Goal: Communication & Community: Answer question/provide support

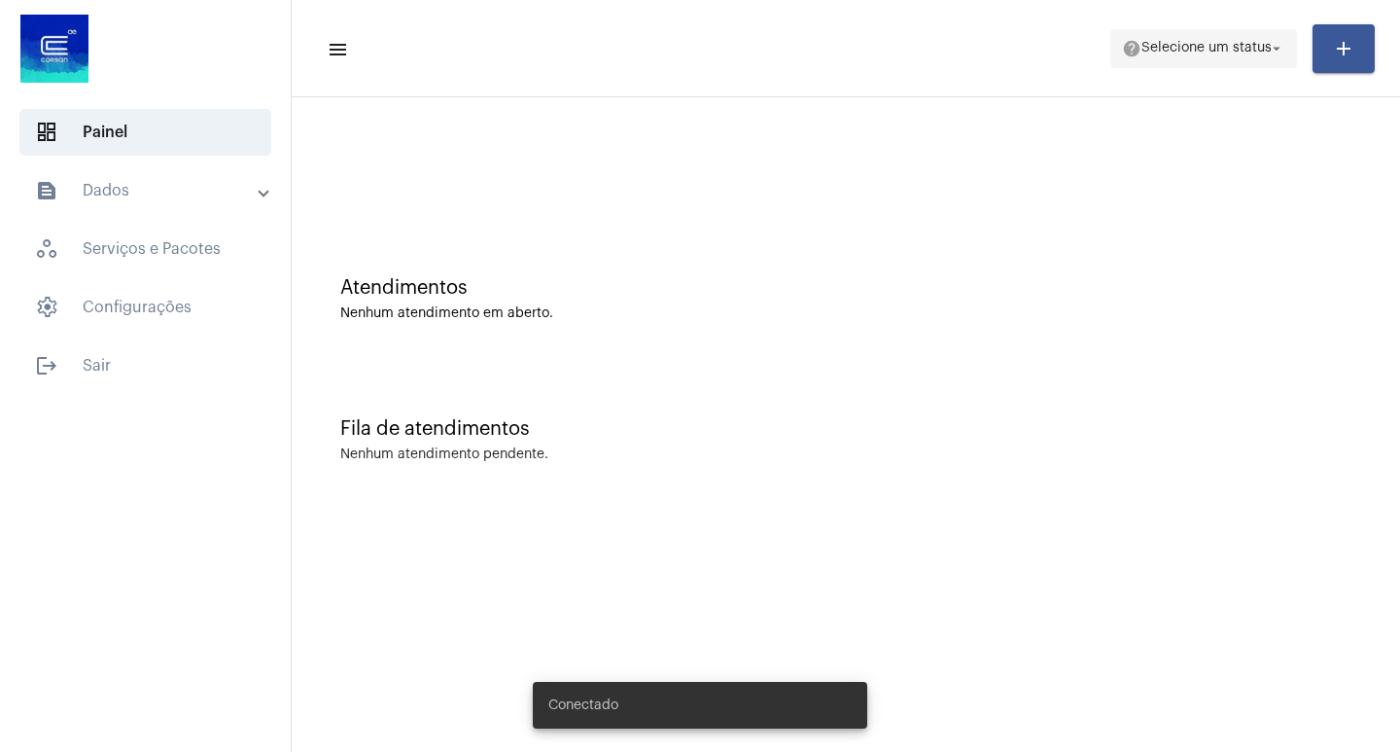
click at [1180, 54] on span "Selecione um status" at bounding box center [1206, 49] width 130 height 14
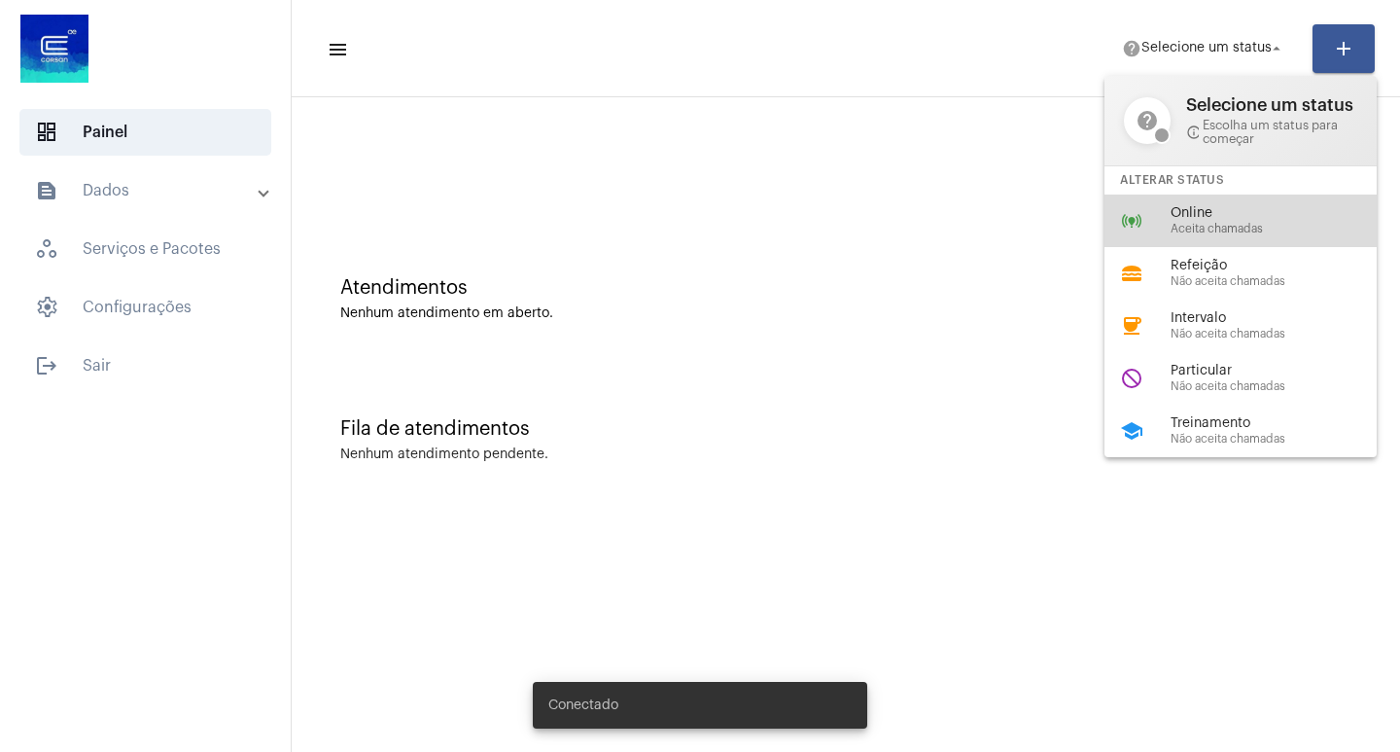
click at [1112, 216] on div "online_prediction Online Aceita chamadas" at bounding box center [1255, 220] width 303 height 53
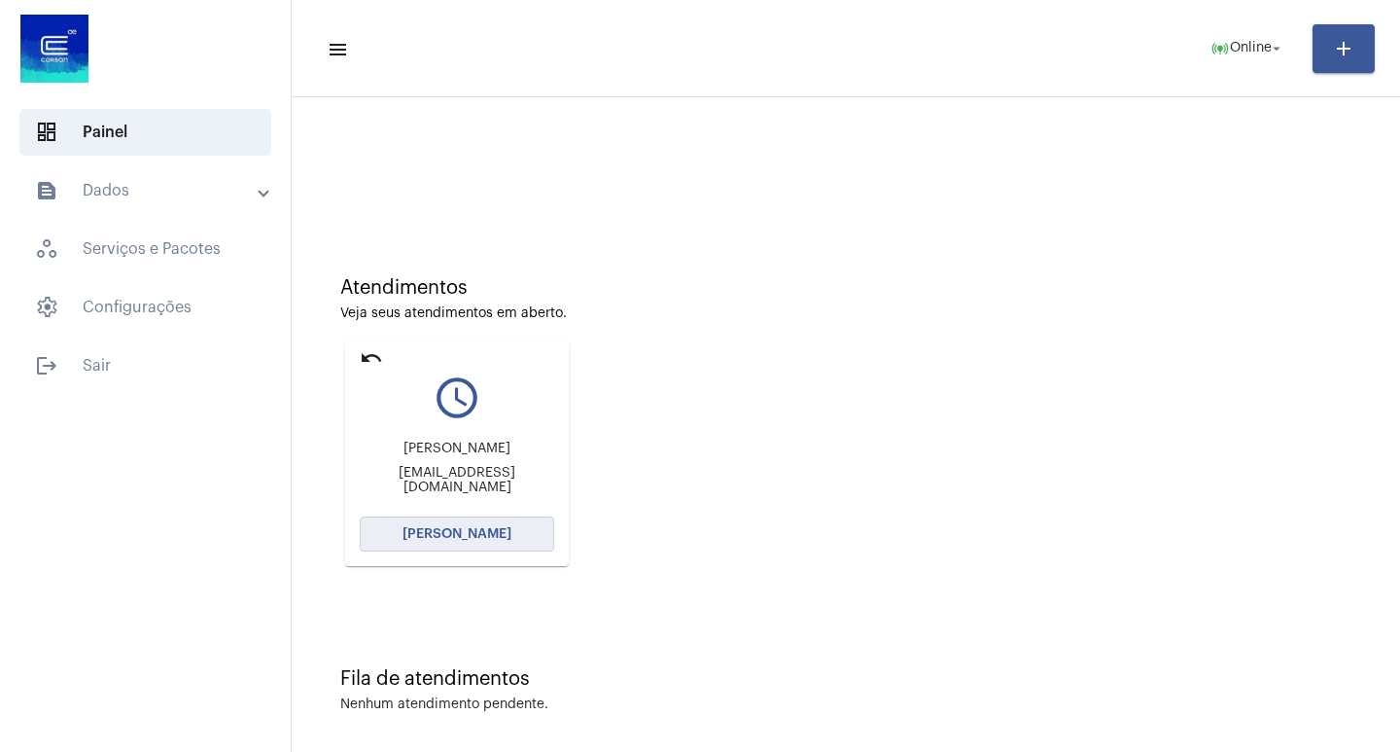
click at [484, 540] on span "[PERSON_NAME]" at bounding box center [457, 534] width 109 height 14
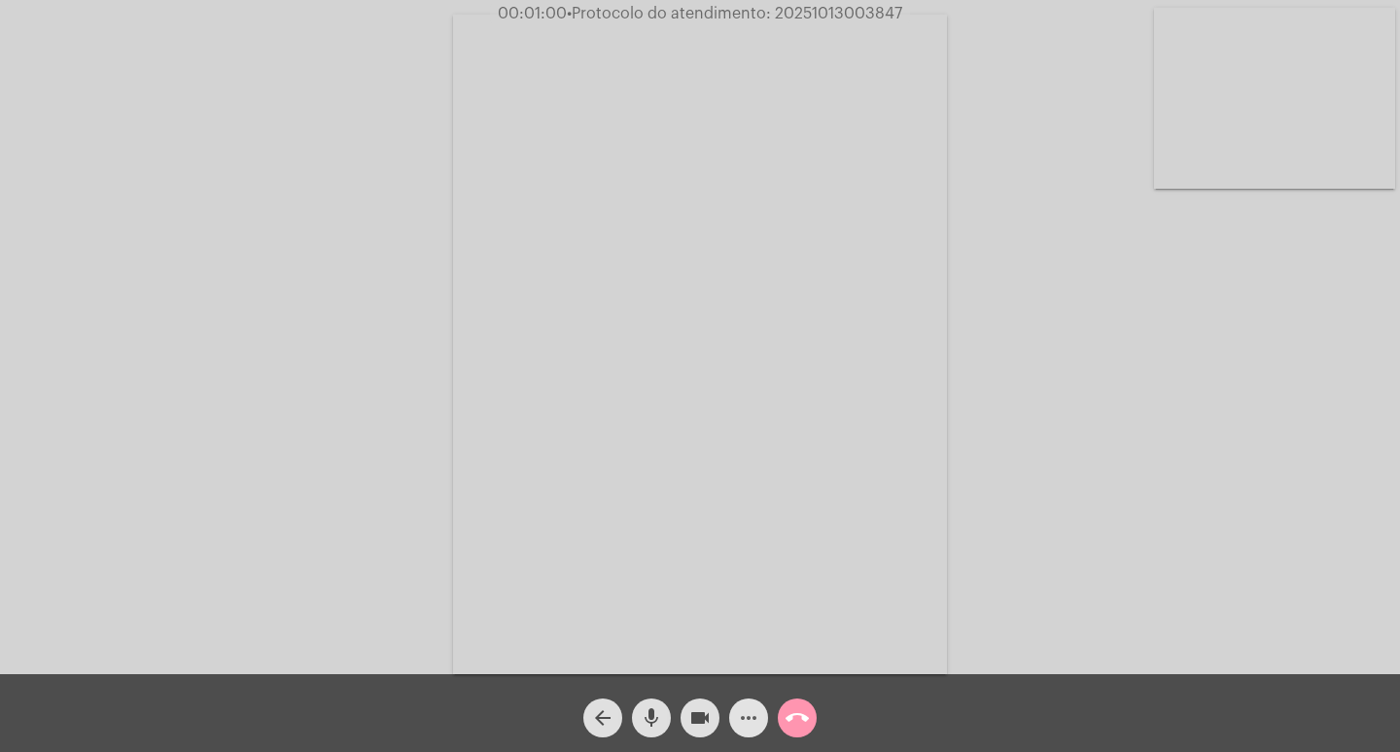
click at [751, 715] on mat-icon "more_horiz" at bounding box center [748, 717] width 23 height 23
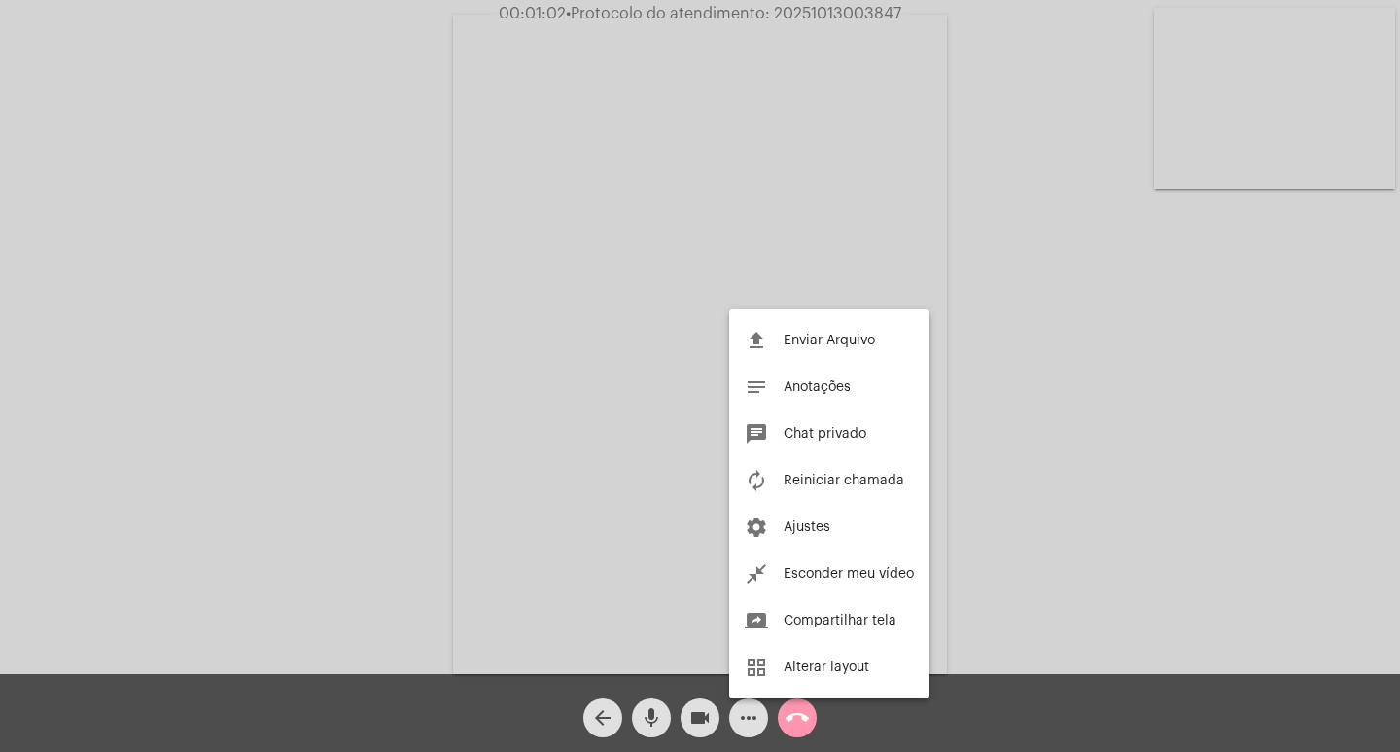
click at [751, 722] on div at bounding box center [700, 376] width 1400 height 752
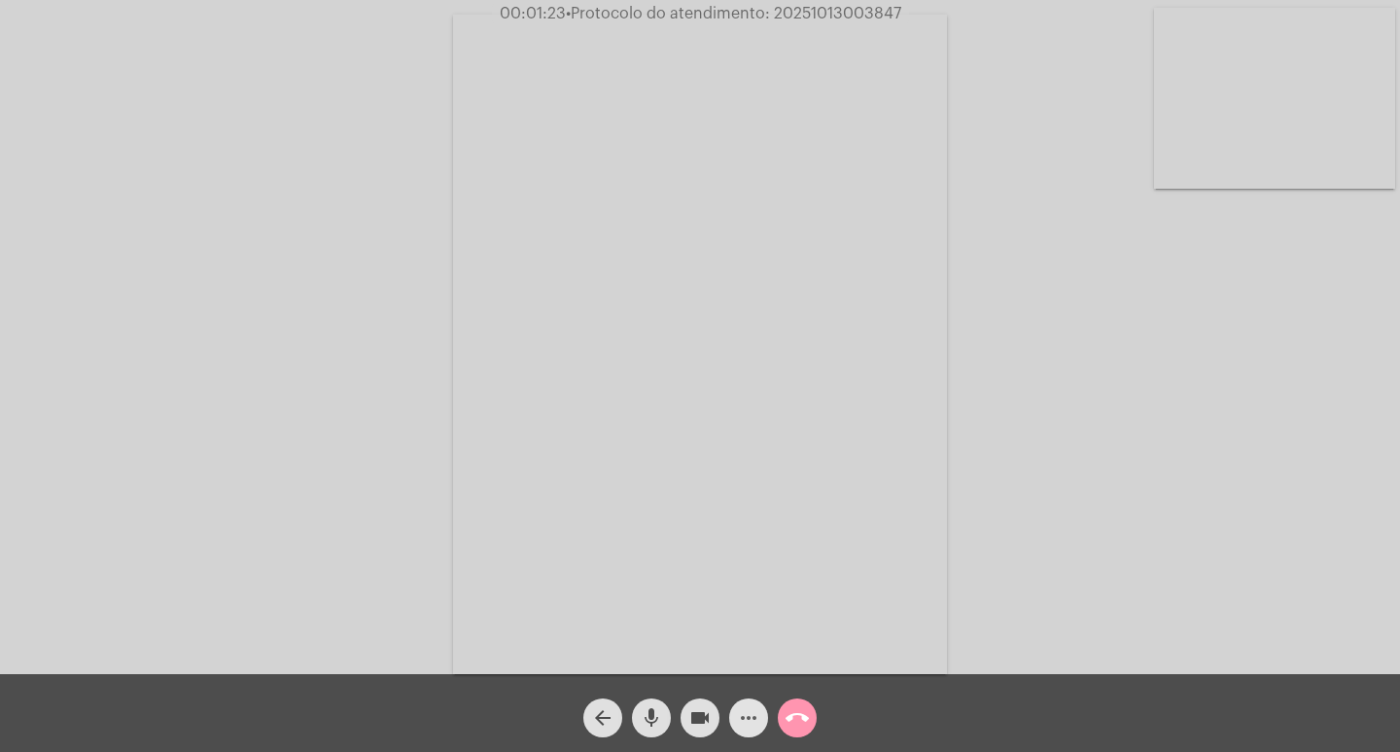
click at [751, 714] on mat-icon "more_horiz" at bounding box center [748, 717] width 23 height 23
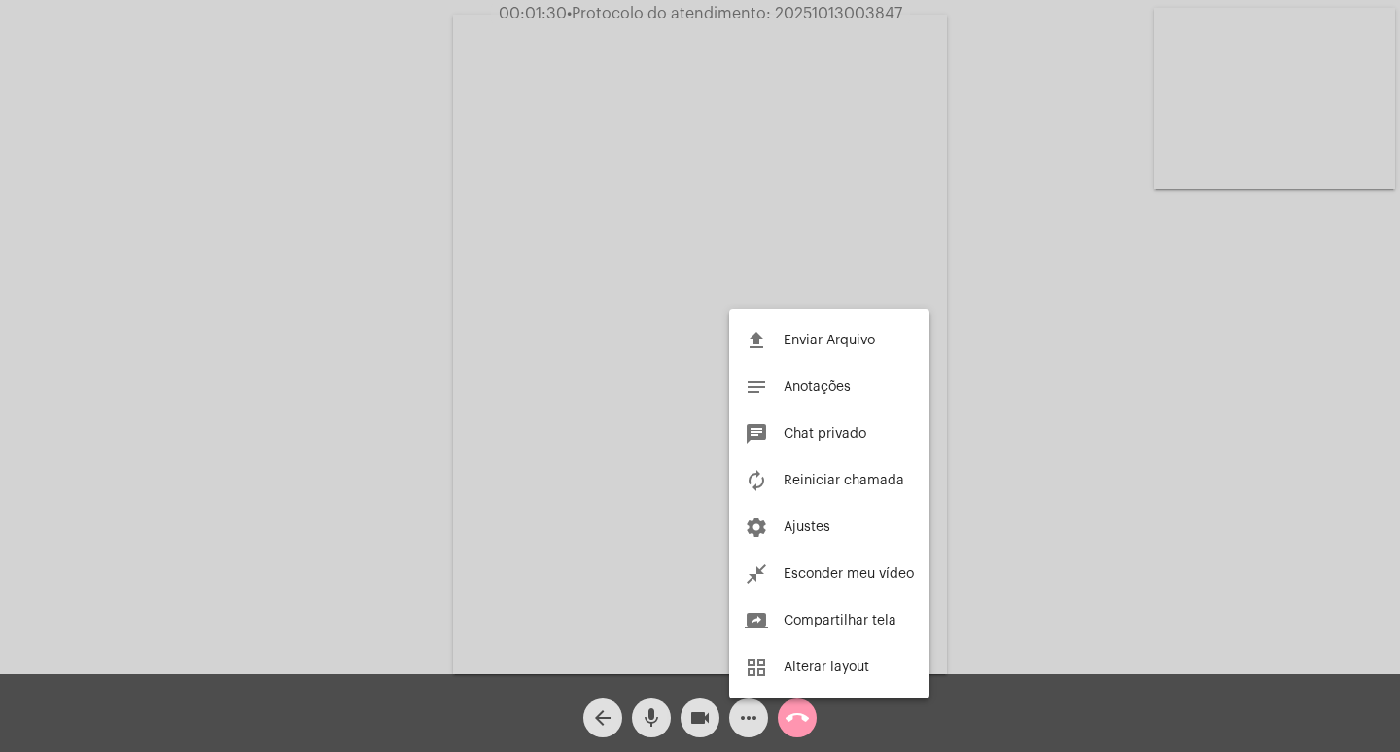
click at [341, 204] on div at bounding box center [700, 376] width 1400 height 752
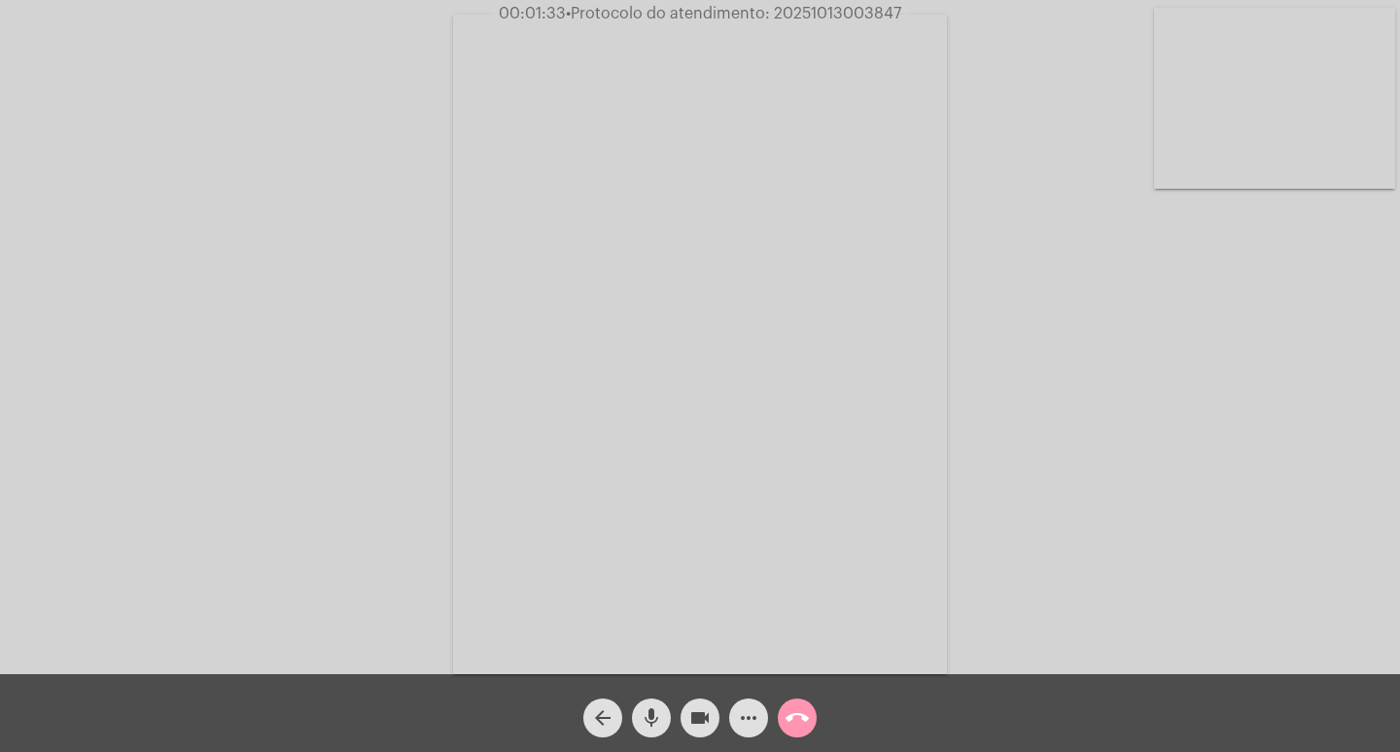
click at [756, 720] on mat-icon "more_horiz" at bounding box center [748, 717] width 23 height 23
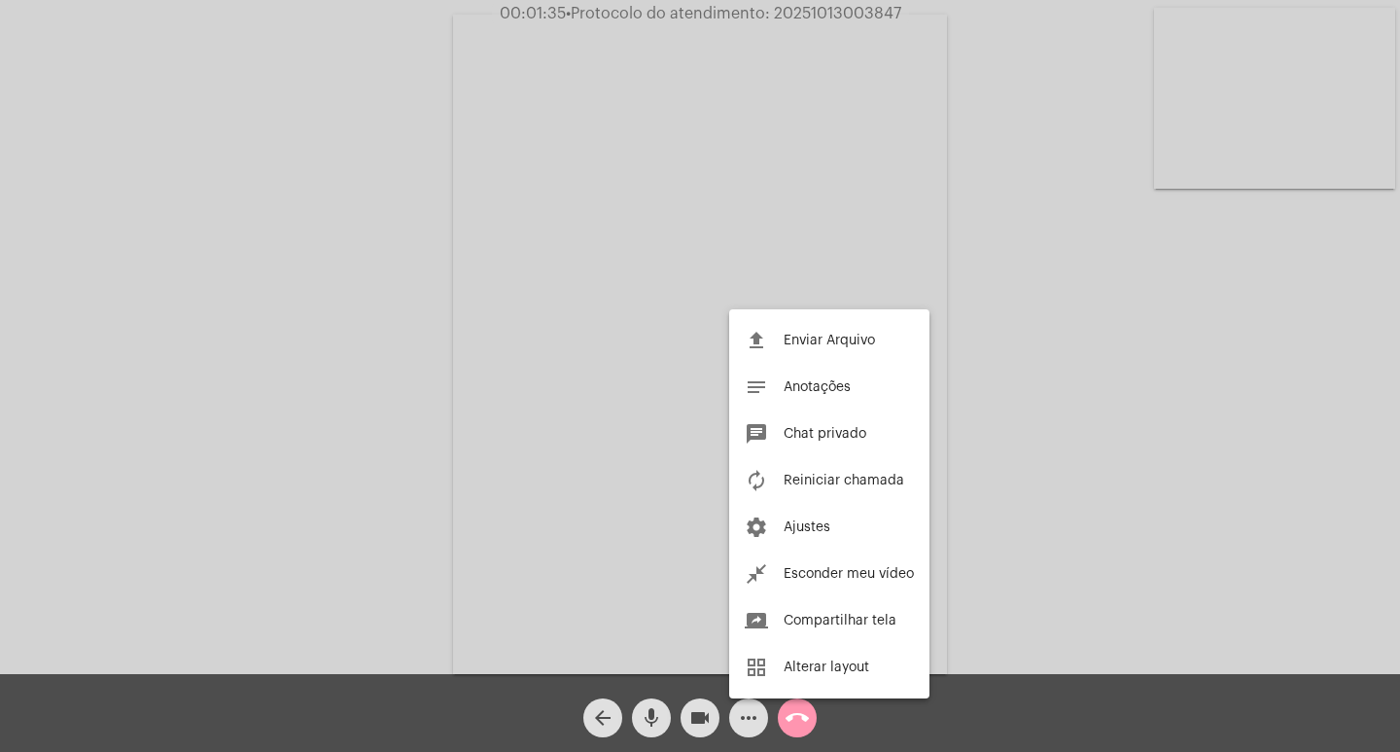
click at [307, 320] on div at bounding box center [700, 376] width 1400 height 752
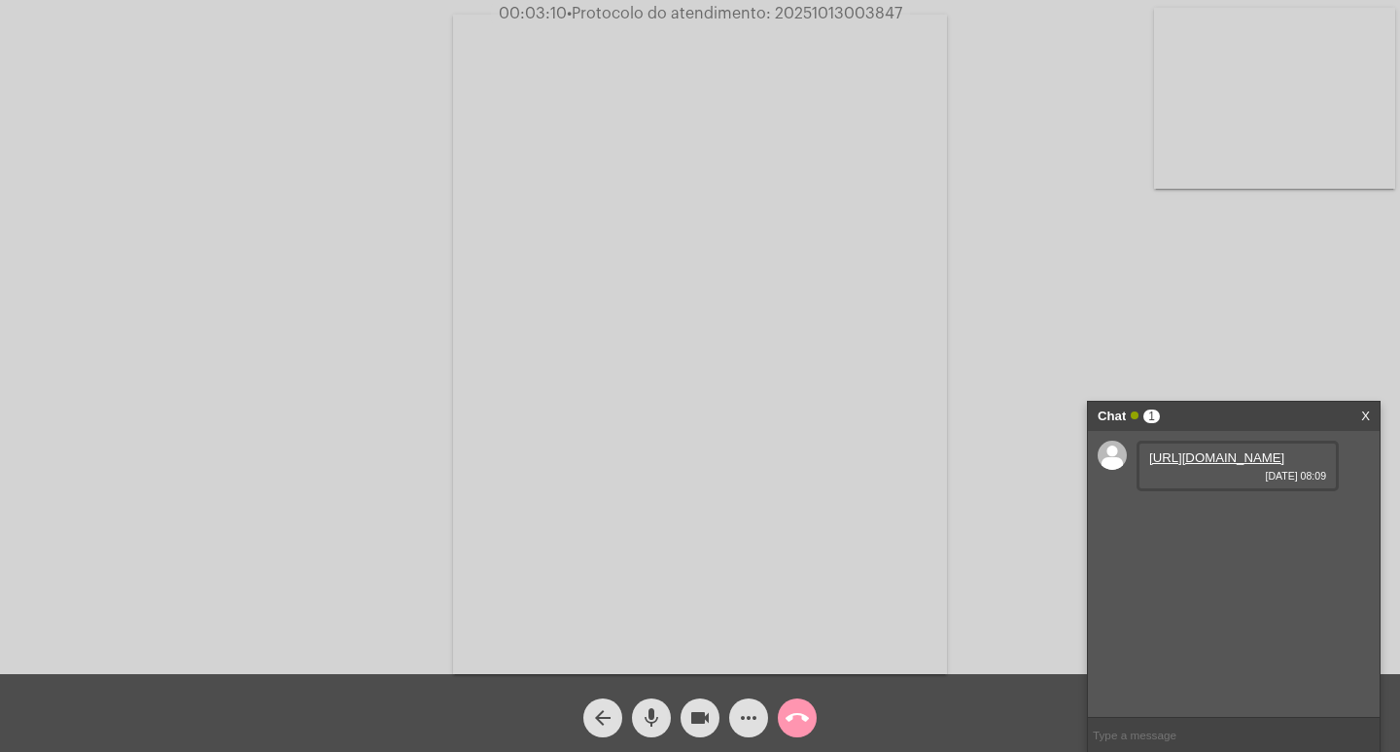
click at [1181, 457] on link "[URL][DOMAIN_NAME]" at bounding box center [1216, 457] width 135 height 15
click at [1171, 520] on link "[URL][DOMAIN_NAME]" at bounding box center [1216, 513] width 135 height 15
click at [1215, 576] on link "[URL][DOMAIN_NAME]" at bounding box center [1216, 568] width 135 height 15
click at [693, 712] on mat-icon "videocam" at bounding box center [699, 717] width 23 height 23
click at [657, 712] on mat-icon "mic" at bounding box center [651, 717] width 23 height 23
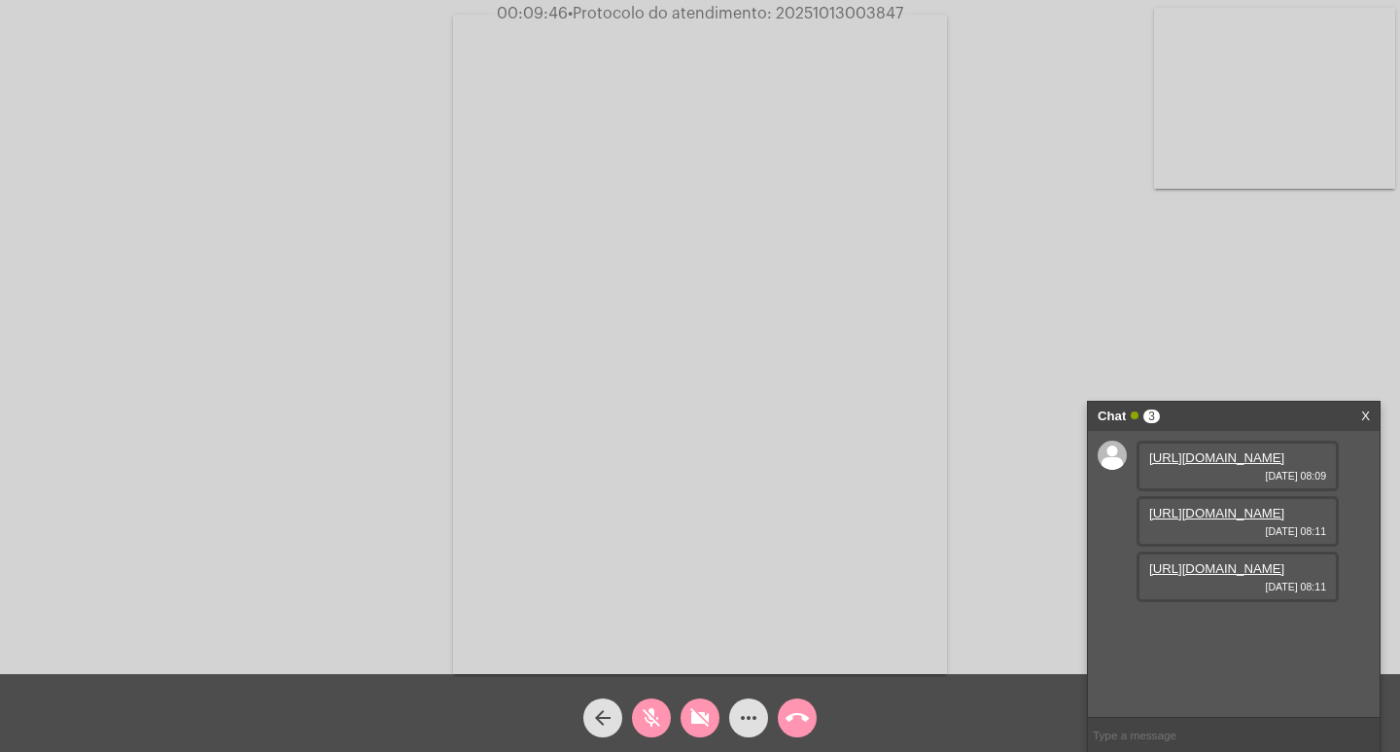
click at [660, 717] on mat-icon "mic_off" at bounding box center [651, 717] width 23 height 23
click at [692, 712] on mat-icon "videocam_off" at bounding box center [699, 717] width 23 height 23
click at [739, 699] on span "more_horiz" at bounding box center [748, 717] width 23 height 39
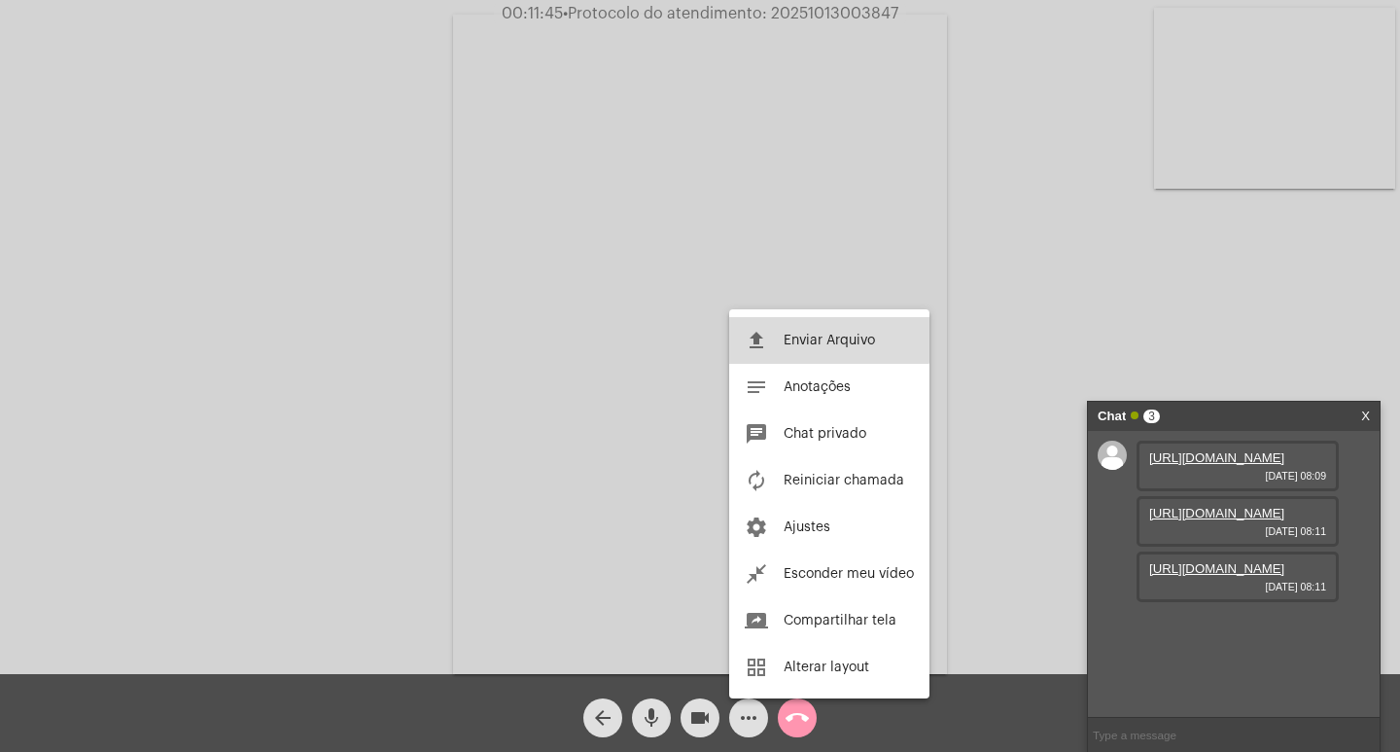
click at [791, 322] on button "file_upload Enviar Arquivo" at bounding box center [829, 340] width 200 height 47
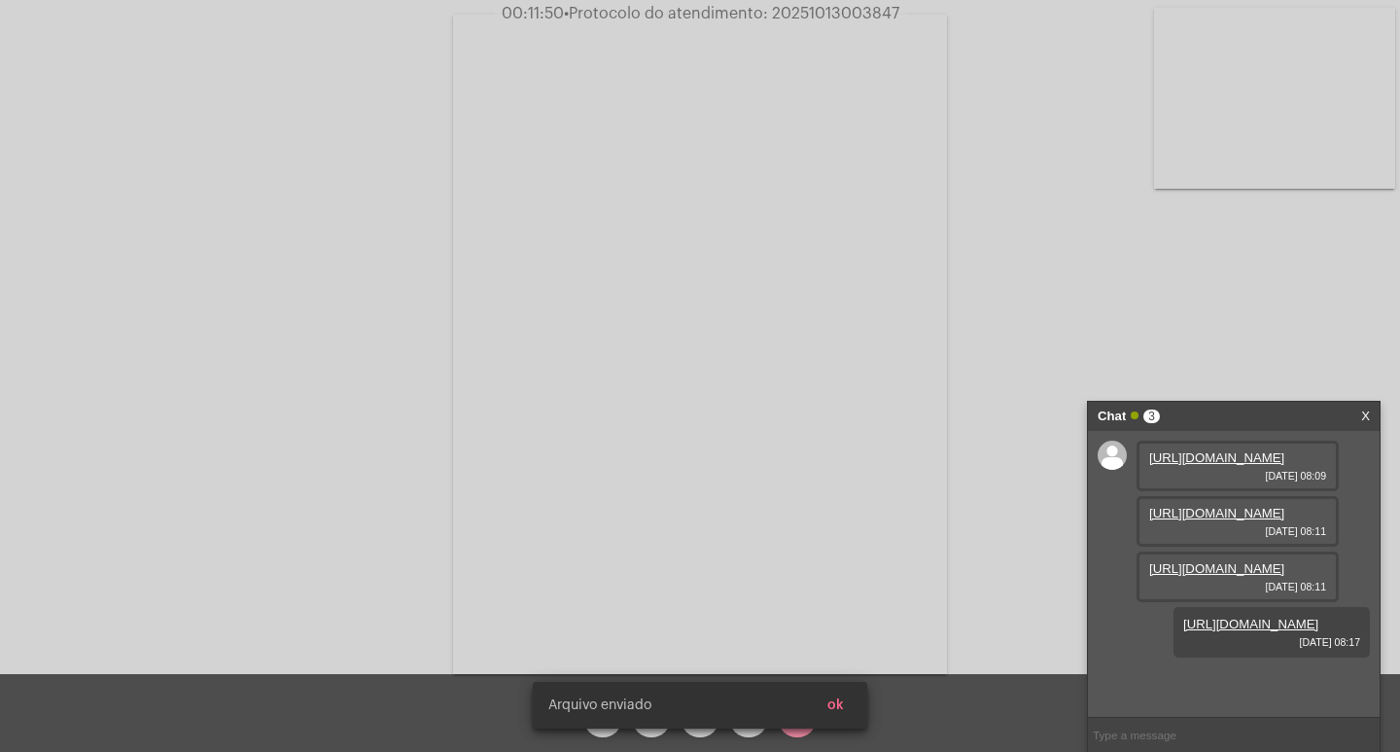
scroll to position [116, 0]
click at [844, 690] on button "ok" at bounding box center [836, 704] width 48 height 35
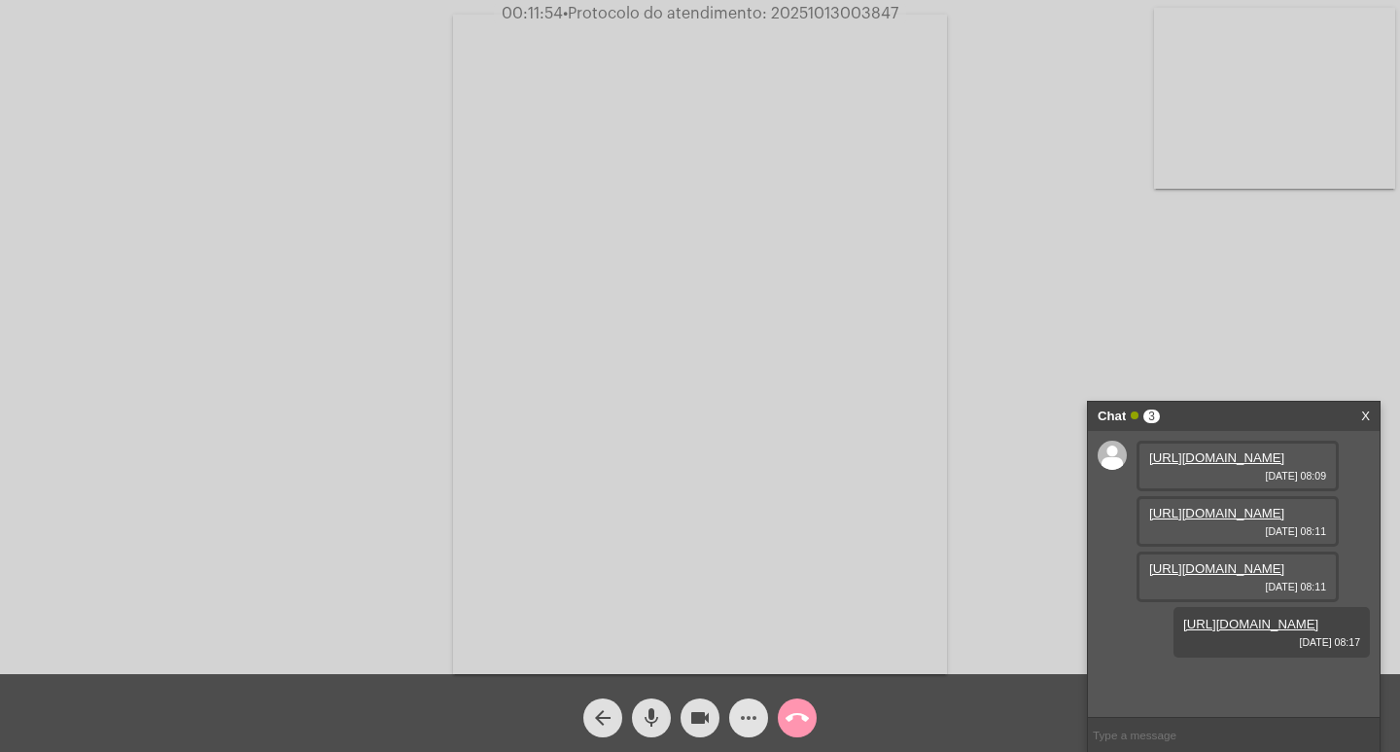
click at [737, 711] on mat-icon "more_horiz" at bounding box center [748, 717] width 23 height 23
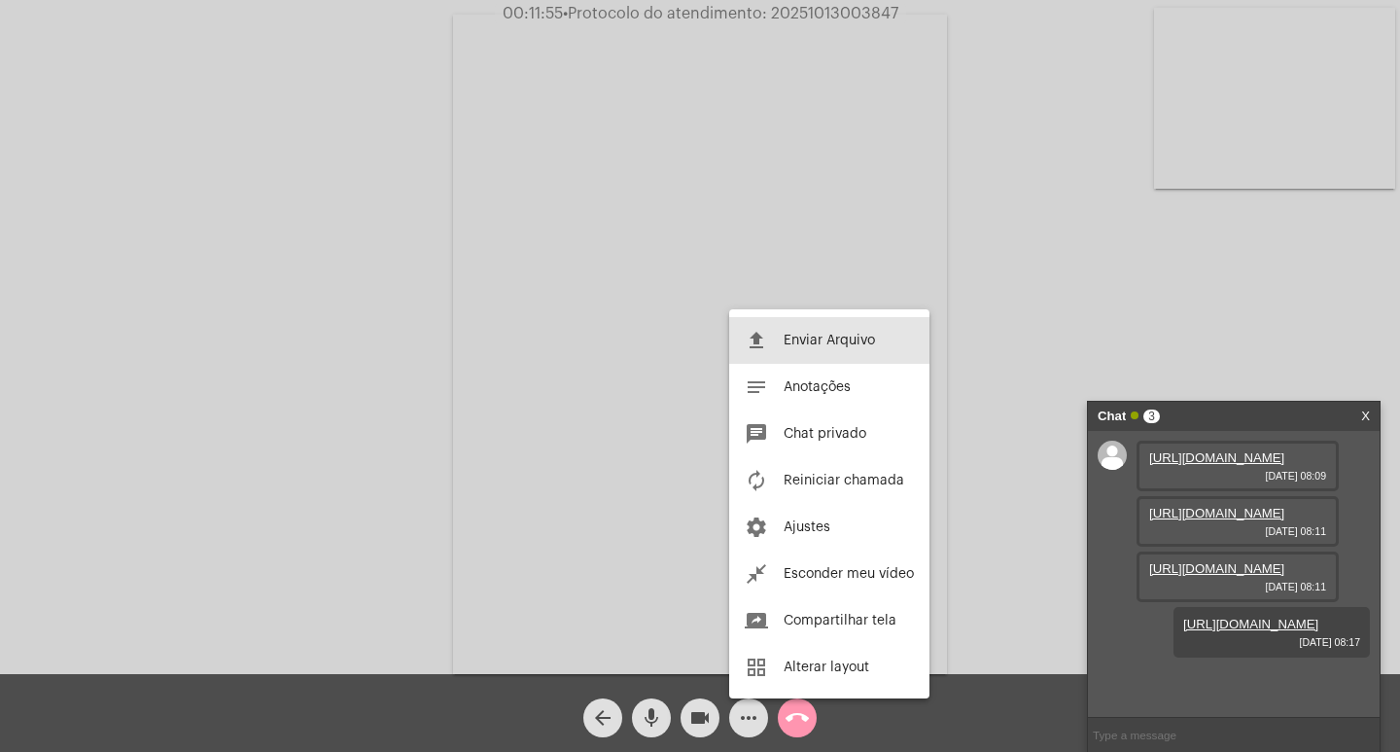
drag, startPoint x: 798, startPoint y: 335, endPoint x: 786, endPoint y: 335, distance: 12.6
click at [793, 335] on span "Enviar Arquivo" at bounding box center [829, 340] width 91 height 14
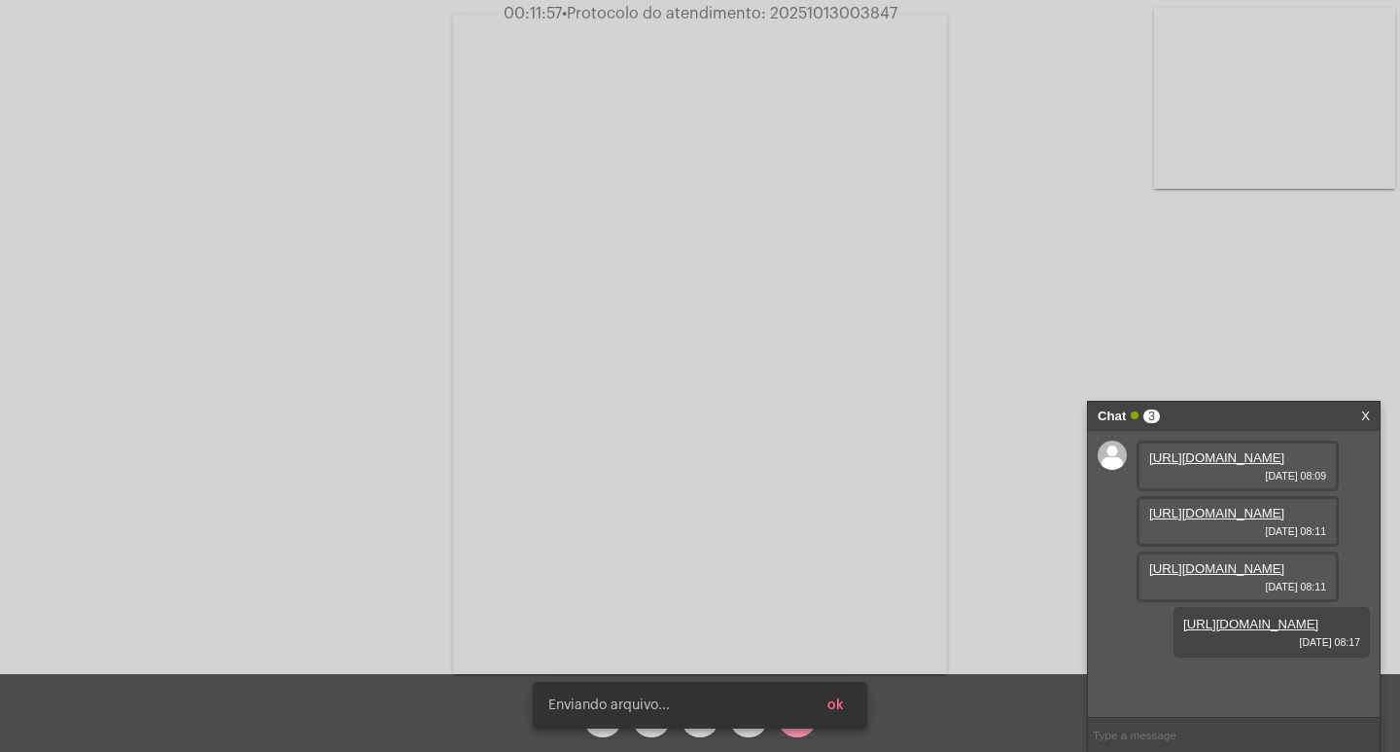
scroll to position [215, 0]
click at [837, 19] on span "• Protocolo do atendimento: 20251013003847" at bounding box center [730, 14] width 335 height 16
copy span "20251013003847"
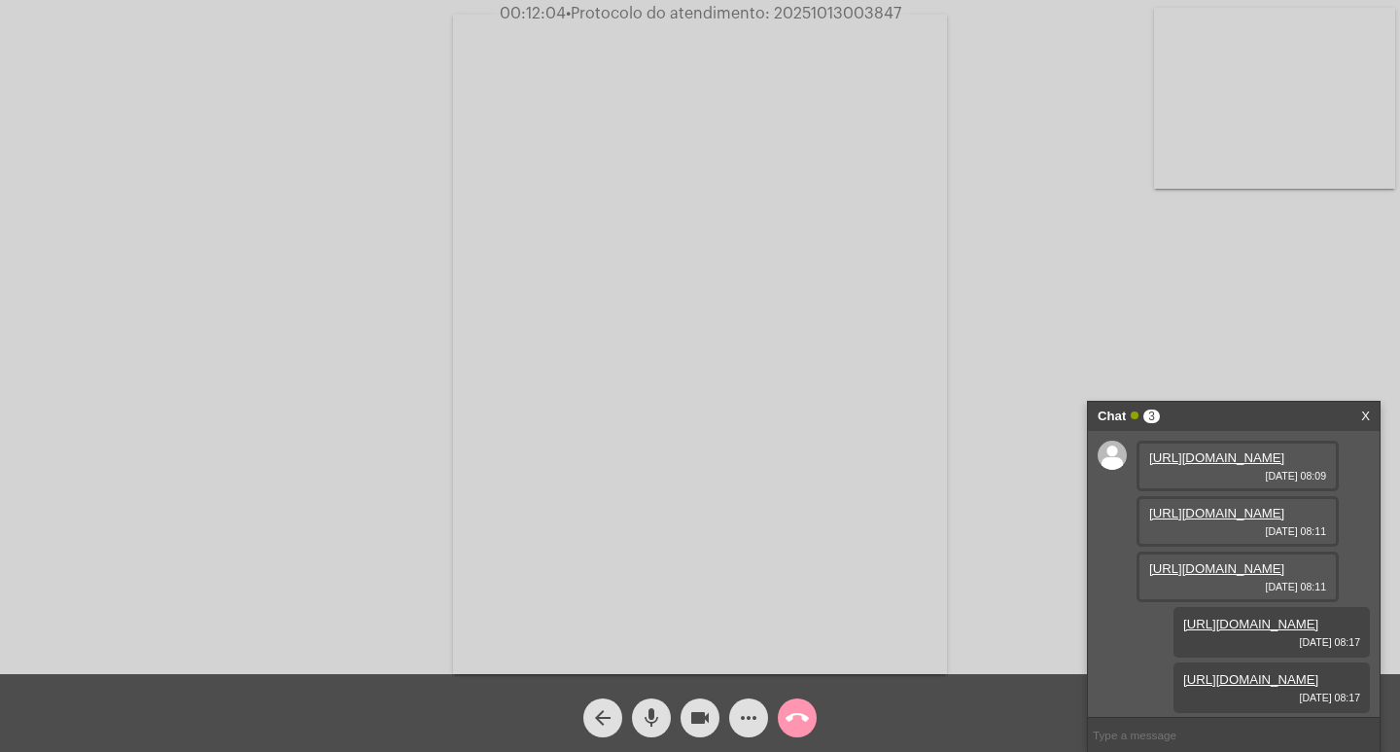
click at [1185, 746] on input "text" at bounding box center [1234, 735] width 292 height 34
paste input "20251013003847"
type input "20251013003847"
click at [1217, 732] on input "20251013003847" at bounding box center [1234, 735] width 292 height 34
click at [1201, 732] on input "20251013003847" at bounding box center [1234, 735] width 292 height 34
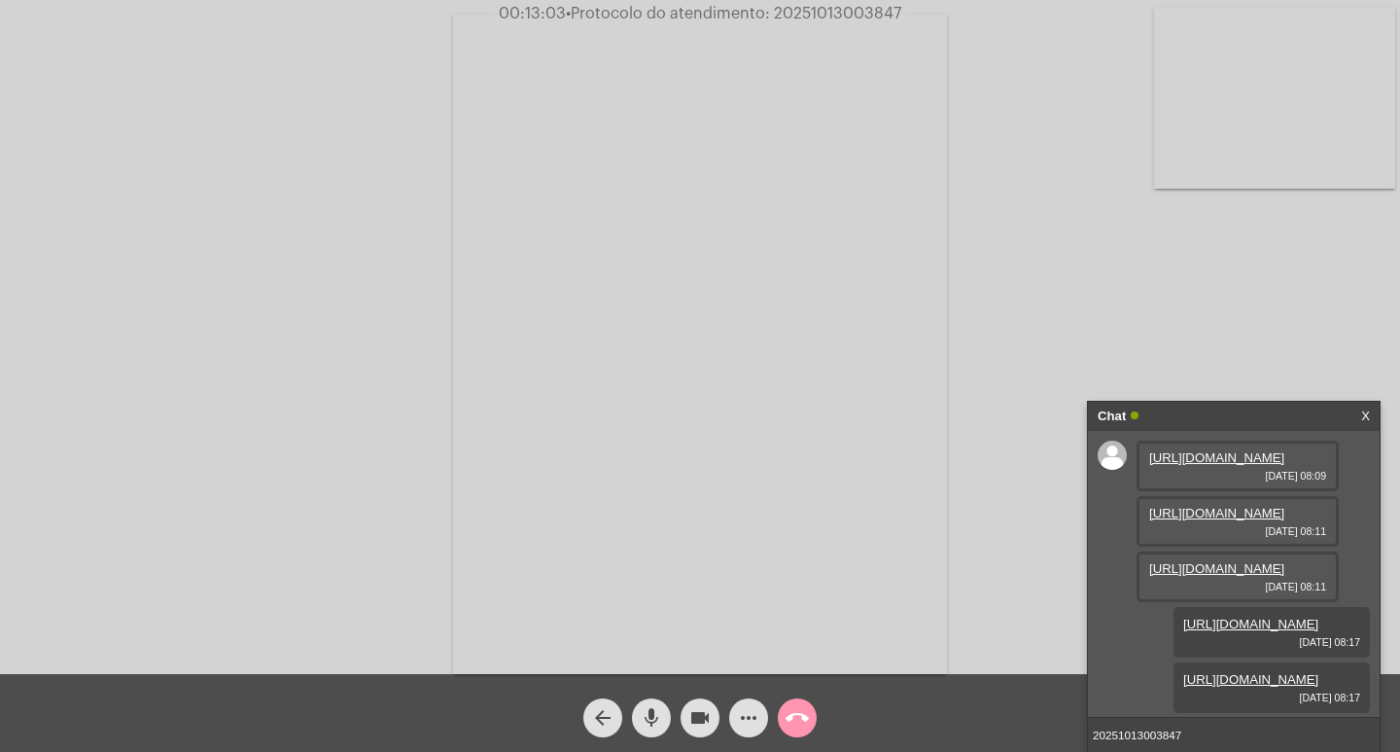
click at [1189, 738] on input "20251013003847" at bounding box center [1234, 735] width 292 height 34
click at [1228, 405] on div "Chat" at bounding box center [1213, 416] width 231 height 29
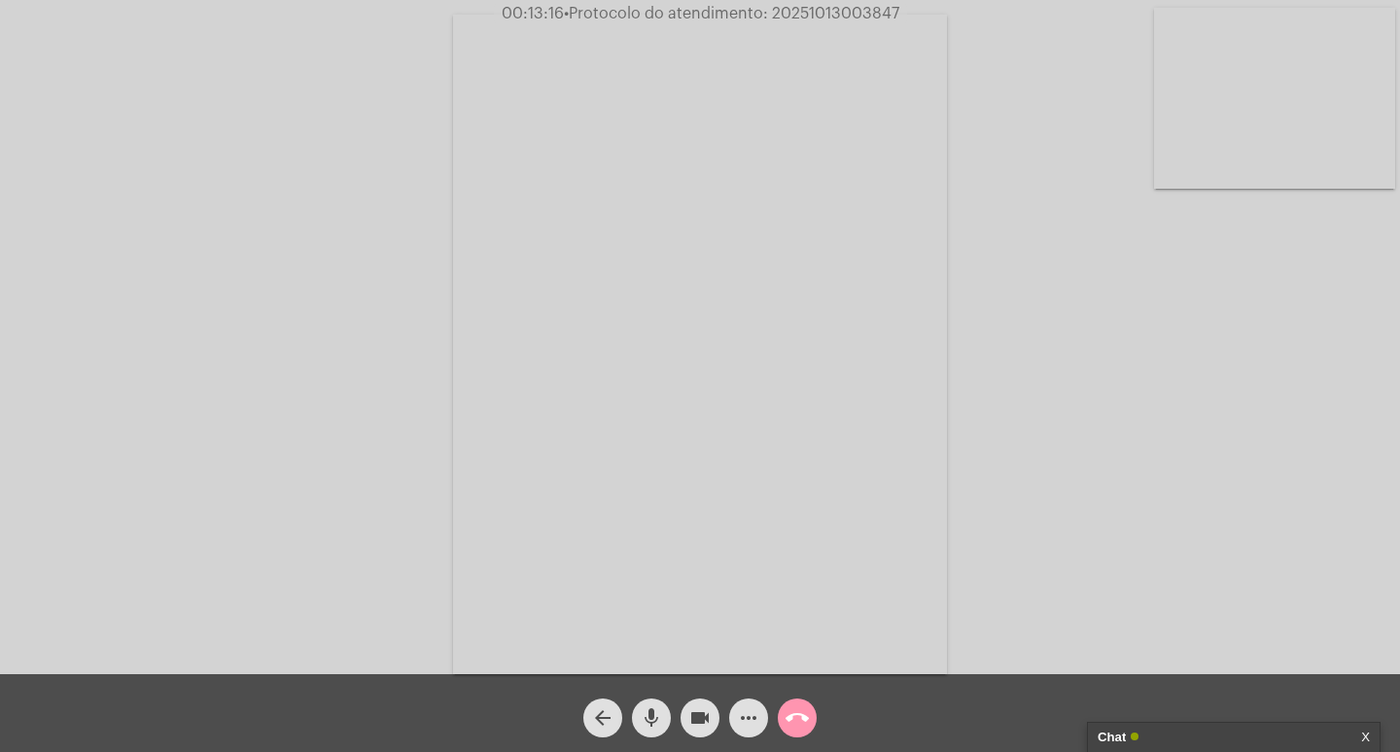
click at [699, 713] on mat-icon "videocam" at bounding box center [699, 717] width 23 height 23
click at [649, 714] on mat-icon "mic" at bounding box center [651, 717] width 23 height 23
click at [800, 720] on mat-icon "call_end" at bounding box center [797, 717] width 23 height 23
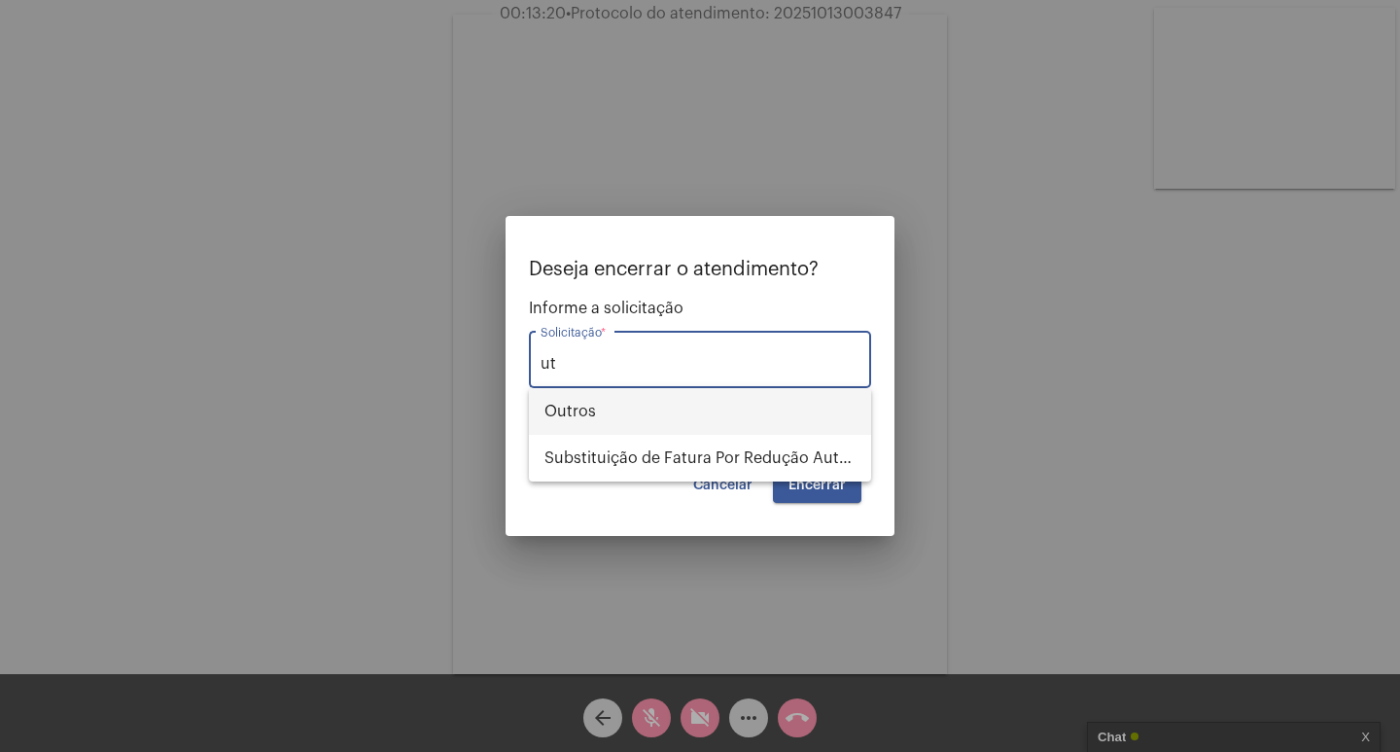
click at [641, 403] on span "Outros" at bounding box center [699, 411] width 311 height 47
type input "Outros"
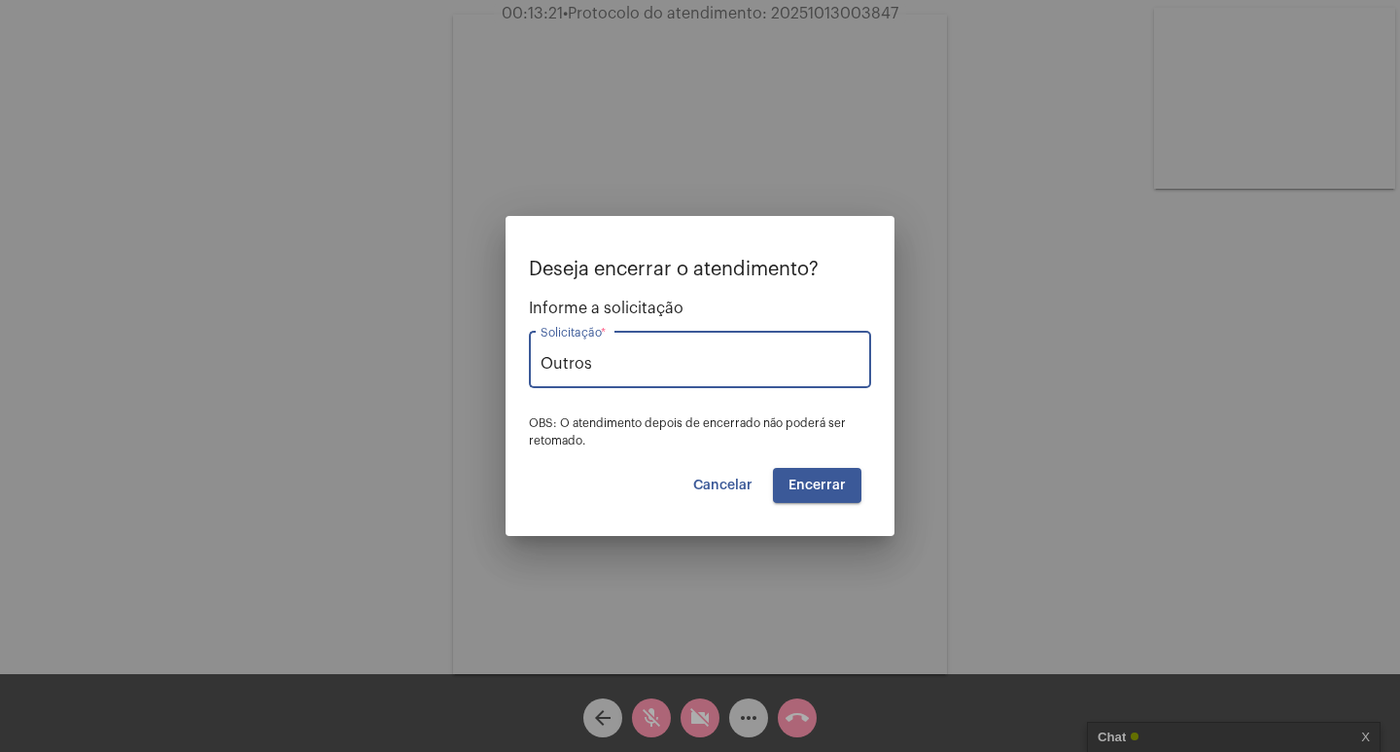
click at [817, 501] on button "Encerrar" at bounding box center [817, 485] width 88 height 35
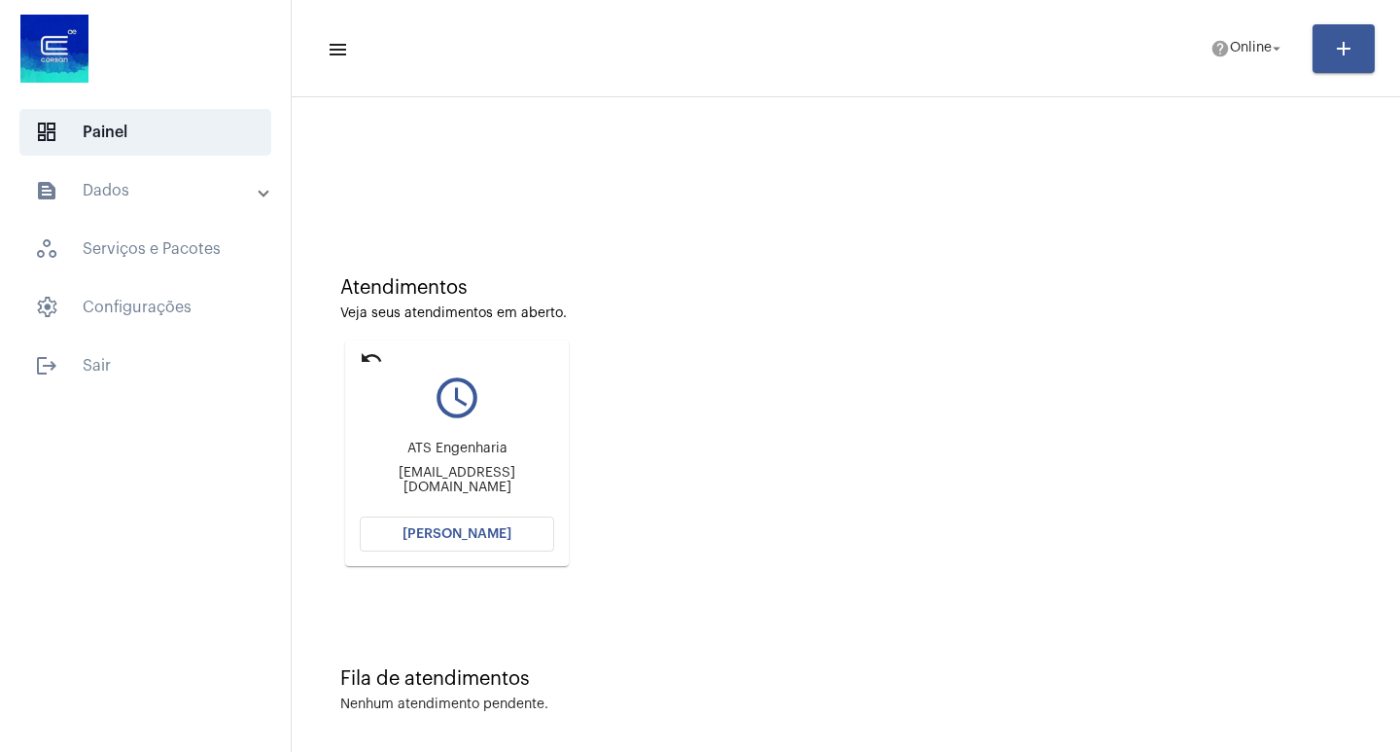
click at [470, 545] on button "[PERSON_NAME]" at bounding box center [457, 533] width 194 height 35
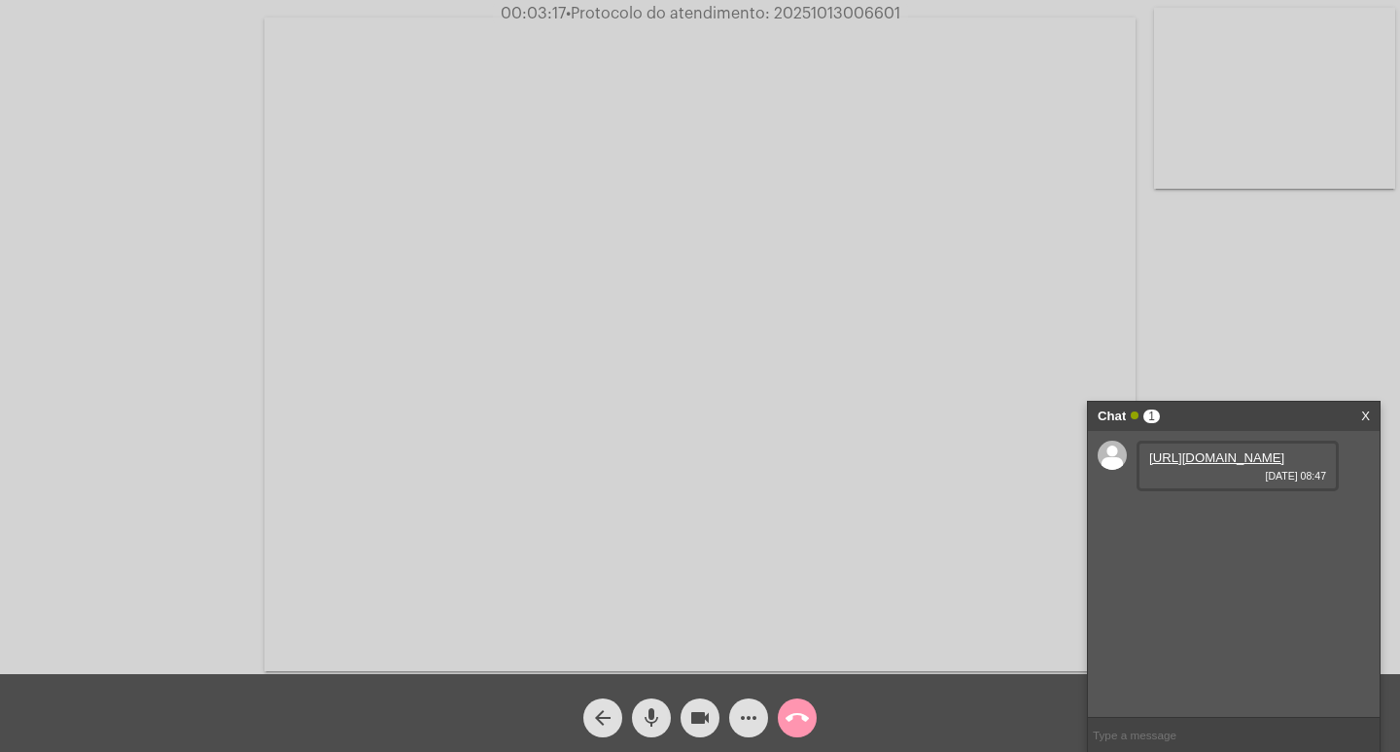
click at [696, 703] on span "videocam" at bounding box center [699, 717] width 23 height 39
click at [659, 720] on mat-icon "mic" at bounding box center [651, 717] width 23 height 23
click at [1211, 465] on link "[URL][DOMAIN_NAME]" at bounding box center [1216, 457] width 135 height 15
click at [700, 718] on mat-icon "videocam_off" at bounding box center [699, 717] width 23 height 23
click at [644, 720] on mat-icon "mic_off" at bounding box center [651, 717] width 23 height 23
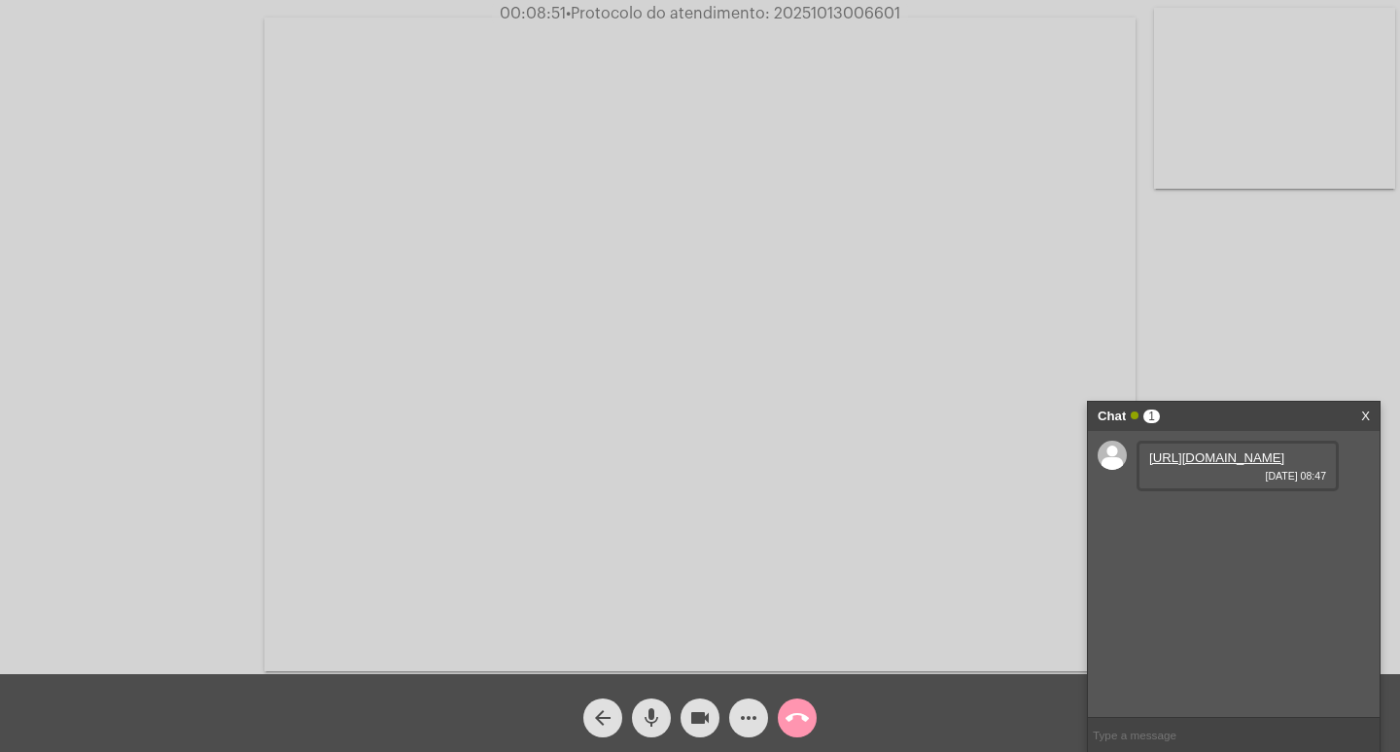
click at [1226, 414] on div "Chat 1" at bounding box center [1213, 416] width 231 height 29
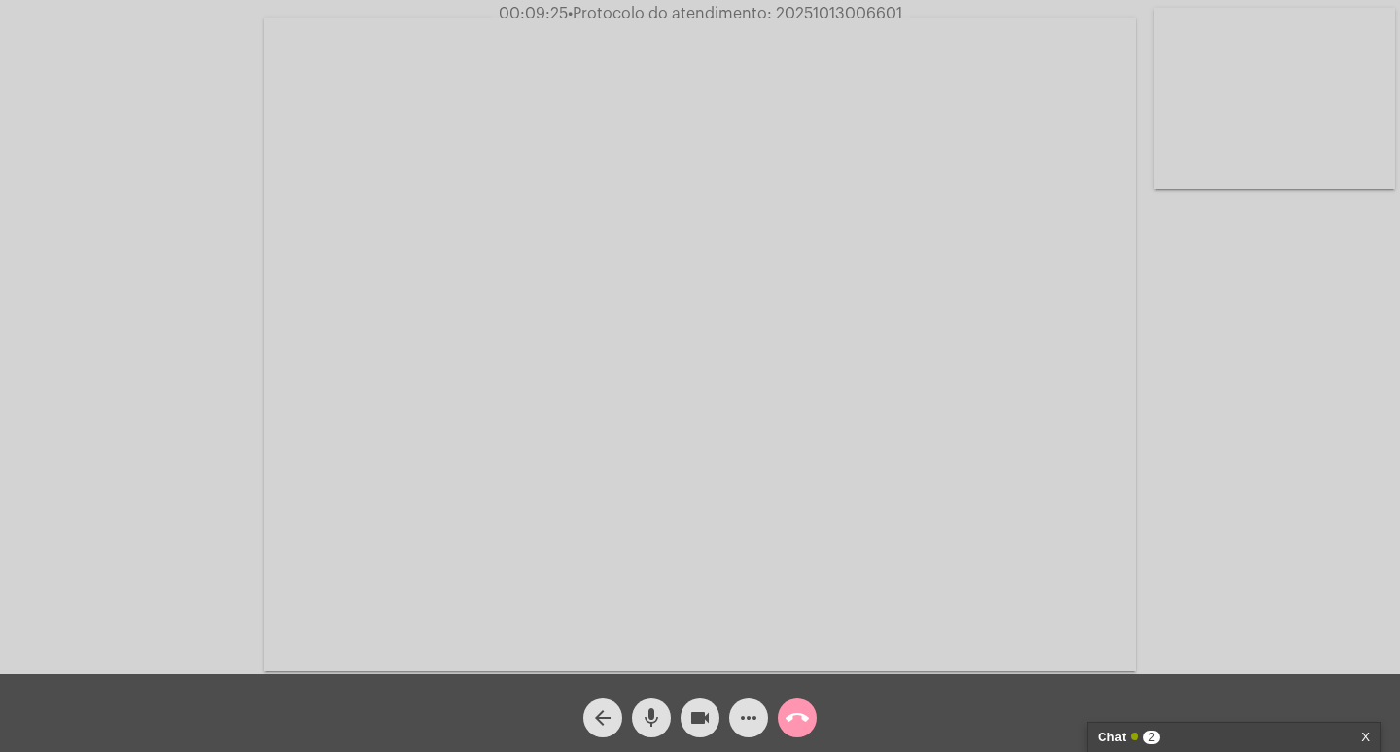
click at [1153, 728] on div "Chat 2" at bounding box center [1213, 736] width 231 height 29
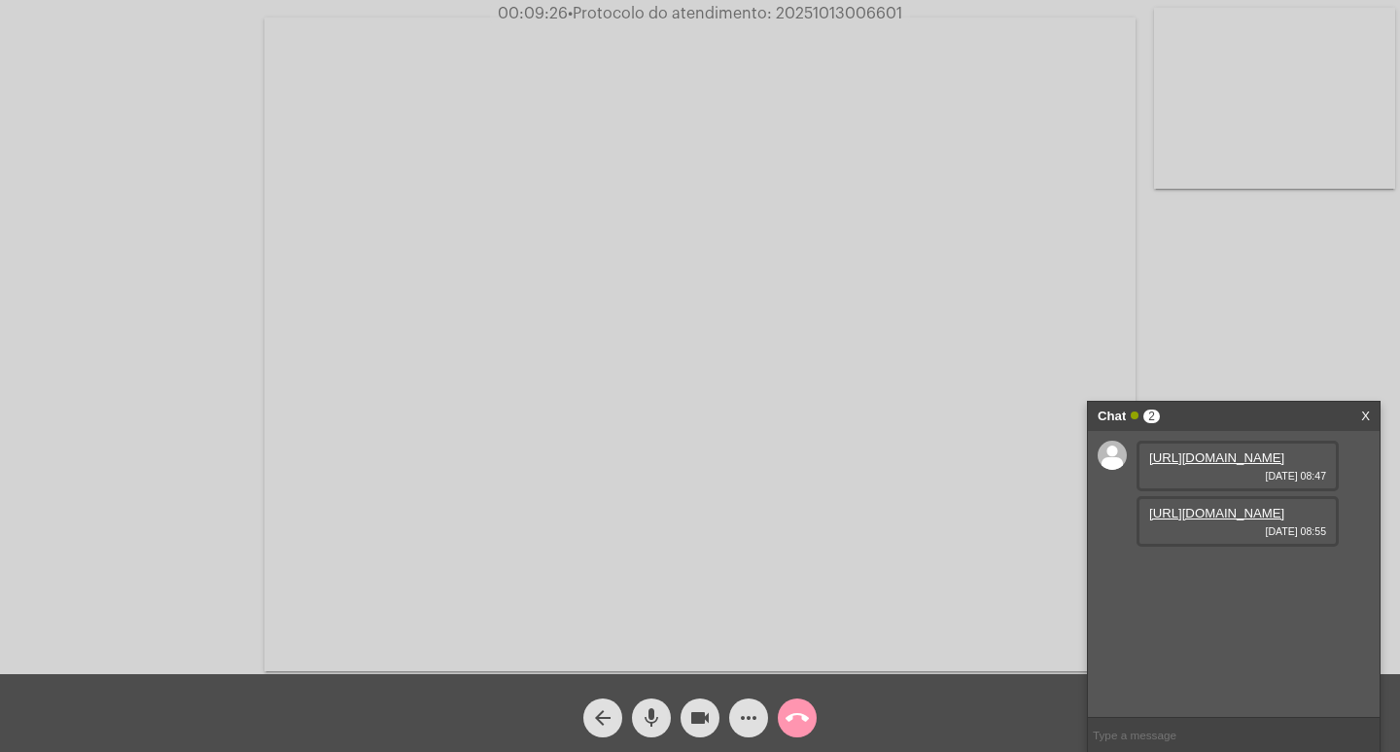
click at [1219, 520] on link "[URL][DOMAIN_NAME]" at bounding box center [1216, 513] width 135 height 15
click at [1188, 576] on link "[URL][DOMAIN_NAME]" at bounding box center [1216, 568] width 135 height 15
click at [1211, 631] on link "[URL][DOMAIN_NAME]" at bounding box center [1216, 623] width 135 height 15
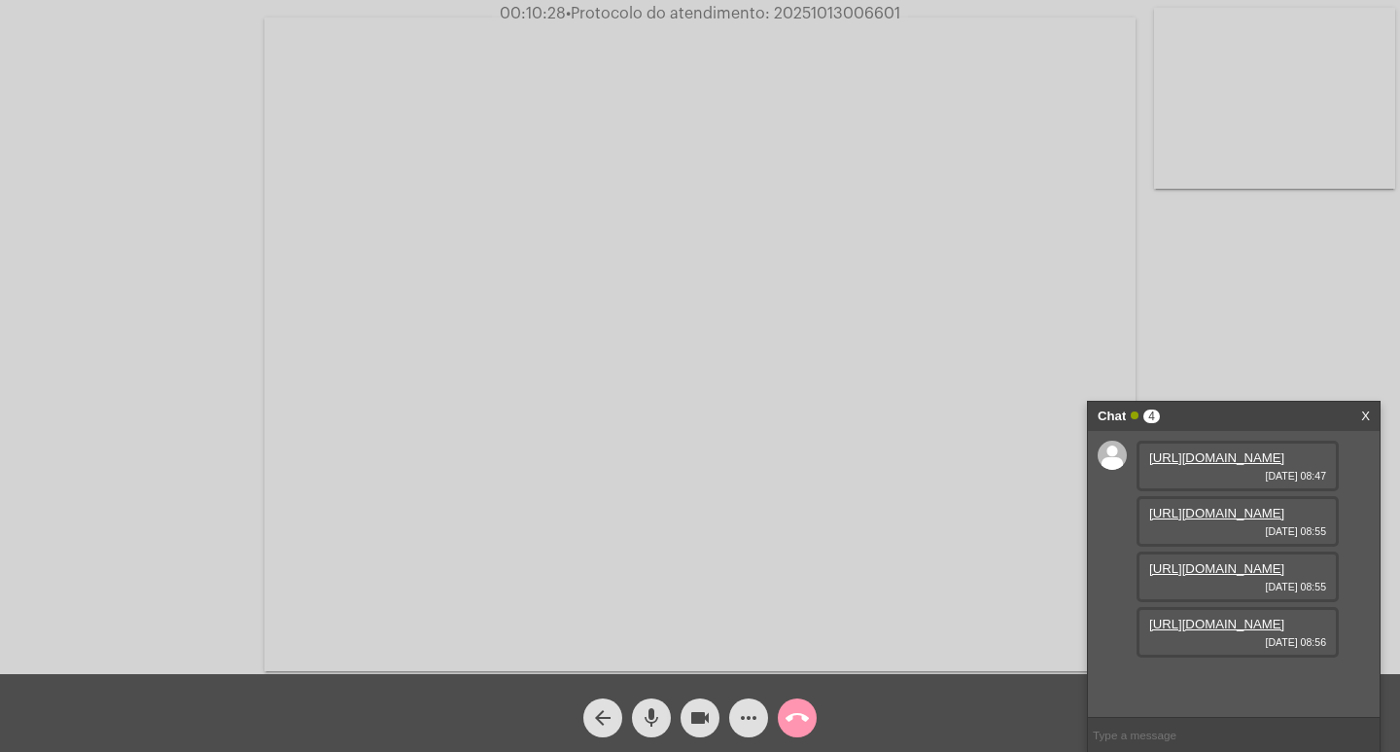
click at [1232, 412] on div "Chat 4" at bounding box center [1213, 416] width 231 height 29
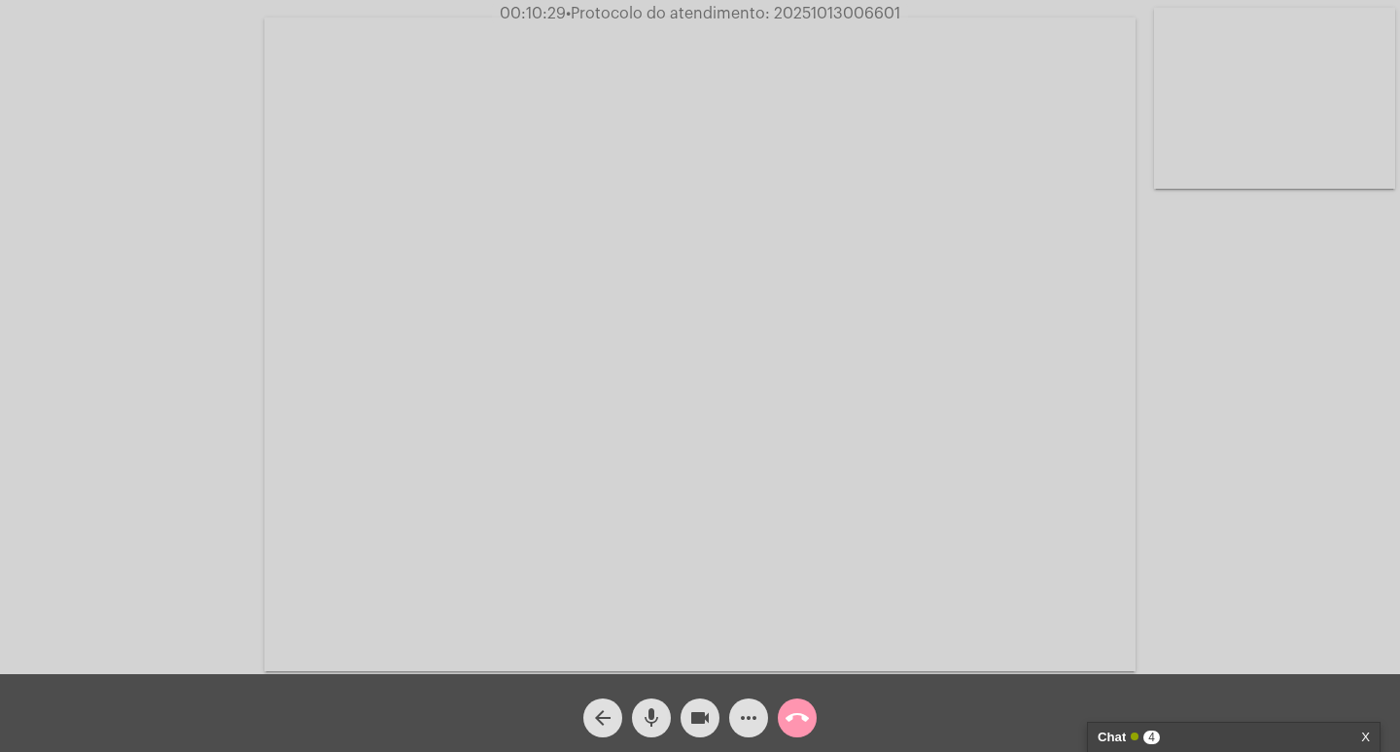
click at [1177, 737] on div "Chat 4" at bounding box center [1213, 736] width 231 height 29
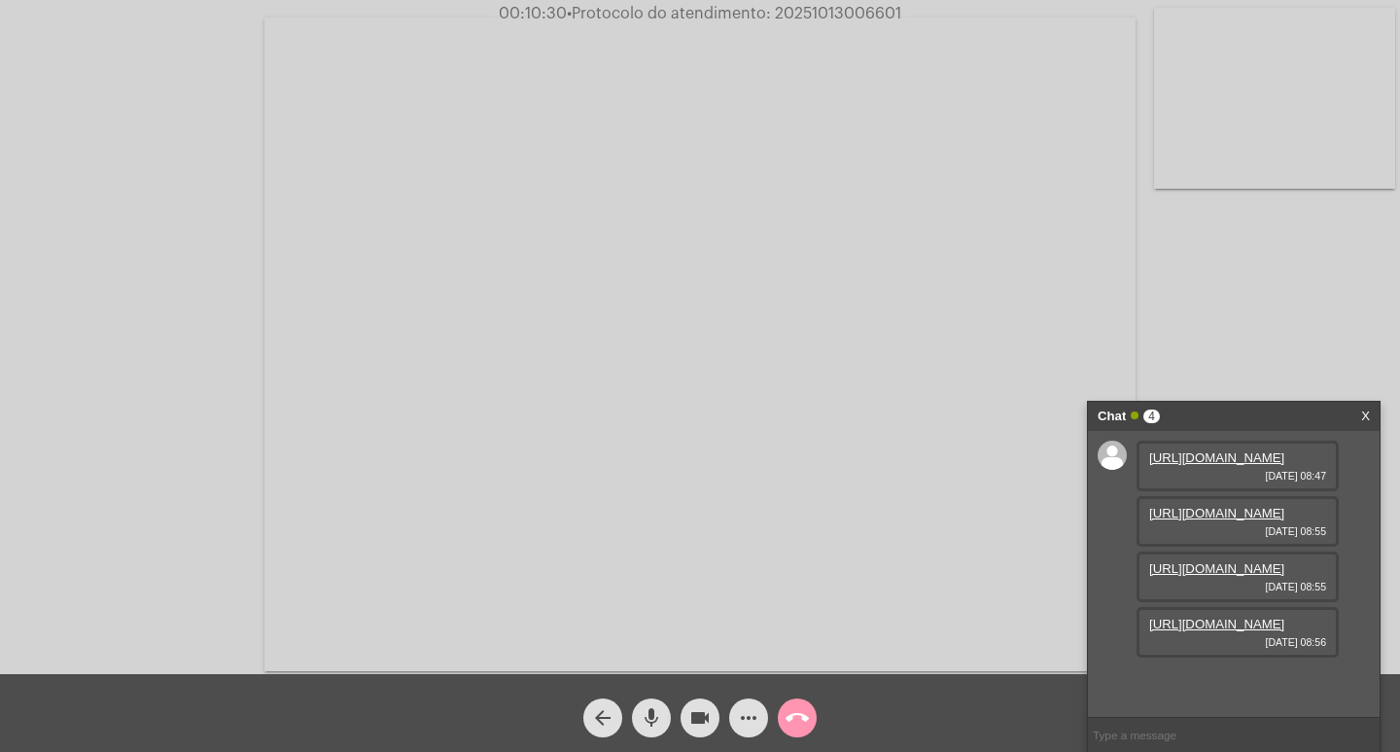
click at [1202, 631] on link "[URL][DOMAIN_NAME]" at bounding box center [1216, 623] width 135 height 15
click at [1197, 677] on link "[URL][DOMAIN_NAME]" at bounding box center [1216, 679] width 135 height 15
click at [1204, 683] on link "[URL][DOMAIN_NAME]" at bounding box center [1216, 683] width 135 height 15
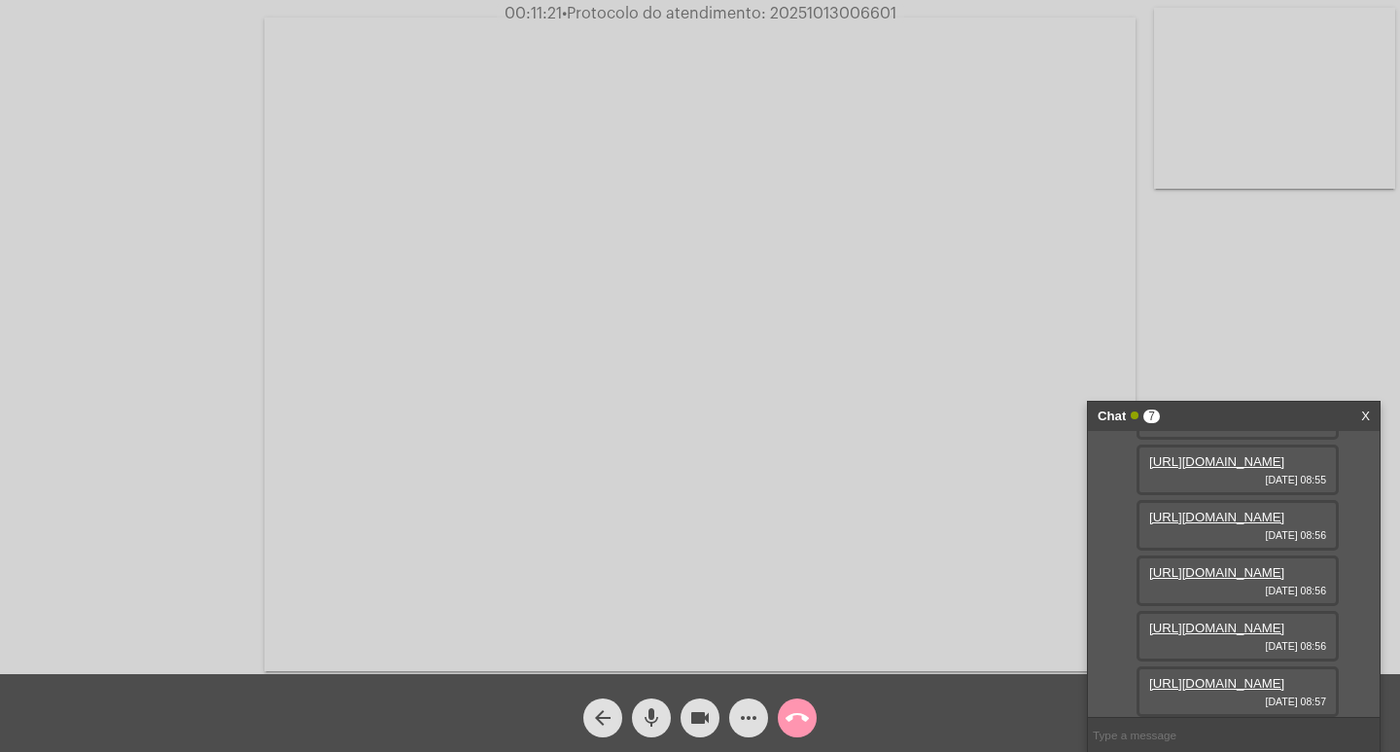
scroll to position [413, 0]
click at [1170, 676] on link "[URL][DOMAIN_NAME]" at bounding box center [1216, 683] width 135 height 15
click at [1189, 676] on link "[URL][DOMAIN_NAME]" at bounding box center [1216, 683] width 135 height 15
click at [699, 733] on span "videocam" at bounding box center [699, 717] width 23 height 39
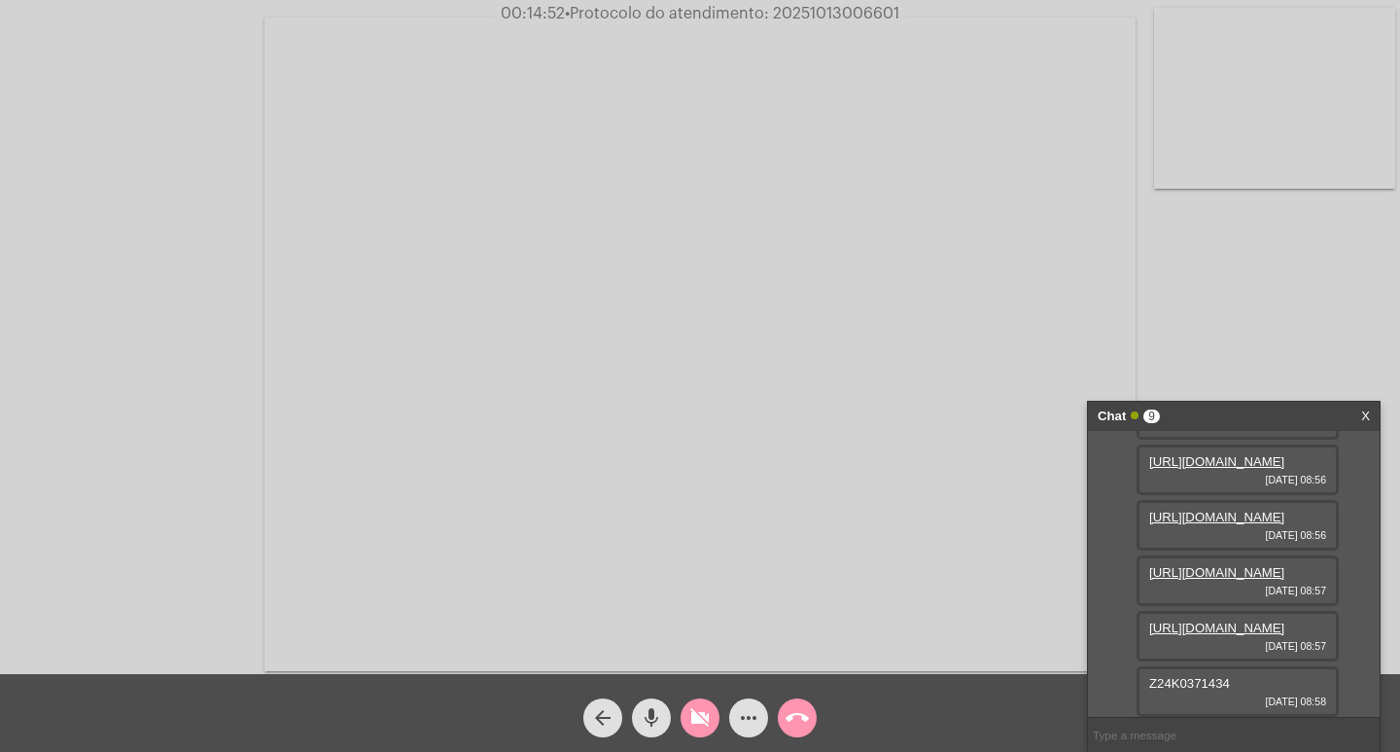
click at [648, 714] on mat-icon "mic" at bounding box center [651, 717] width 23 height 23
click at [698, 717] on mat-icon "videocam_off" at bounding box center [699, 717] width 23 height 23
click at [648, 723] on mat-icon "mic_off" at bounding box center [651, 717] width 23 height 23
click at [822, 12] on span "• Protocolo do atendimento: 20251013006601" at bounding box center [733, 14] width 334 height 16
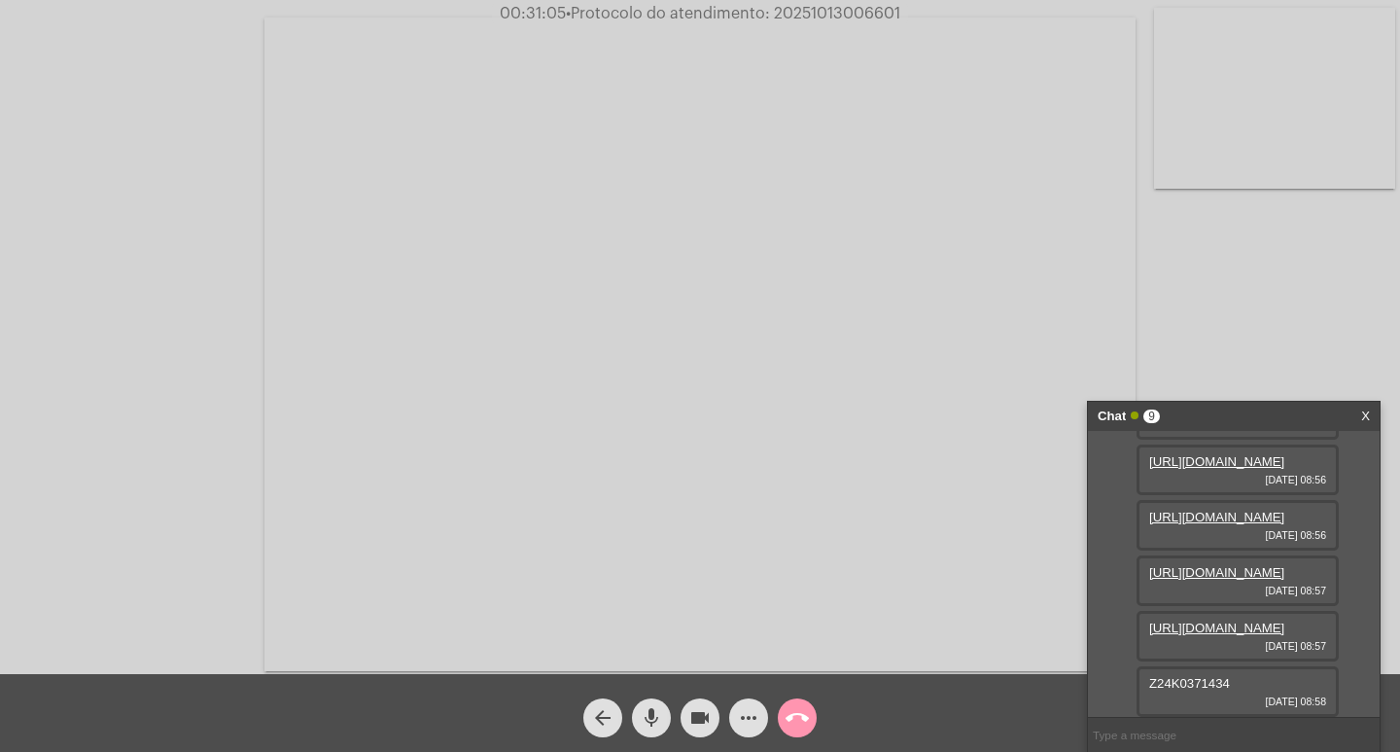
copy span "20251013006601"
click at [1127, 734] on input "text" at bounding box center [1234, 735] width 292 height 34
paste input "20251013006601"
type input "20251013006601"
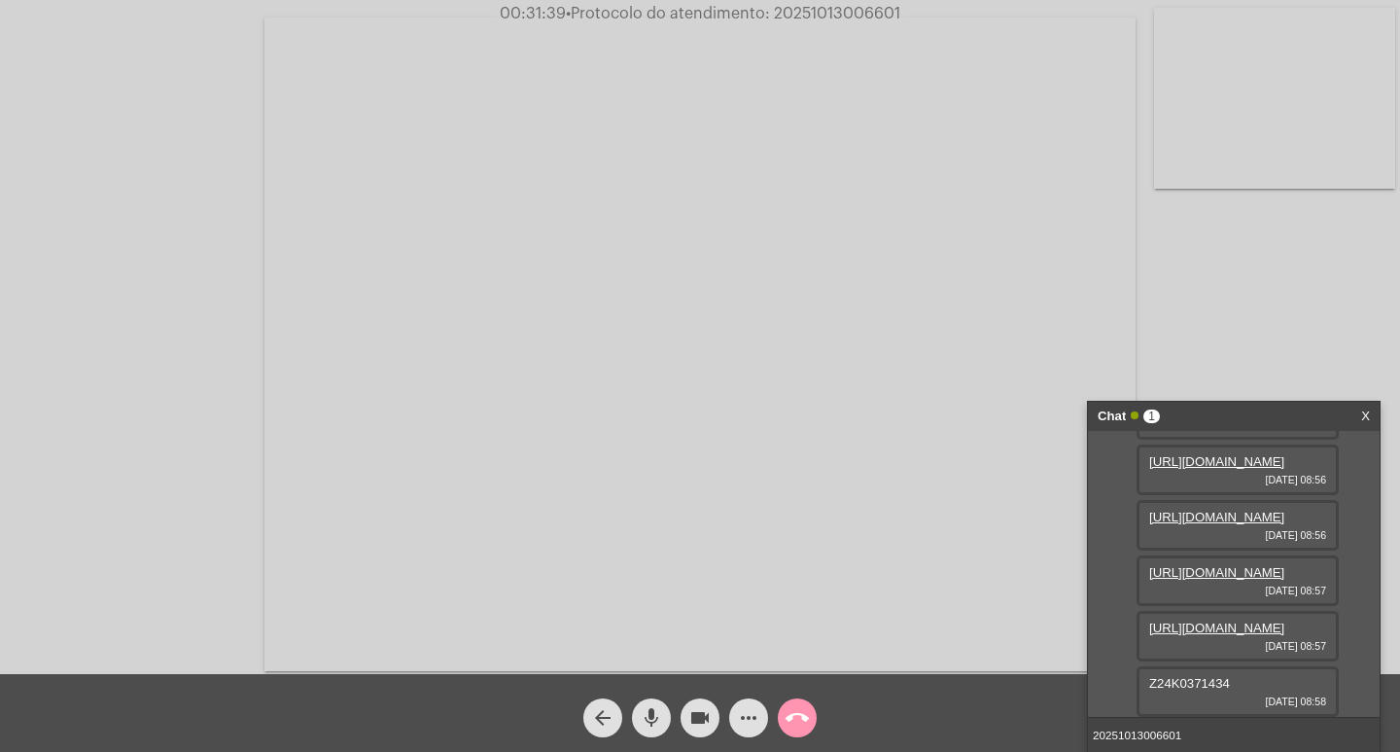
click at [1187, 683] on span "Z24K0371434" at bounding box center [1189, 683] width 81 height 15
copy span "Z24K0371434"
click at [1205, 689] on link "[URL][DOMAIN_NAME]" at bounding box center [1216, 683] width 135 height 15
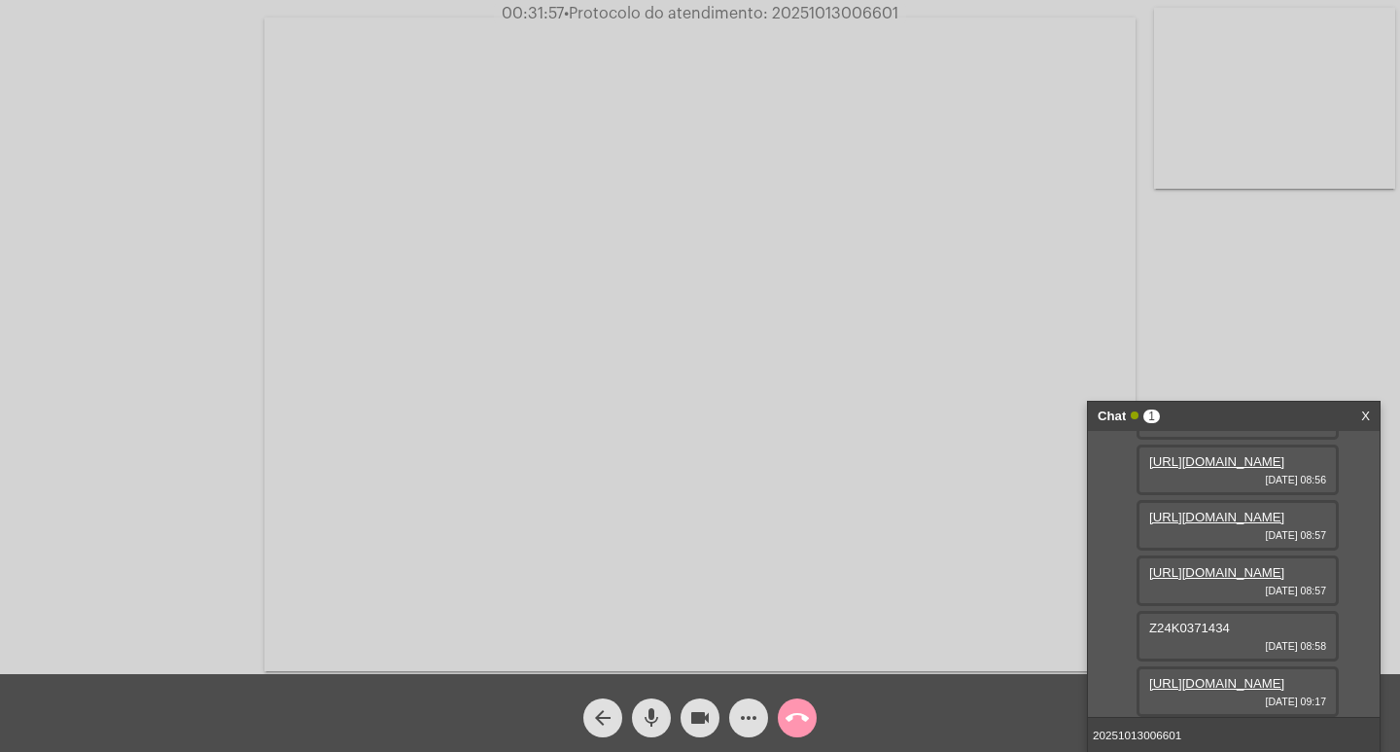
click at [1183, 724] on input "20251013006601" at bounding box center [1234, 735] width 292 height 34
click at [1226, 411] on div "Chat 1" at bounding box center [1213, 416] width 231 height 29
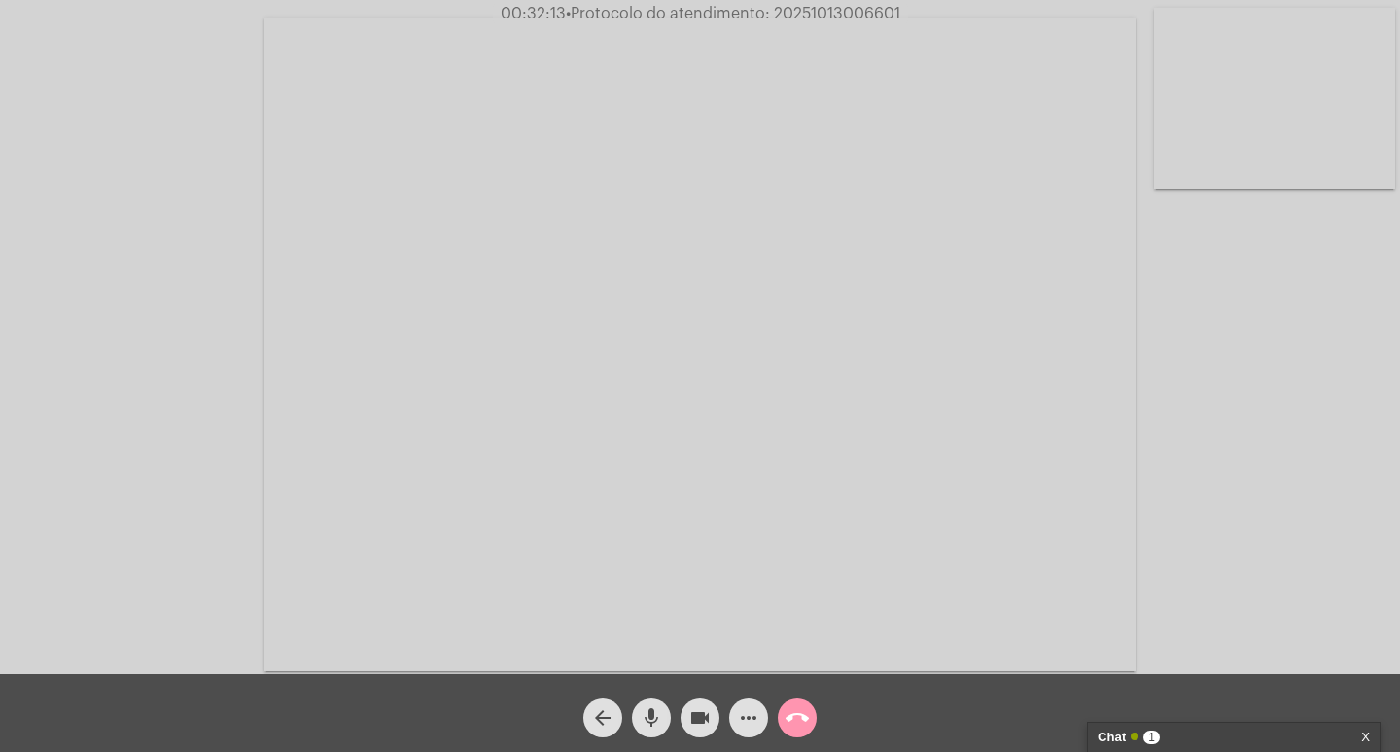
click at [1138, 740] on div "Chat 1" at bounding box center [1213, 736] width 231 height 29
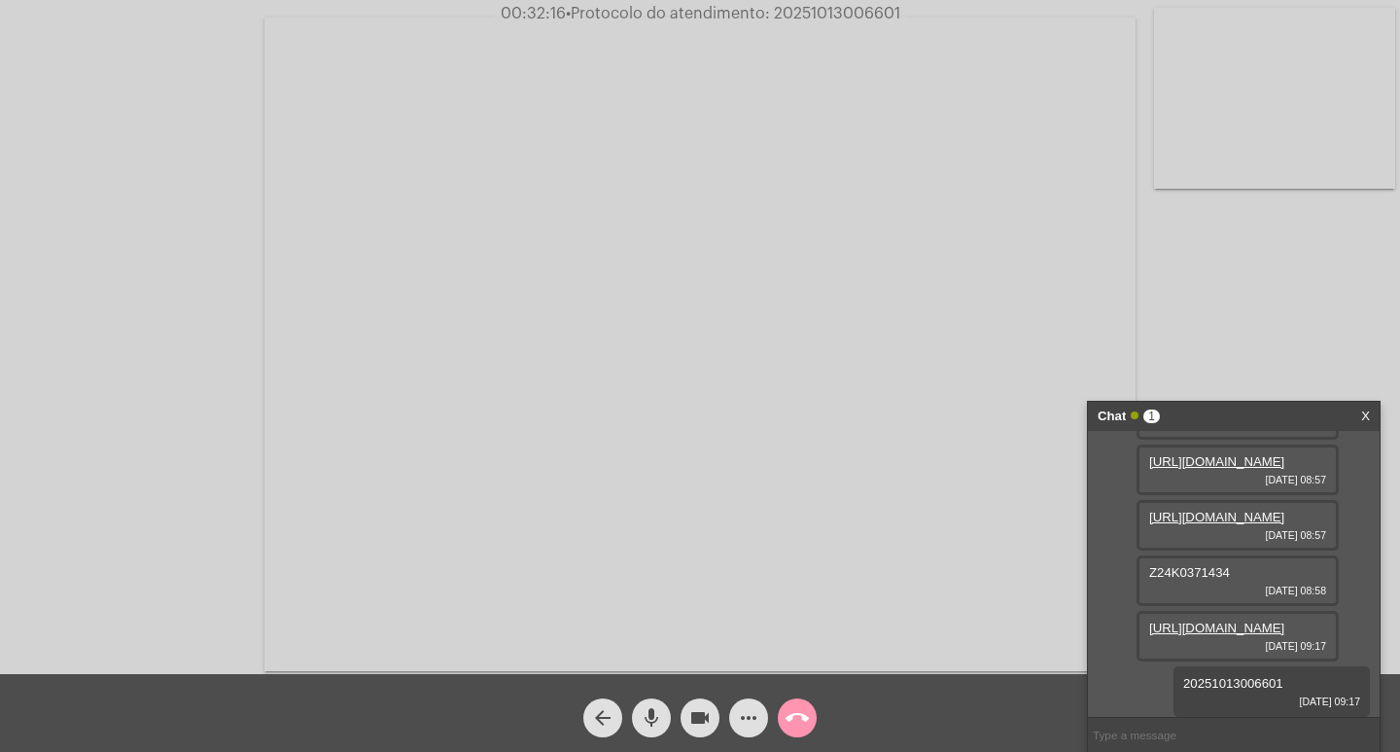
click at [1258, 422] on div "Chat 1" at bounding box center [1213, 416] width 231 height 29
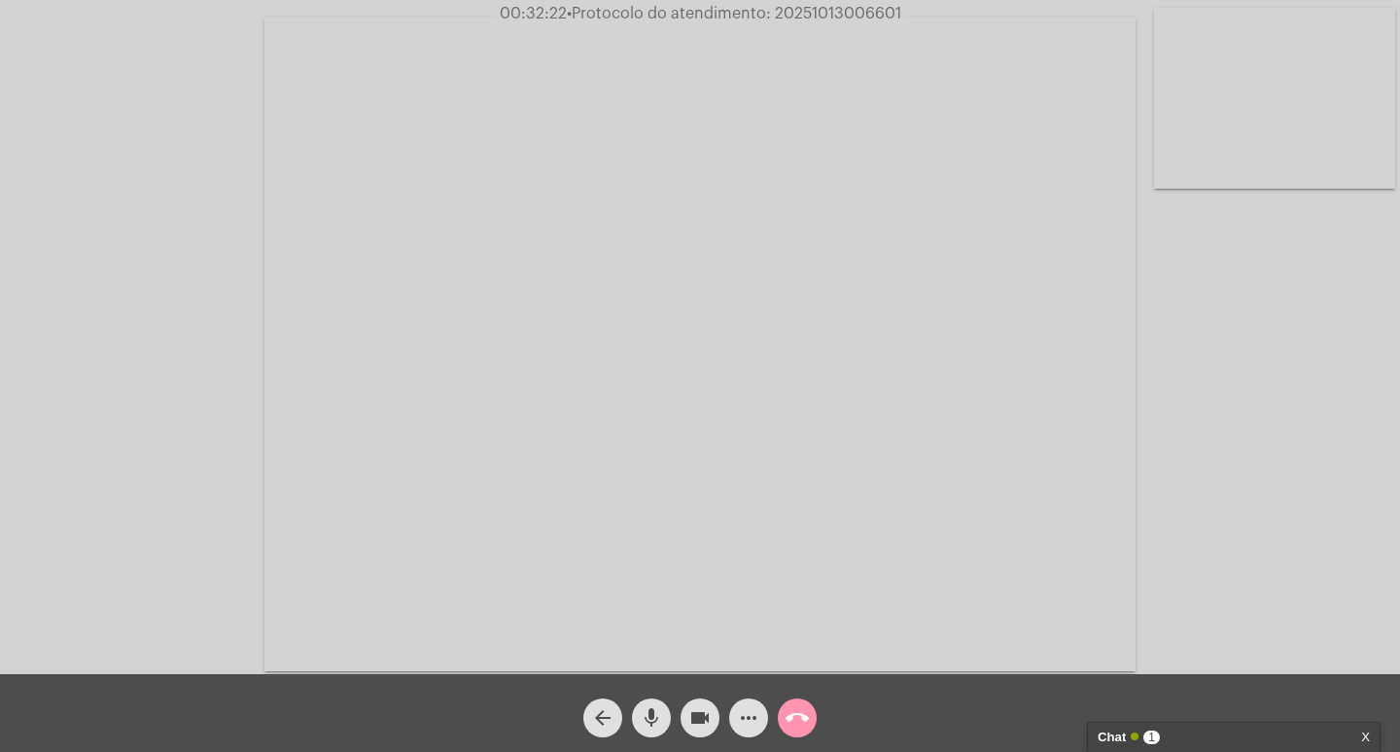
click at [703, 705] on span "videocam" at bounding box center [699, 717] width 23 height 39
click at [660, 716] on mat-icon "mic" at bounding box center [651, 717] width 23 height 23
click at [792, 717] on mat-icon "call_end" at bounding box center [797, 717] width 23 height 23
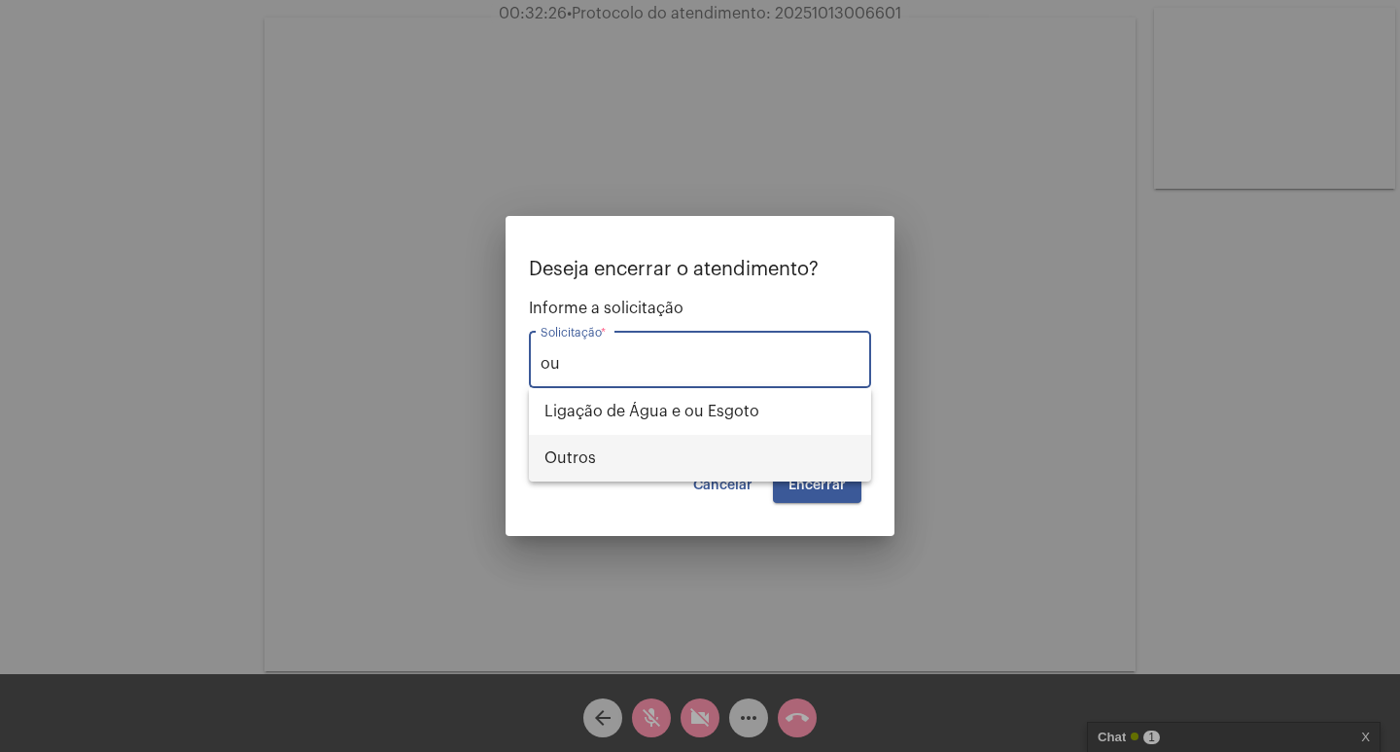
click at [730, 460] on span "Outros" at bounding box center [699, 458] width 311 height 47
type input "Outros"
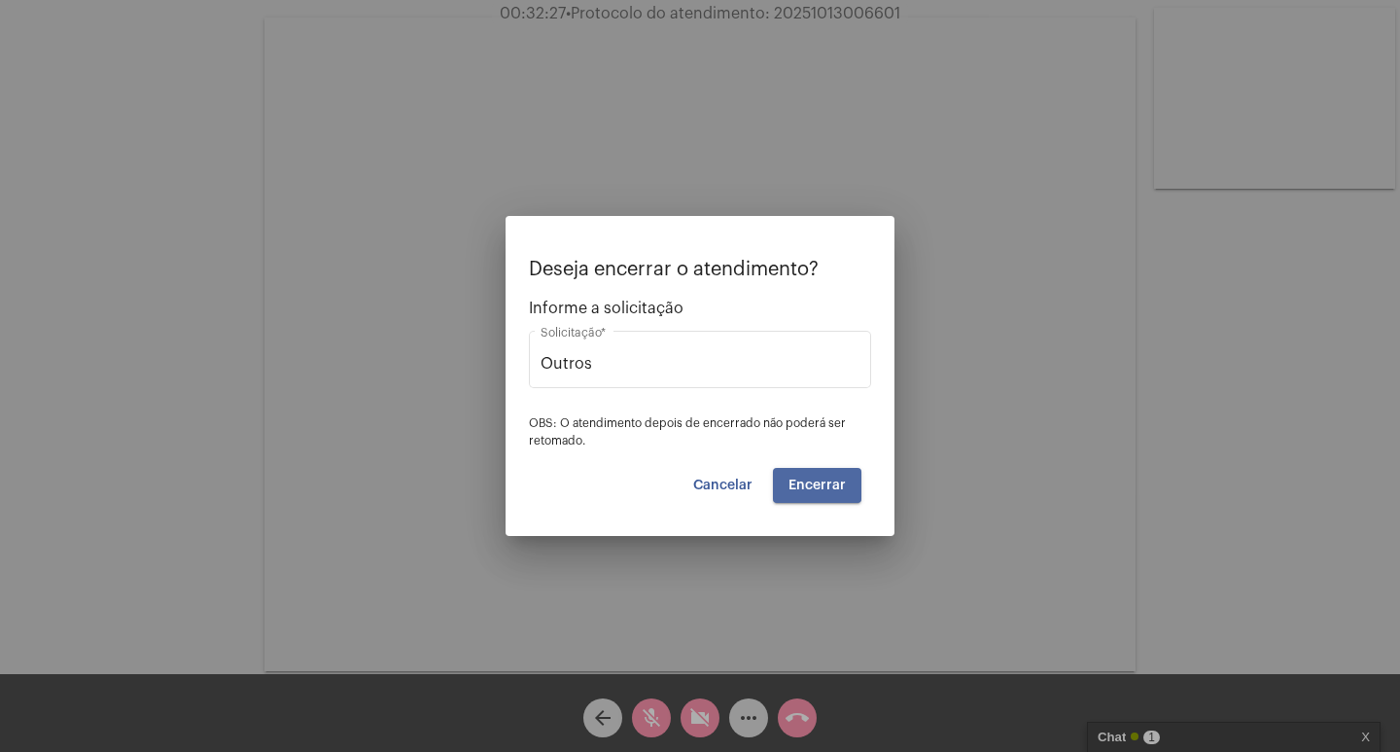
click at [816, 482] on span "Encerrar" at bounding box center [816, 485] width 57 height 14
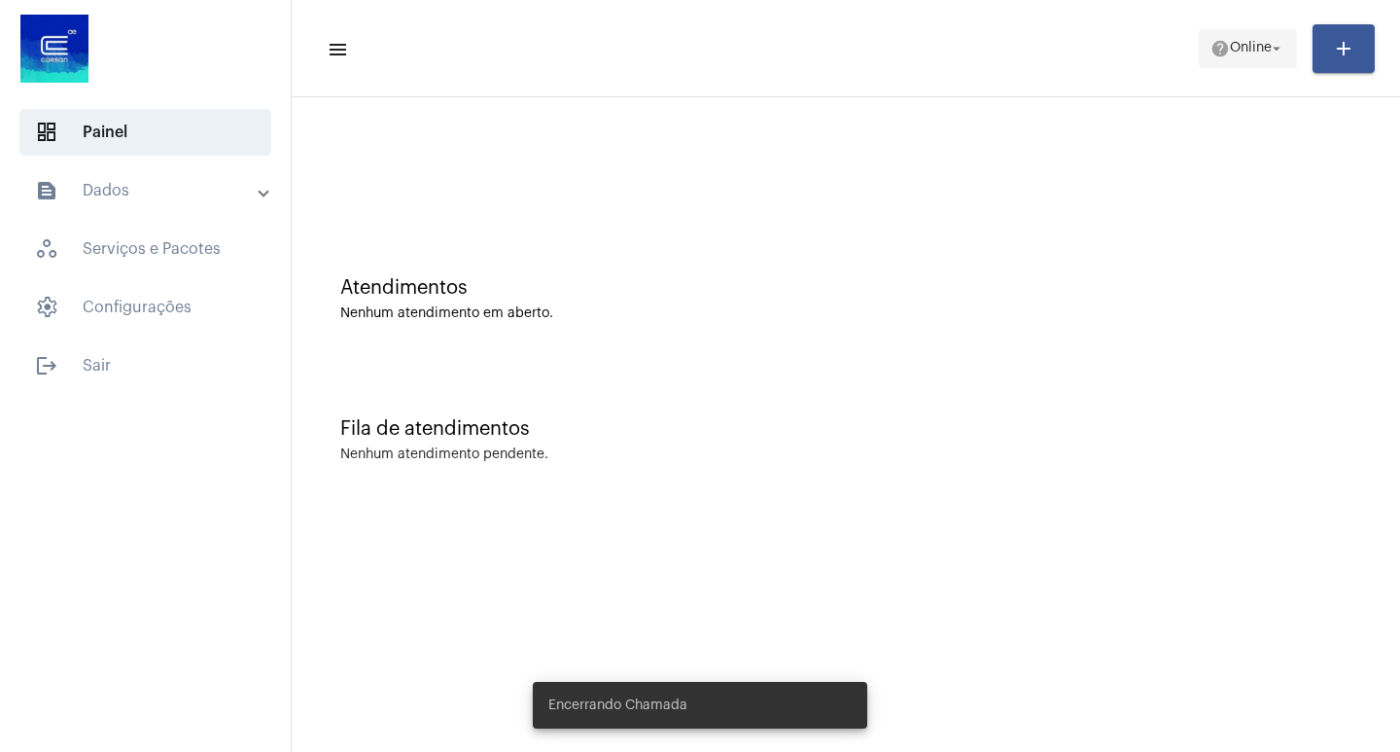
click at [1240, 42] on span "Online" at bounding box center [1251, 49] width 42 height 14
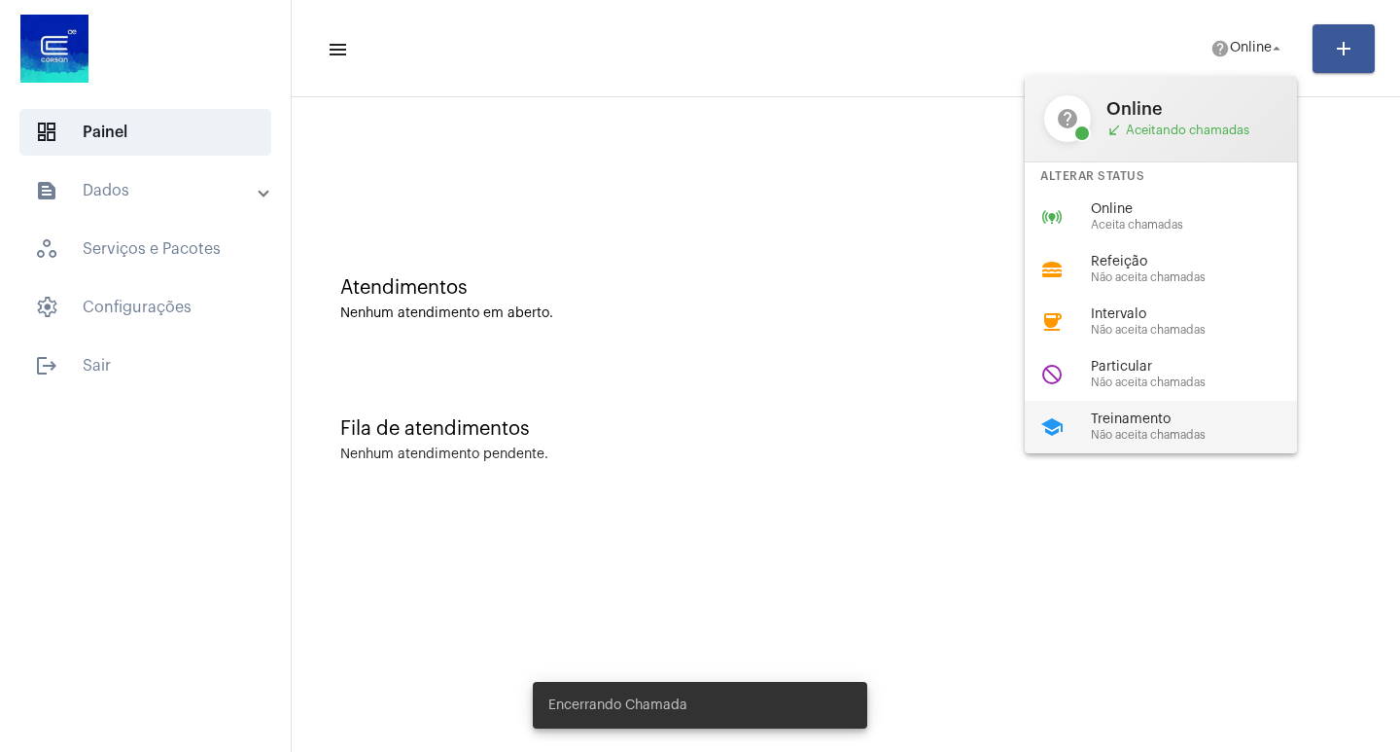
drag, startPoint x: 1135, startPoint y: 442, endPoint x: 1101, endPoint y: 422, distance: 39.7
click at [1134, 442] on div "school Treinamento Não aceita chamadas" at bounding box center [1176, 427] width 303 height 53
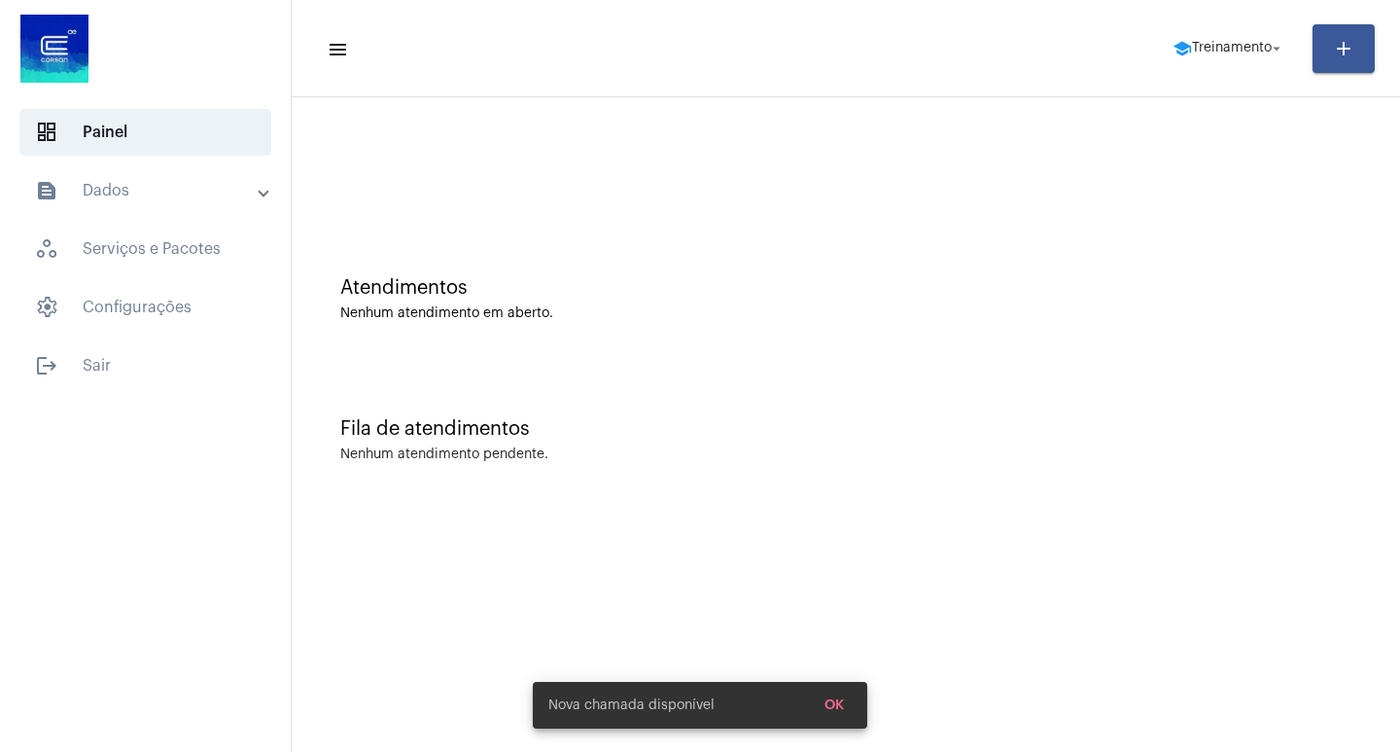
click at [70, 195] on mat-panel-title "text_snippet_outlined Dados" at bounding box center [147, 190] width 225 height 23
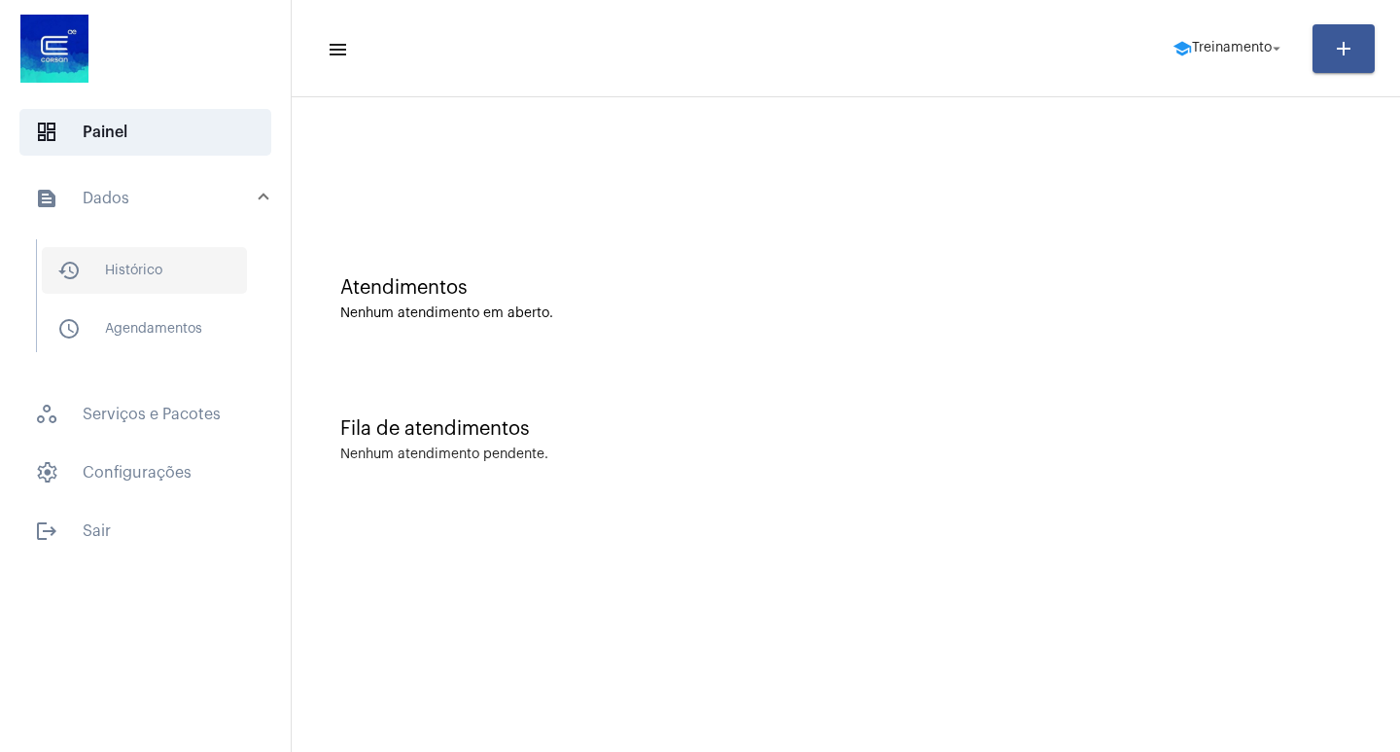
click at [91, 266] on span "history_outlined Histórico" at bounding box center [144, 270] width 205 height 47
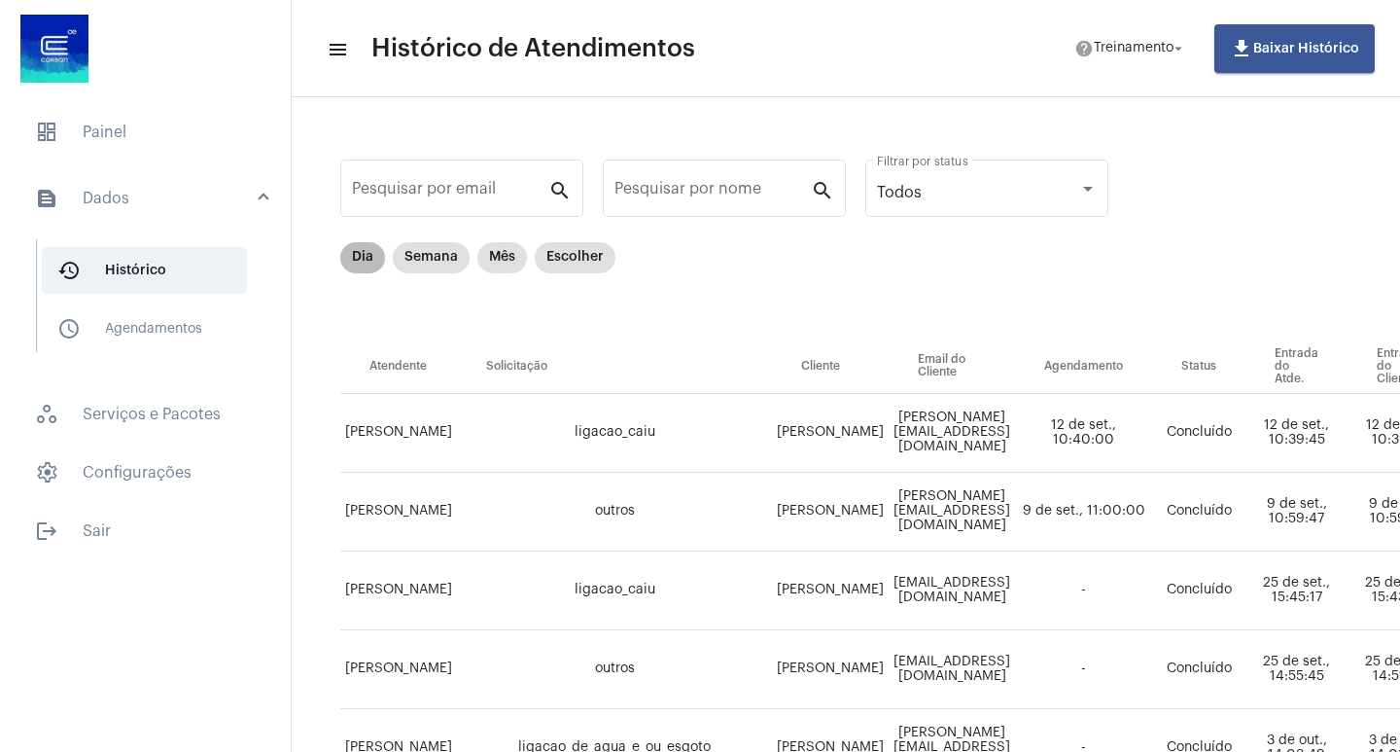
click at [353, 268] on mat-chip "Dia" at bounding box center [362, 257] width 45 height 31
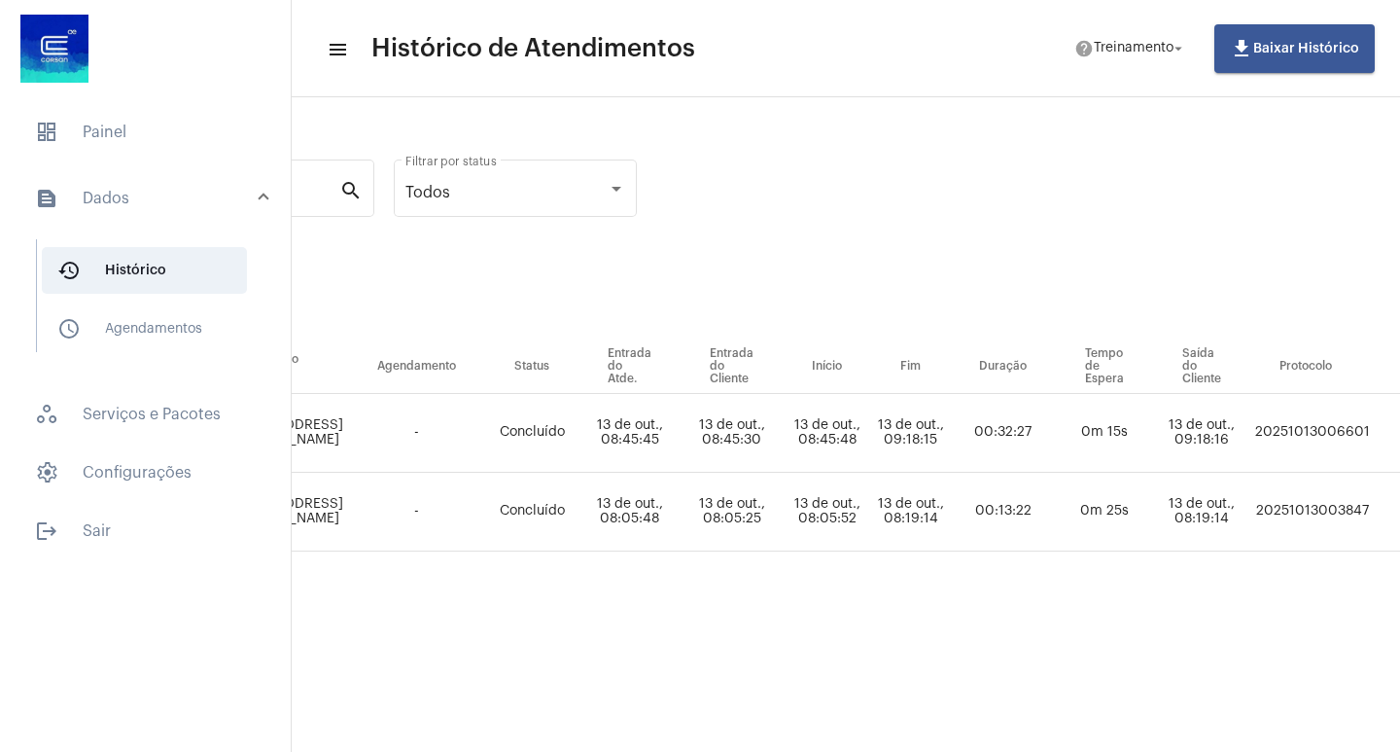
scroll to position [0, 612]
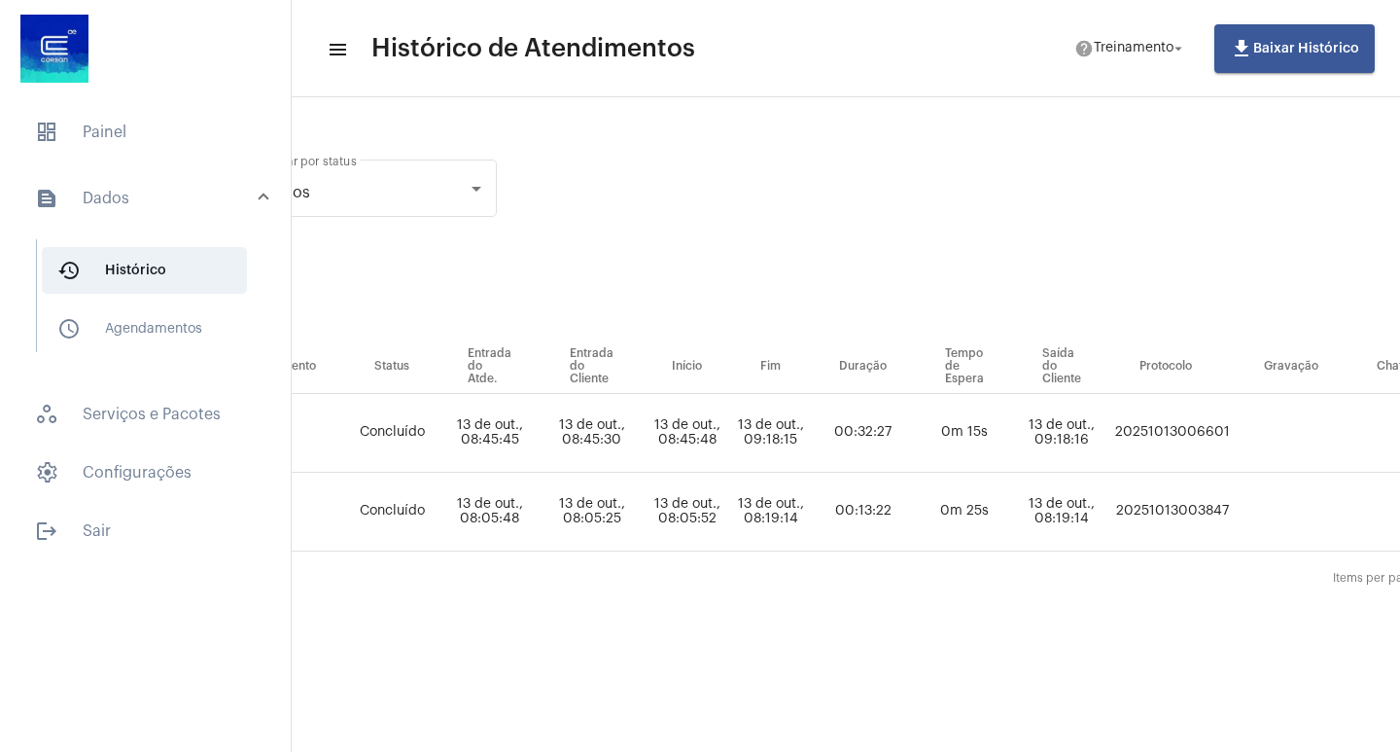
click at [1148, 419] on td "20251013006601" at bounding box center [1172, 433] width 124 height 79
copy td "20251013006601"
click at [132, 123] on span "dashboard Painel" at bounding box center [145, 132] width 252 height 47
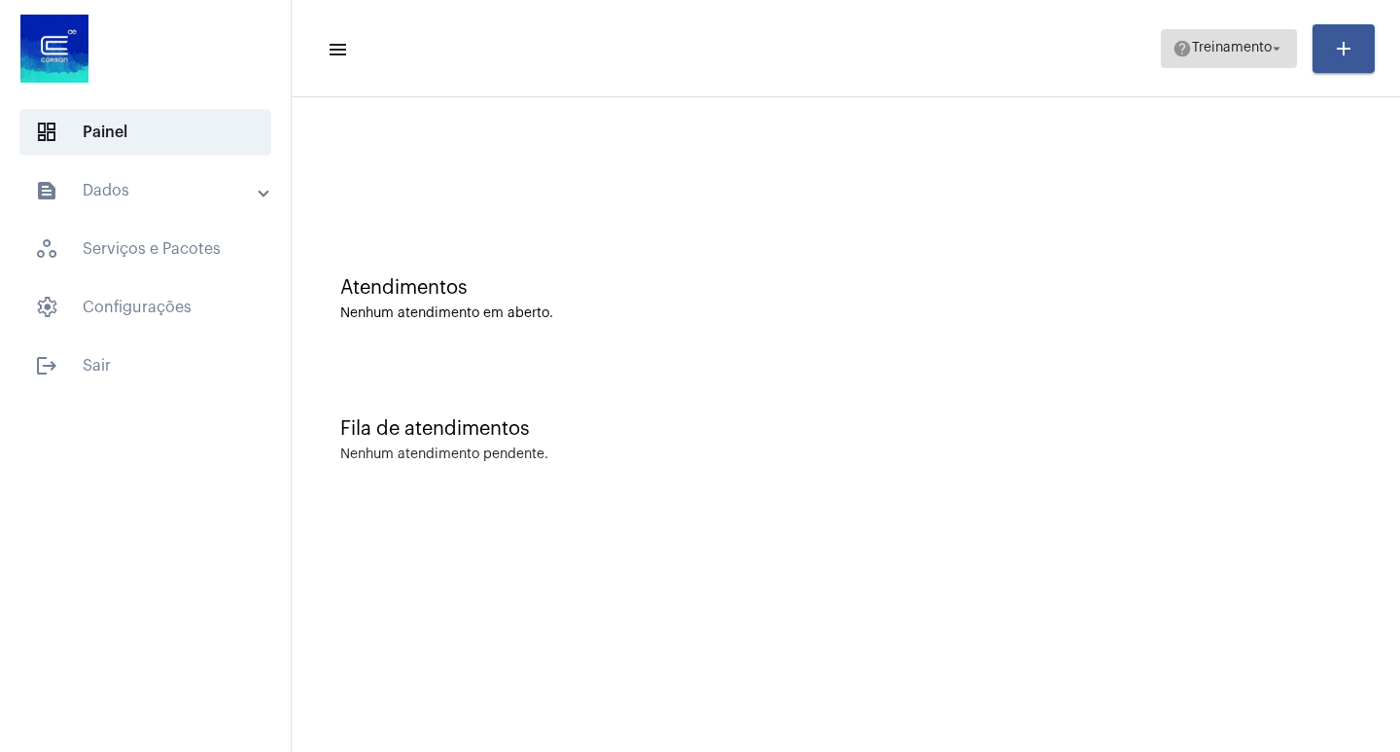
click at [1266, 54] on span "Treinamento" at bounding box center [1232, 49] width 80 height 14
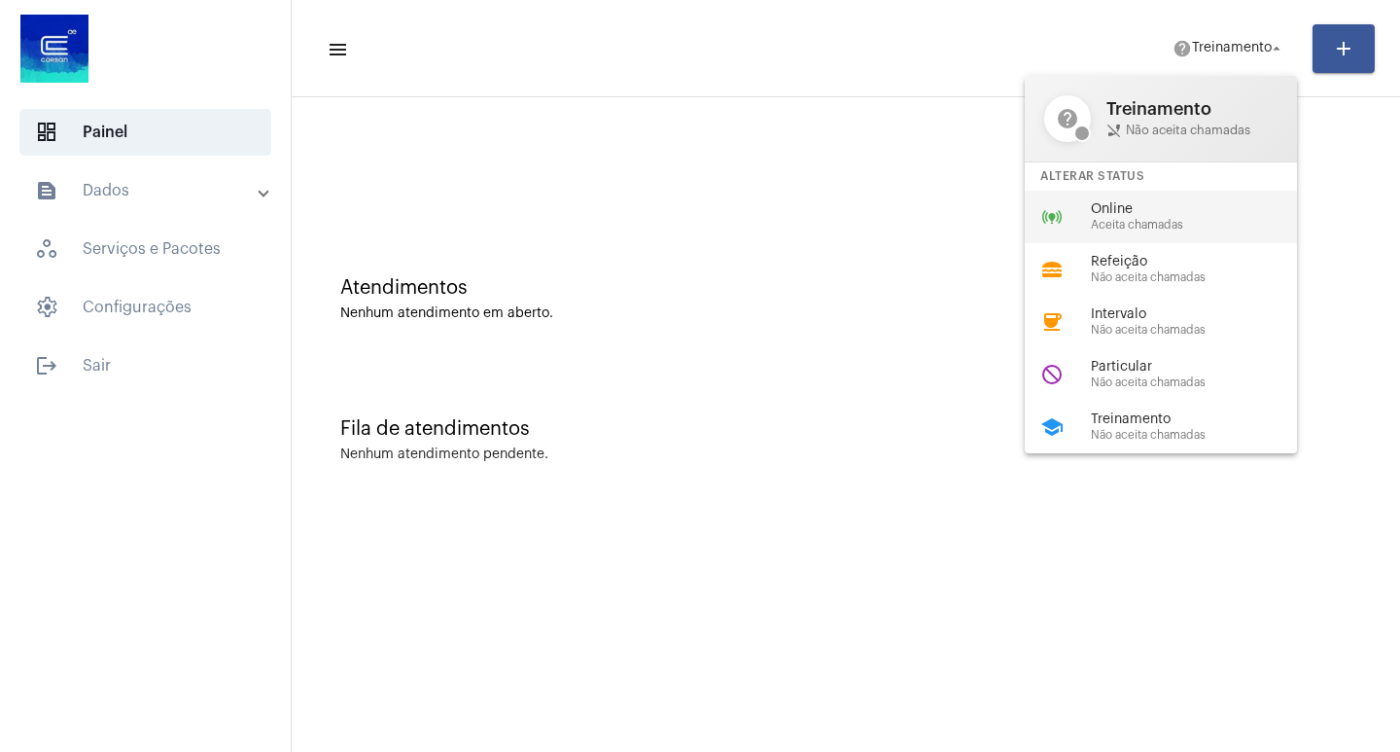
click at [1136, 224] on span "Aceita chamadas" at bounding box center [1202, 225] width 222 height 13
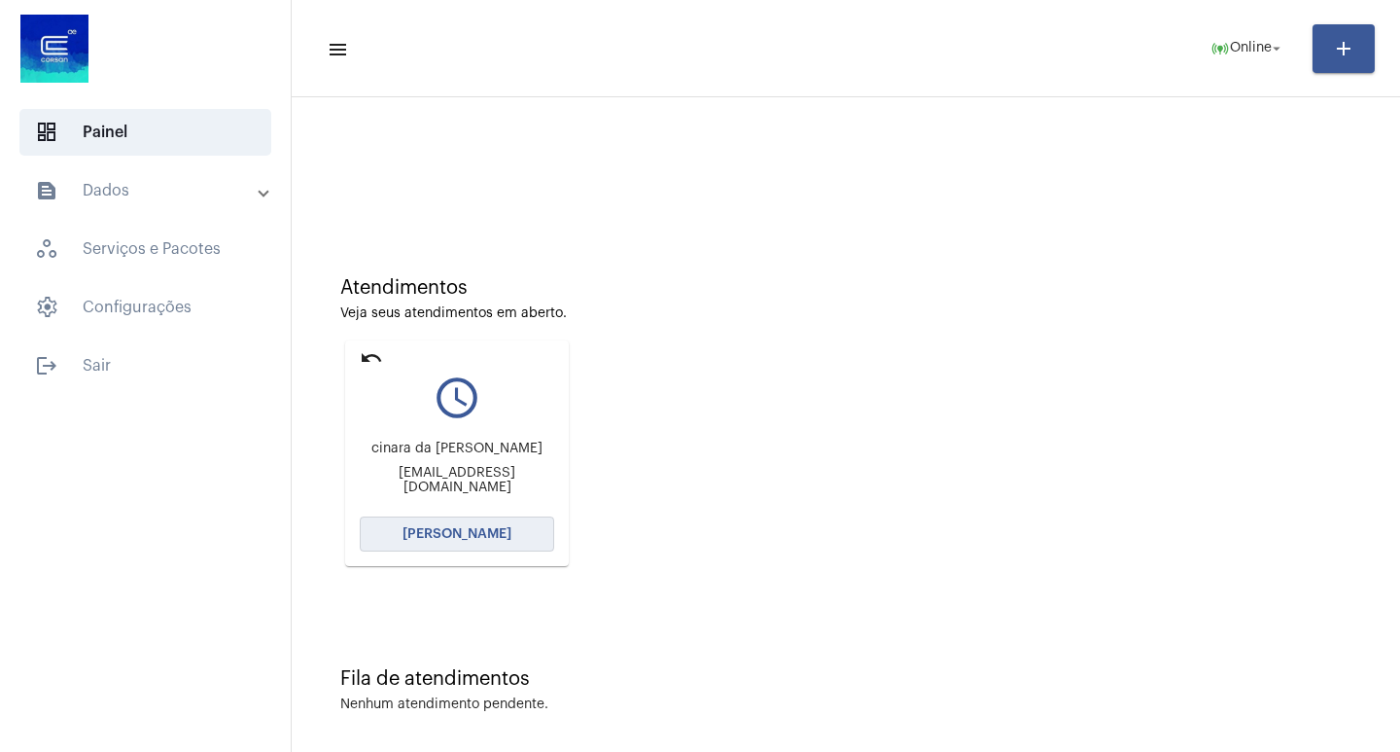
click at [480, 527] on span "[PERSON_NAME]" at bounding box center [457, 534] width 109 height 14
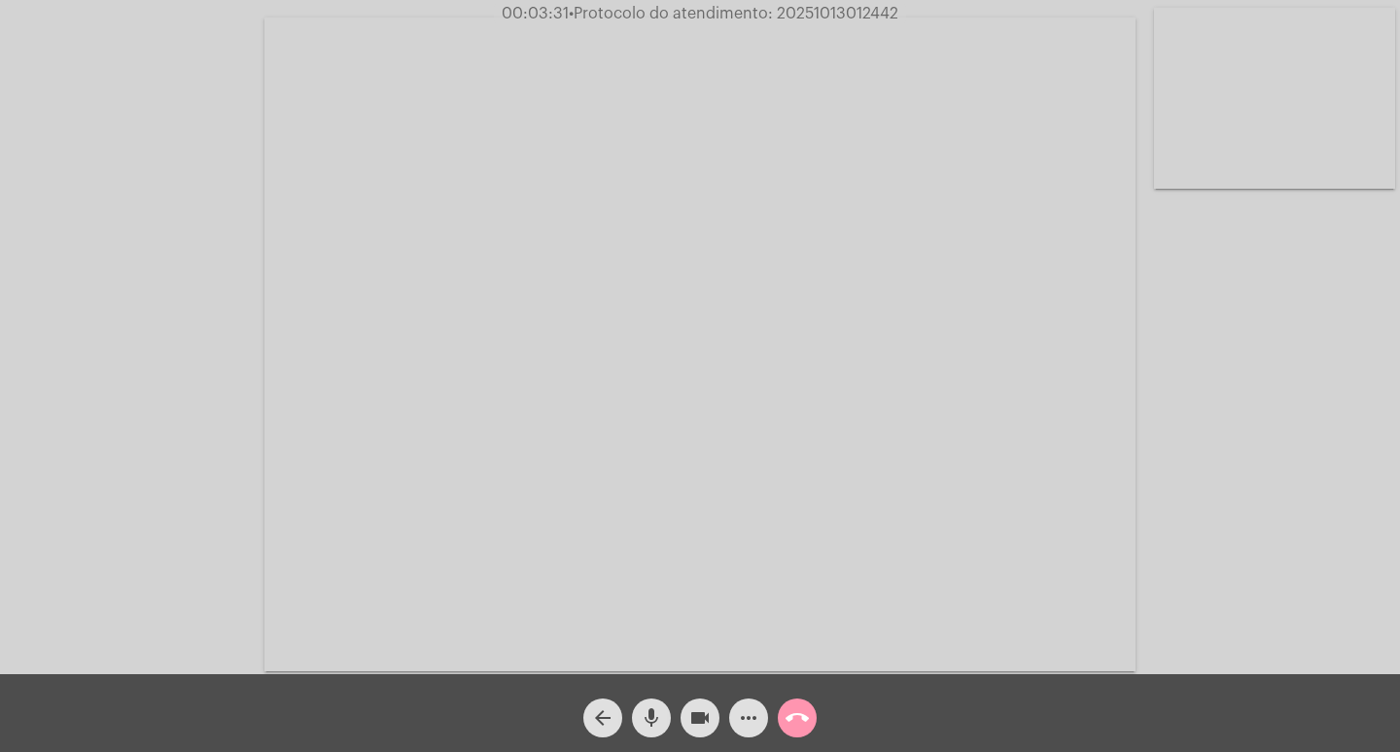
click at [707, 711] on mat-icon "videocam" at bounding box center [699, 717] width 23 height 23
click at [707, 711] on mat-icon "videocam_off" at bounding box center [699, 717] width 23 height 23
click at [702, 717] on mat-icon "videocam" at bounding box center [699, 717] width 23 height 23
click at [702, 731] on span "videocam_off" at bounding box center [699, 717] width 23 height 39
click at [707, 715] on mat-icon "videocam" at bounding box center [699, 717] width 23 height 23
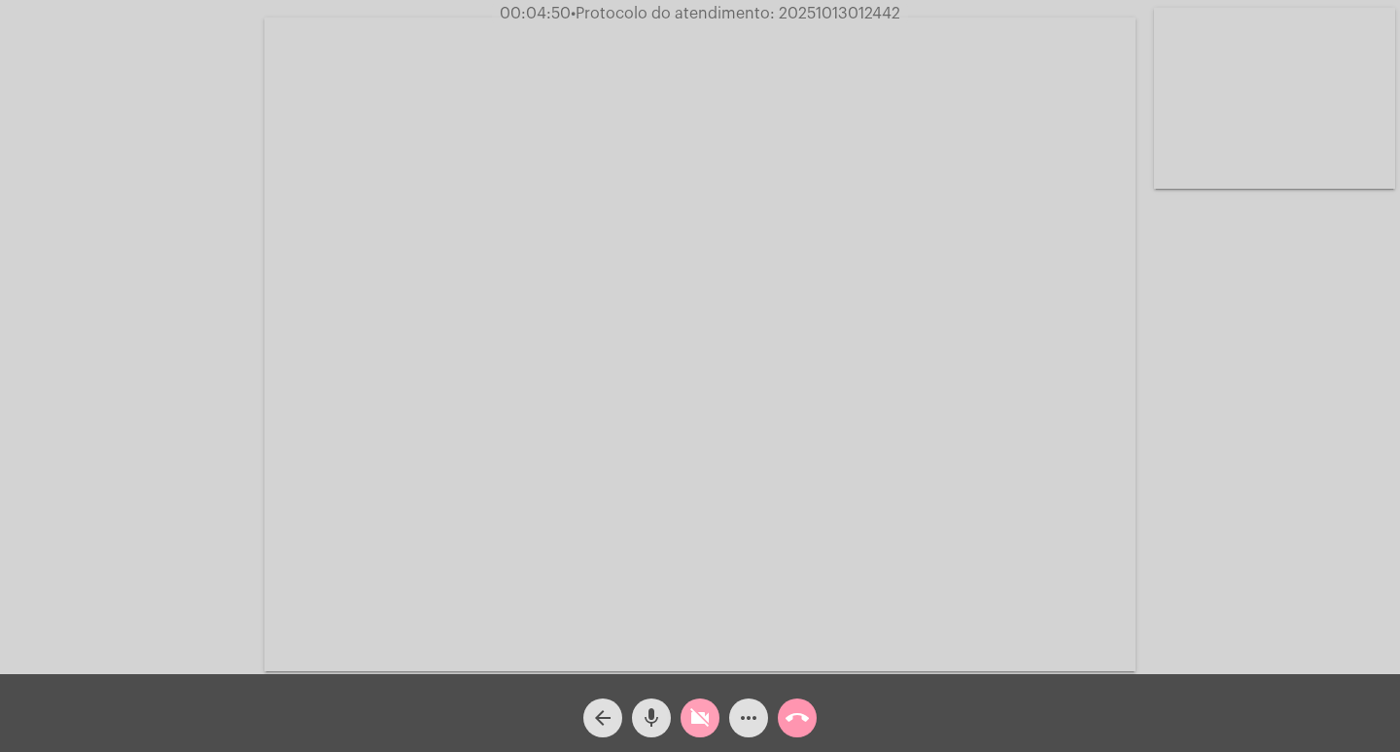
click at [707, 715] on mat-icon "videocam_off" at bounding box center [699, 717] width 23 height 23
click at [690, 721] on mat-icon "videocam" at bounding box center [699, 717] width 23 height 23
click at [683, 710] on button "videocam_off" at bounding box center [700, 717] width 39 height 39
click at [696, 727] on mat-icon "videocam" at bounding box center [699, 717] width 23 height 23
click at [691, 727] on mat-icon "videocam_off" at bounding box center [699, 717] width 23 height 23
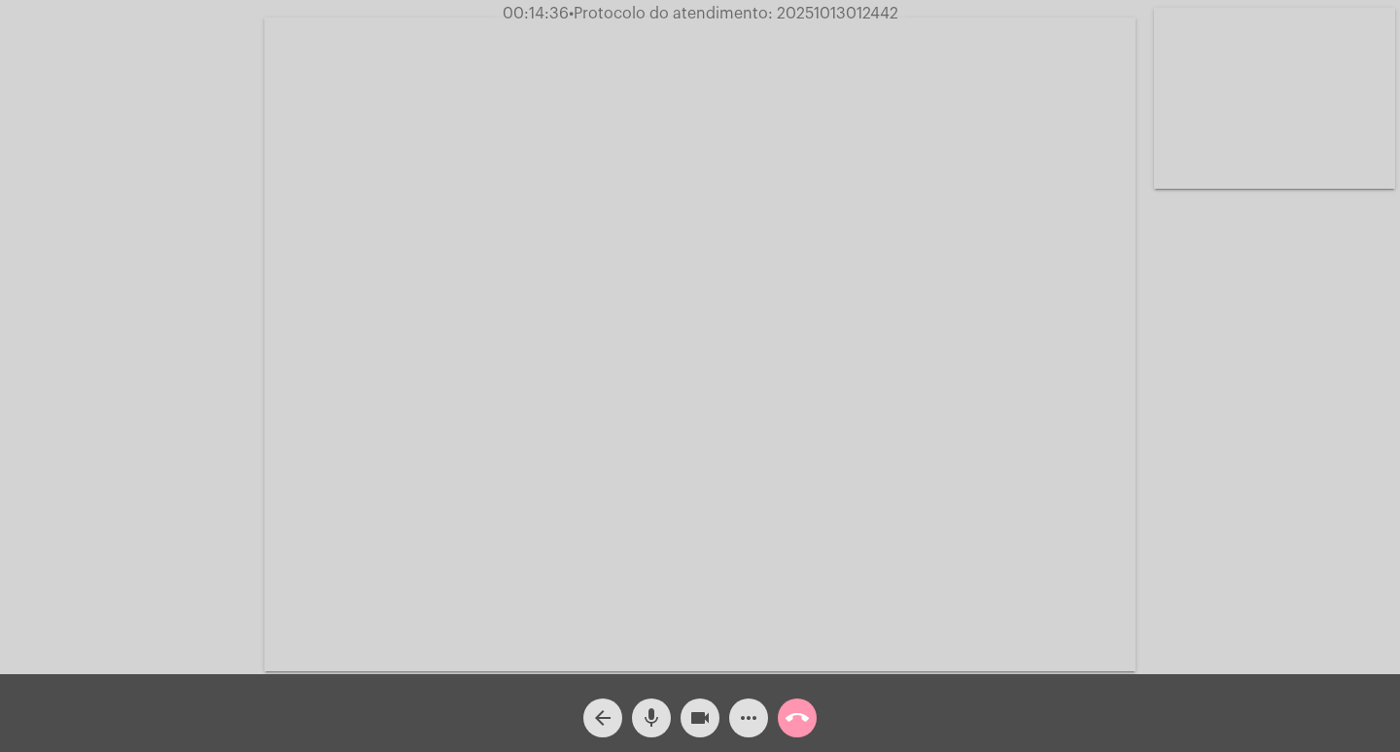
click at [738, 730] on span "more_horiz" at bounding box center [748, 717] width 23 height 39
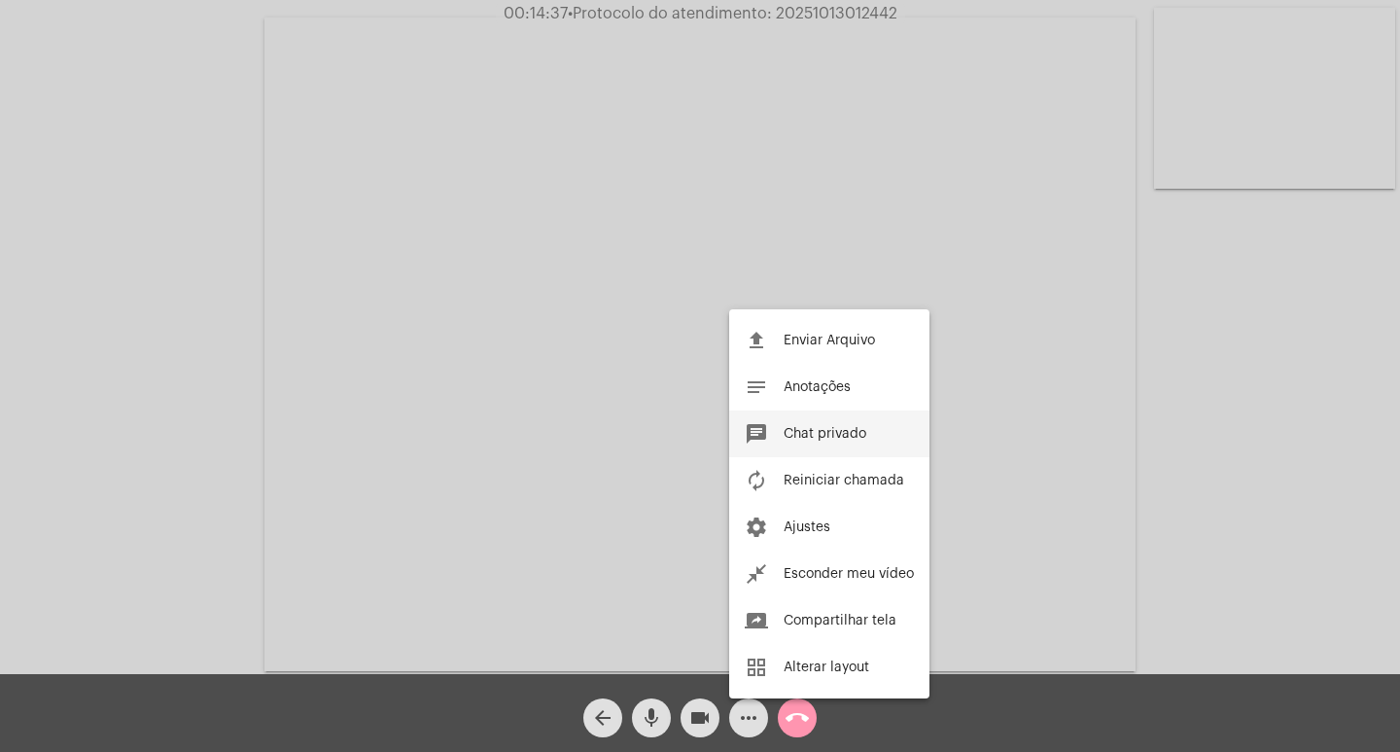
click at [850, 434] on span "Chat privado" at bounding box center [825, 434] width 83 height 14
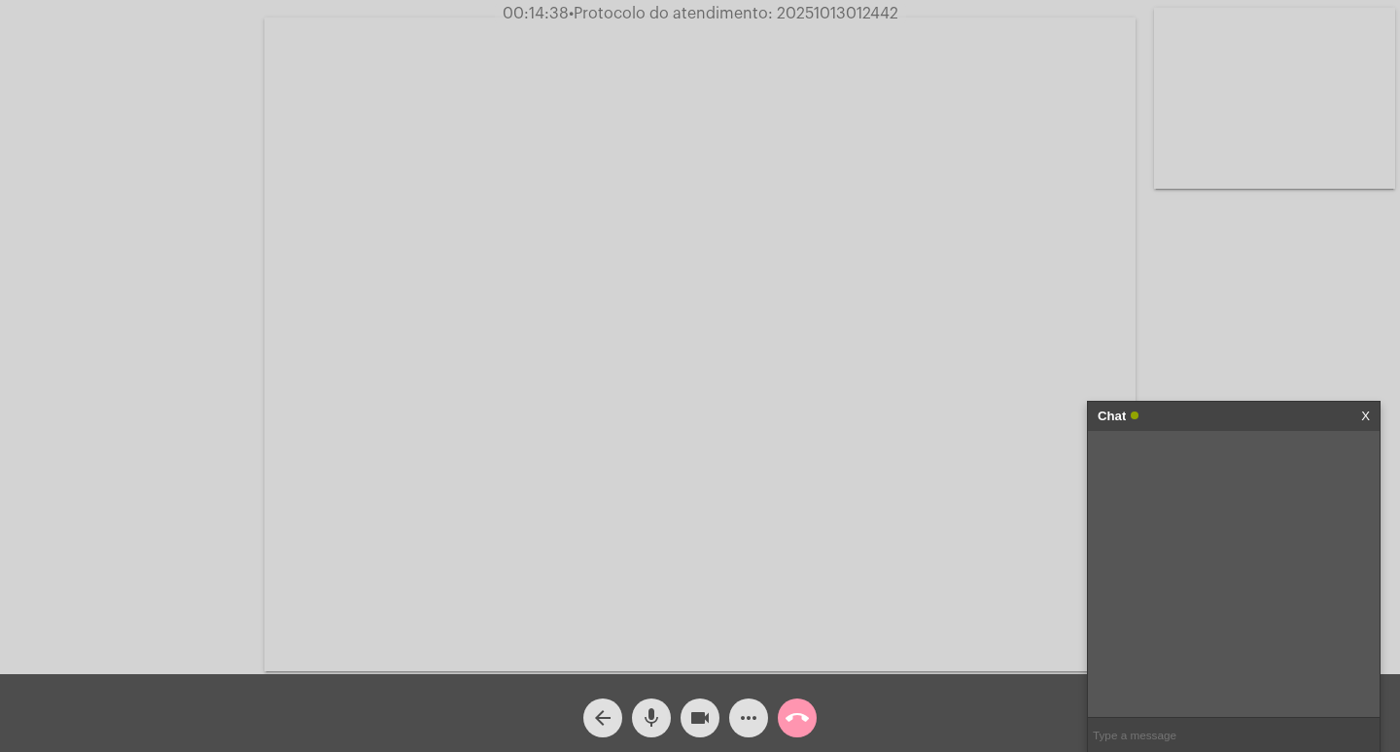
click at [1157, 742] on input "text" at bounding box center [1234, 735] width 292 height 34
click at [848, 20] on span "• Protocolo do atendimento: 20251013012442" at bounding box center [734, 14] width 330 height 16
copy span "20251013012442"
click at [1161, 723] on input "text" at bounding box center [1234, 735] width 292 height 34
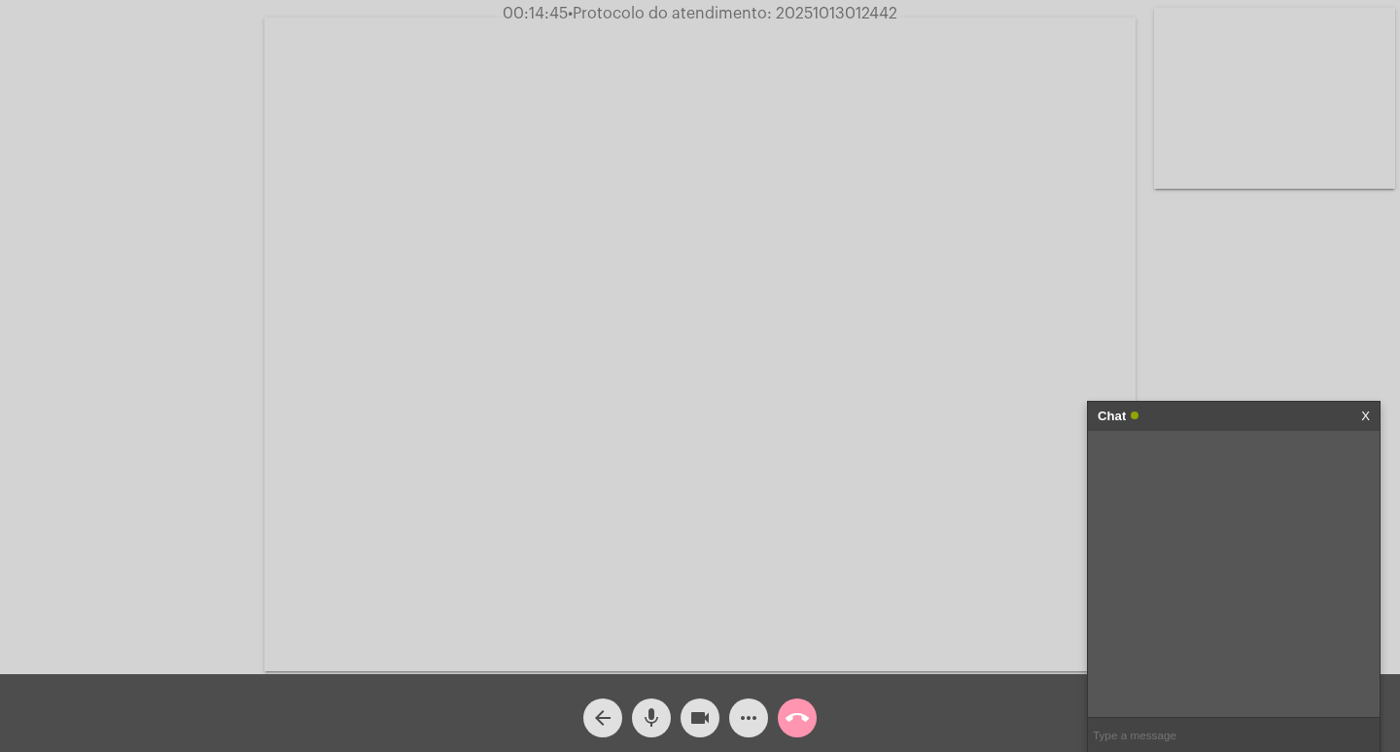
paste input "20251013012442"
type input "20251013012442"
drag, startPoint x: 1198, startPoint y: 459, endPoint x: 1248, endPoint y: 480, distance: 54.9
click at [1248, 477] on div "20251013012442 [DATE] 09:56" at bounding box center [1272, 465] width 196 height 51
click at [1209, 503] on div "20251013012442 [DATE] 09:56" at bounding box center [1234, 574] width 292 height 286
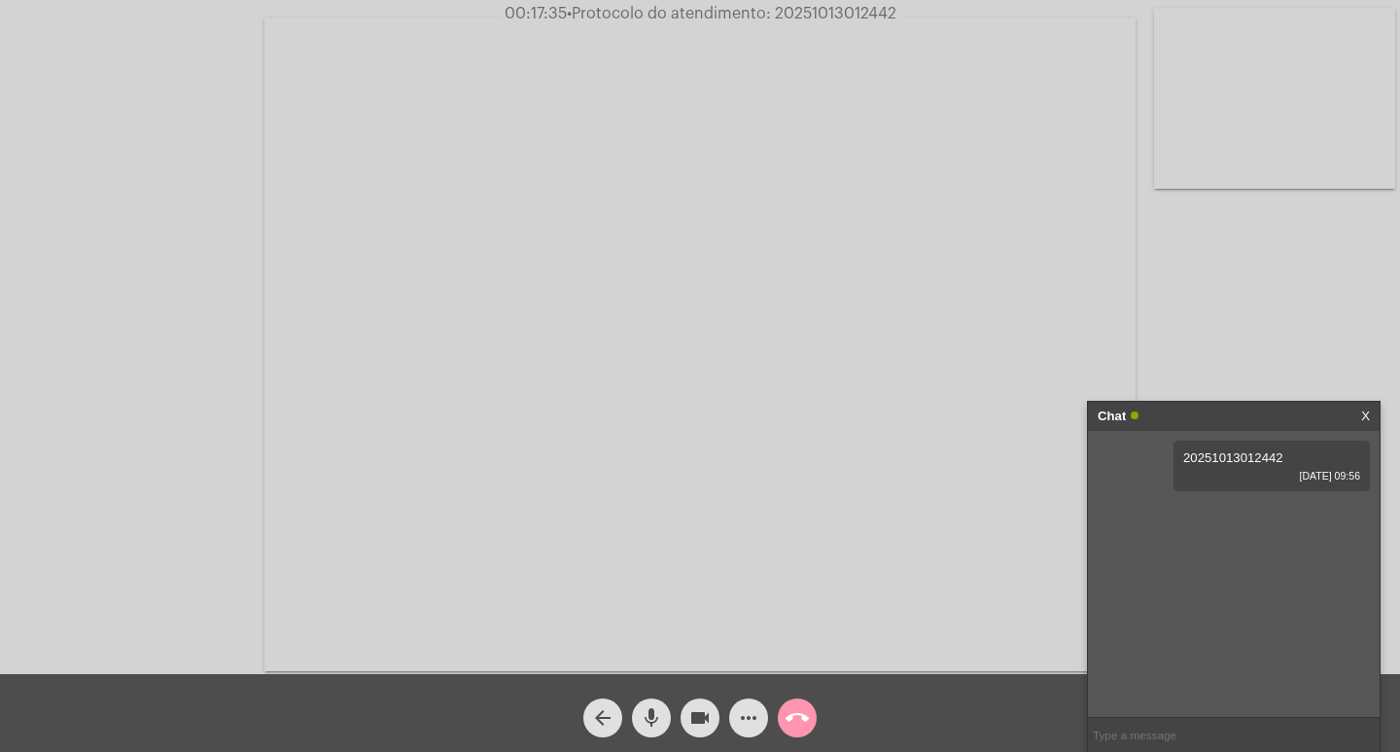
click at [1199, 423] on div "Chat" at bounding box center [1213, 416] width 231 height 29
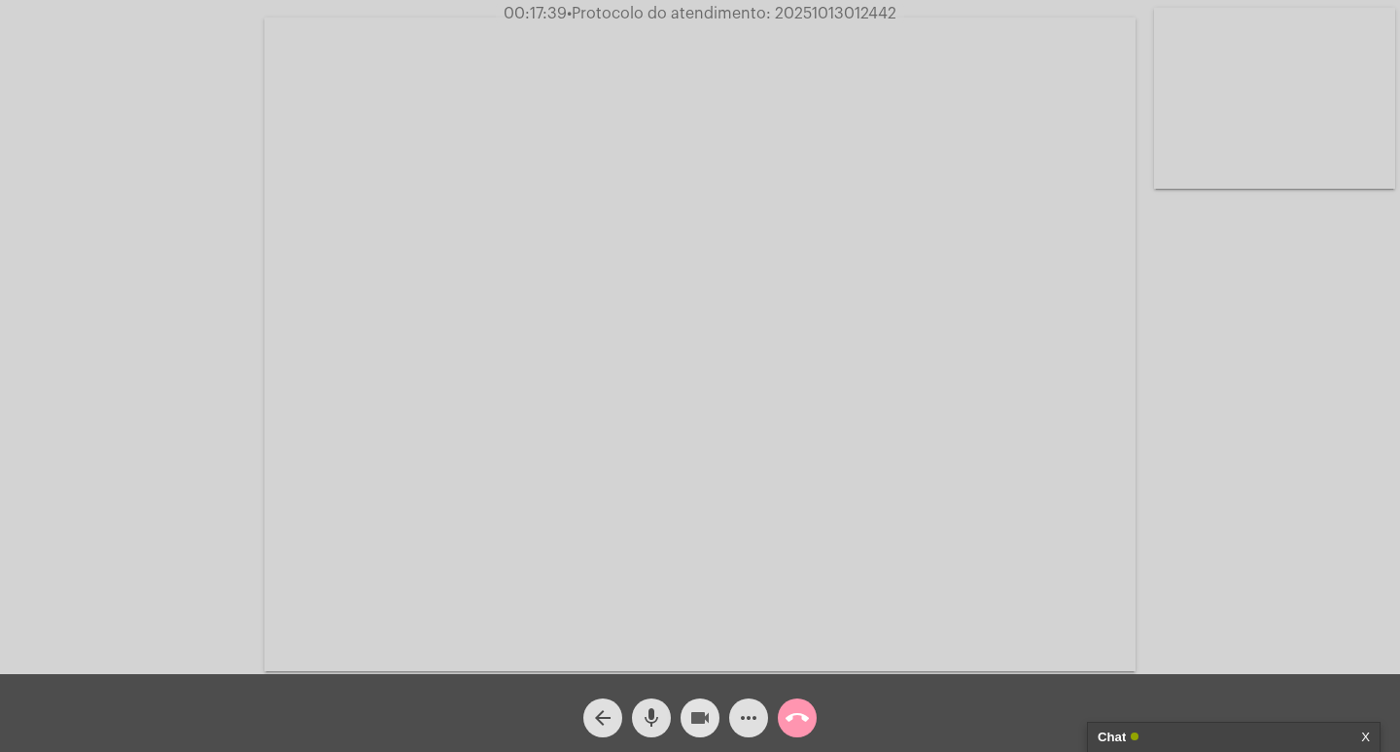
click at [701, 713] on mat-icon "videocam" at bounding box center [699, 717] width 23 height 23
click at [650, 710] on mat-icon "mic" at bounding box center [651, 717] width 23 height 23
click at [785, 721] on button "call_end" at bounding box center [797, 717] width 39 height 39
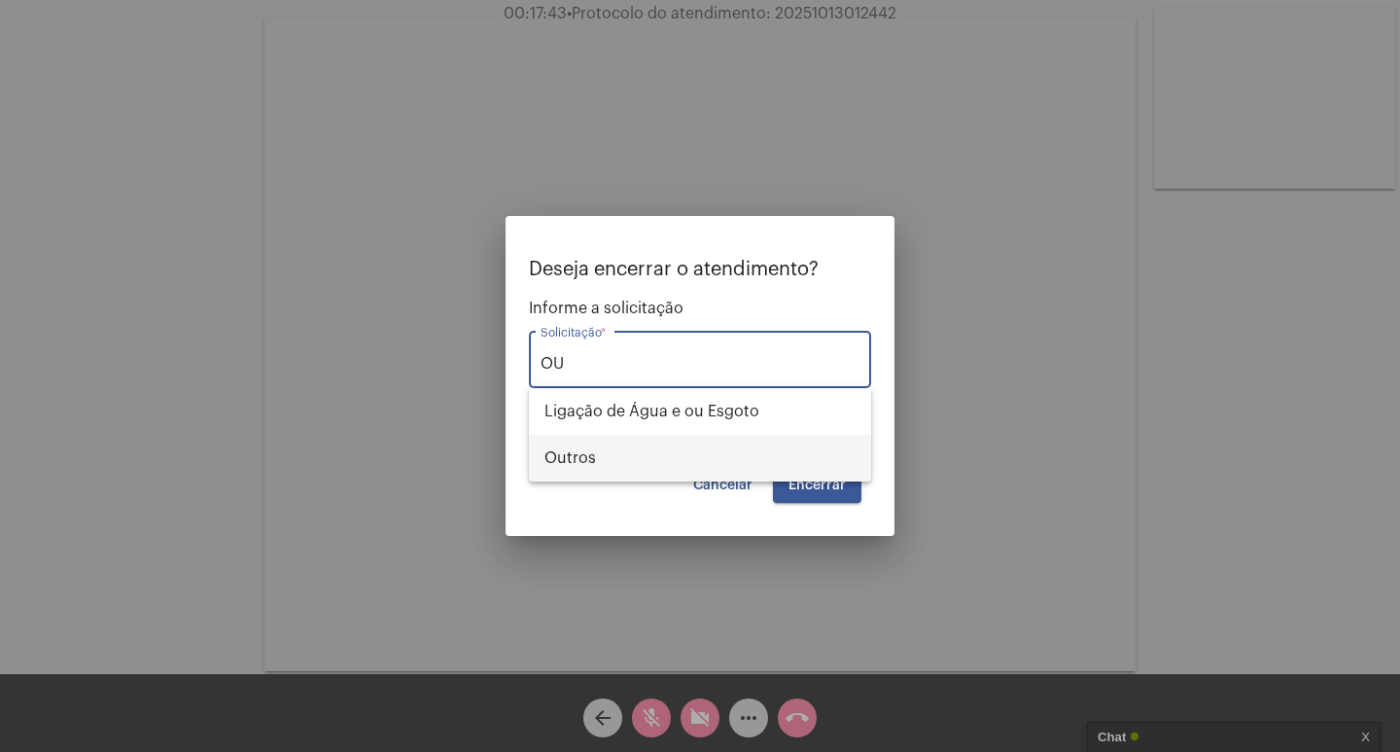
click at [738, 451] on span "Outros" at bounding box center [699, 458] width 311 height 47
type input "Outros"
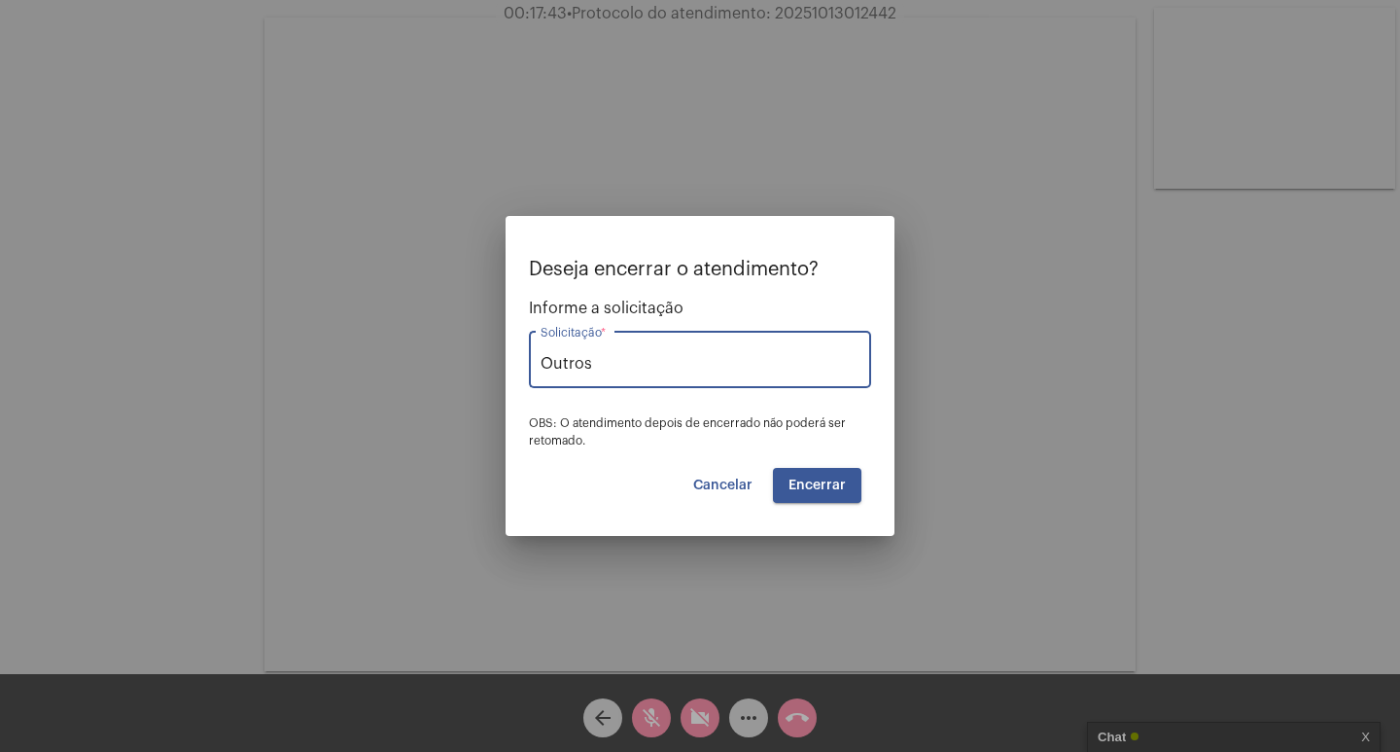
click at [792, 475] on button "Encerrar" at bounding box center [817, 485] width 88 height 35
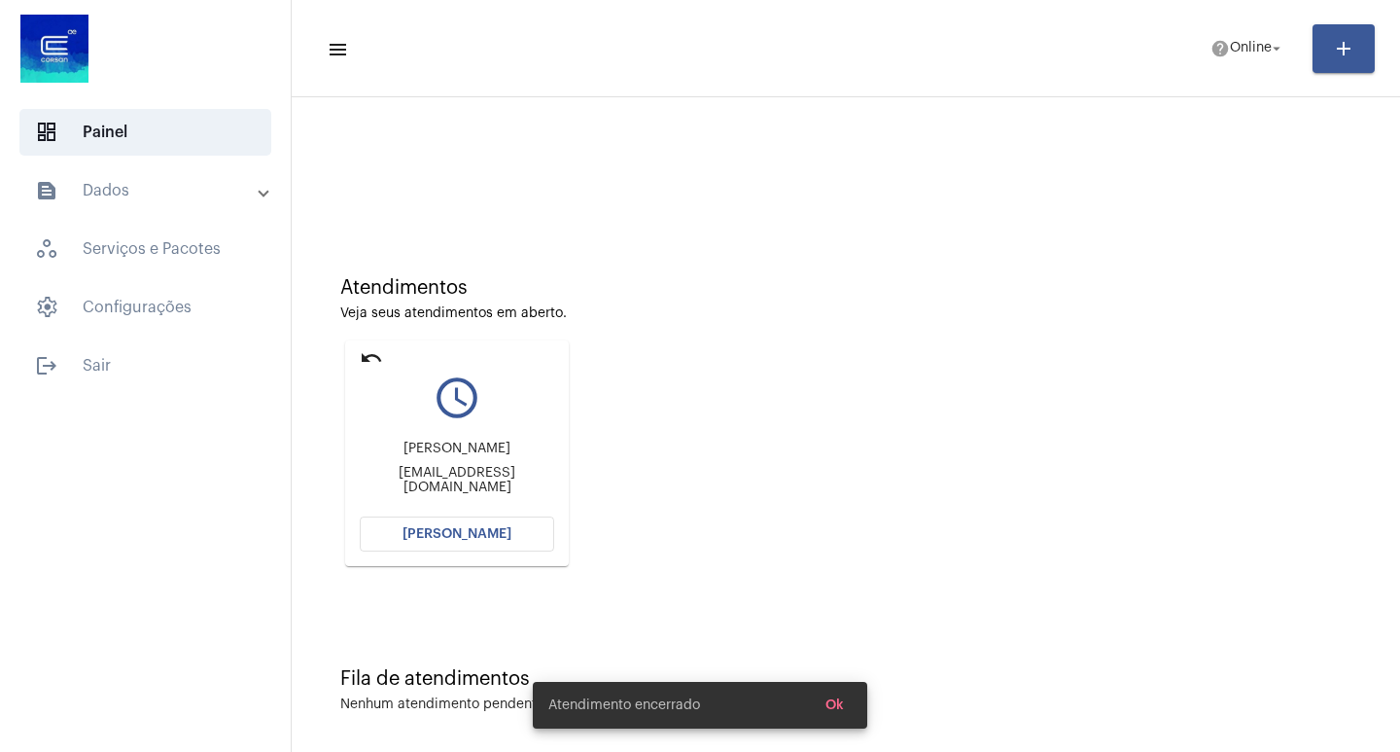
click at [458, 532] on span "[PERSON_NAME]" at bounding box center [457, 534] width 109 height 14
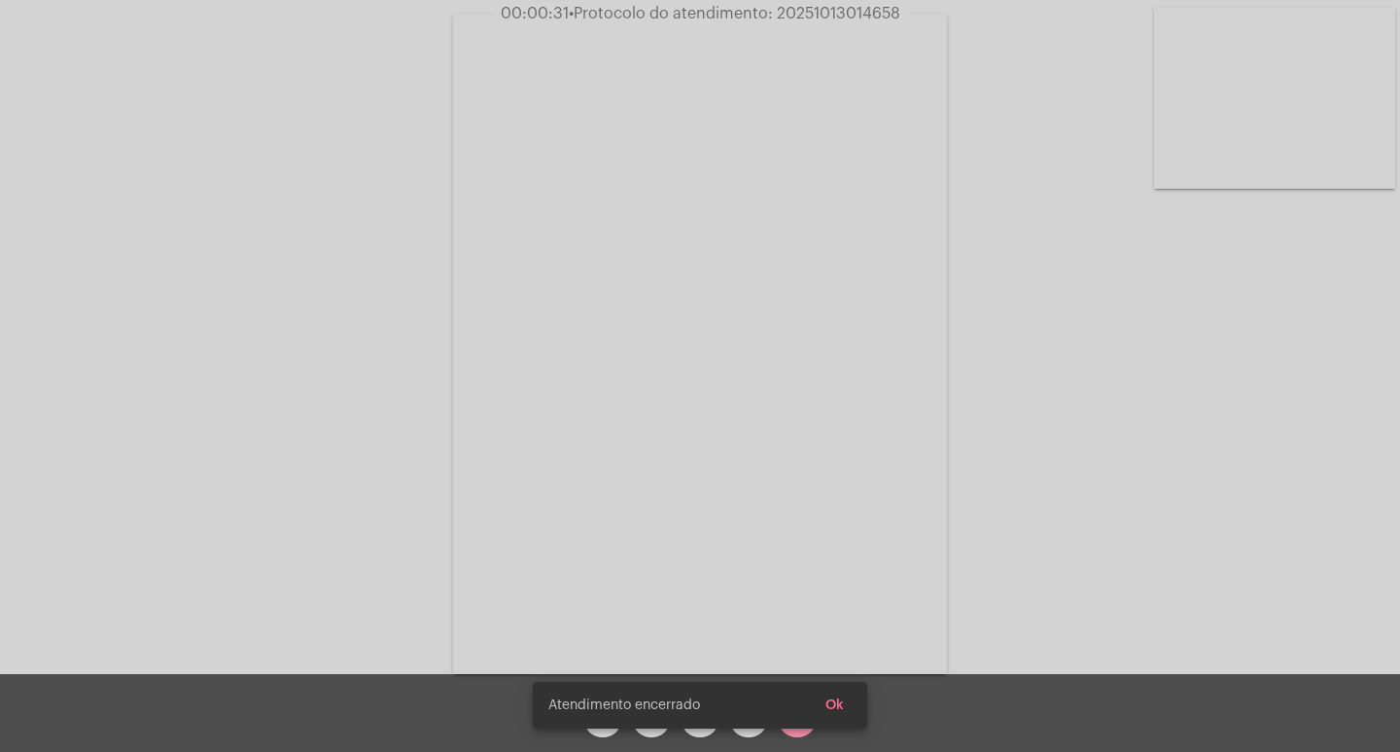
click at [701, 729] on div "Atendimento encerrado Ok" at bounding box center [699, 704] width 381 height 93
click at [656, 719] on snack-bar-container "Atendimento encerrado Ok" at bounding box center [700, 705] width 334 height 47
click at [698, 718] on snack-bar-container "Atendimento encerrado Ok" at bounding box center [700, 705] width 334 height 47
drag, startPoint x: 678, startPoint y: 724, endPoint x: 687, endPoint y: 719, distance: 10.9
click at [683, 722] on snack-bar-container "Atendimento encerrado Ok" at bounding box center [700, 705] width 334 height 47
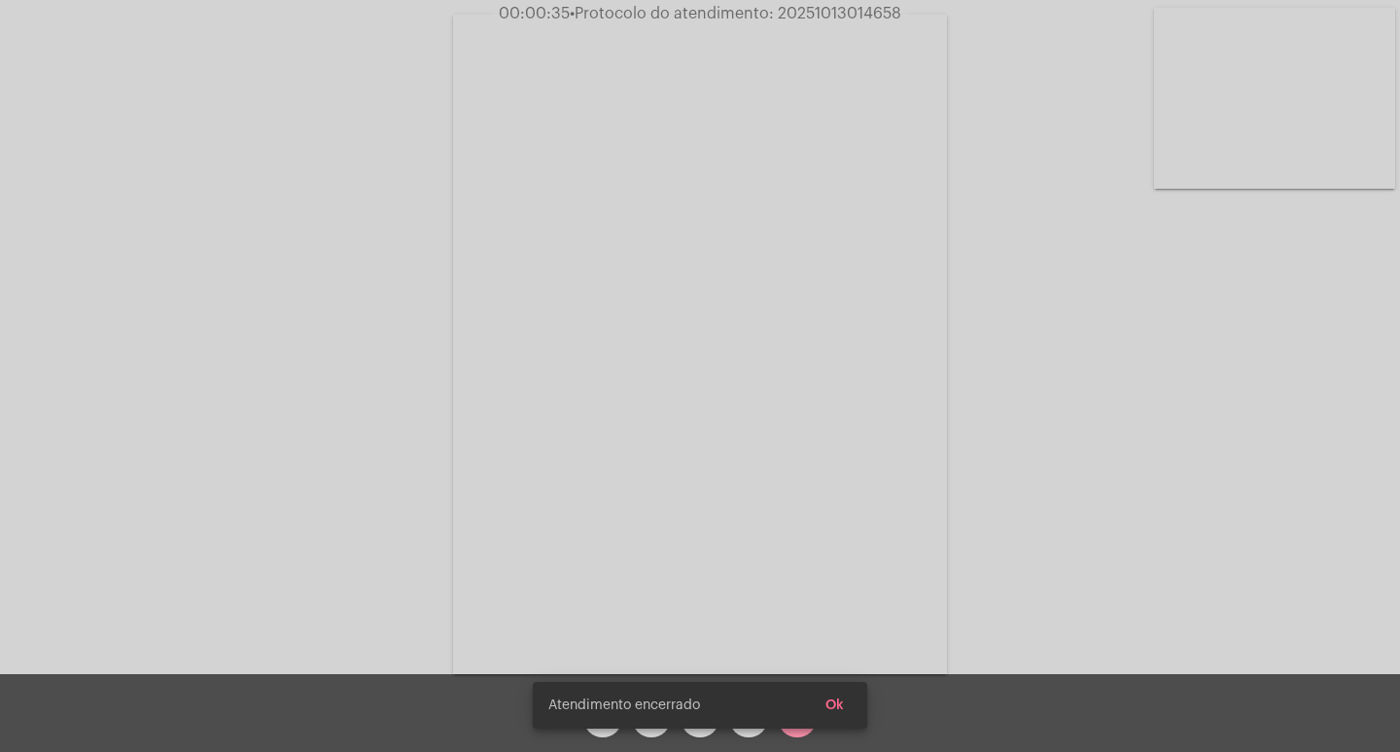
click at [688, 719] on snack-bar-container "Atendimento encerrado Ok" at bounding box center [700, 705] width 334 height 47
click at [692, 718] on snack-bar-container "Atendimento encerrado Ok" at bounding box center [700, 705] width 334 height 47
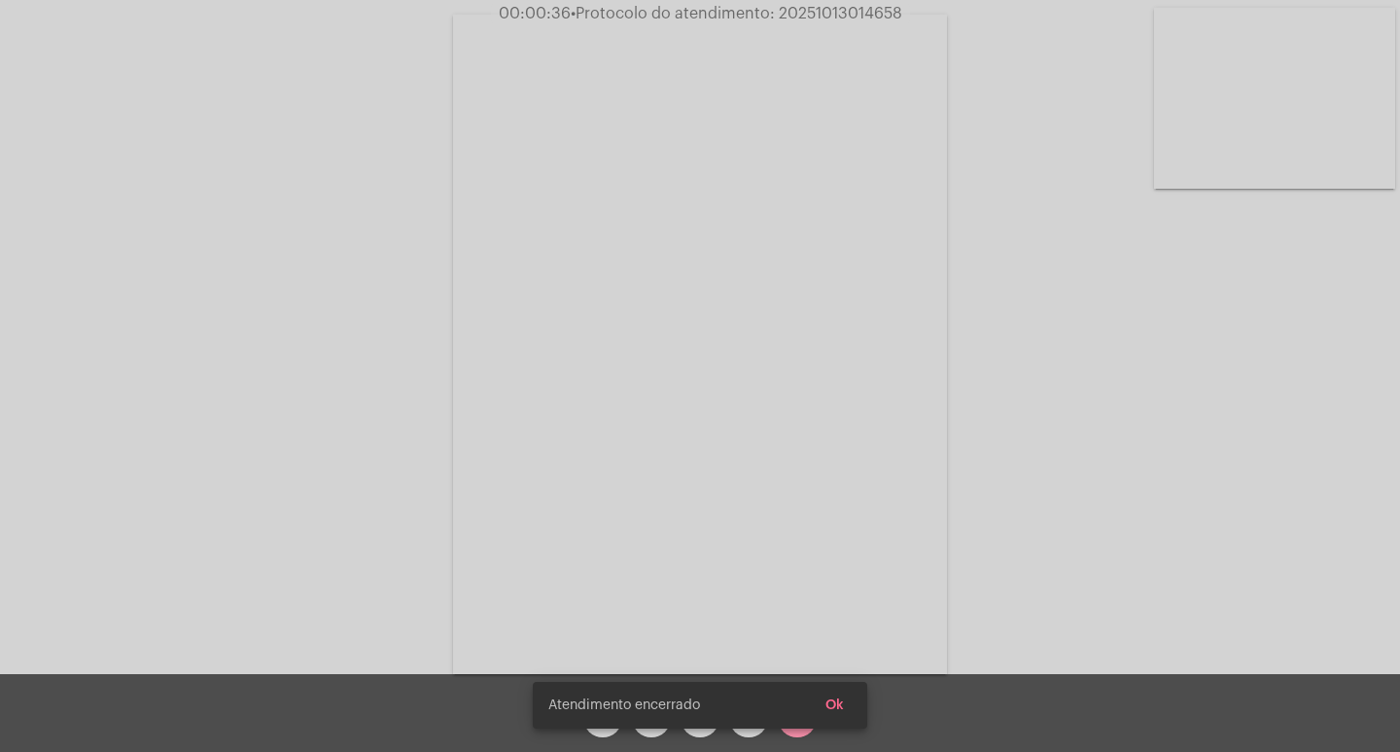
click at [692, 718] on snack-bar-container "Atendimento encerrado Ok" at bounding box center [700, 705] width 334 height 47
click at [672, 711] on span "Atendimento encerrado" at bounding box center [624, 704] width 152 height 19
click at [701, 711] on simple-snack-bar "Atendimento encerrado Ok" at bounding box center [699, 704] width 303 height 19
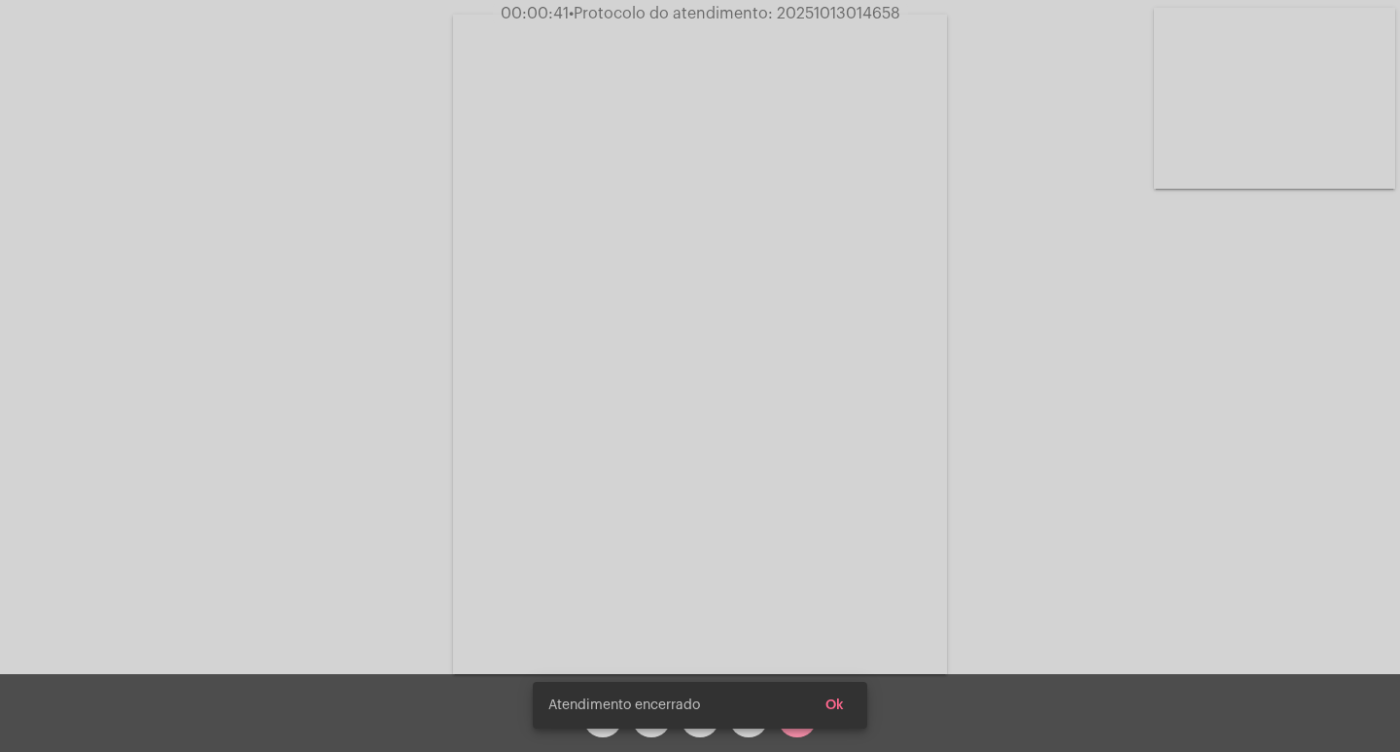
click at [643, 711] on span "Atendimento encerrado" at bounding box center [624, 704] width 152 height 19
click at [688, 717] on snack-bar-container "Atendimento encerrado Ok" at bounding box center [700, 705] width 334 height 47
click at [702, 718] on snack-bar-container "Atendimento encerrado Ok" at bounding box center [700, 705] width 334 height 47
click at [713, 705] on simple-snack-bar "Atendimento encerrado Ok" at bounding box center [699, 704] width 303 height 19
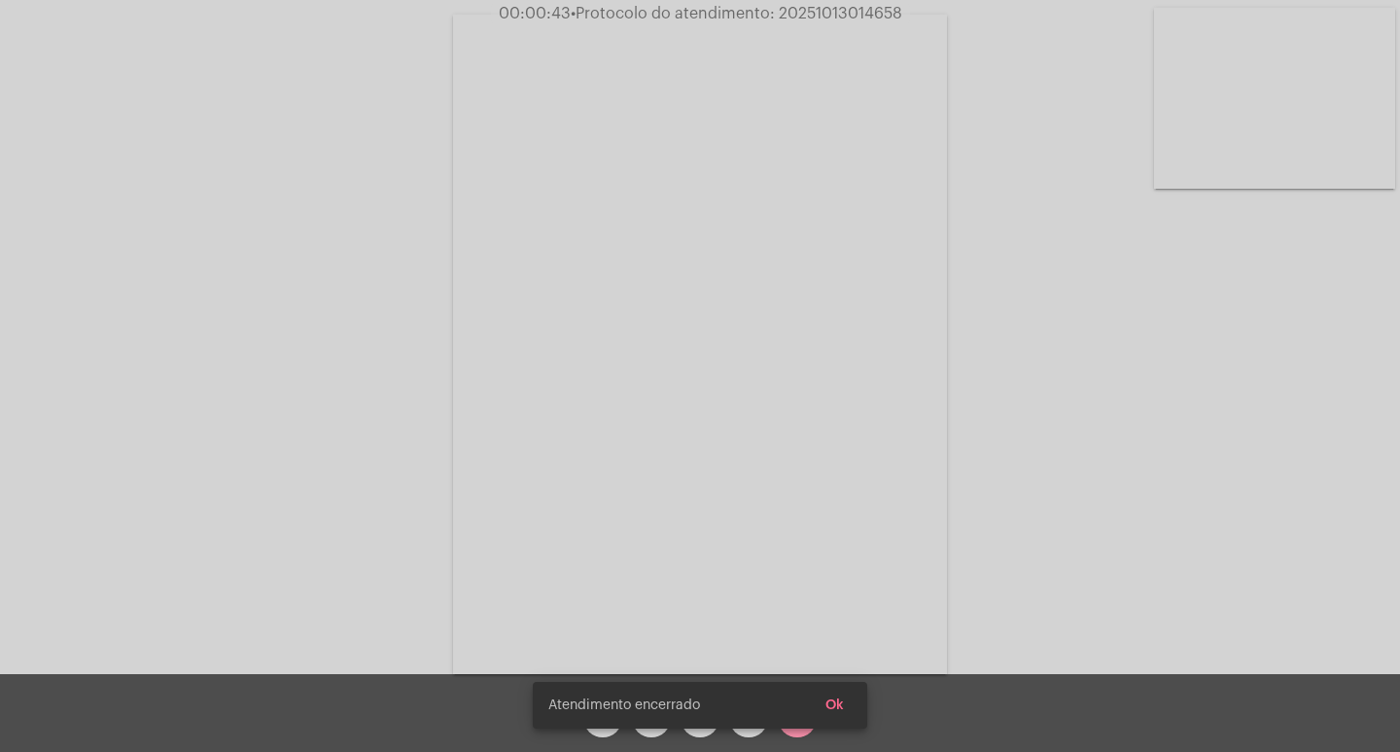
drag, startPoint x: 713, startPoint y: 705, endPoint x: 682, endPoint y: 715, distance: 32.6
click at [694, 710] on simple-snack-bar "Atendimento encerrado Ok" at bounding box center [699, 704] width 303 height 19
click at [682, 715] on snack-bar-container "Atendimento encerrado Ok" at bounding box center [700, 705] width 334 height 47
click at [689, 715] on snack-bar-container "Atendimento encerrado Ok" at bounding box center [700, 705] width 334 height 47
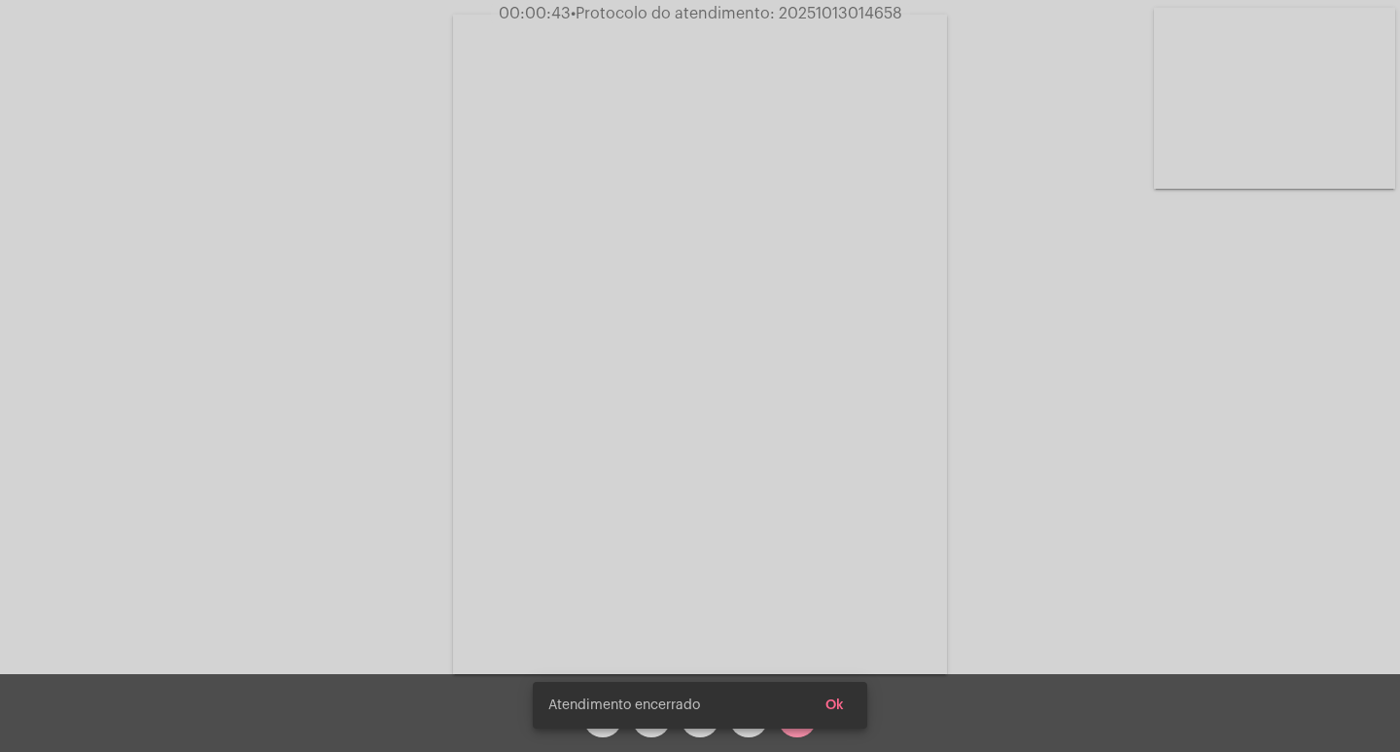
click at [689, 715] on snack-bar-container "Atendimento encerrado Ok" at bounding box center [700, 705] width 334 height 47
click at [626, 720] on snack-bar-container "Atendimento encerrado Ok" at bounding box center [700, 705] width 334 height 47
click at [648, 718] on snack-bar-container "Atendimento encerrado Ok" at bounding box center [700, 705] width 334 height 47
click at [748, 720] on snack-bar-container "Atendimento encerrado Ok" at bounding box center [700, 705] width 334 height 47
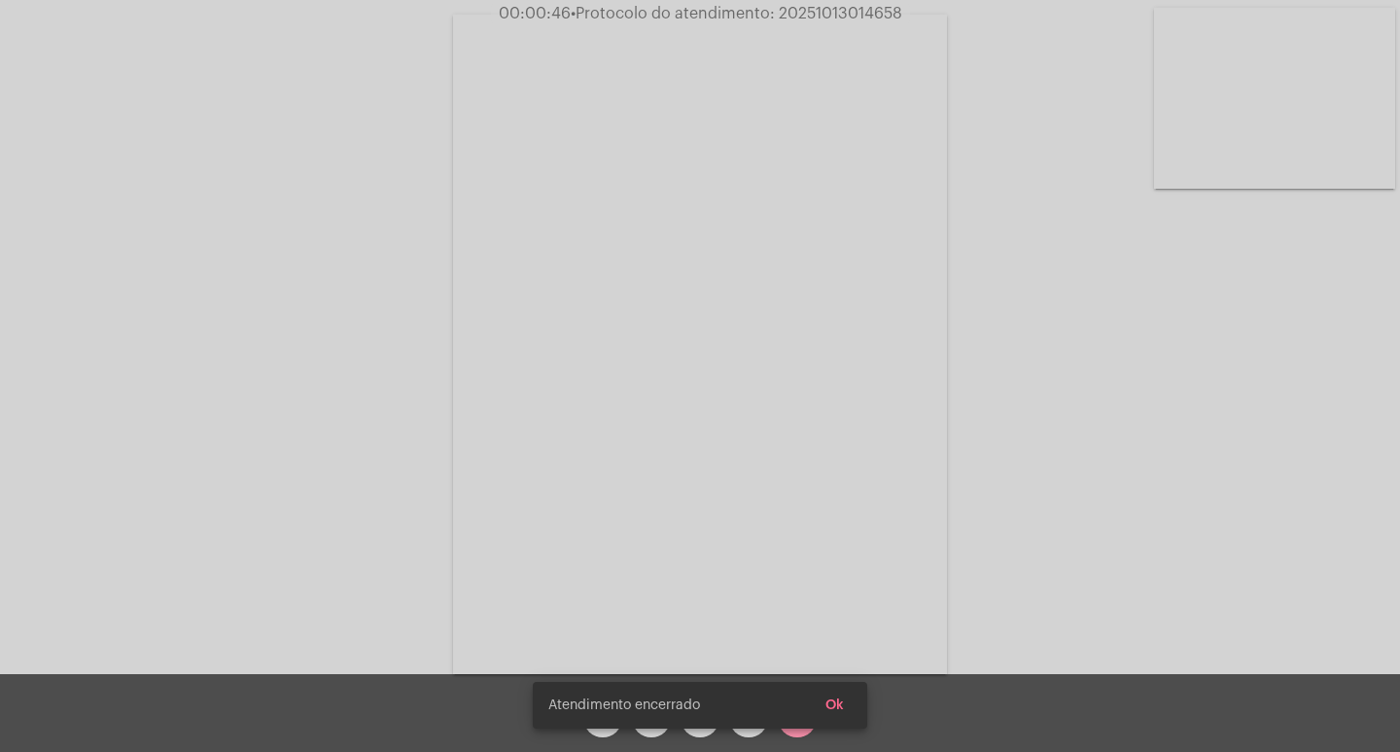
click at [745, 718] on snack-bar-container "Atendimento encerrado Ok" at bounding box center [700, 705] width 334 height 47
click at [737, 707] on simple-snack-bar "Atendimento encerrado Ok" at bounding box center [699, 704] width 303 height 19
drag, startPoint x: 737, startPoint y: 707, endPoint x: 645, endPoint y: 582, distance: 155.0
click at [736, 707] on simple-snack-bar "Atendimento encerrado Ok" at bounding box center [699, 704] width 303 height 19
click at [752, 721] on snack-bar-container "Atendimento encerrado Ok" at bounding box center [700, 705] width 334 height 47
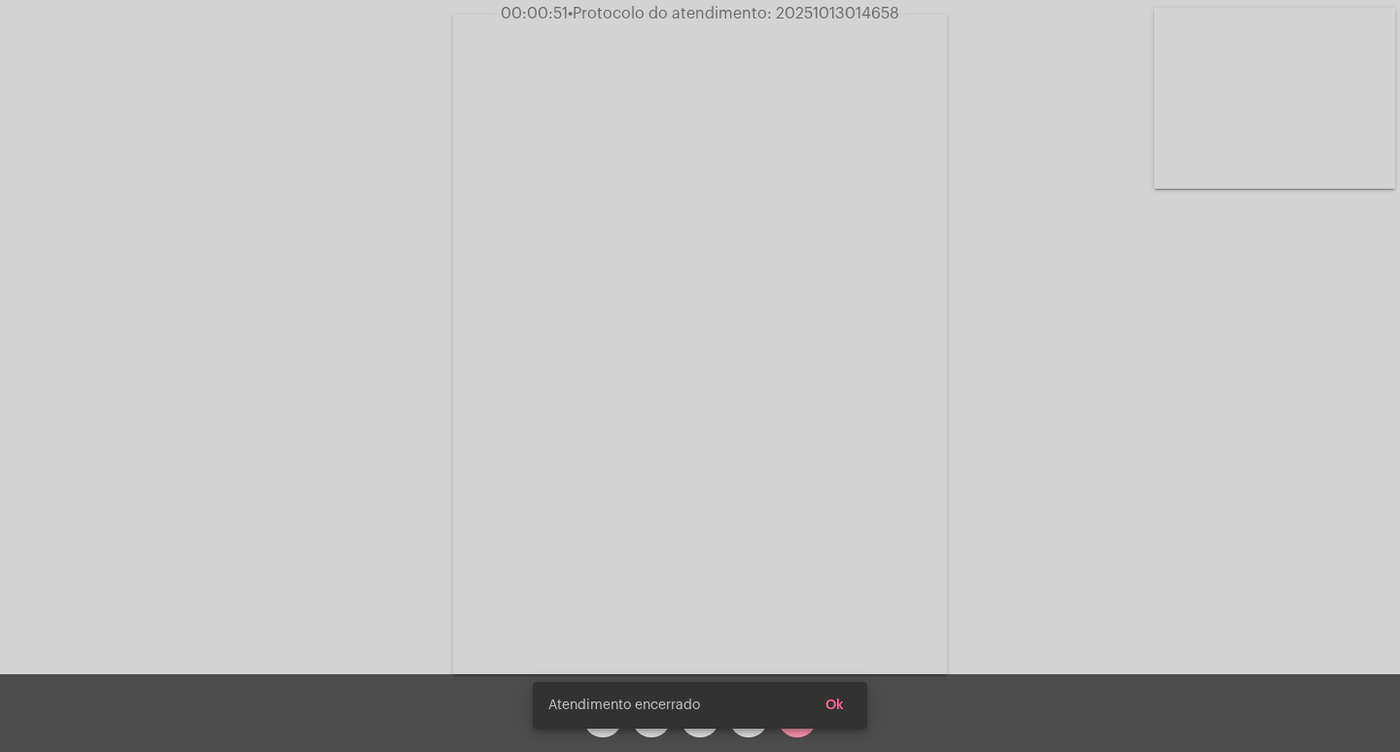
click at [717, 708] on simple-snack-bar "Atendimento encerrado Ok" at bounding box center [699, 704] width 303 height 19
click at [740, 713] on simple-snack-bar "Atendimento encerrado Ok" at bounding box center [699, 704] width 303 height 19
click at [811, 723] on snack-bar-container "Atendimento encerrado Ok" at bounding box center [700, 705] width 334 height 47
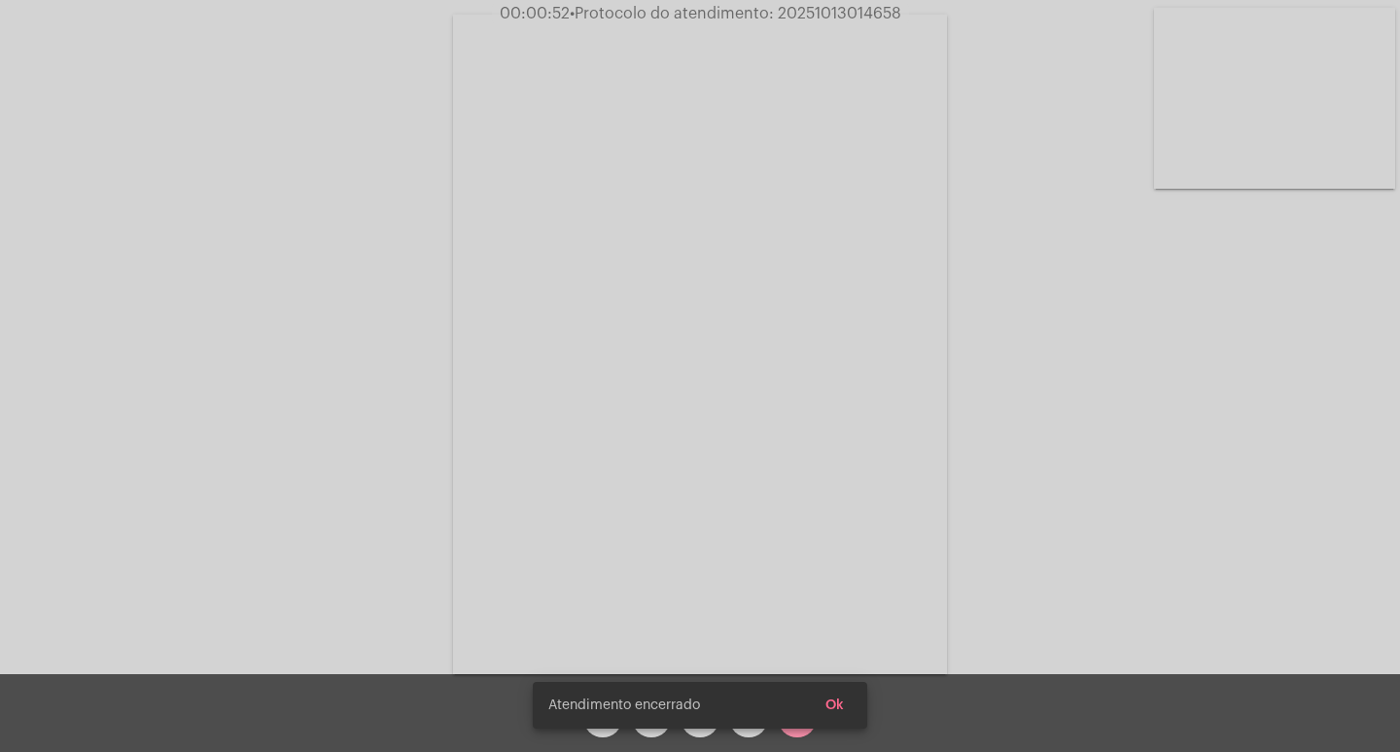
click at [788, 718] on snack-bar-container "Atendimento encerrado Ok" at bounding box center [700, 705] width 334 height 47
click at [784, 718] on snack-bar-container "Atendimento encerrado Ok" at bounding box center [700, 705] width 334 height 47
drag, startPoint x: 778, startPoint y: 718, endPoint x: 741, endPoint y: 711, distance: 37.6
click at [773, 718] on snack-bar-container "Atendimento encerrado Ok" at bounding box center [700, 705] width 334 height 47
drag, startPoint x: 702, startPoint y: 698, endPoint x: 654, endPoint y: 713, distance: 49.8
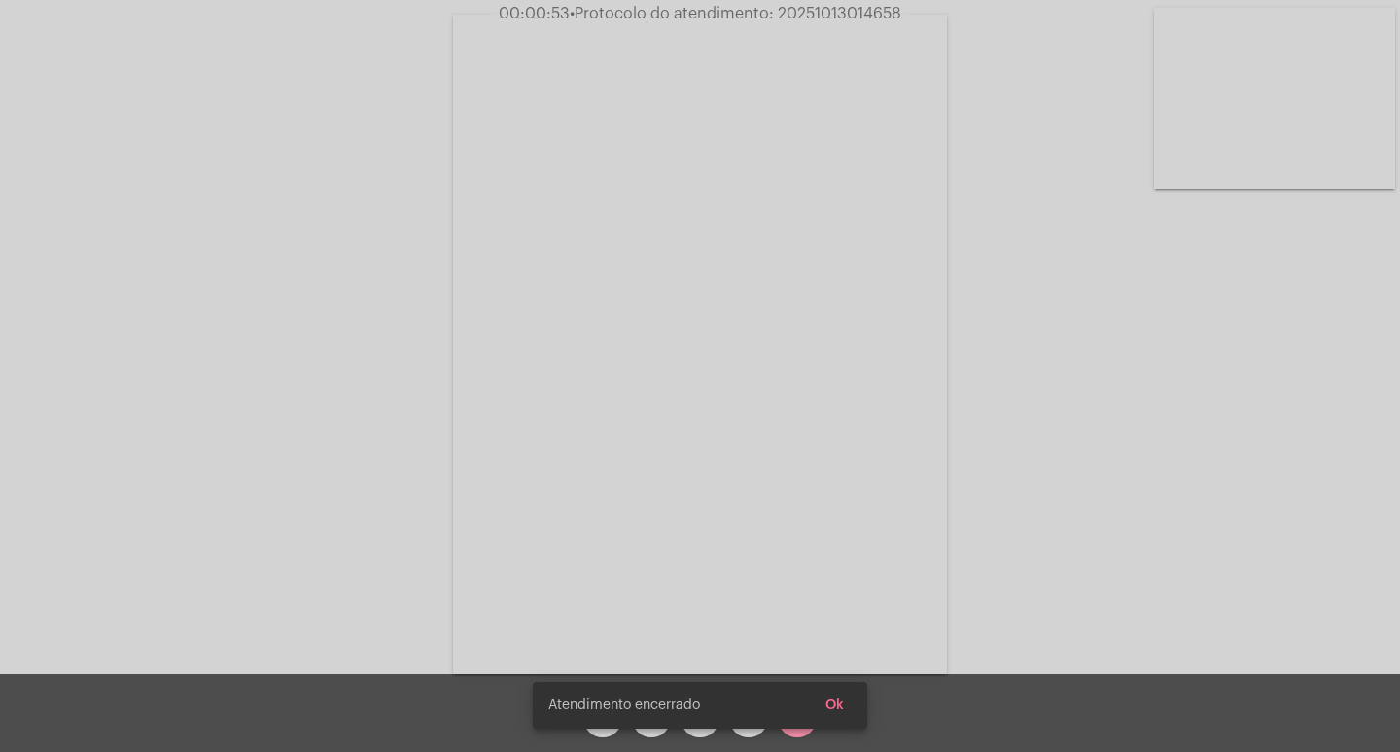
click at [680, 706] on simple-snack-bar "Atendimento encerrado Ok" at bounding box center [699, 704] width 303 height 19
click at [654, 713] on span "Atendimento encerrado" at bounding box center [624, 704] width 152 height 19
click at [589, 714] on span "Atendimento encerrado" at bounding box center [624, 704] width 152 height 19
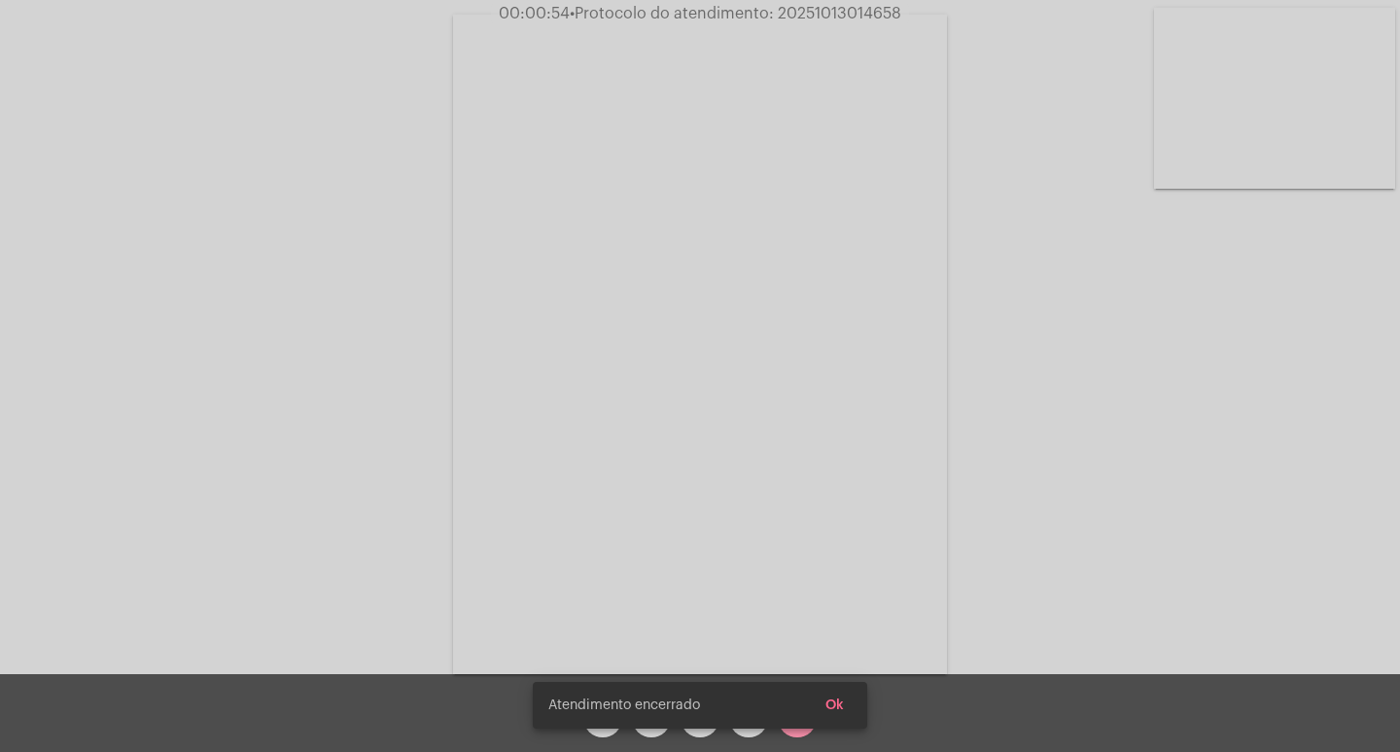
click at [589, 714] on span "Atendimento encerrado" at bounding box center [624, 704] width 152 height 19
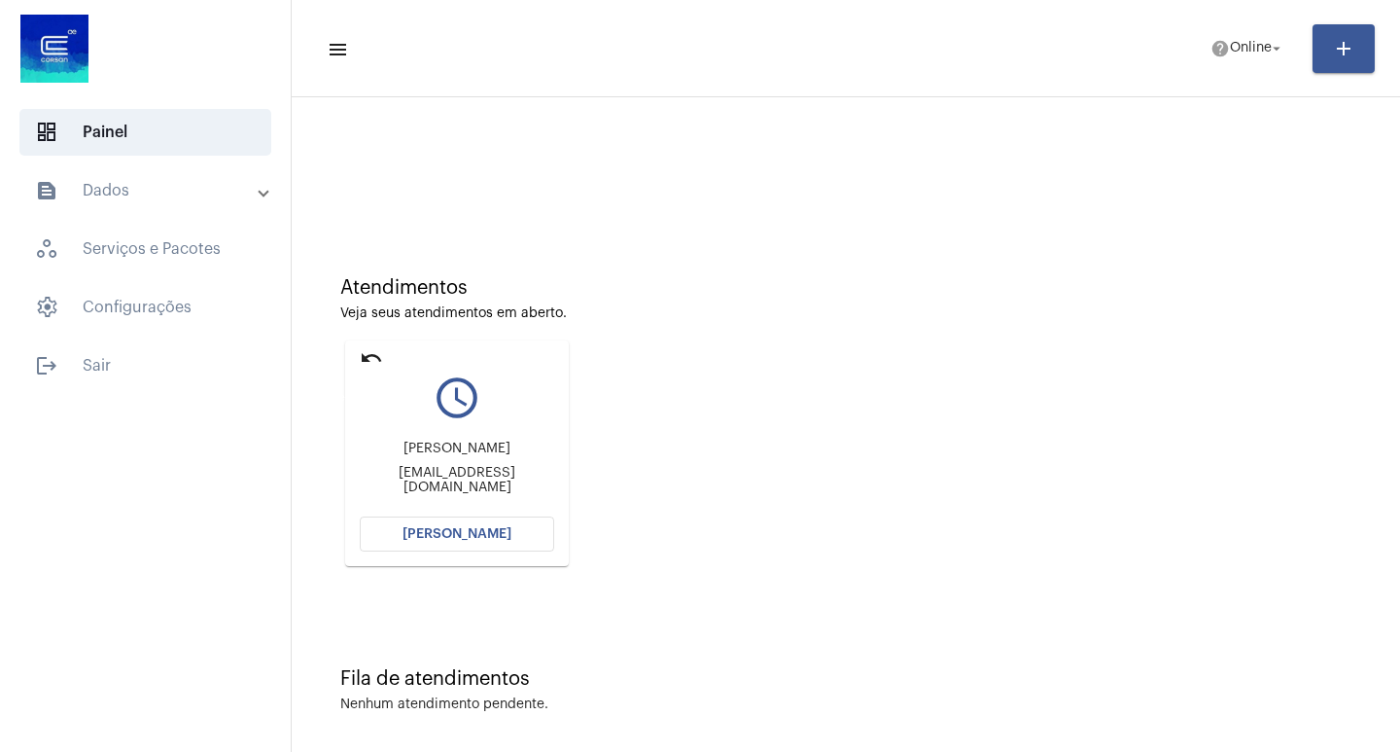
click at [368, 361] on mat-icon "undo" at bounding box center [371, 357] width 23 height 23
click at [411, 529] on span "[PERSON_NAME]" at bounding box center [457, 534] width 109 height 14
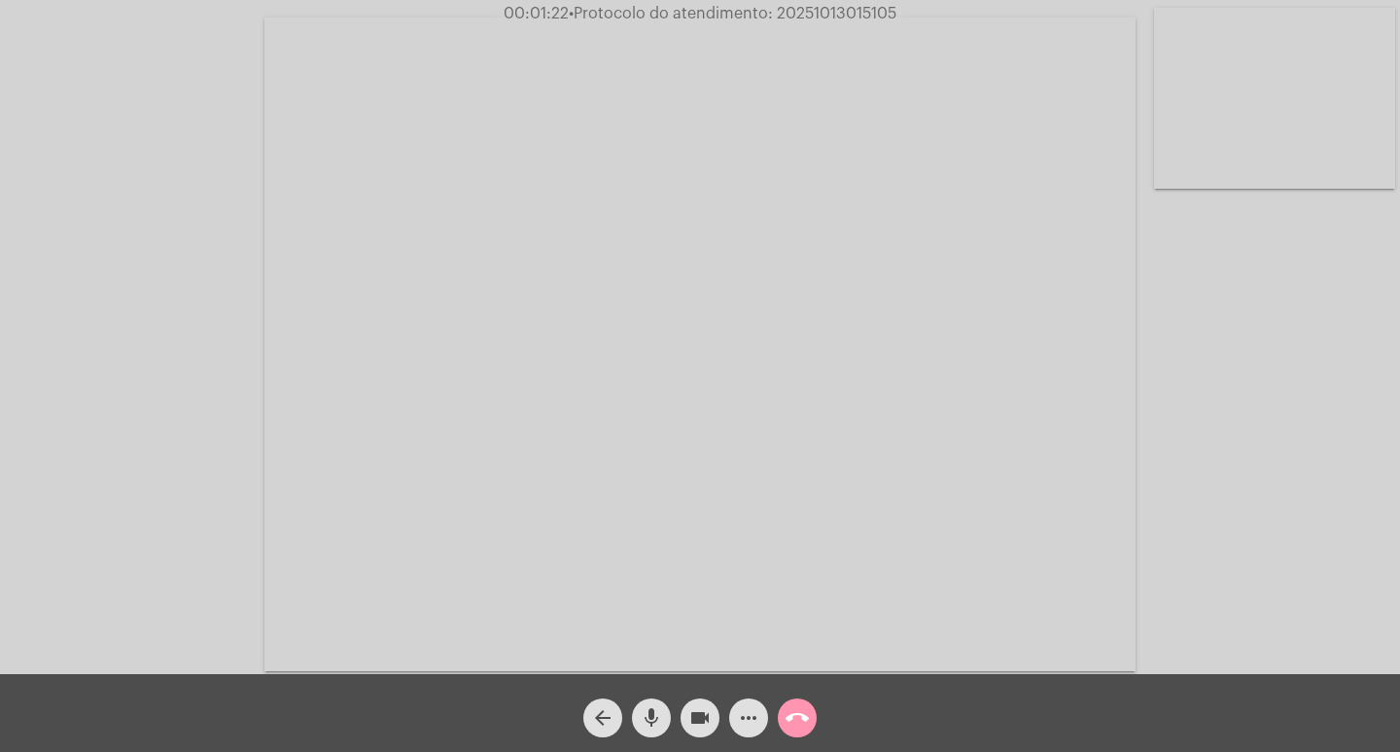
click at [741, 701] on span "more_horiz" at bounding box center [748, 717] width 23 height 39
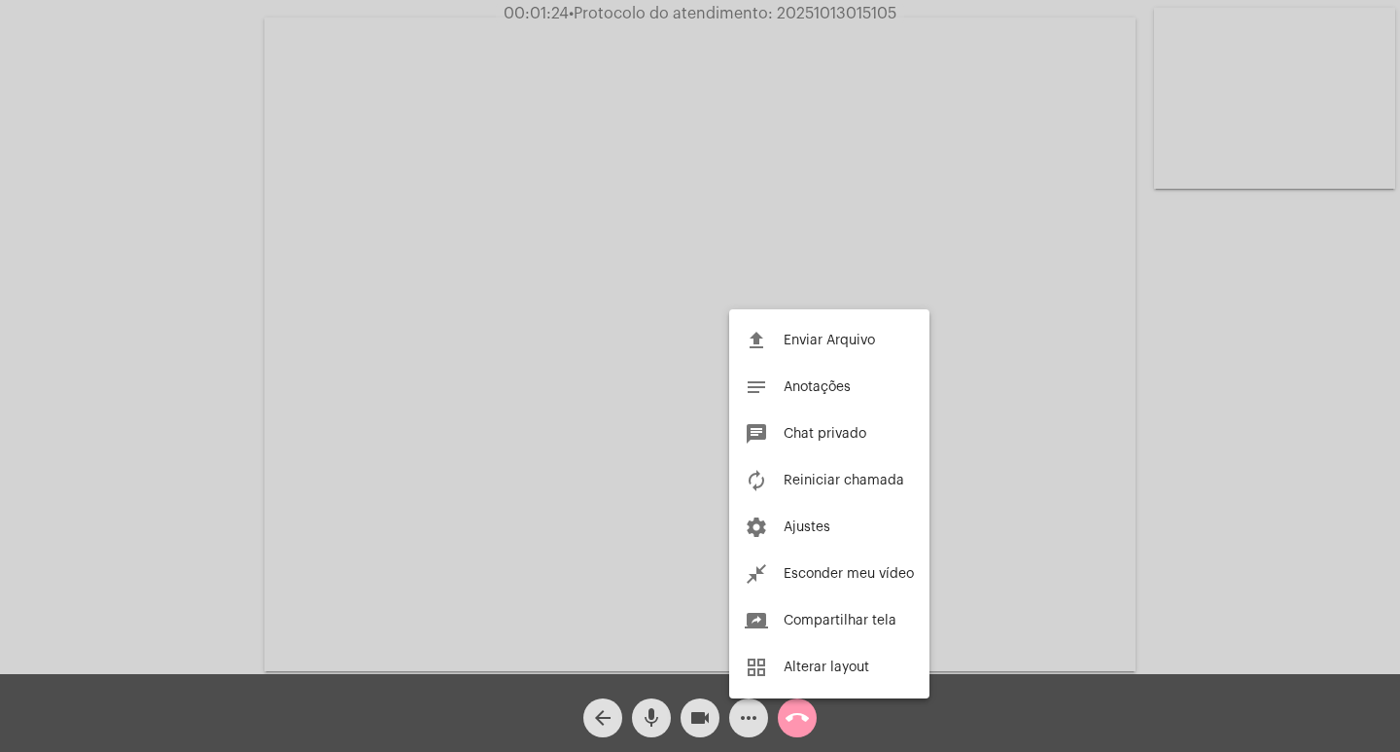
click at [802, 427] on span "Chat privado" at bounding box center [825, 434] width 83 height 14
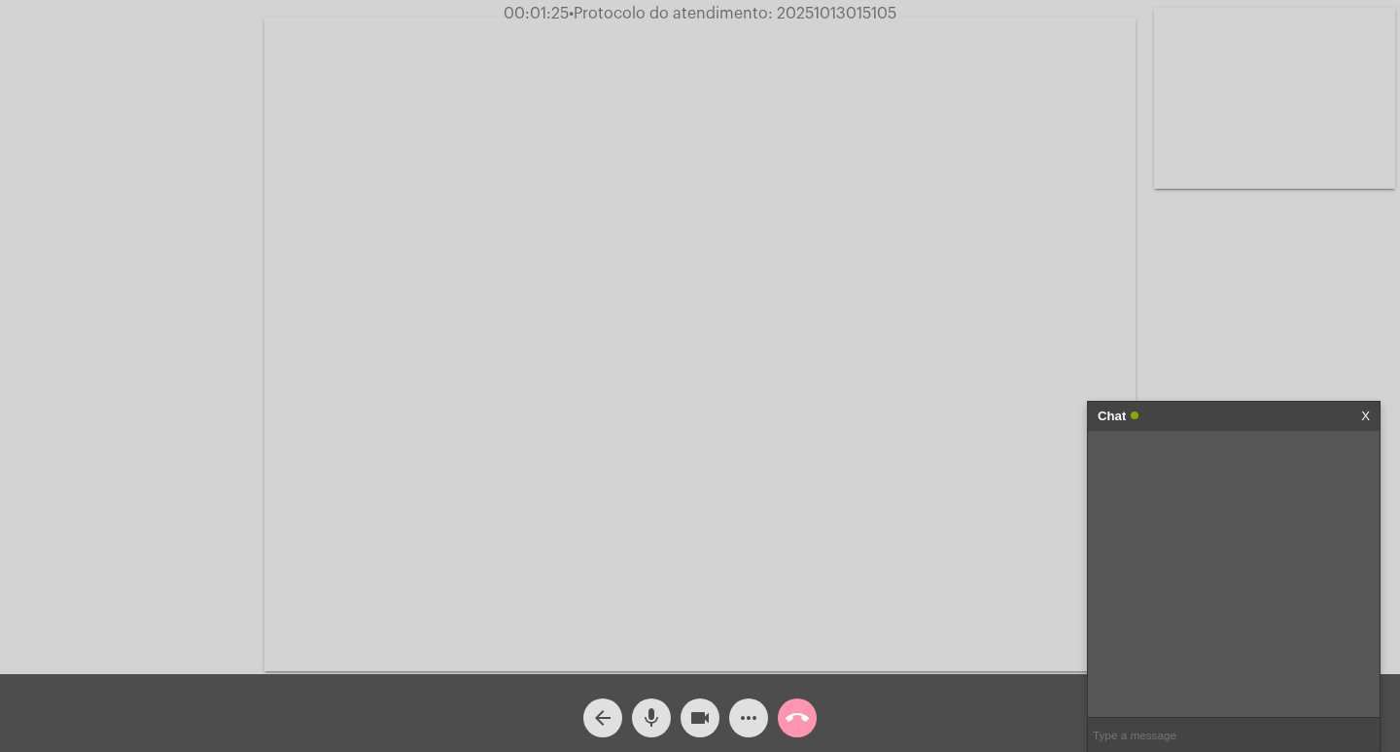
click at [1181, 741] on input "text" at bounding box center [1234, 735] width 292 height 34
click at [1206, 411] on div "Chat" at bounding box center [1213, 416] width 231 height 29
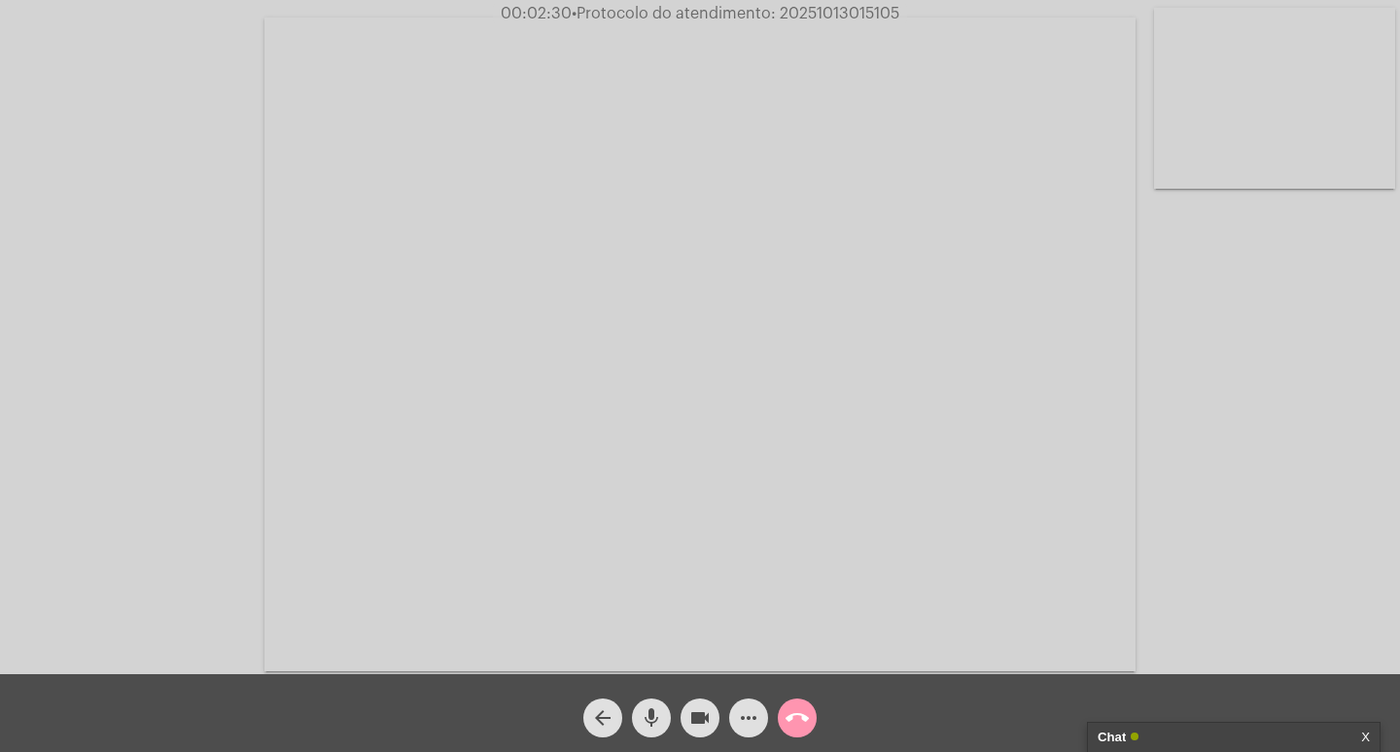
click at [683, 698] on div "videocam" at bounding box center [700, 712] width 49 height 49
click at [664, 708] on button "mic" at bounding box center [651, 717] width 39 height 39
click at [1259, 728] on div "Chat" at bounding box center [1213, 736] width 231 height 29
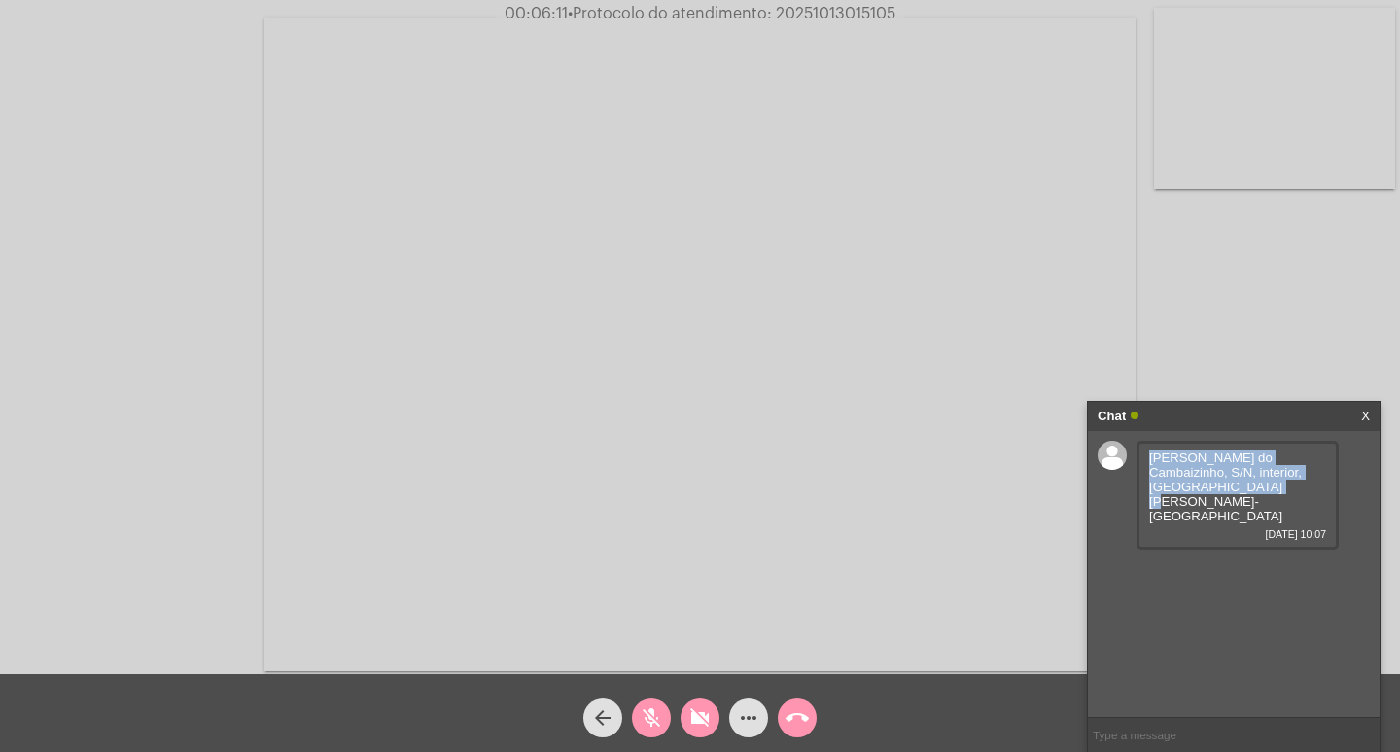
drag, startPoint x: 1148, startPoint y: 460, endPoint x: 1204, endPoint y: 486, distance: 61.3
click at [1204, 486] on div "Estrada do Cambaizinho, S/N, interior, Santa Margarida do Sul-RS 13/10/2025 10:…" at bounding box center [1238, 494] width 202 height 109
copy span "Estrada do Cambaizinho, S/N, interior, Santa Margarida do Sul-RS"
click at [700, 707] on mat-icon "videocam_off" at bounding box center [699, 717] width 23 height 23
click at [661, 703] on span "mic_off" at bounding box center [651, 717] width 23 height 39
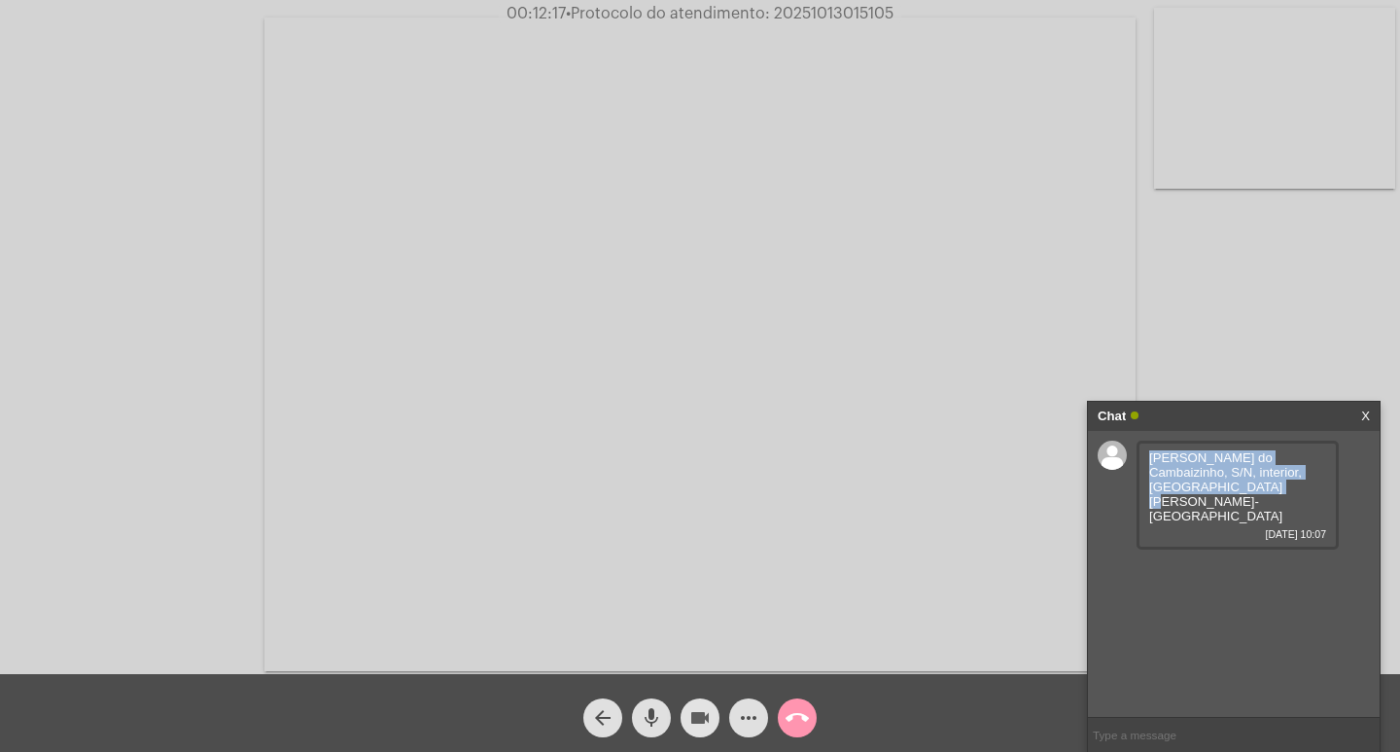
click at [694, 705] on span "videocam" at bounding box center [699, 717] width 23 height 39
click at [650, 702] on span "mic" at bounding box center [651, 717] width 23 height 39
click at [646, 733] on span "mic_off" at bounding box center [651, 717] width 23 height 39
click at [679, 726] on div "videocam_off" at bounding box center [700, 712] width 49 height 49
click at [1204, 564] on span "BIANCA PERES DOTTO" at bounding box center [1201, 578] width 105 height 29
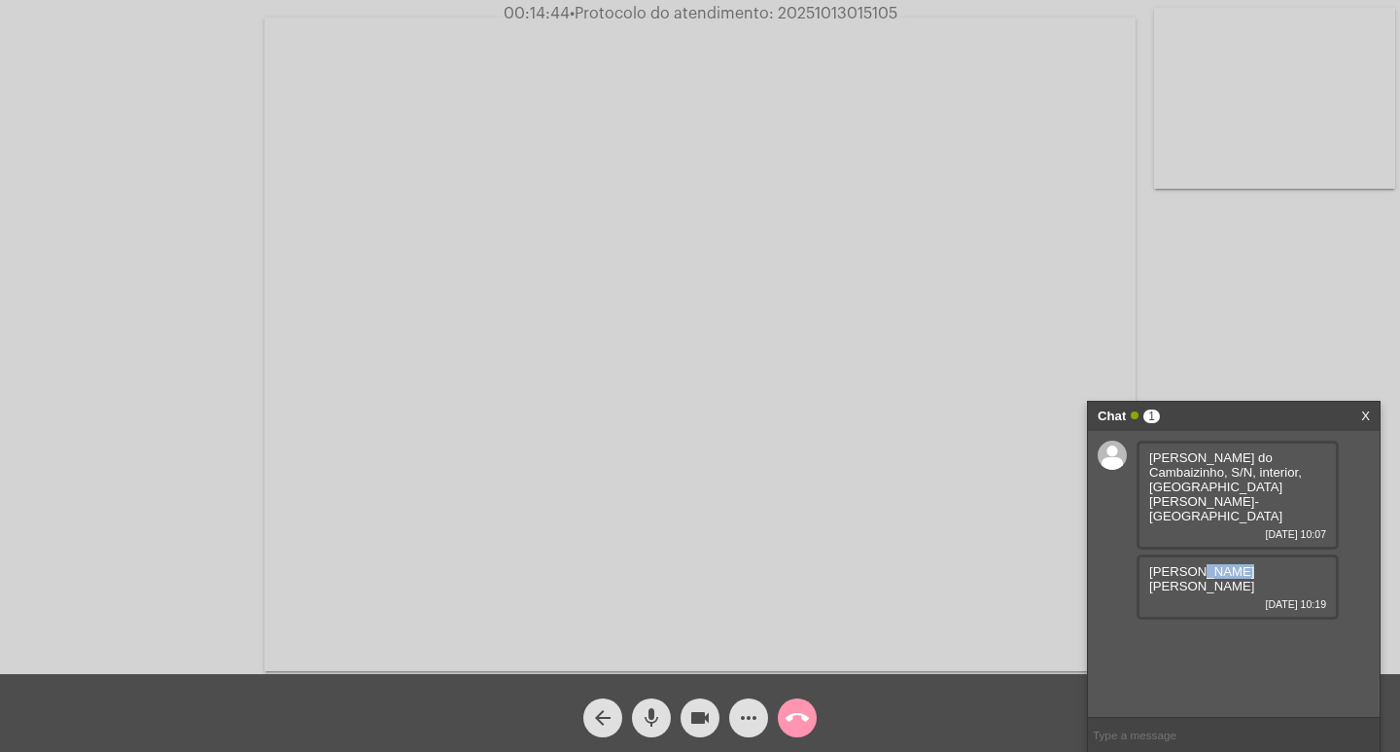
click at [1203, 564] on span "BIANCA PERES DOTTO" at bounding box center [1201, 578] width 105 height 29
copy span "BIANCA PERES DOTTO"
drag, startPoint x: 1177, startPoint y: 599, endPoint x: 1220, endPoint y: 606, distance: 43.3
click at [1220, 624] on div "CPF: 005.361.710-09 13/10/2025 10:20" at bounding box center [1238, 649] width 202 height 51
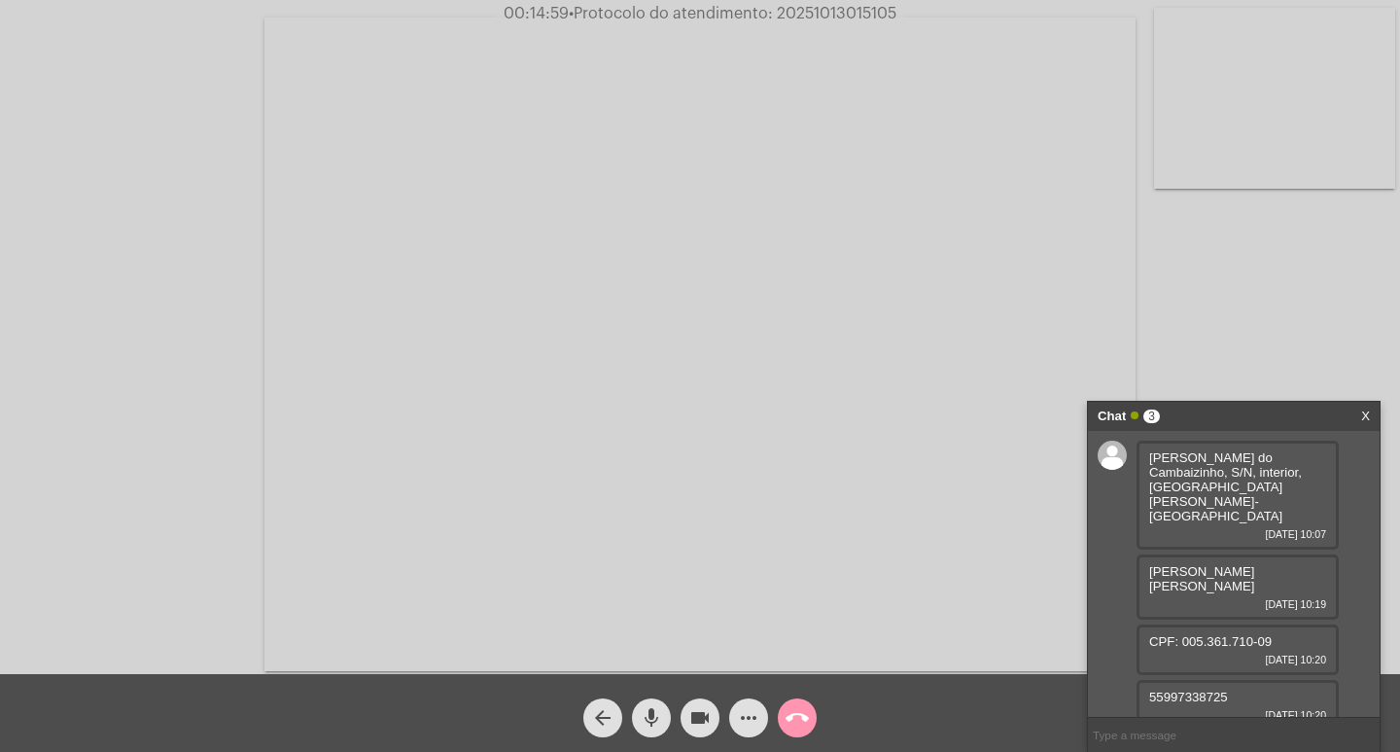
click at [1184, 689] on span "55997338725" at bounding box center [1188, 696] width 79 height 15
copy span "55997338725"
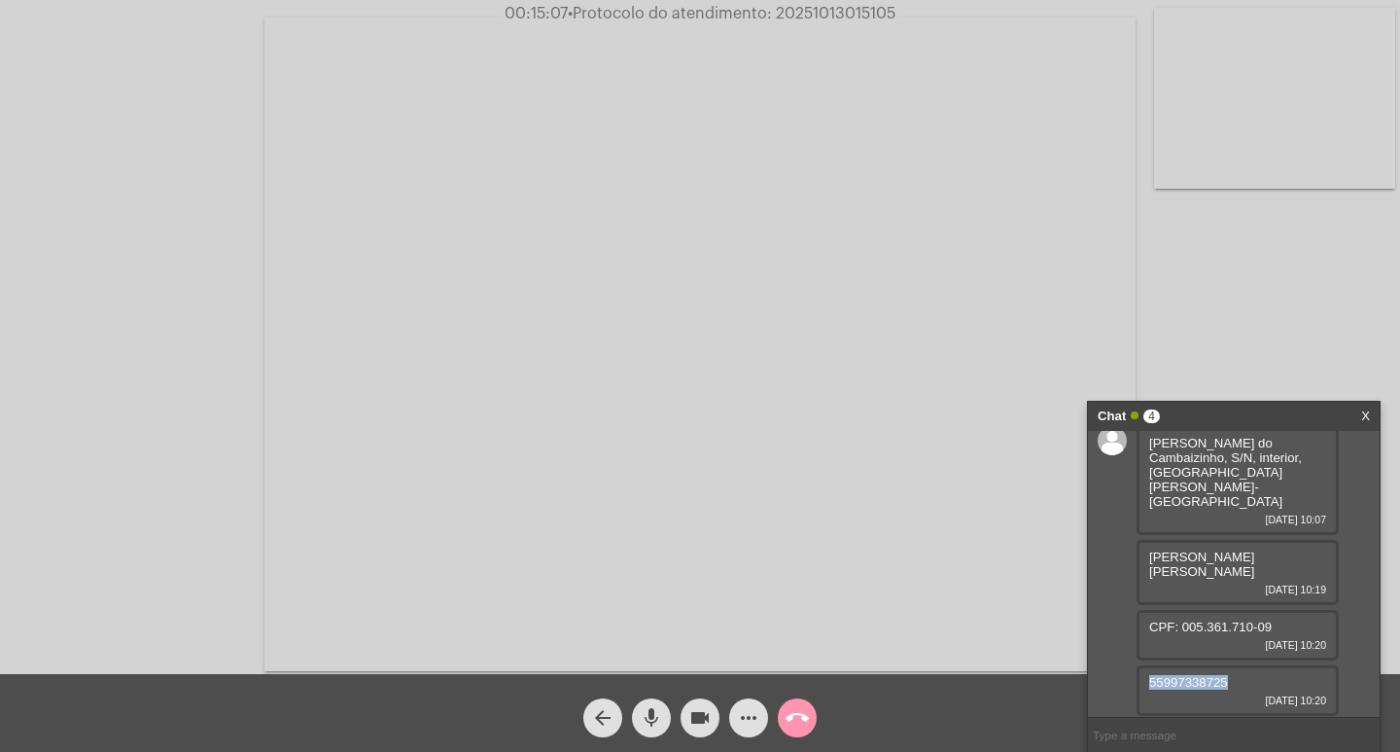
scroll to position [25, 0]
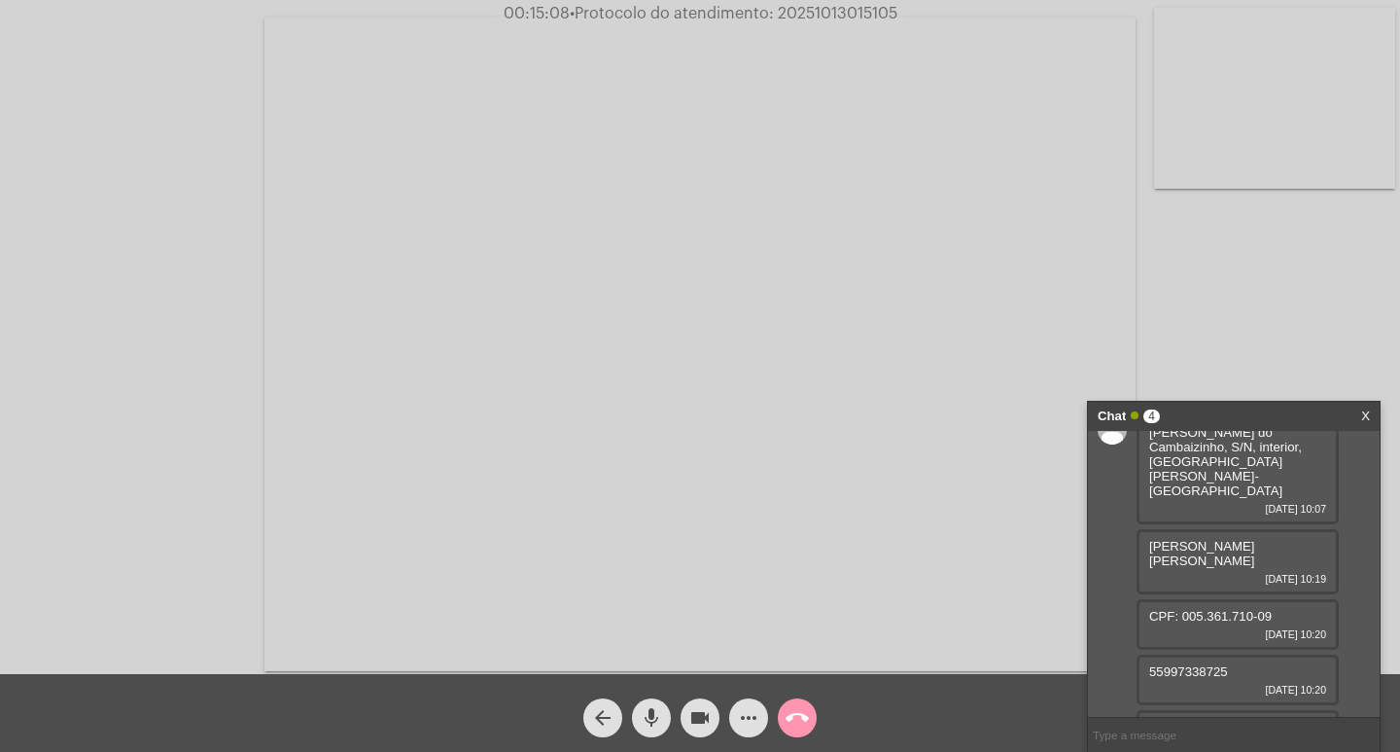
click at [1173, 719] on span "55999731188" at bounding box center [1188, 726] width 79 height 15
click at [1169, 719] on span "55999731188" at bounding box center [1188, 726] width 79 height 15
copy span "55999731188"
click at [699, 725] on mat-icon "videocam" at bounding box center [699, 717] width 23 height 23
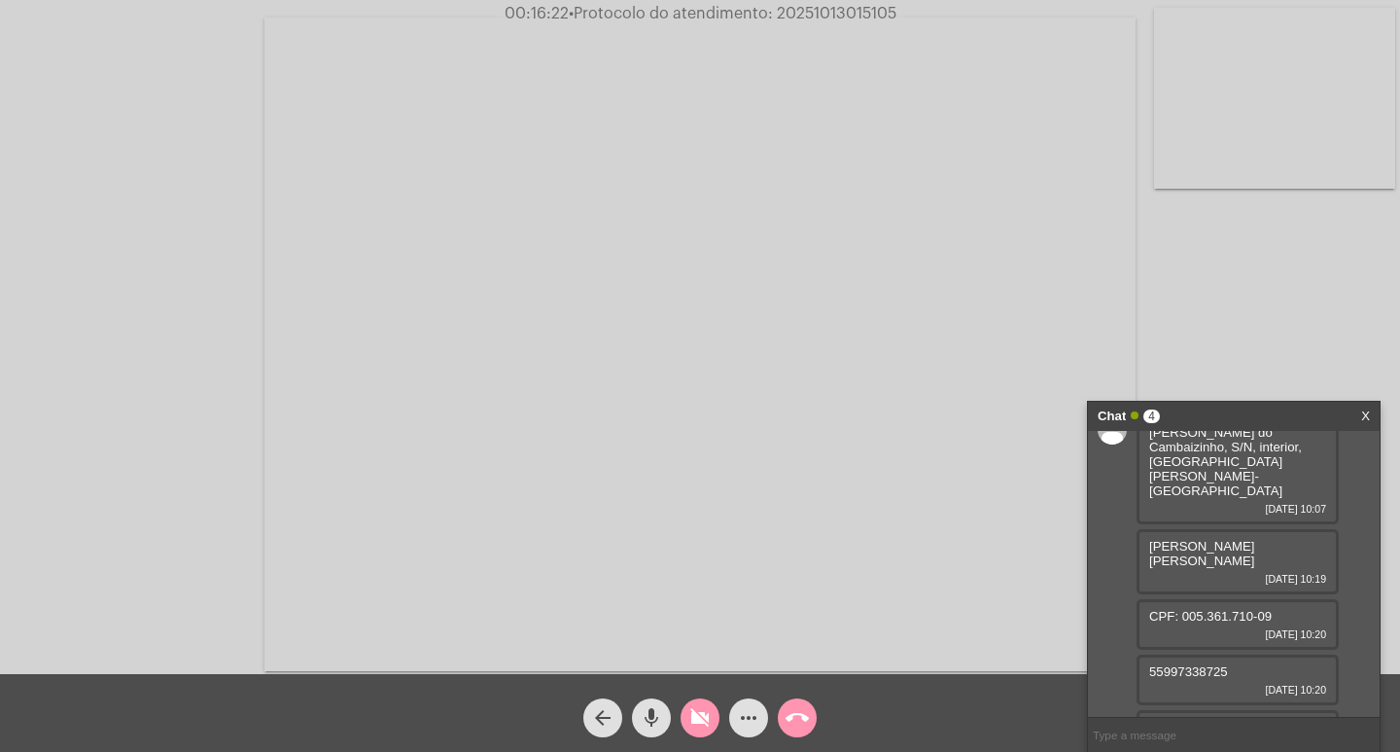
click at [1192, 539] on span "BIANCA PERES DOTTO" at bounding box center [1201, 553] width 105 height 29
copy span "BIANCA PERES DOTTO"
click at [1227, 609] on span "CPF: 005.361.710-09" at bounding box center [1210, 616] width 123 height 15
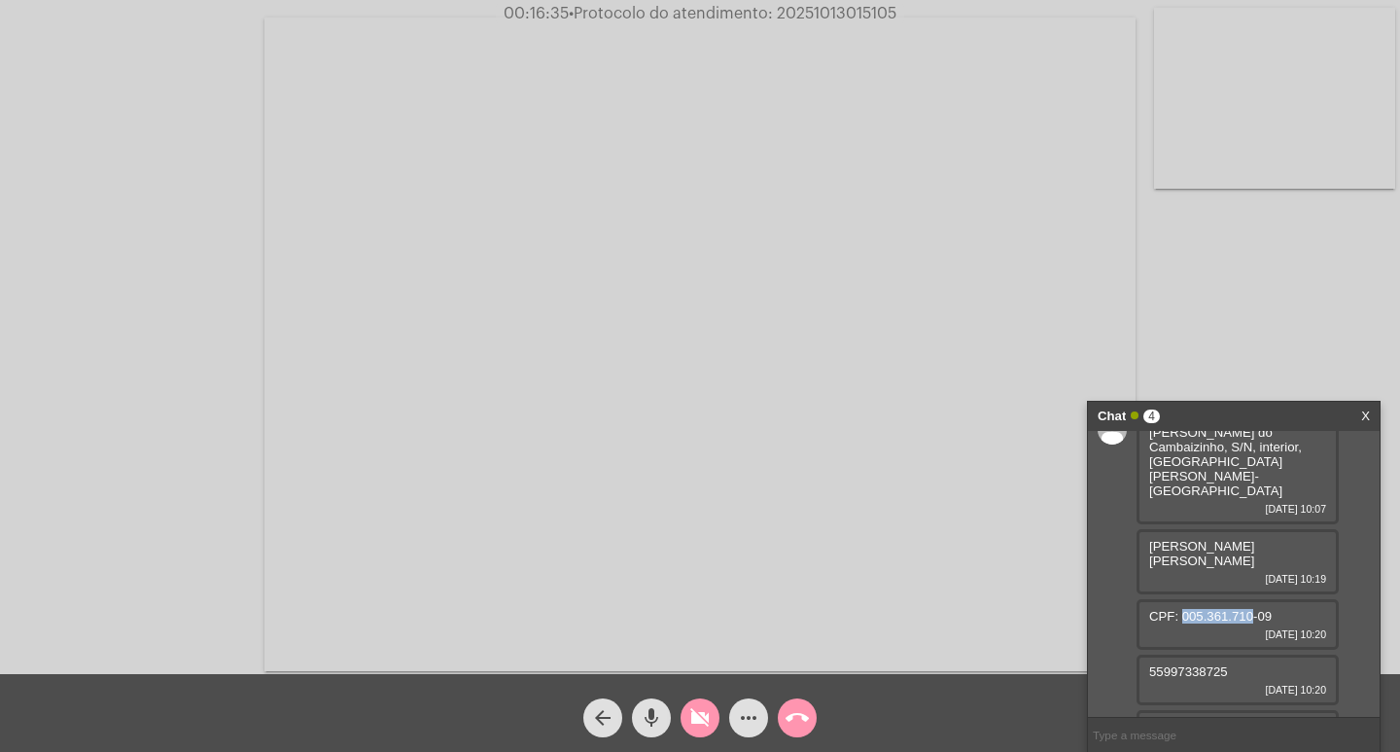
click at [1227, 609] on span "CPF: 005.361.710-09" at bounding box center [1210, 616] width 123 height 15
click at [1209, 609] on span "CPF: 005.361.710-09" at bounding box center [1210, 616] width 123 height 15
drag, startPoint x: 1181, startPoint y: 572, endPoint x: 1269, endPoint y: 572, distance: 87.5
click at [1269, 609] on span "CPF: 005.361.710-09" at bounding box center [1210, 616] width 123 height 15
copy span "005.361.710-09"
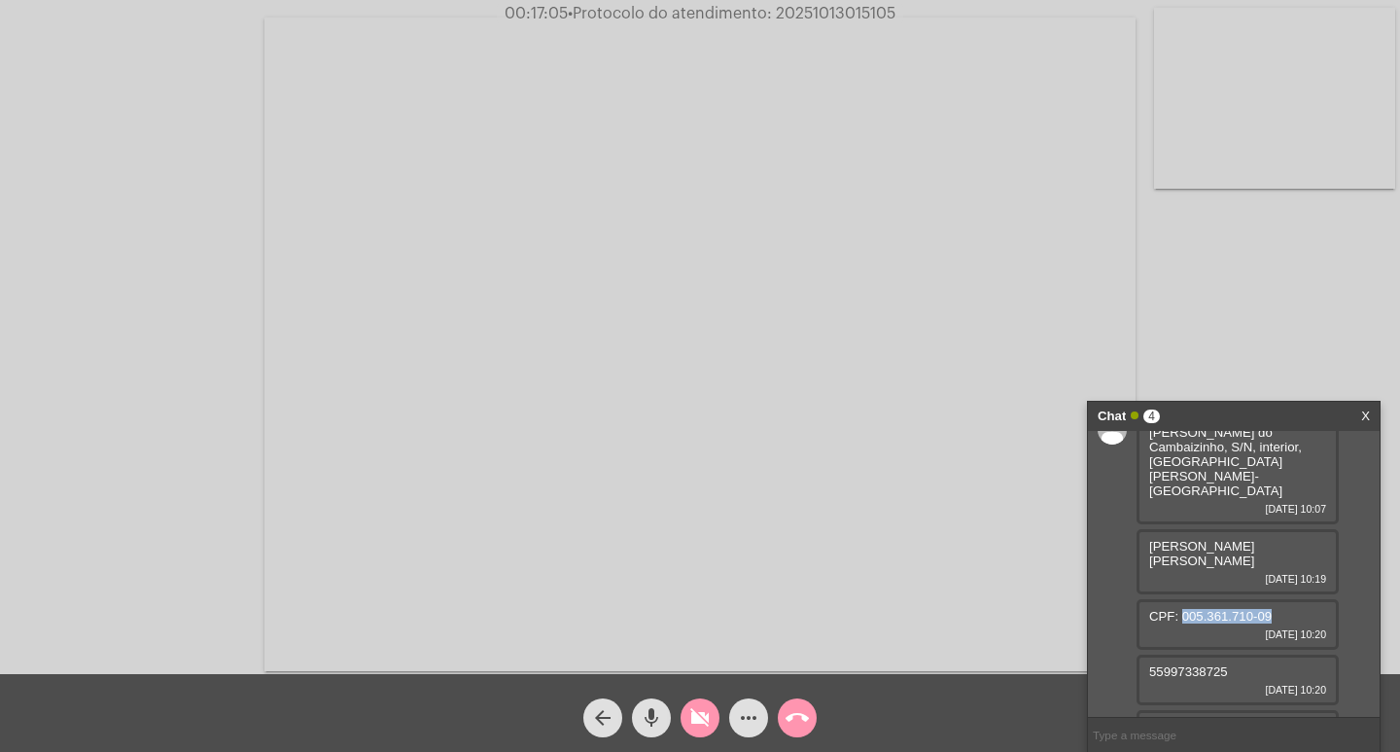
scroll to position [0, 0]
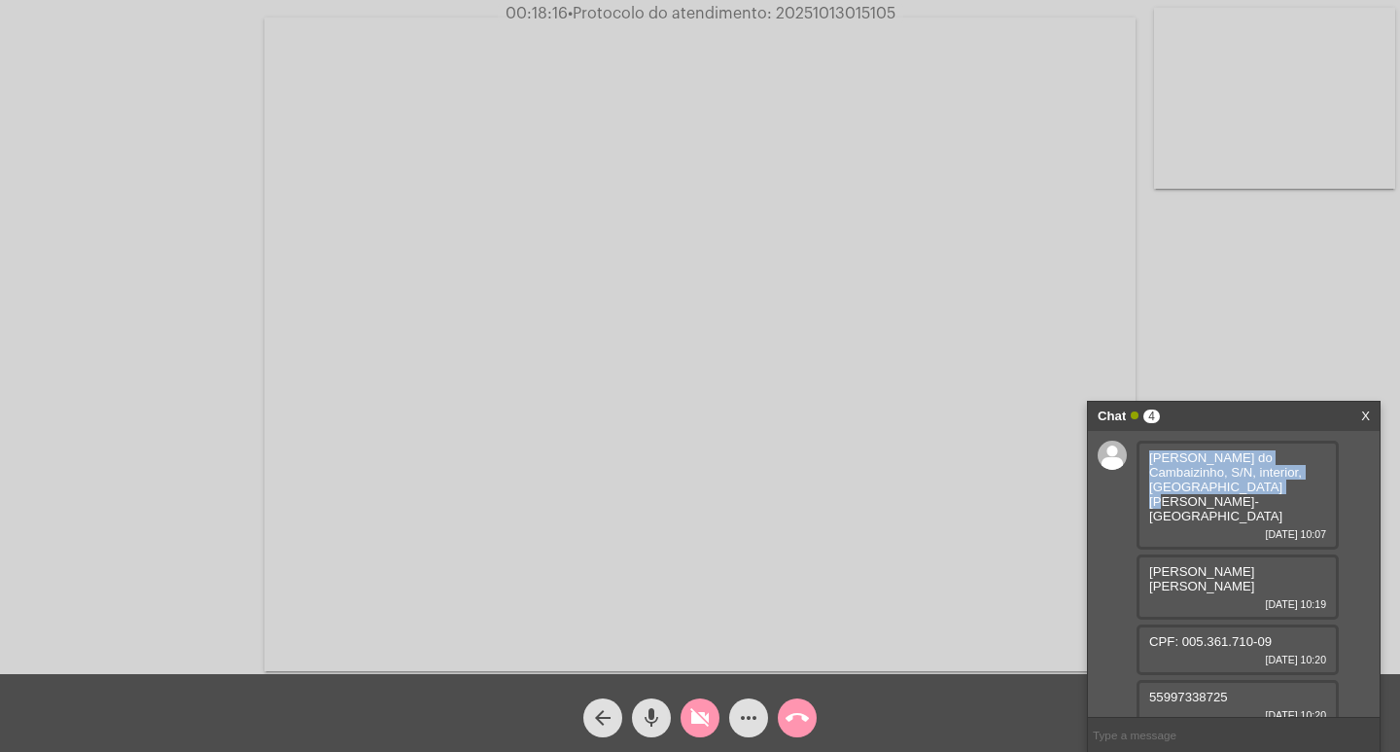
drag, startPoint x: 1149, startPoint y: 455, endPoint x: 1209, endPoint y: 483, distance: 65.7
click at [1209, 483] on div "Estrada do Cambaizinho, S/N, interior, Santa Margarida do Sul-RS 13/10/2025 10:…" at bounding box center [1238, 494] width 202 height 109
copy span "Estrada do Cambaizinho, S/N, interior, Santa Margarida do Sul-RS"
click at [684, 723] on button "videocam_off" at bounding box center [700, 717] width 39 height 39
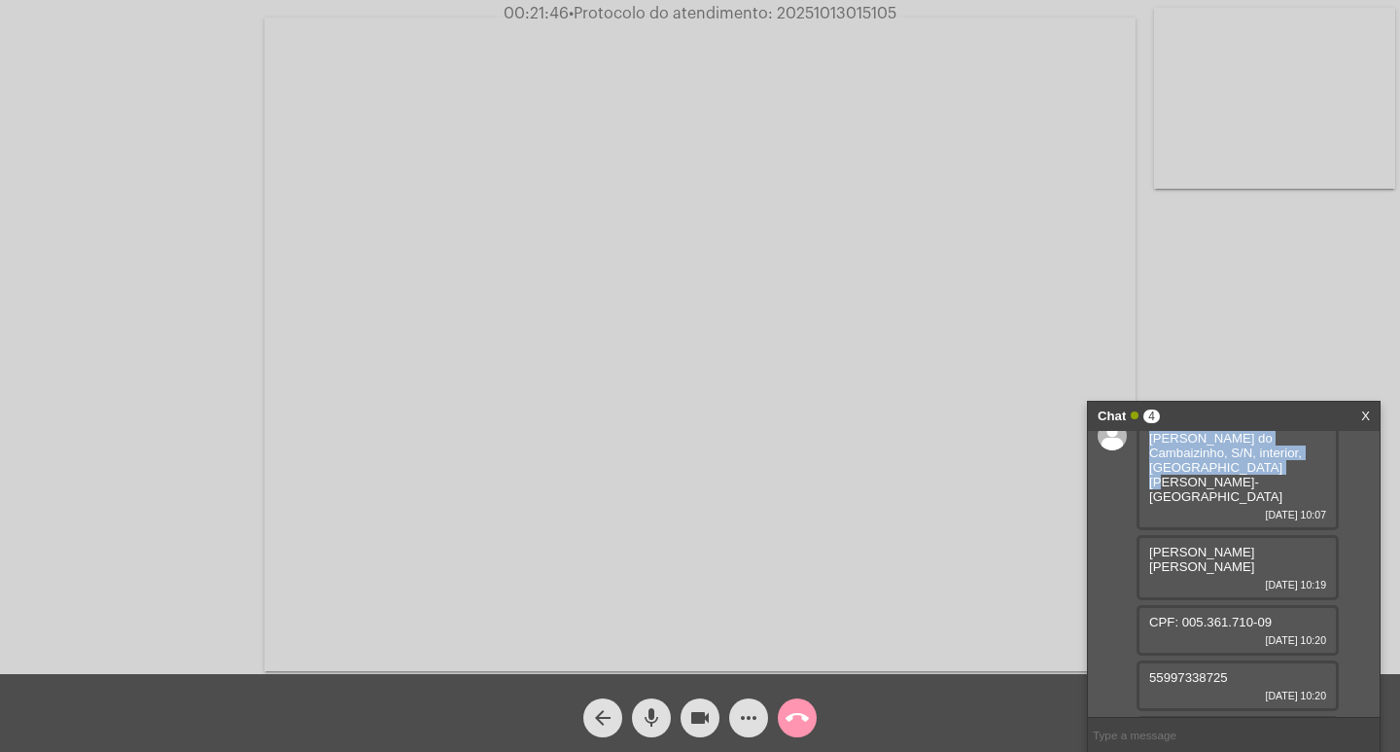
scroll to position [25, 0]
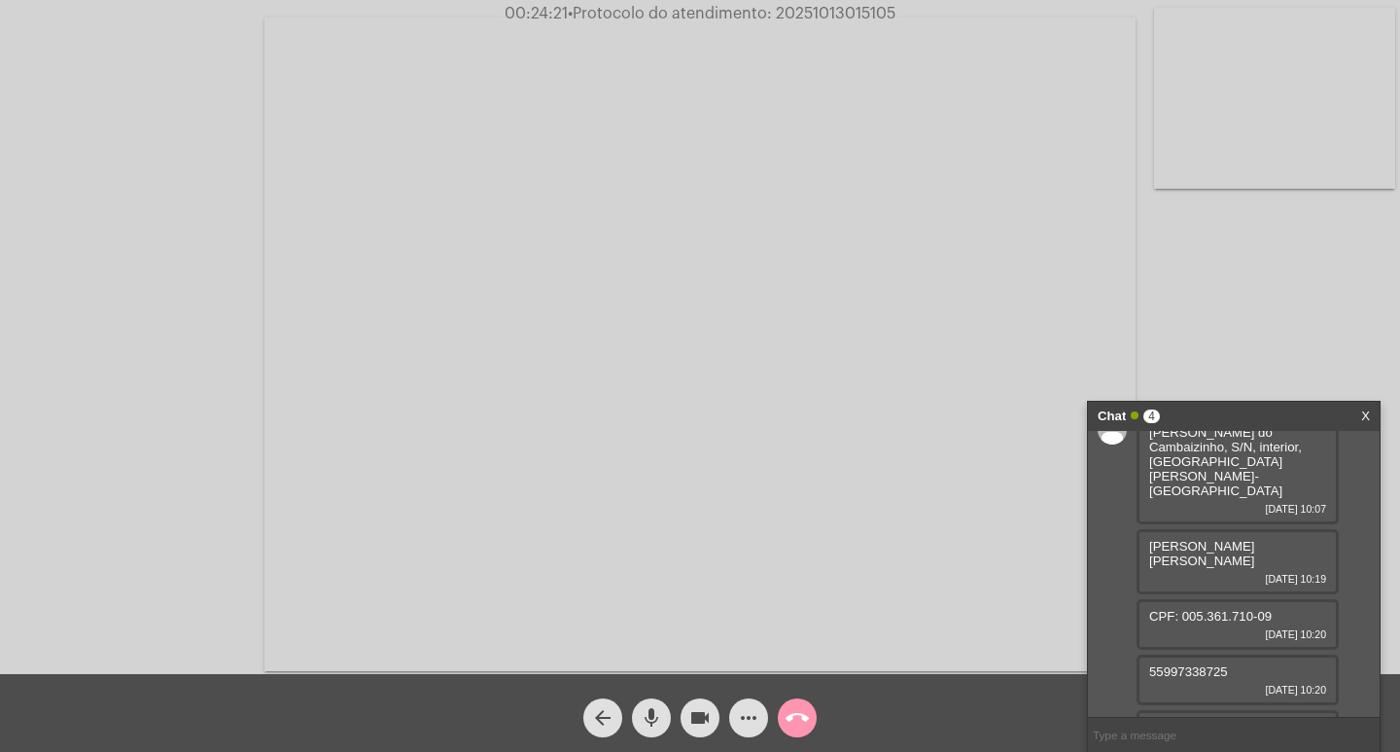
click at [817, 20] on span "• Protocolo do atendimento: 20251013015105" at bounding box center [732, 14] width 328 height 16
copy span "20251013015105"
click at [1190, 749] on input "text" at bounding box center [1234, 735] width 292 height 34
paste input "20251013015105"
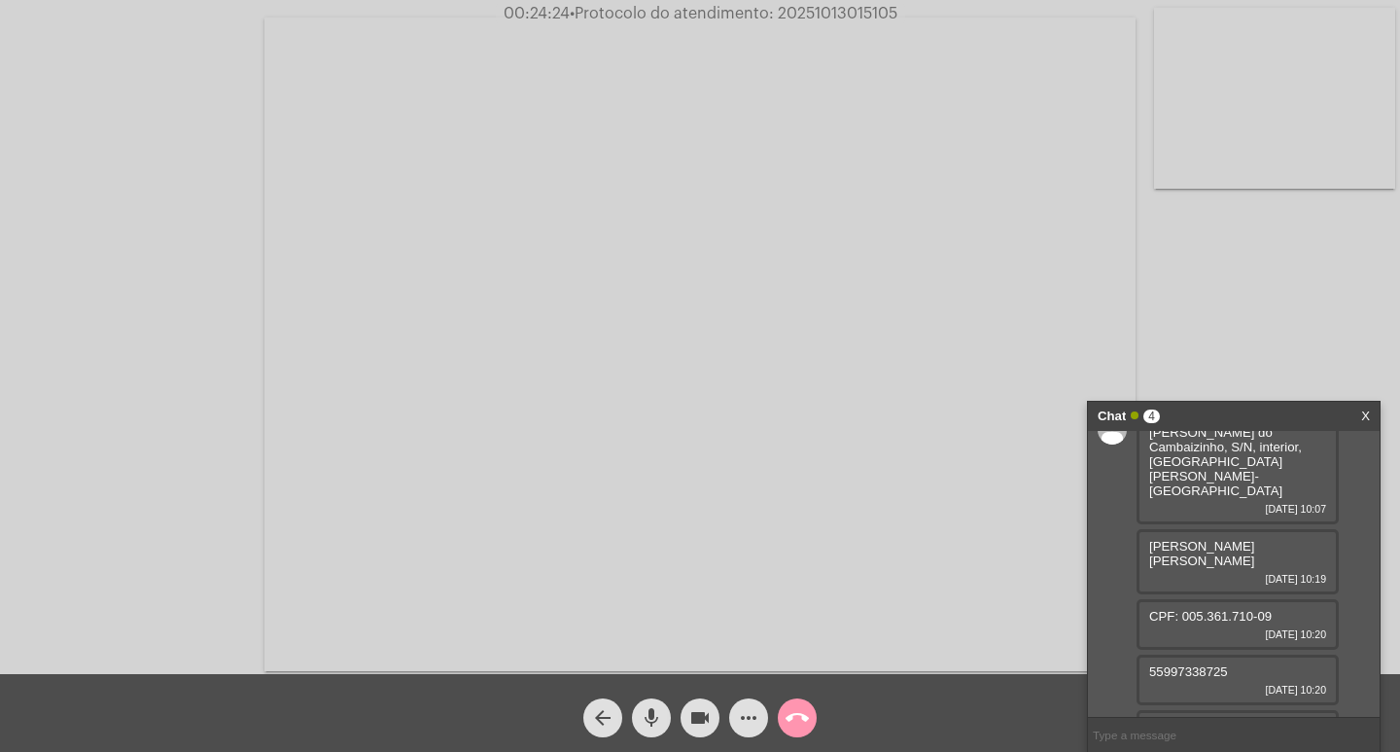
type input "20251013015105"
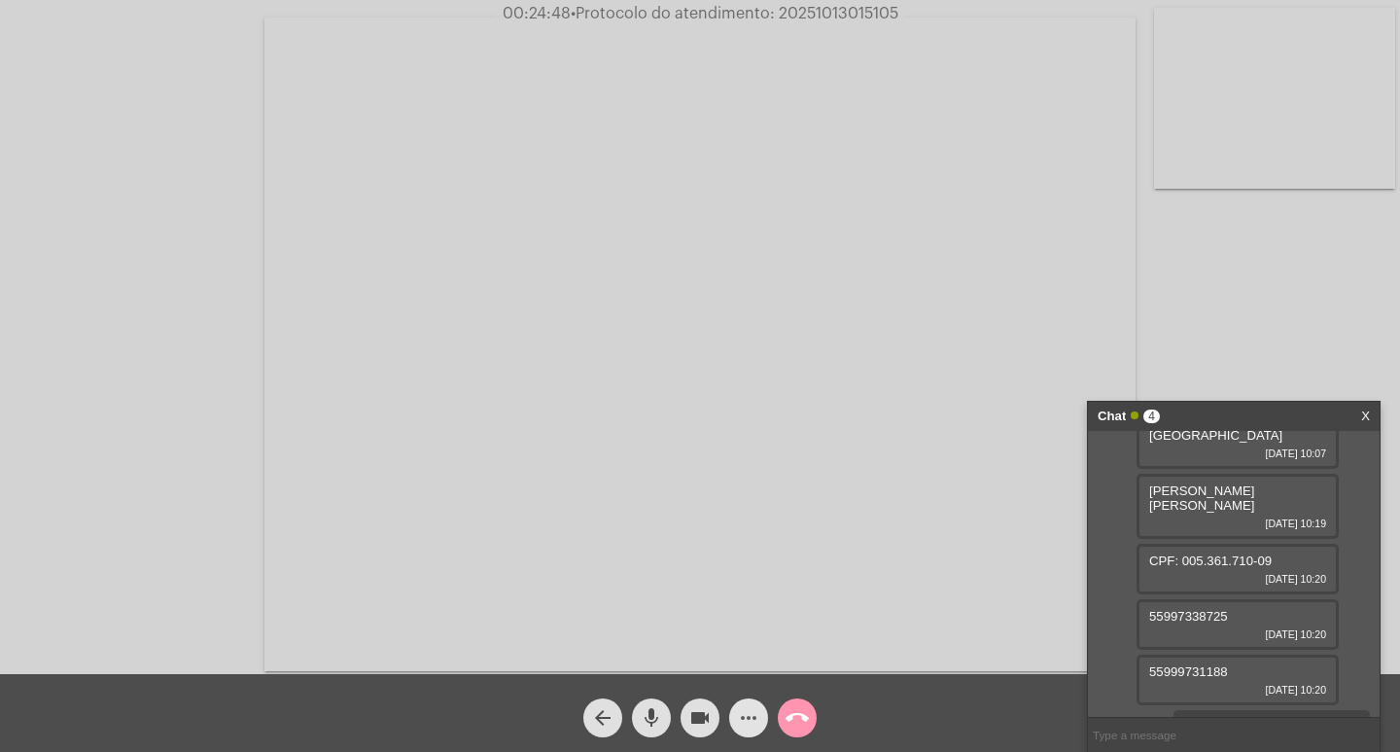
click at [730, 712] on button "more_horiz" at bounding box center [748, 717] width 39 height 39
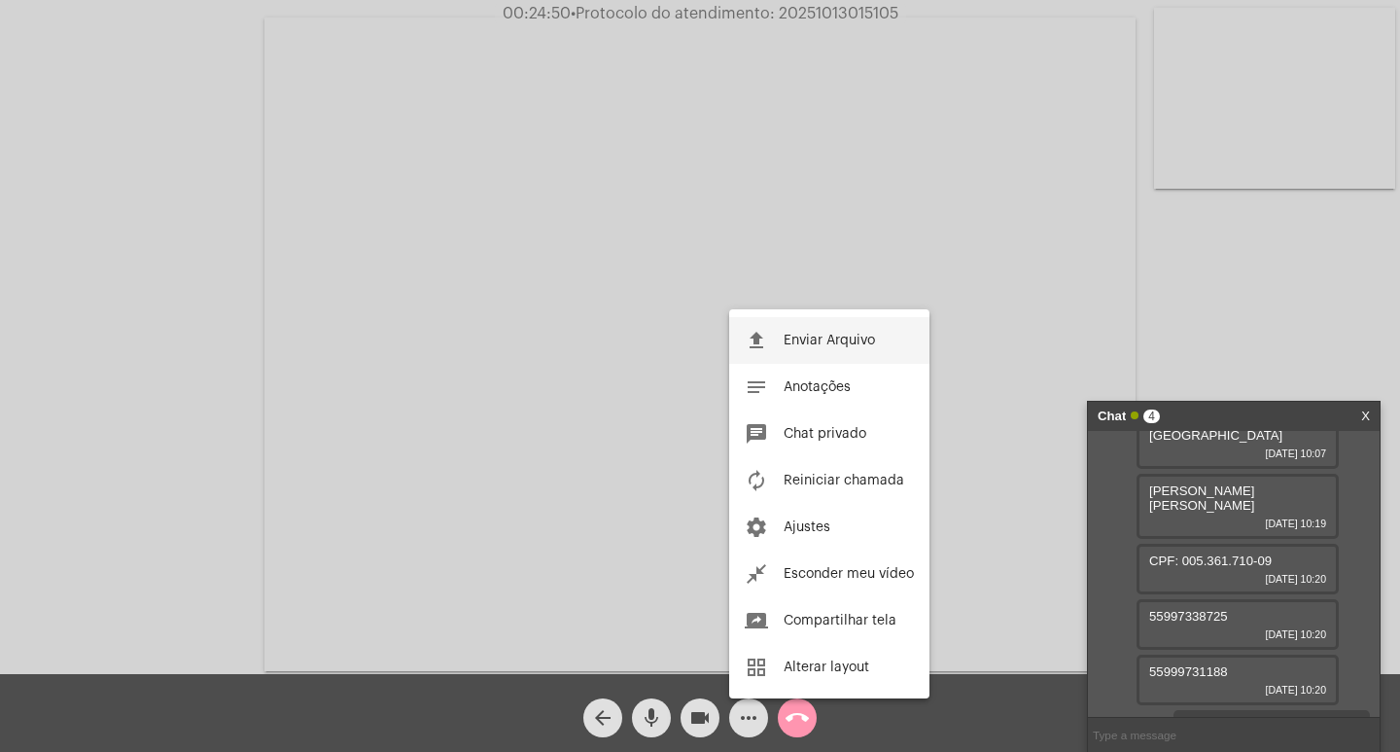
click at [817, 333] on span "Enviar Arquivo" at bounding box center [829, 340] width 91 height 14
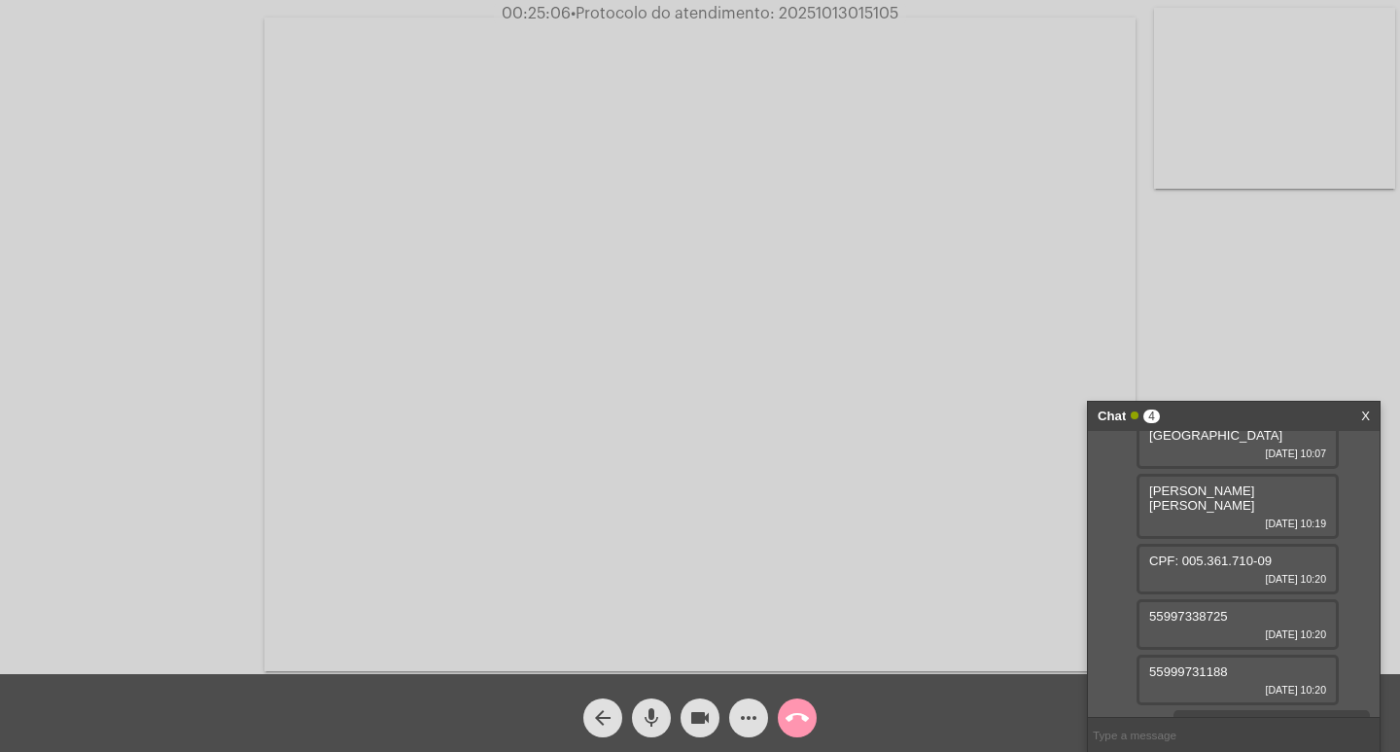
scroll to position [180, 0]
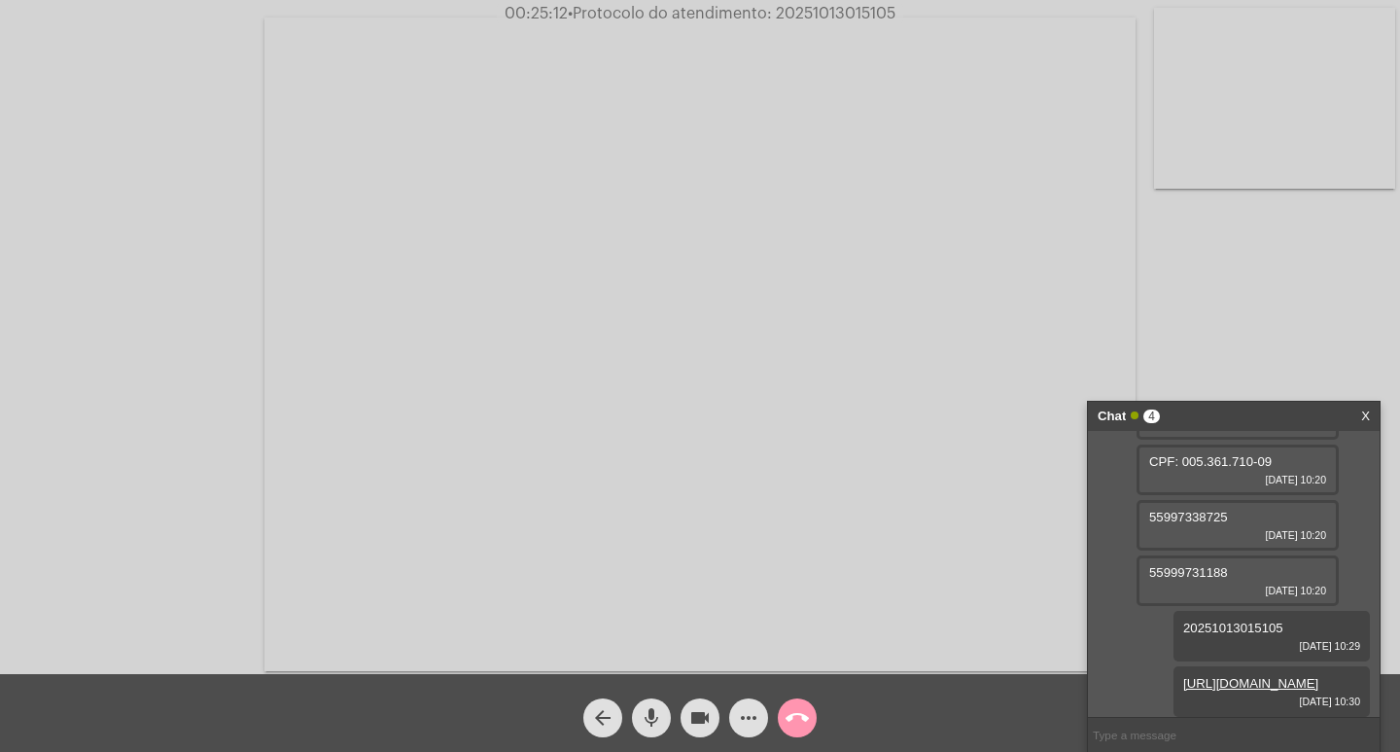
click at [1174, 408] on div "Chat 4" at bounding box center [1213, 416] width 231 height 29
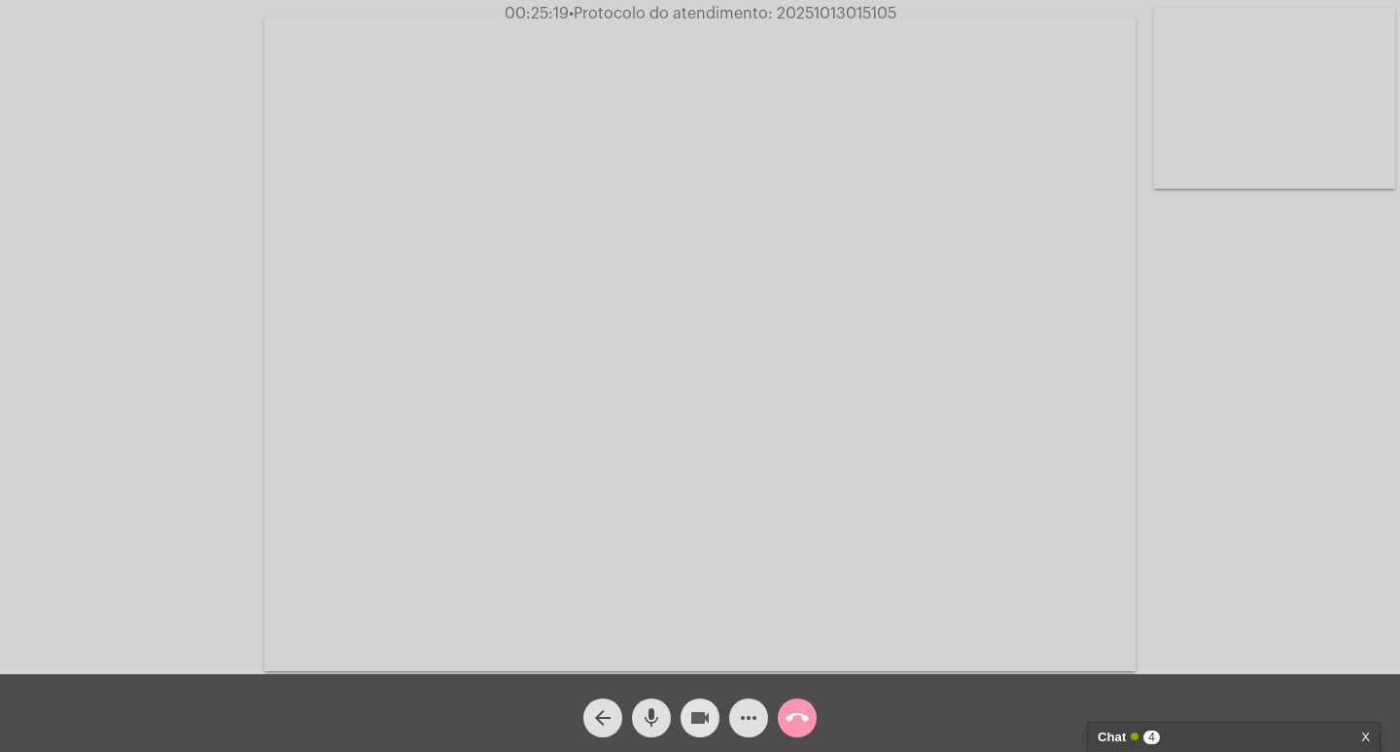
click at [707, 708] on mat-icon "videocam" at bounding box center [699, 717] width 23 height 23
click at [650, 716] on mat-icon "mic" at bounding box center [651, 717] width 23 height 23
click at [801, 717] on mat-icon "call_end" at bounding box center [797, 717] width 23 height 23
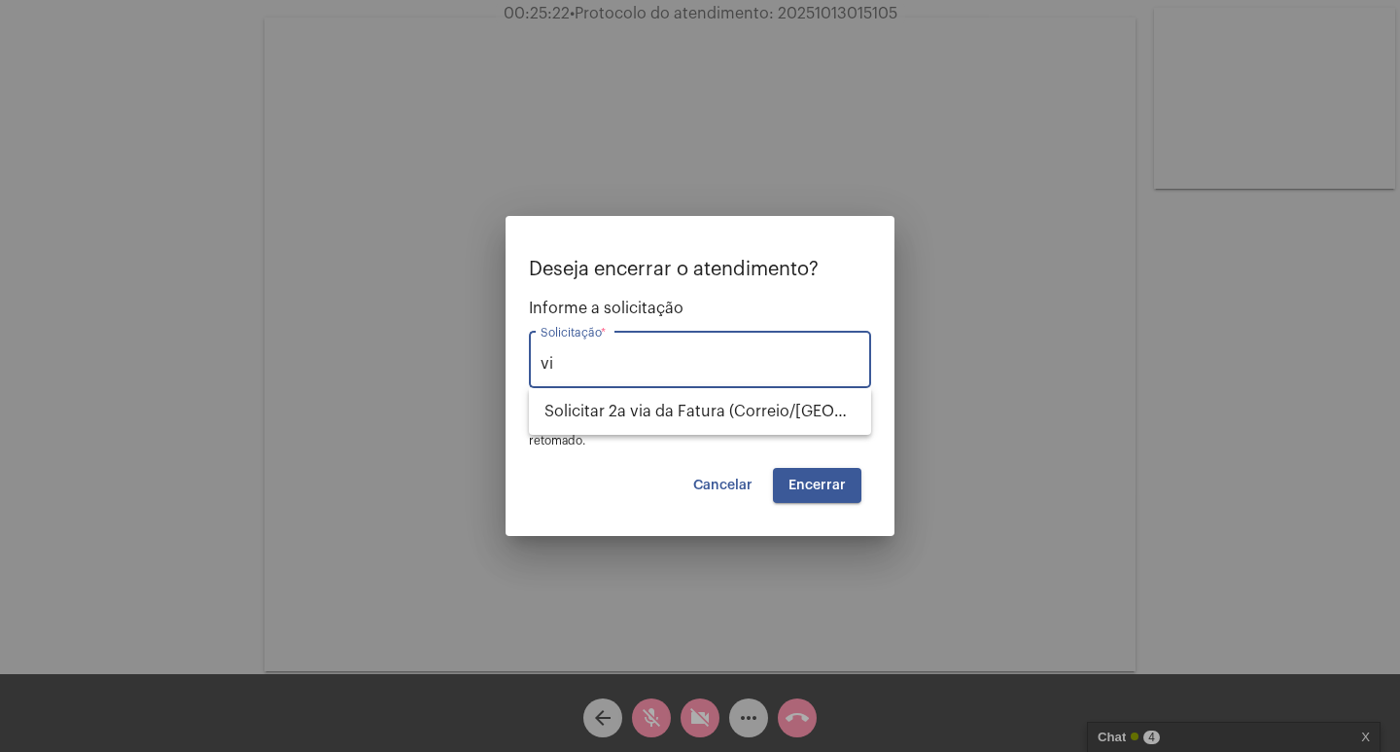
type input "v"
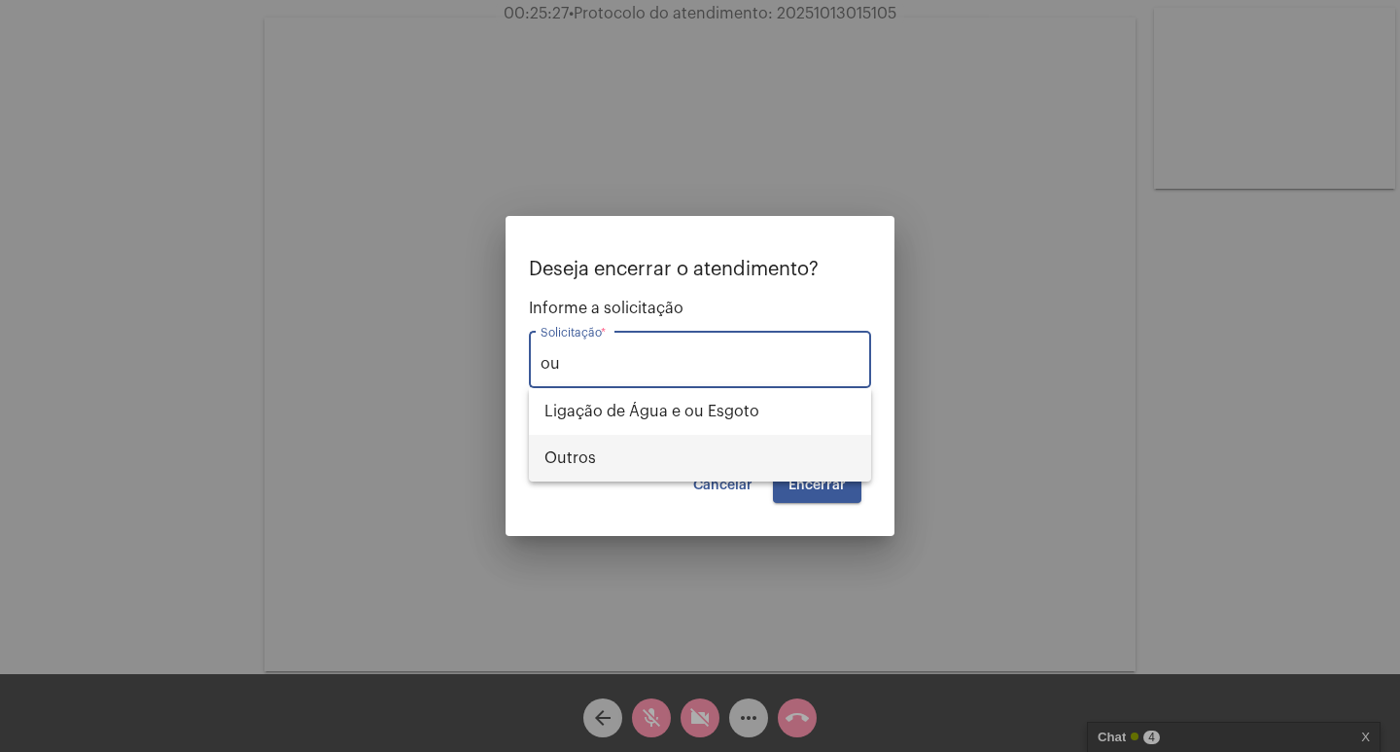
click at [765, 473] on span "Outros" at bounding box center [699, 458] width 311 height 47
type input "Outros"
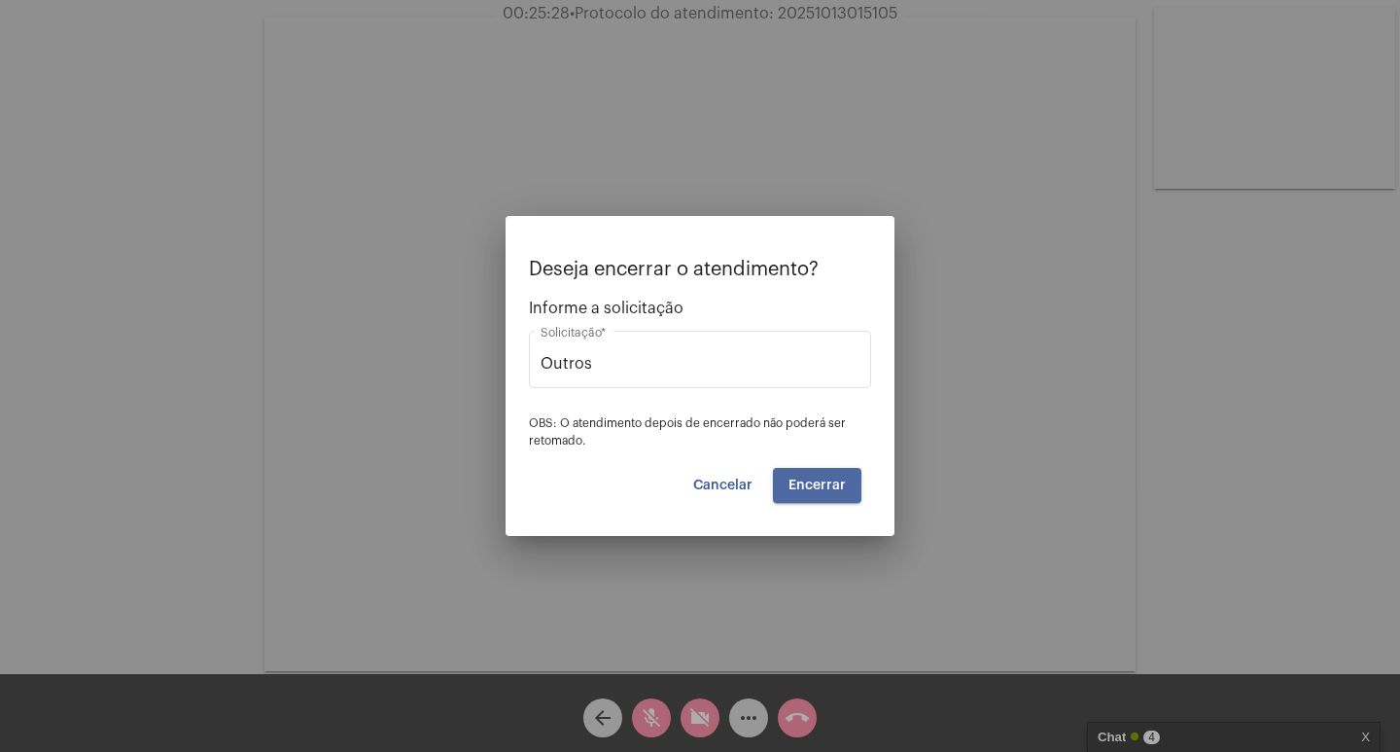
click at [831, 474] on button "Encerrar" at bounding box center [817, 485] width 88 height 35
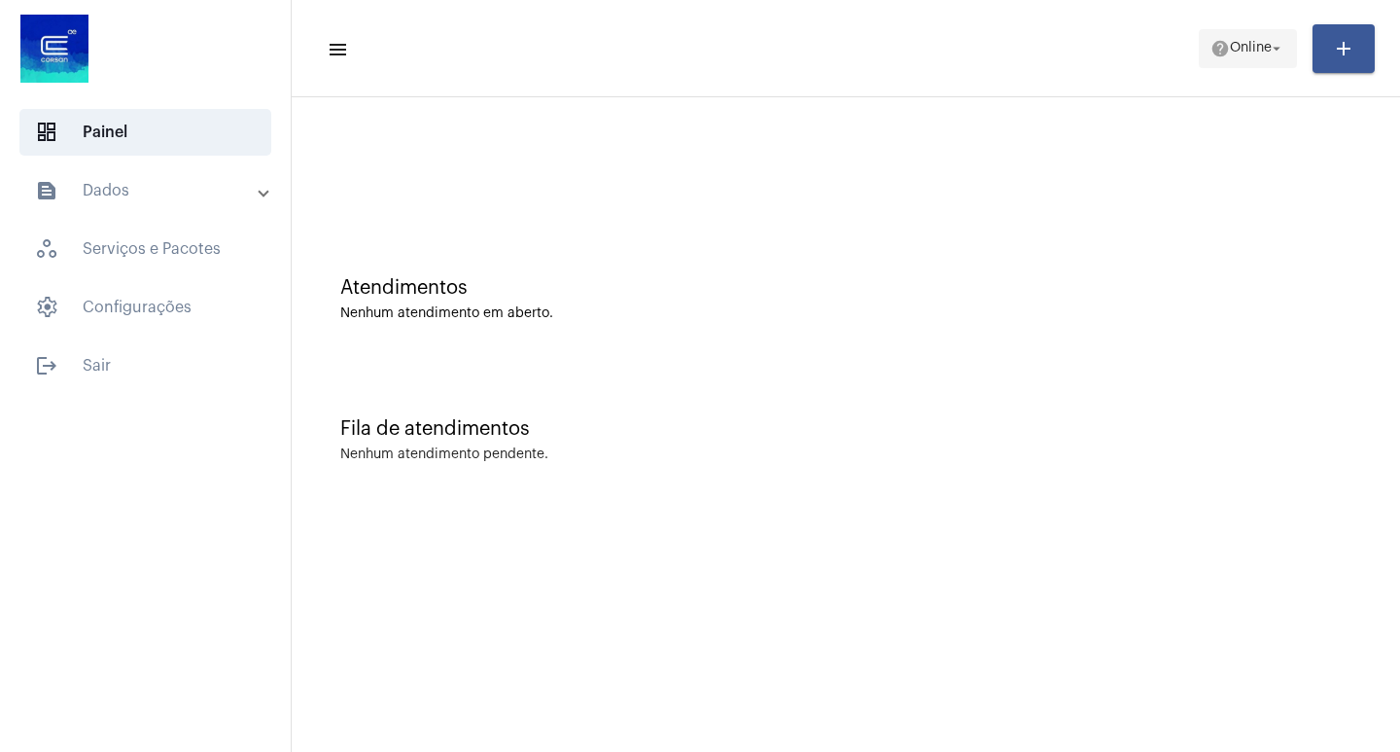
click at [1248, 34] on span "help Online arrow_drop_down" at bounding box center [1247, 47] width 75 height 35
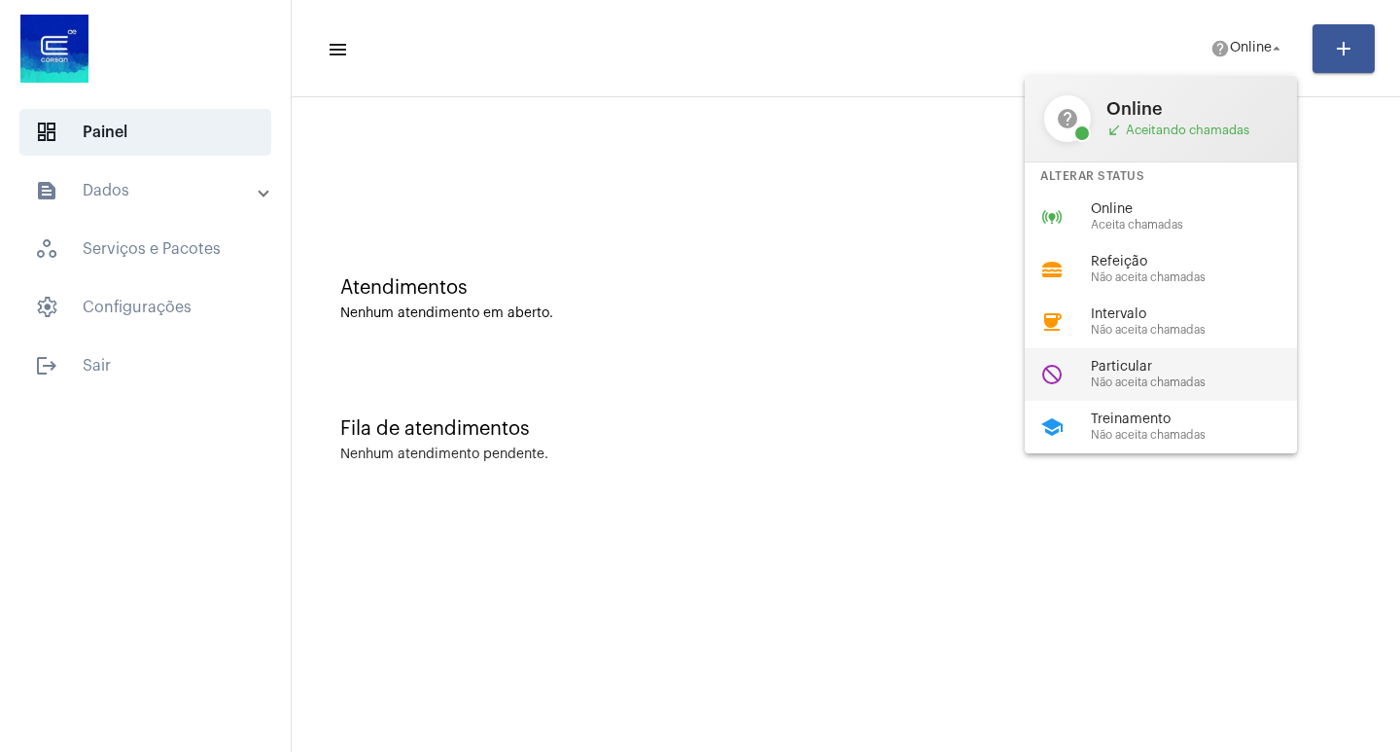
click at [1127, 367] on span "Particular" at bounding box center [1202, 367] width 222 height 15
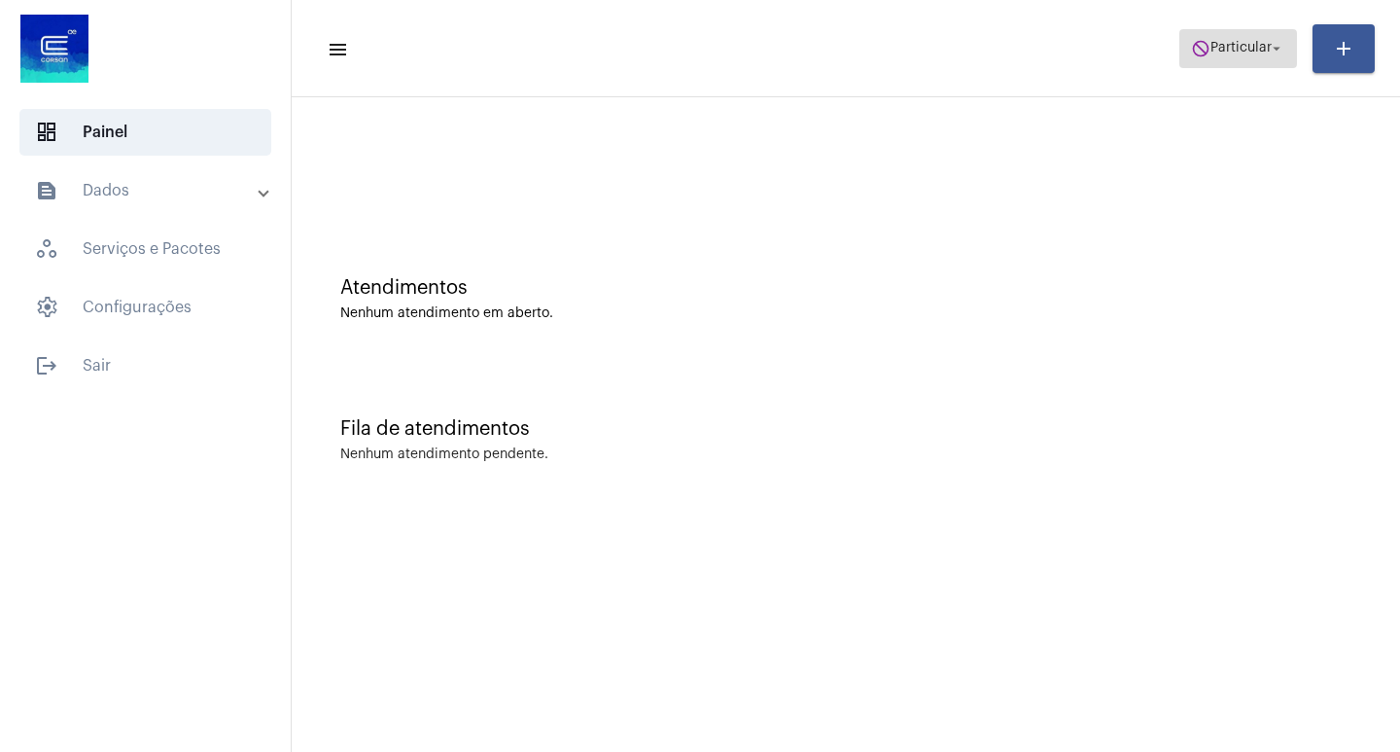
click at [1221, 53] on span "Particular" at bounding box center [1240, 49] width 61 height 14
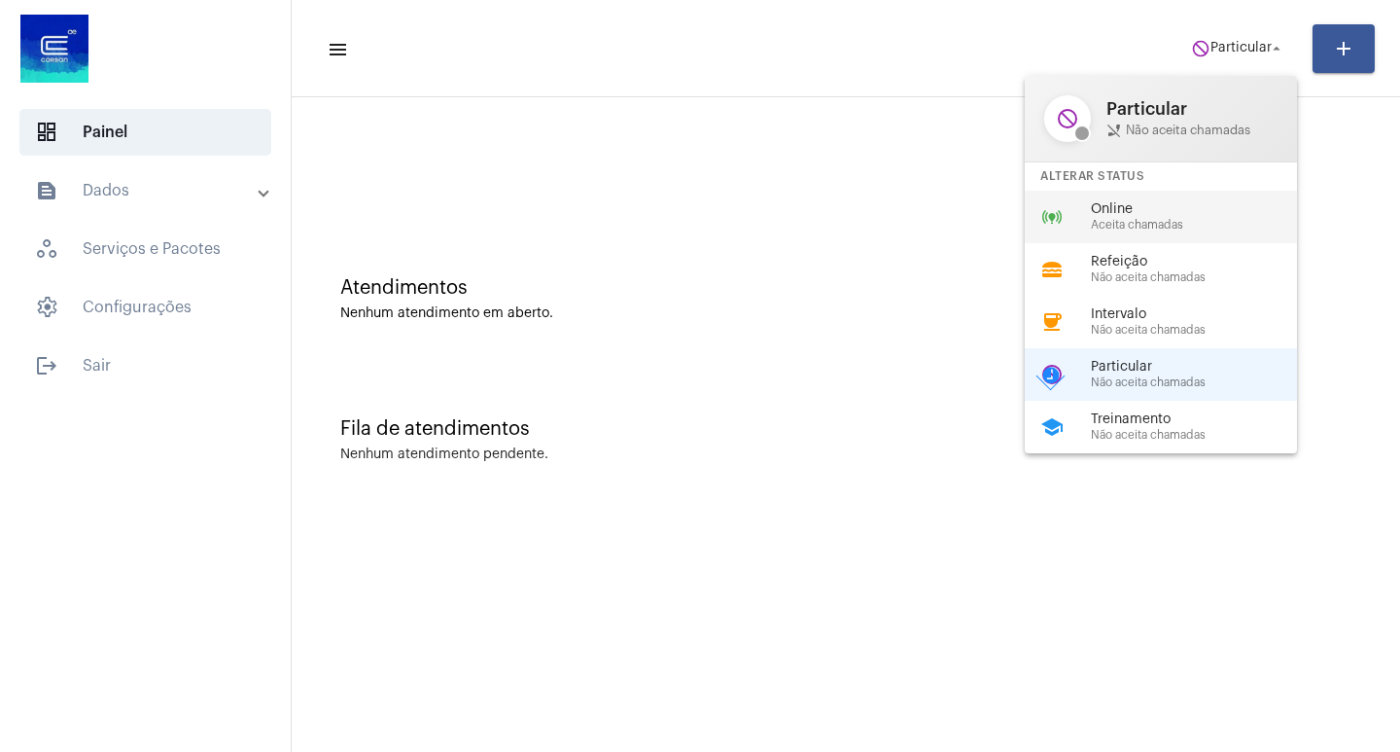
click at [1141, 198] on div "online_prediction Online Aceita chamadas" at bounding box center [1176, 217] width 303 height 53
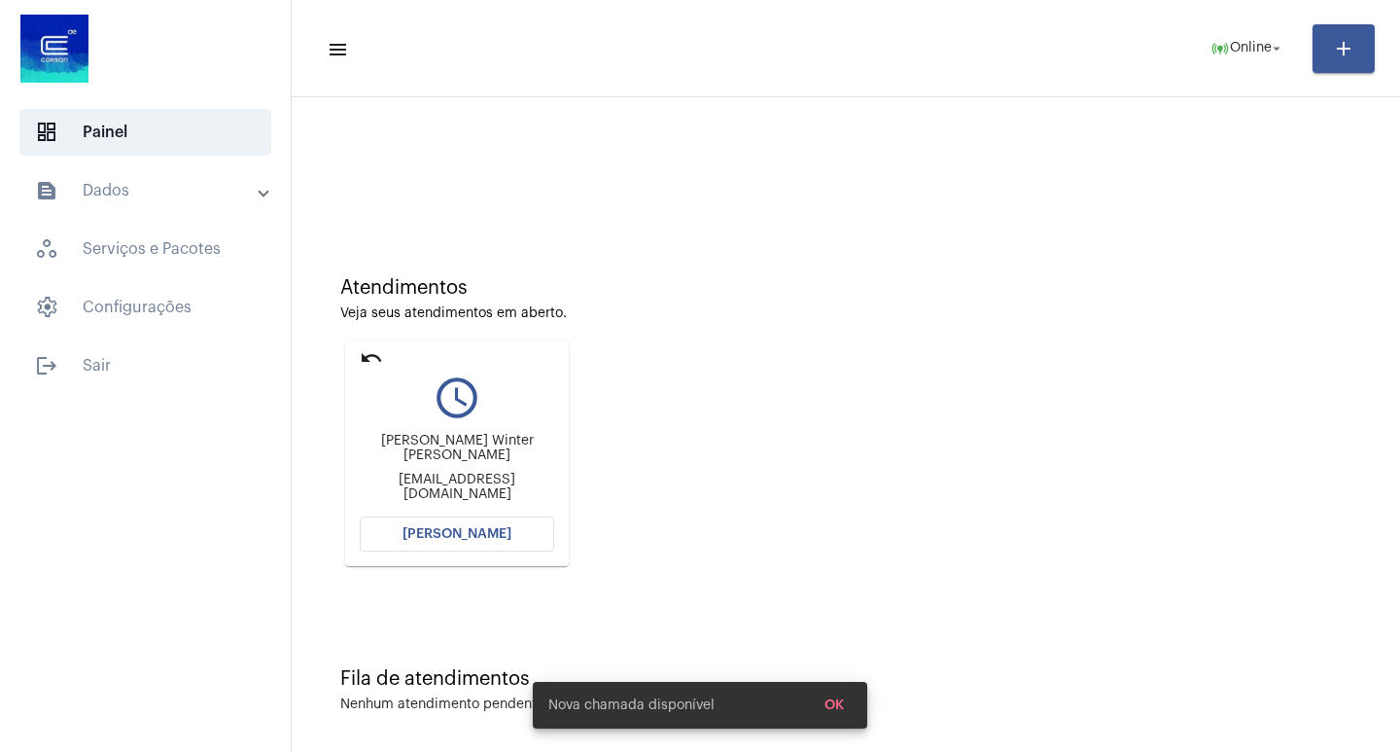
click at [476, 529] on span "[PERSON_NAME]" at bounding box center [457, 534] width 109 height 14
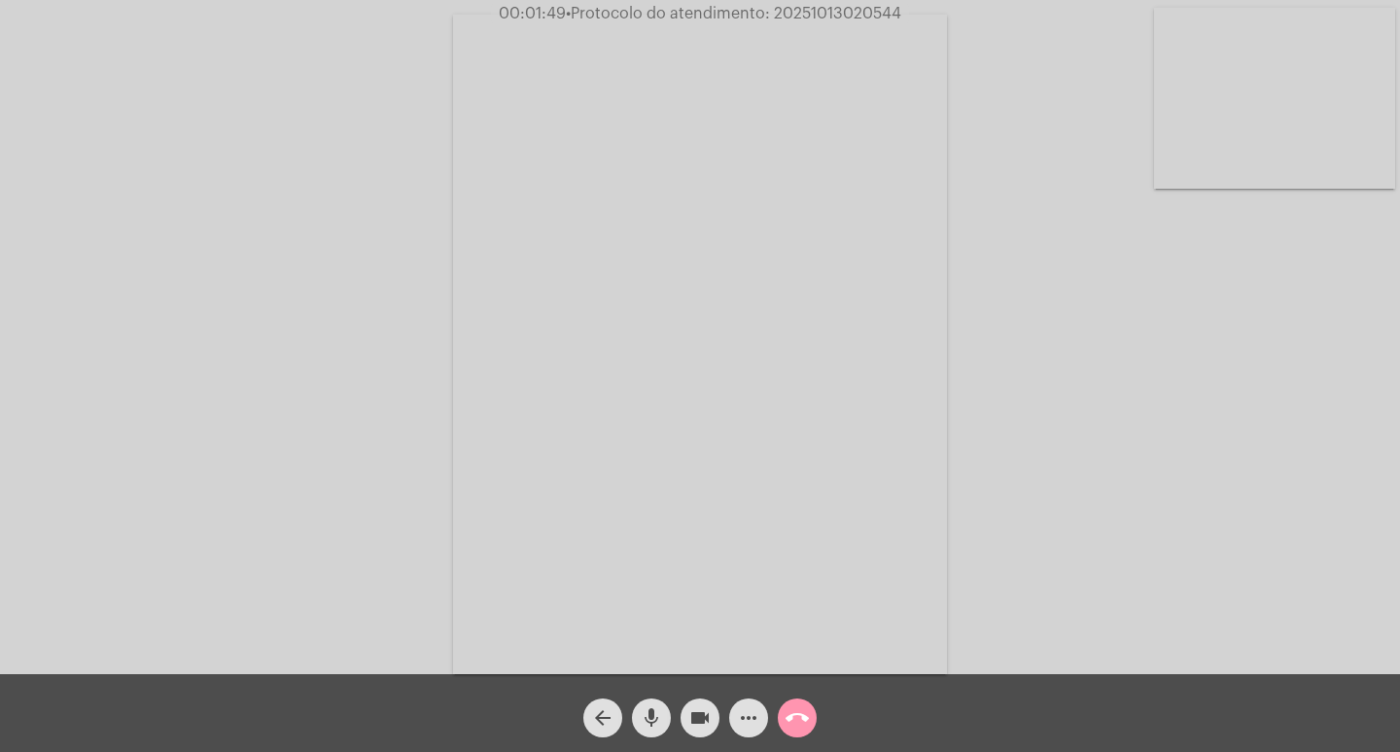
click at [736, 711] on button "more_horiz" at bounding box center [748, 717] width 39 height 39
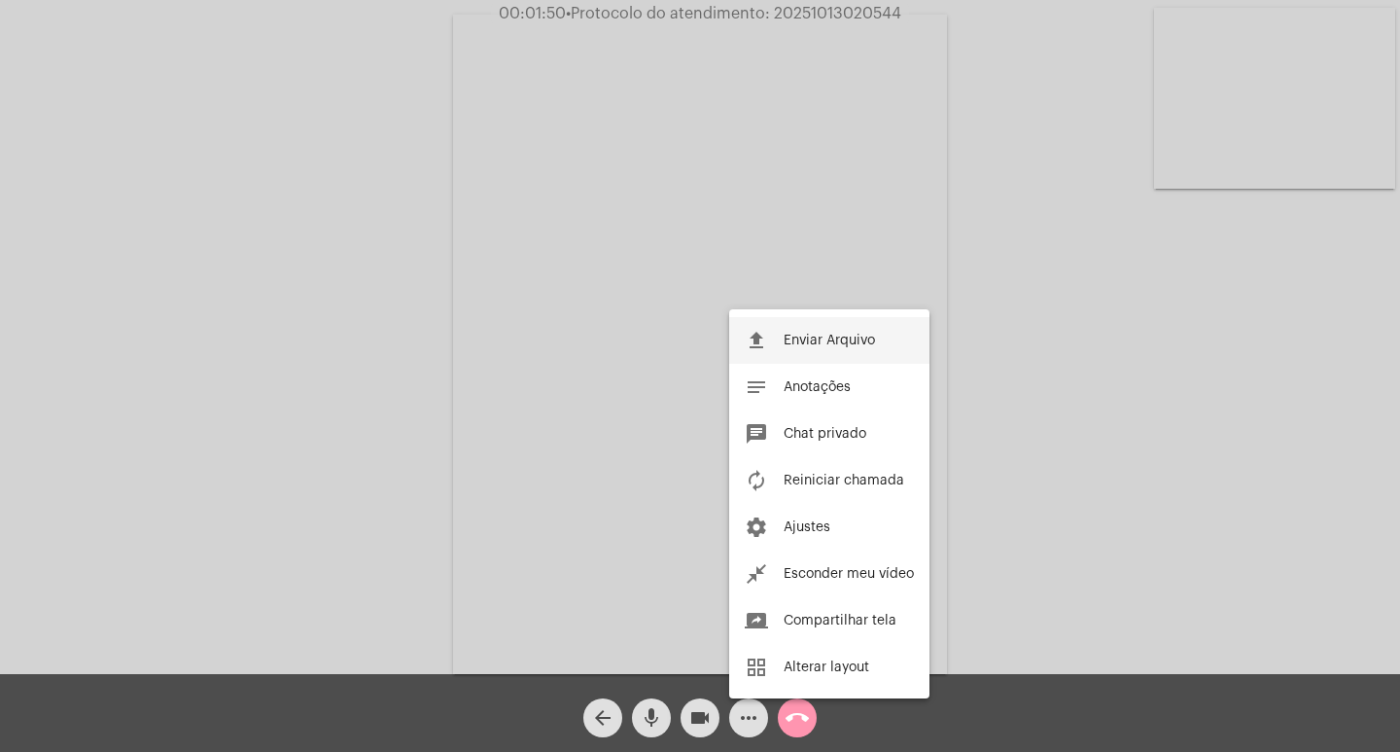
click at [802, 332] on button "file_upload Enviar Arquivo" at bounding box center [829, 340] width 200 height 47
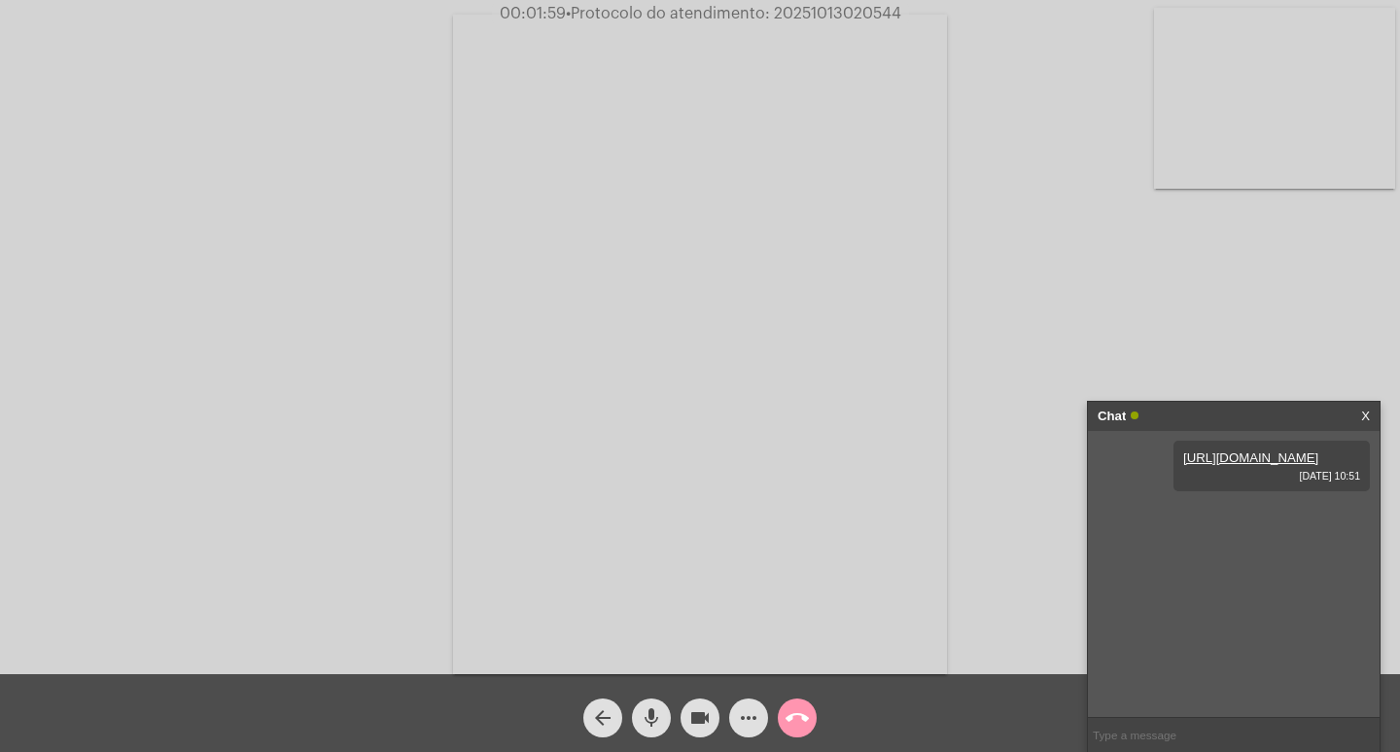
click at [1210, 421] on div "Chat" at bounding box center [1213, 416] width 231 height 29
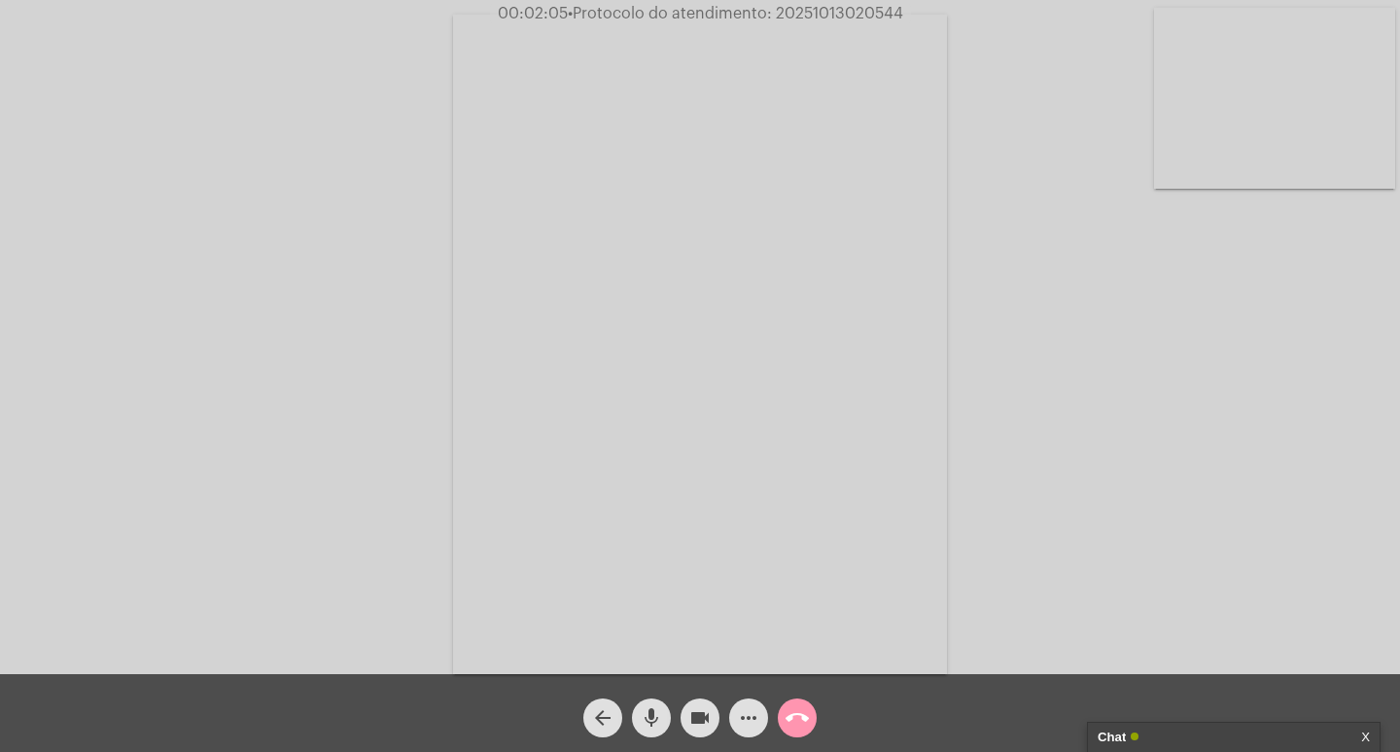
click at [823, 21] on span "00:02:05 • Protocolo do atendimento: 20251013020544" at bounding box center [700, 13] width 421 height 19
click at [823, 16] on span "• Protocolo do atendimento: 20251013020544" at bounding box center [735, 14] width 335 height 16
copy span "20251013020544"
click at [1186, 737] on div "Chat" at bounding box center [1213, 736] width 231 height 29
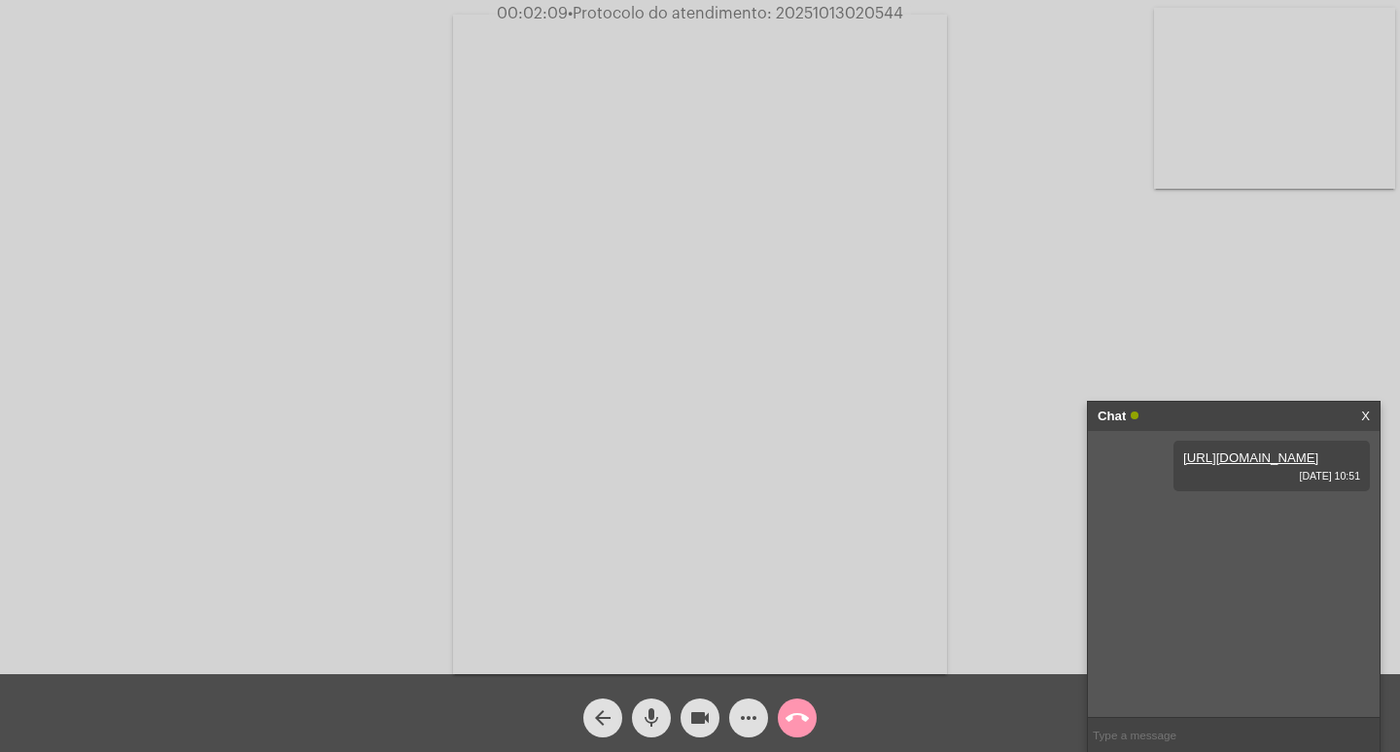
click at [1124, 743] on input "text" at bounding box center [1234, 735] width 292 height 34
paste input "20251013020544"
type input "20251013020544"
click at [1193, 427] on div "Chat" at bounding box center [1213, 416] width 231 height 29
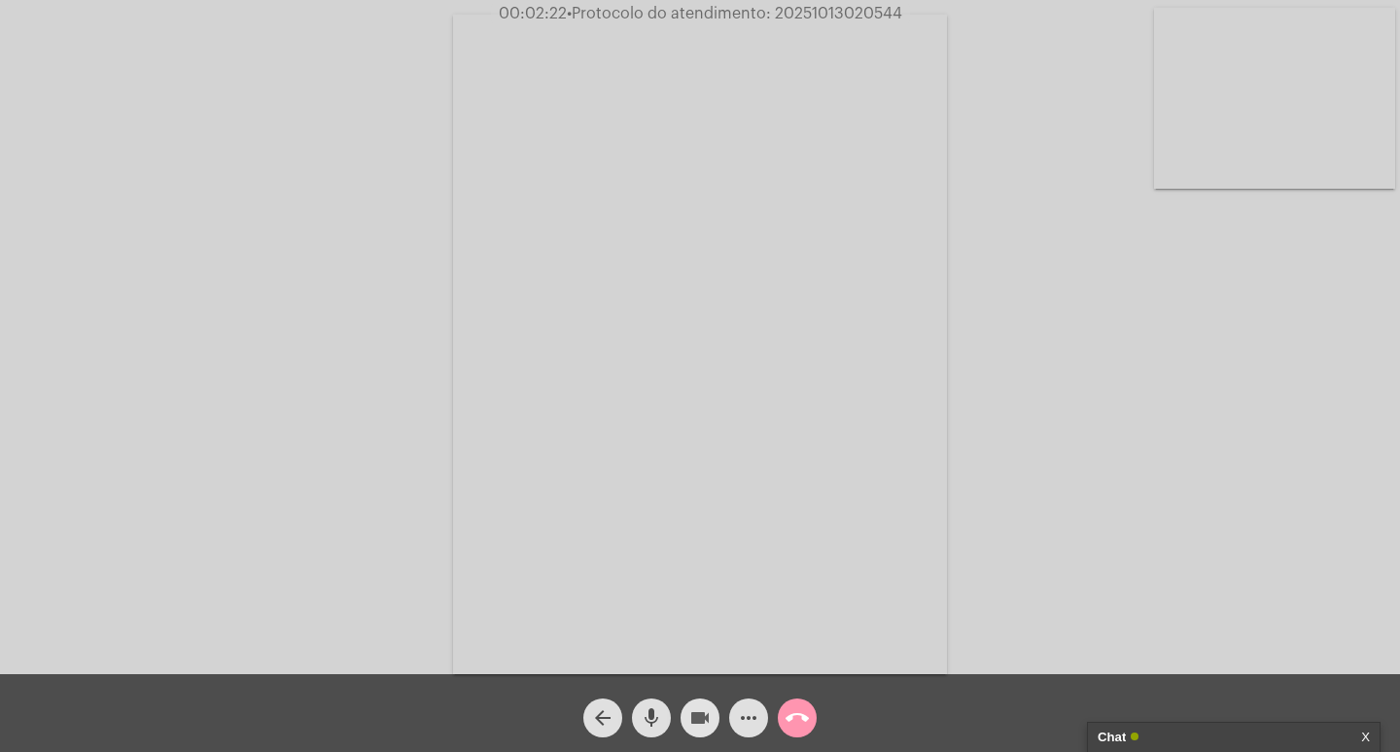
click at [689, 710] on mat-icon "videocam" at bounding box center [699, 717] width 23 height 23
click at [662, 716] on mat-icon "mic" at bounding box center [651, 717] width 23 height 23
click at [803, 712] on mat-icon "call_end" at bounding box center [797, 717] width 23 height 23
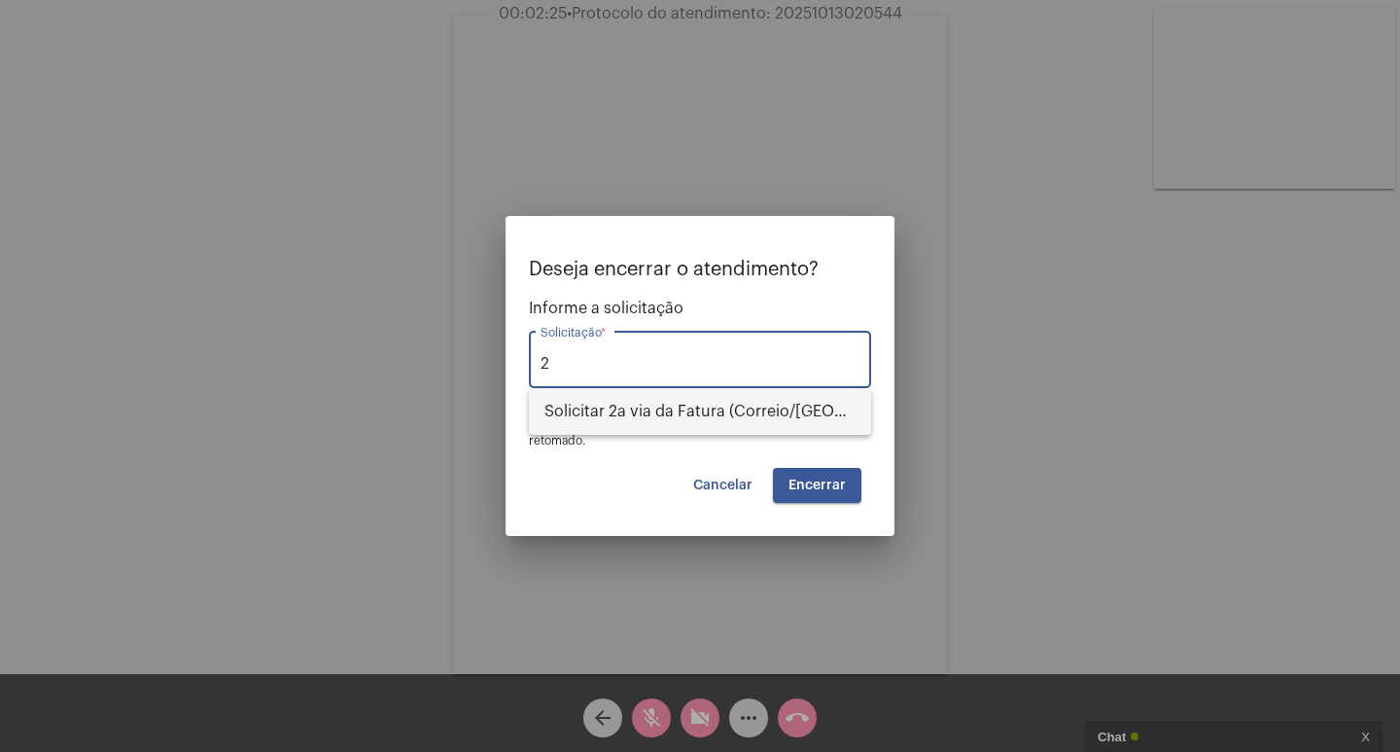
click at [779, 419] on span "Solicitar 2a via da Fatura (Correio/[GEOGRAPHIC_DATA]/Email)" at bounding box center [699, 411] width 311 height 47
type input "Solicitar 2a via da Fatura (Correio/[GEOGRAPHIC_DATA]/Email)"
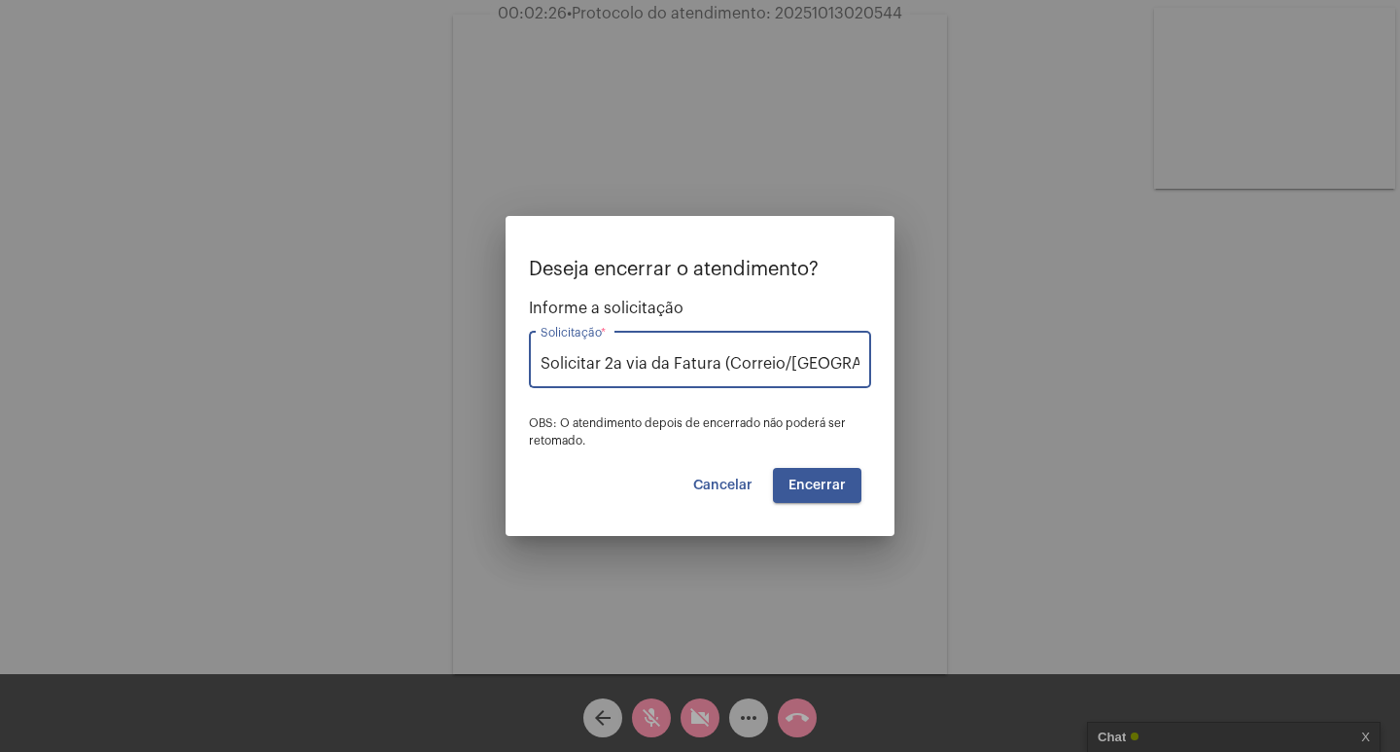
click at [820, 480] on span "Encerrar" at bounding box center [816, 485] width 57 height 14
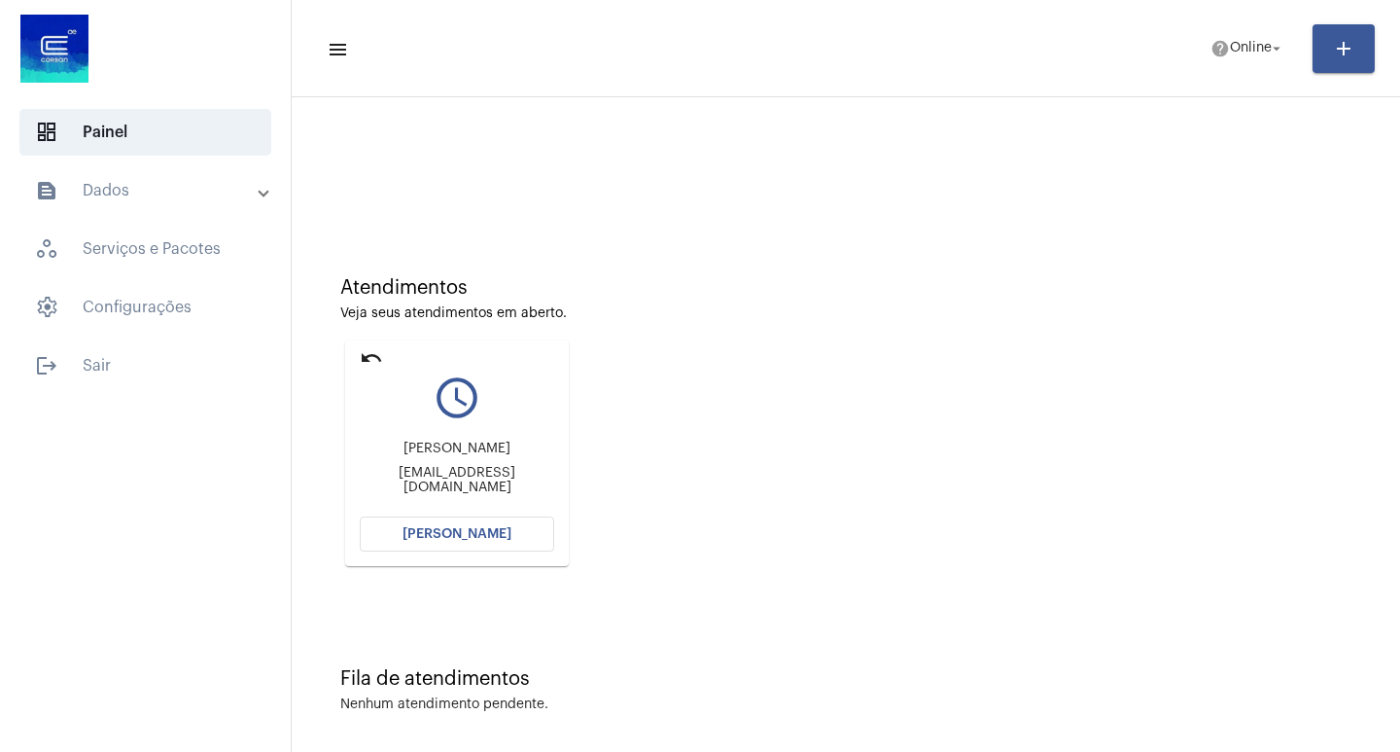
click at [481, 528] on span "[PERSON_NAME]" at bounding box center [457, 534] width 109 height 14
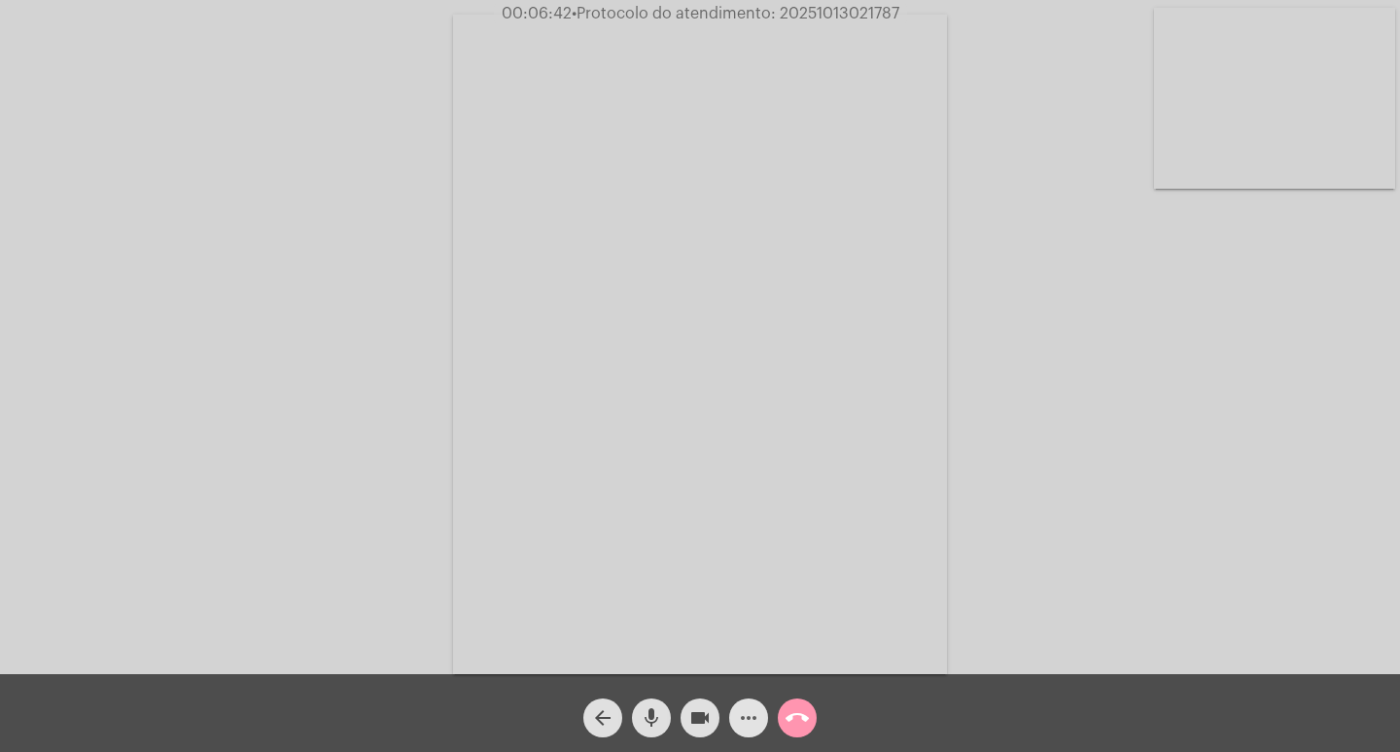
click at [749, 706] on mat-icon "more_horiz" at bounding box center [748, 717] width 23 height 23
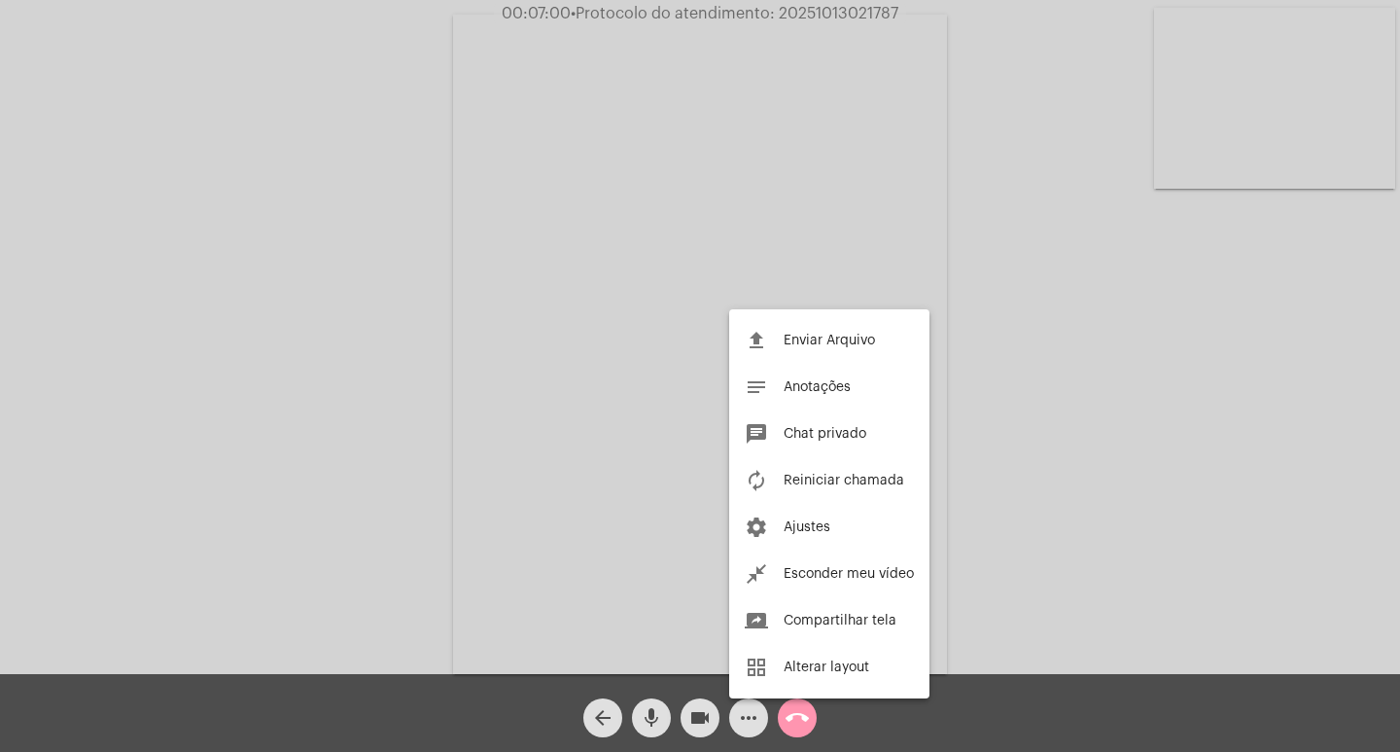
click at [541, 481] on div at bounding box center [700, 376] width 1400 height 752
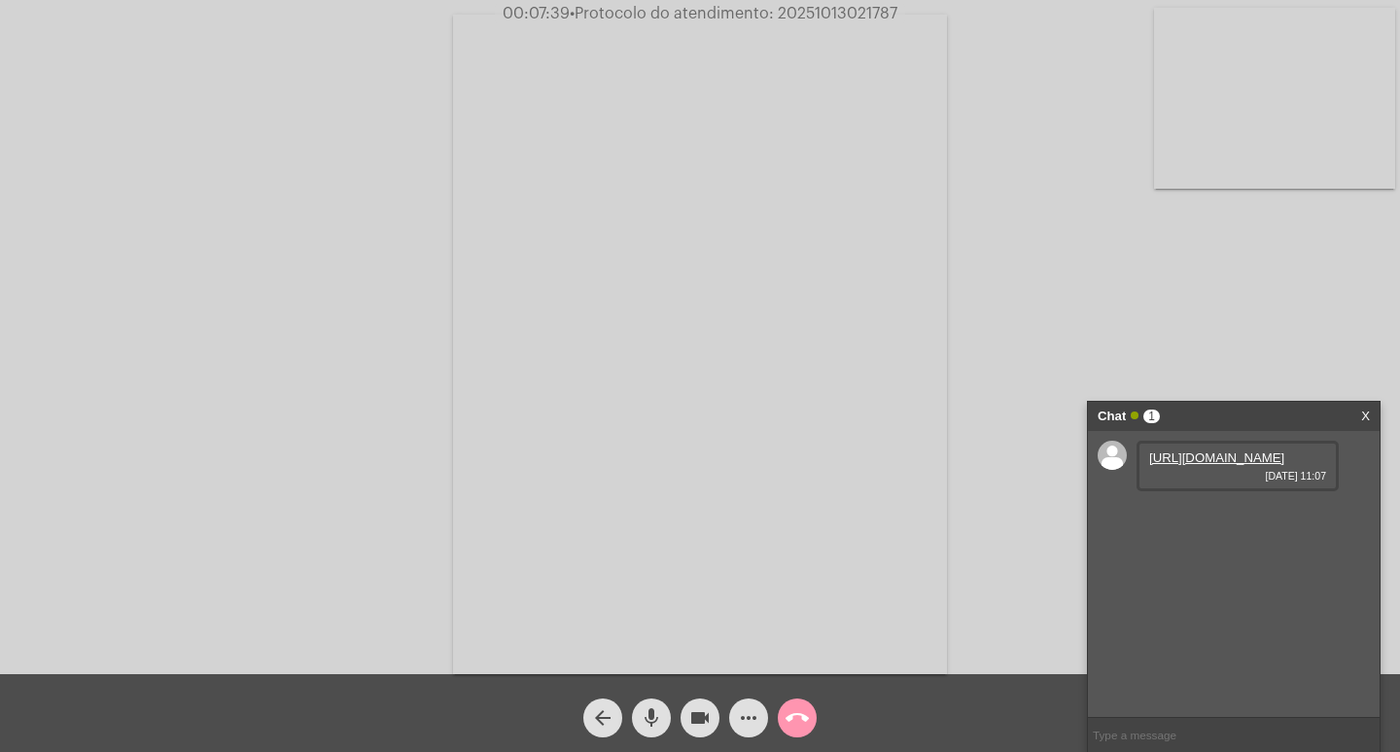
click at [1180, 465] on link "https://neft-transfer-bucket.s3.amazonaws.com/temp-4586b57a-8dac-e274-767e-4acf…" at bounding box center [1216, 457] width 135 height 15
click at [1225, 520] on link "https://neft-transfer-bucket.s3.amazonaws.com/temp-b6cfabc1-18fe-bbd0-a32b-9640…" at bounding box center [1216, 513] width 135 height 15
click at [1201, 465] on link "https://neft-transfer-bucket.s3.amazonaws.com/temp-4586b57a-8dac-e274-767e-4acf…" at bounding box center [1216, 457] width 135 height 15
click at [1209, 576] on link "https://neft-transfer-bucket.s3.amazonaws.com/temp-a64cad53-6bbf-36e5-2033-41fb…" at bounding box center [1216, 568] width 135 height 15
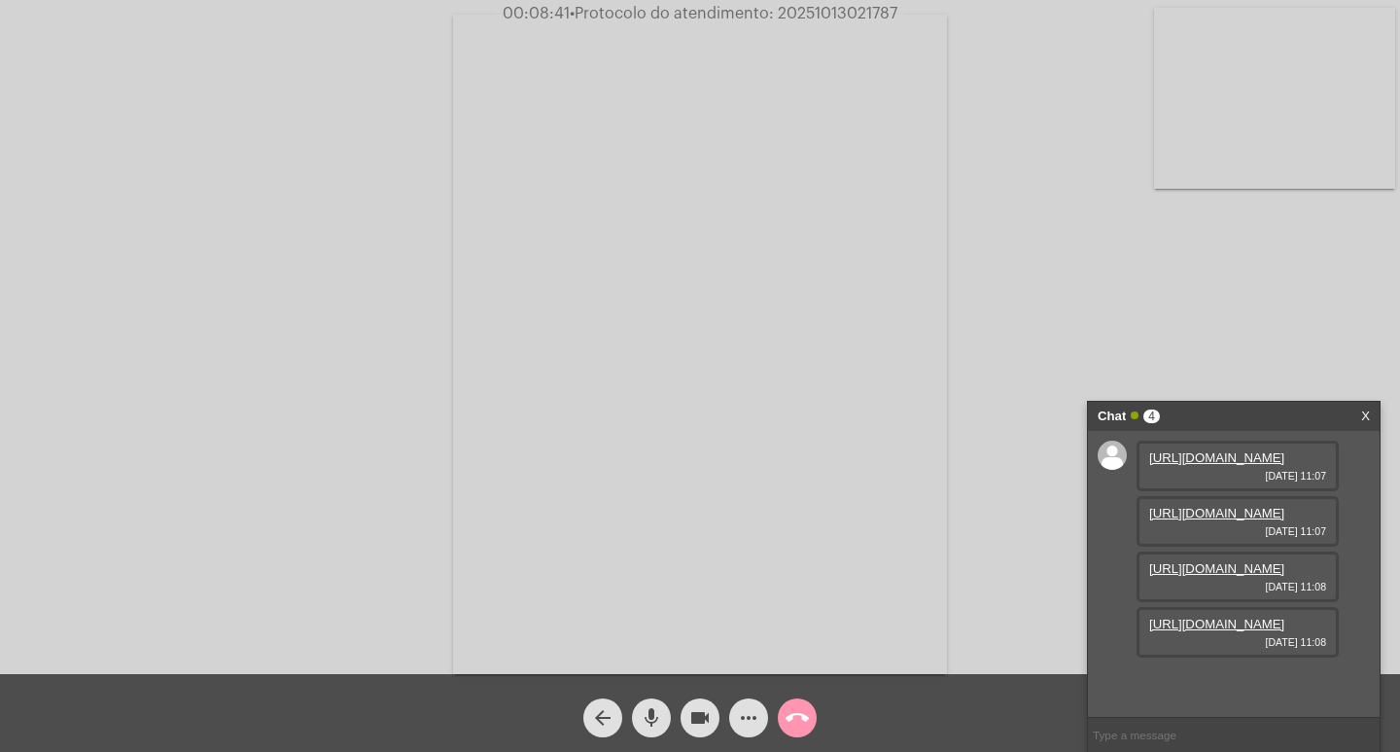
scroll to position [116, 0]
click at [1189, 631] on link "https://neft-transfer-bucket.s3.amazonaws.com/temp-01809edd-7439-65bd-c22e-9f62…" at bounding box center [1216, 623] width 135 height 15
click at [693, 719] on mat-icon "videocam" at bounding box center [699, 717] width 23 height 23
click at [693, 719] on mat-icon "videocam_off" at bounding box center [699, 717] width 23 height 23
click at [832, 12] on span "• Protocolo do atendimento: 20251013021787" at bounding box center [731, 14] width 328 height 16
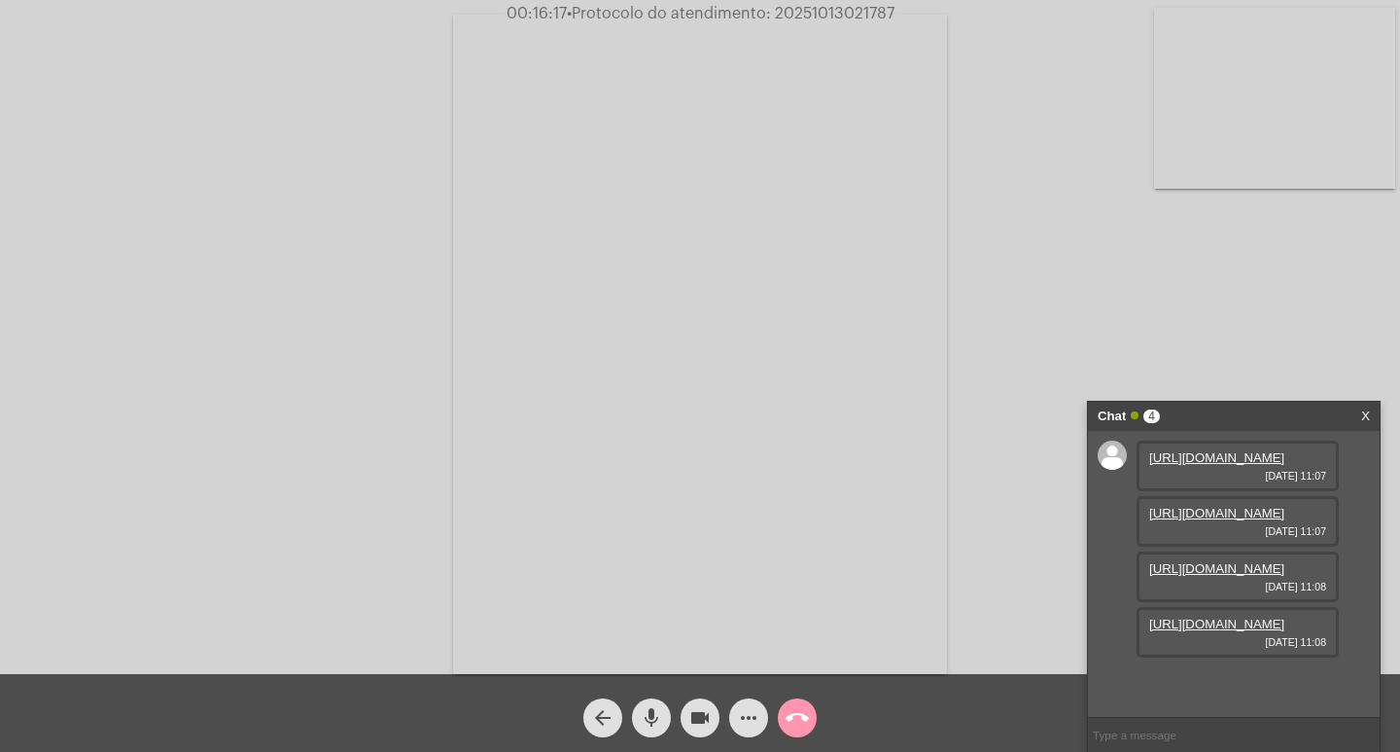
click at [832, 12] on span "• Protocolo do atendimento: 20251013021787" at bounding box center [731, 14] width 328 height 16
click at [752, 715] on mat-icon "more_horiz" at bounding box center [748, 717] width 23 height 23
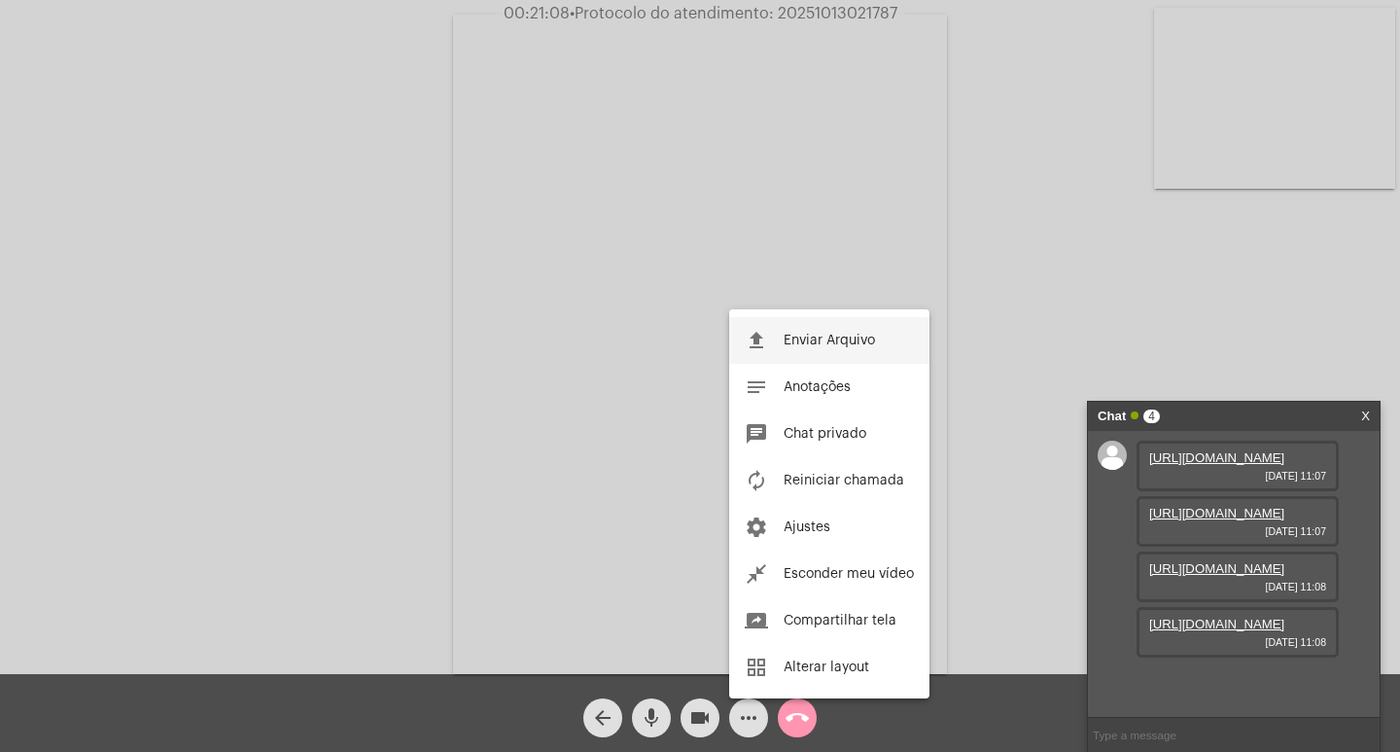
click at [793, 339] on span "Enviar Arquivo" at bounding box center [829, 340] width 91 height 14
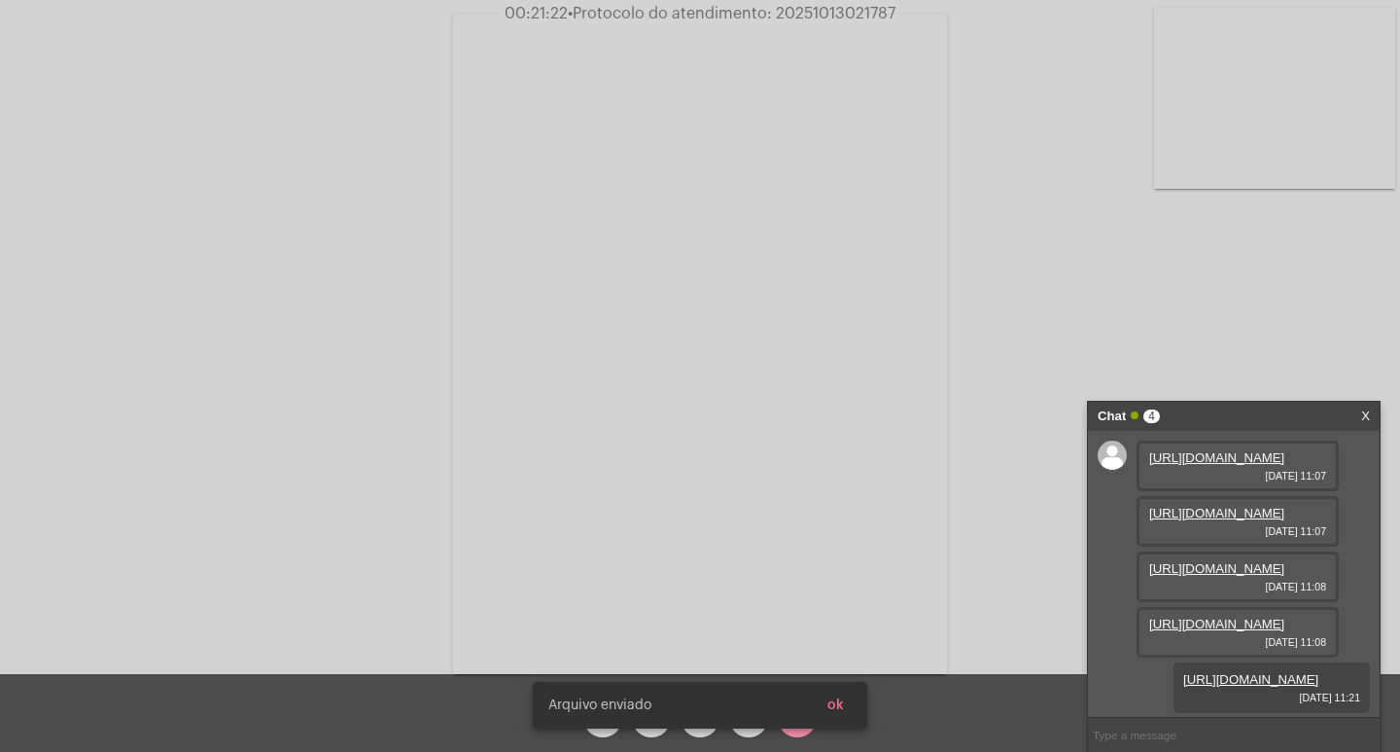
scroll to position [215, 0]
click at [1226, 672] on link "https://neft-transfer-bucket.s3.amazonaws.com/temp-1e29c661-3763-fa38-a39f-9830…" at bounding box center [1250, 679] width 135 height 15
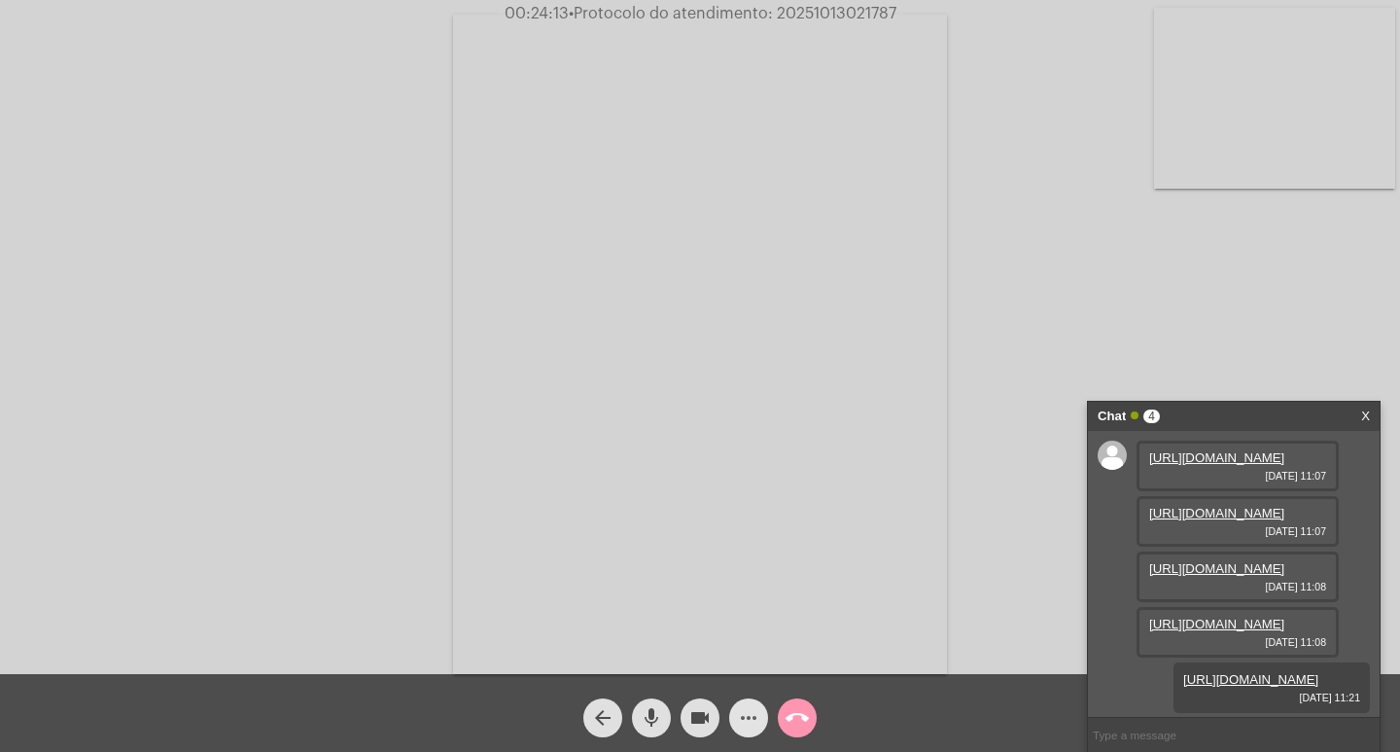
click at [745, 725] on mat-icon "more_horiz" at bounding box center [748, 717] width 23 height 23
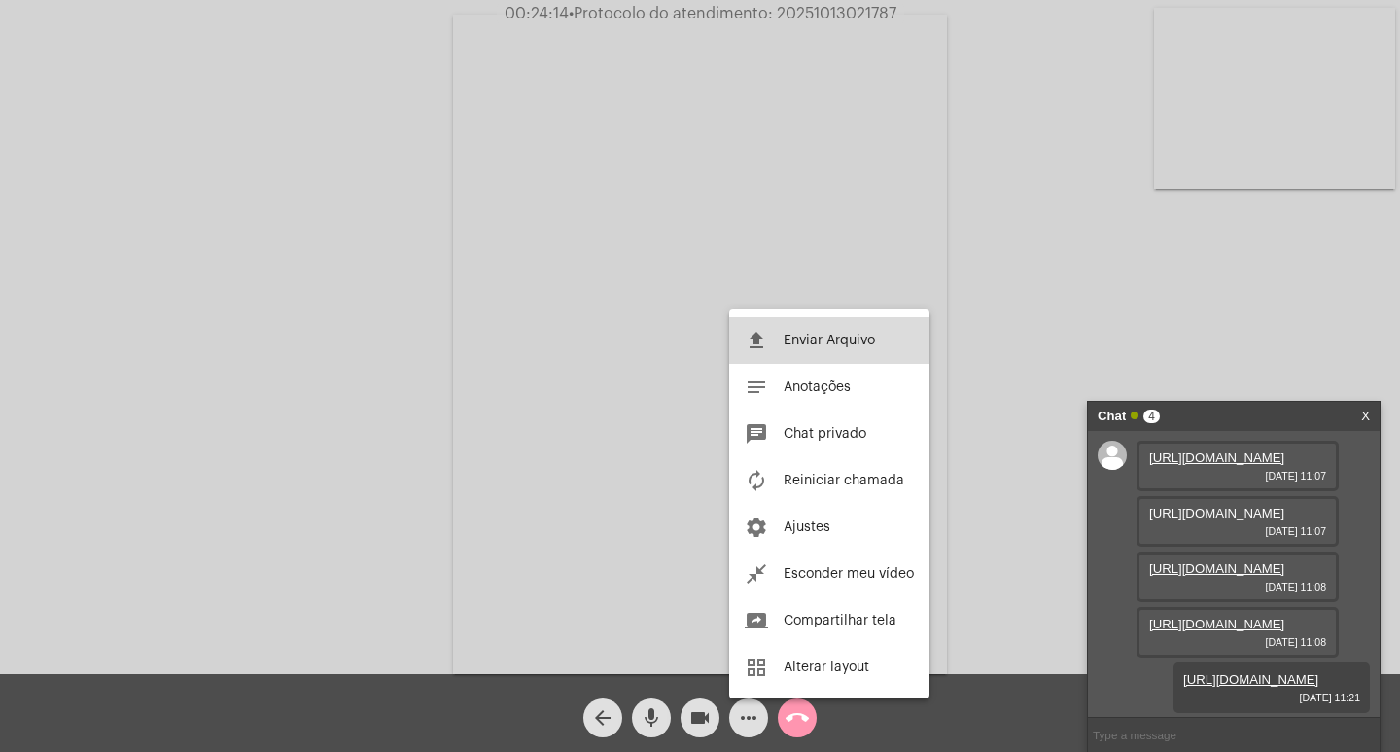
click at [819, 358] on button "file_upload Enviar Arquivo" at bounding box center [829, 340] width 200 height 47
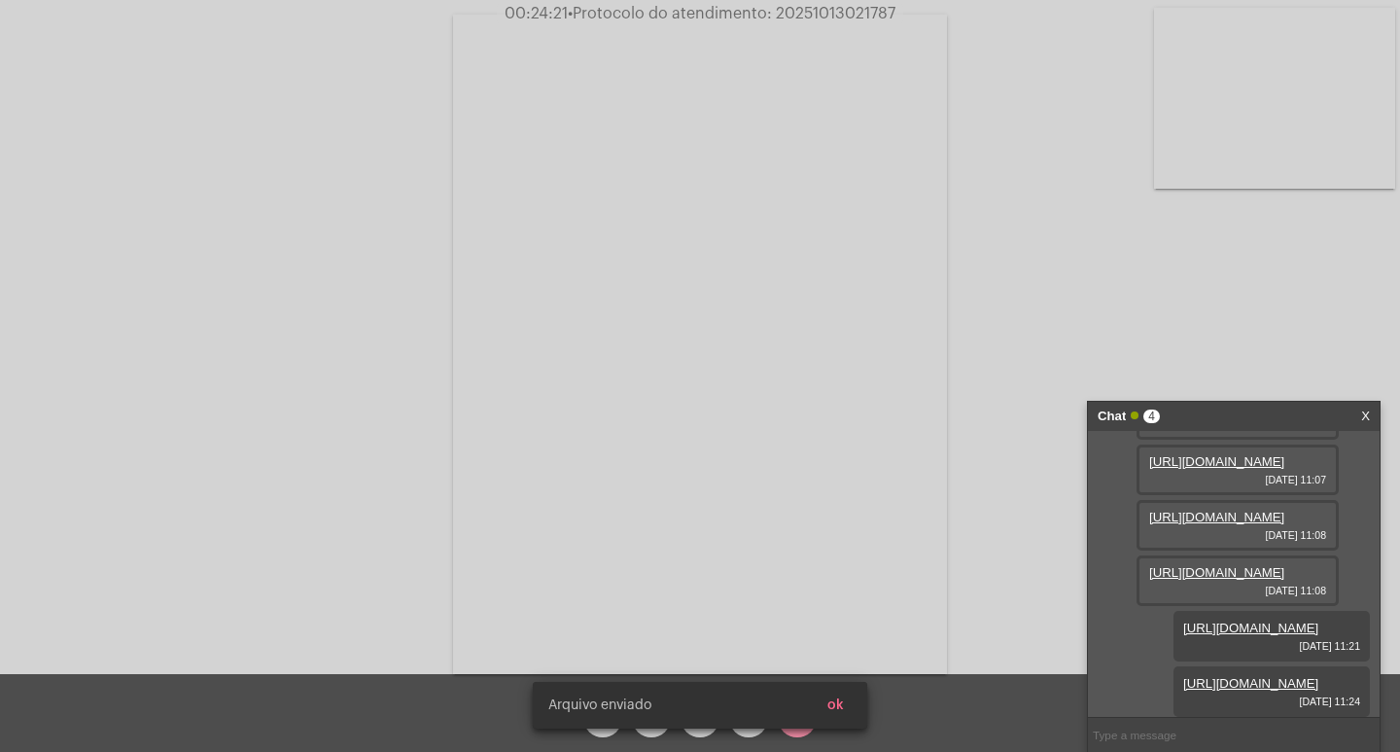
scroll to position [314, 0]
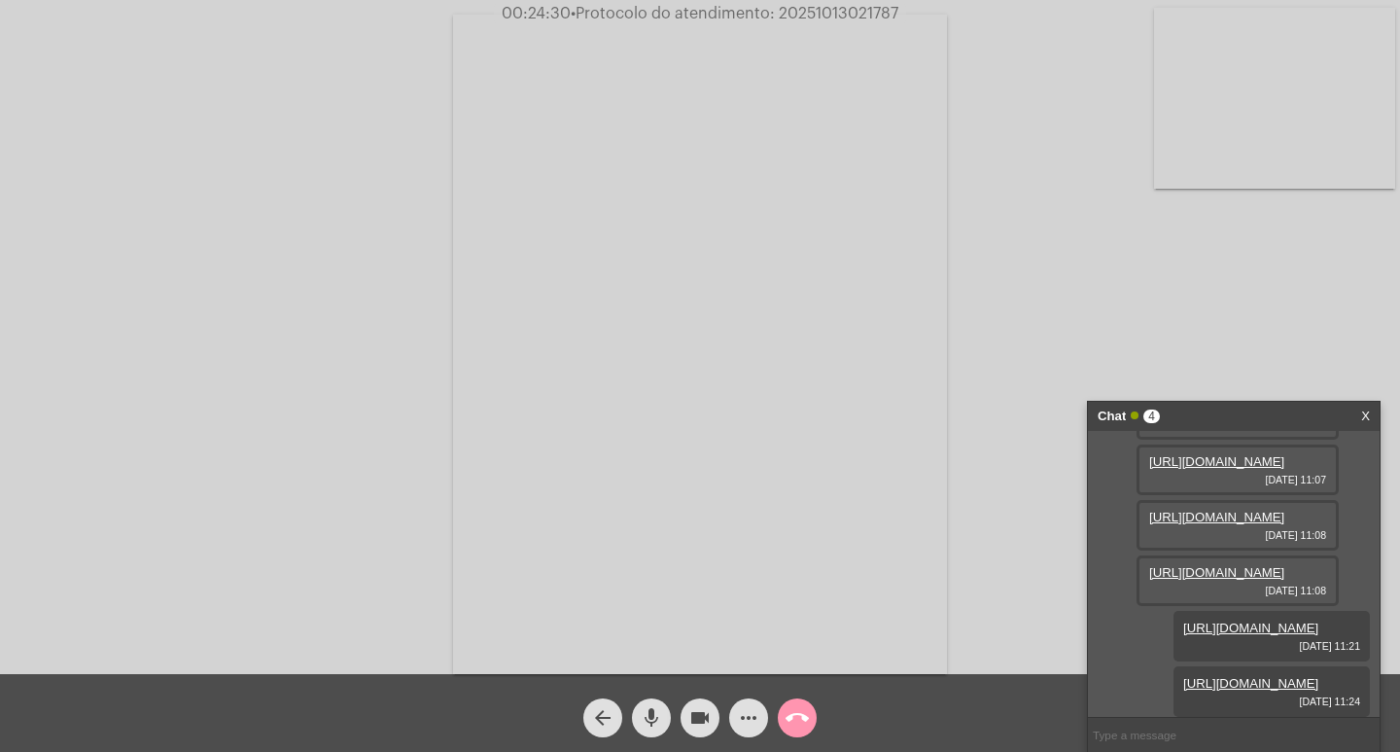
click at [1193, 676] on link "https://neft-transfer-bucket.s3.amazonaws.com/temp-fce9258c-b4e7-4646-c55a-1c5a…" at bounding box center [1250, 683] width 135 height 15
click at [738, 710] on mat-icon "more_horiz" at bounding box center [748, 717] width 23 height 23
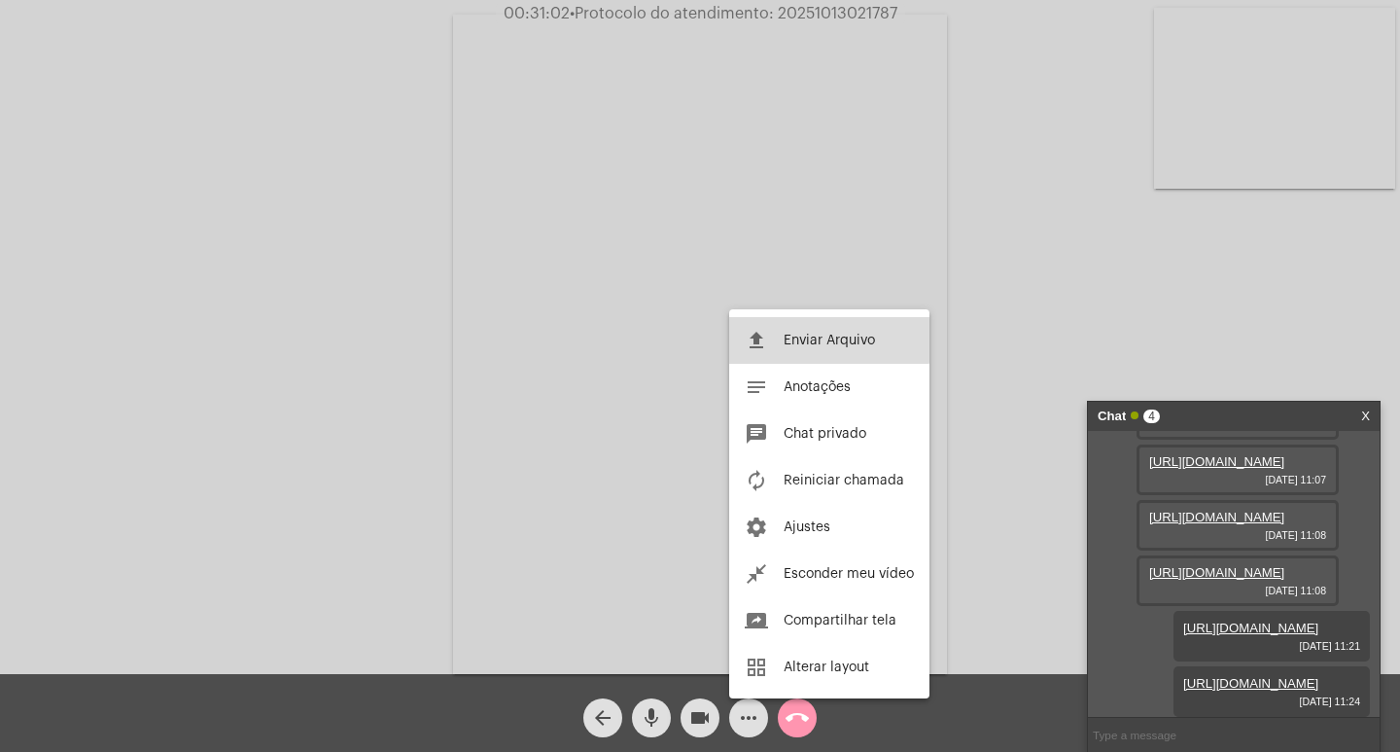
click at [805, 321] on button "file_upload Enviar Arquivo" at bounding box center [829, 340] width 200 height 47
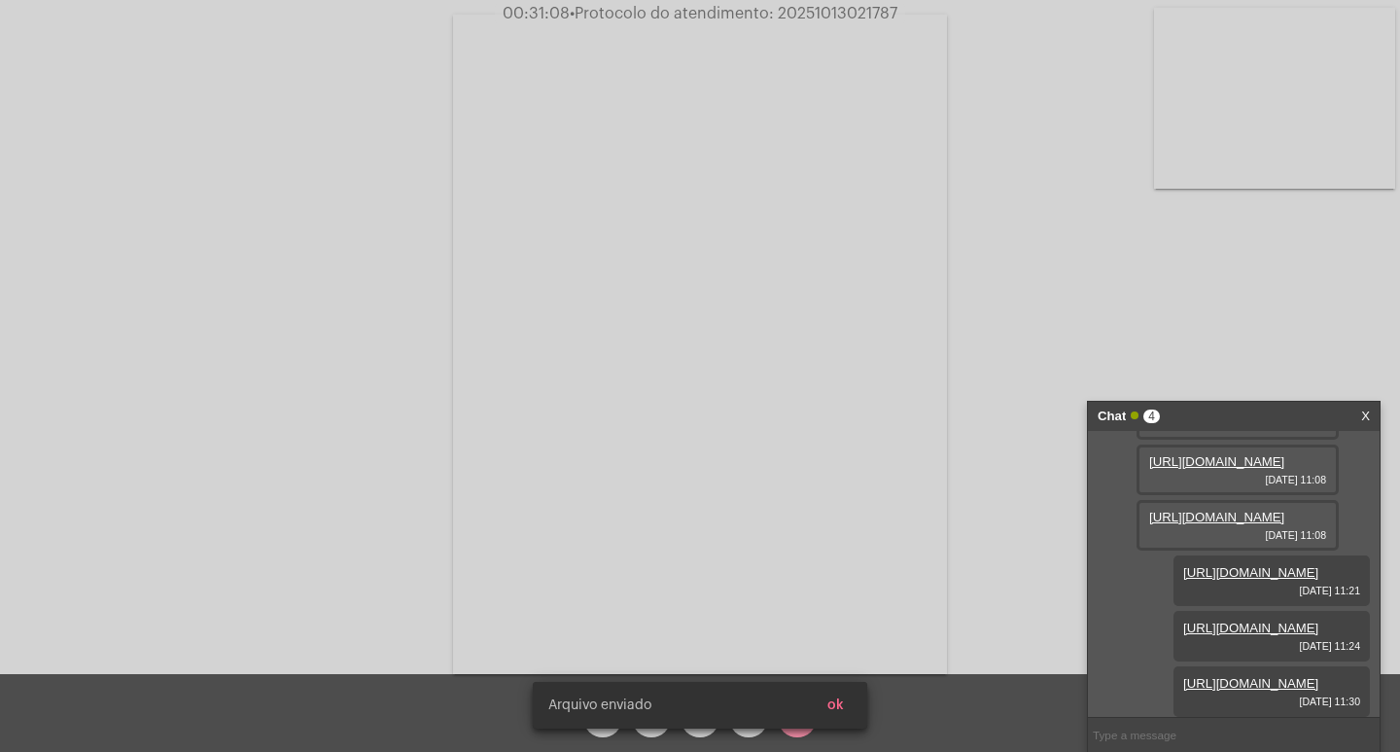
scroll to position [413, 0]
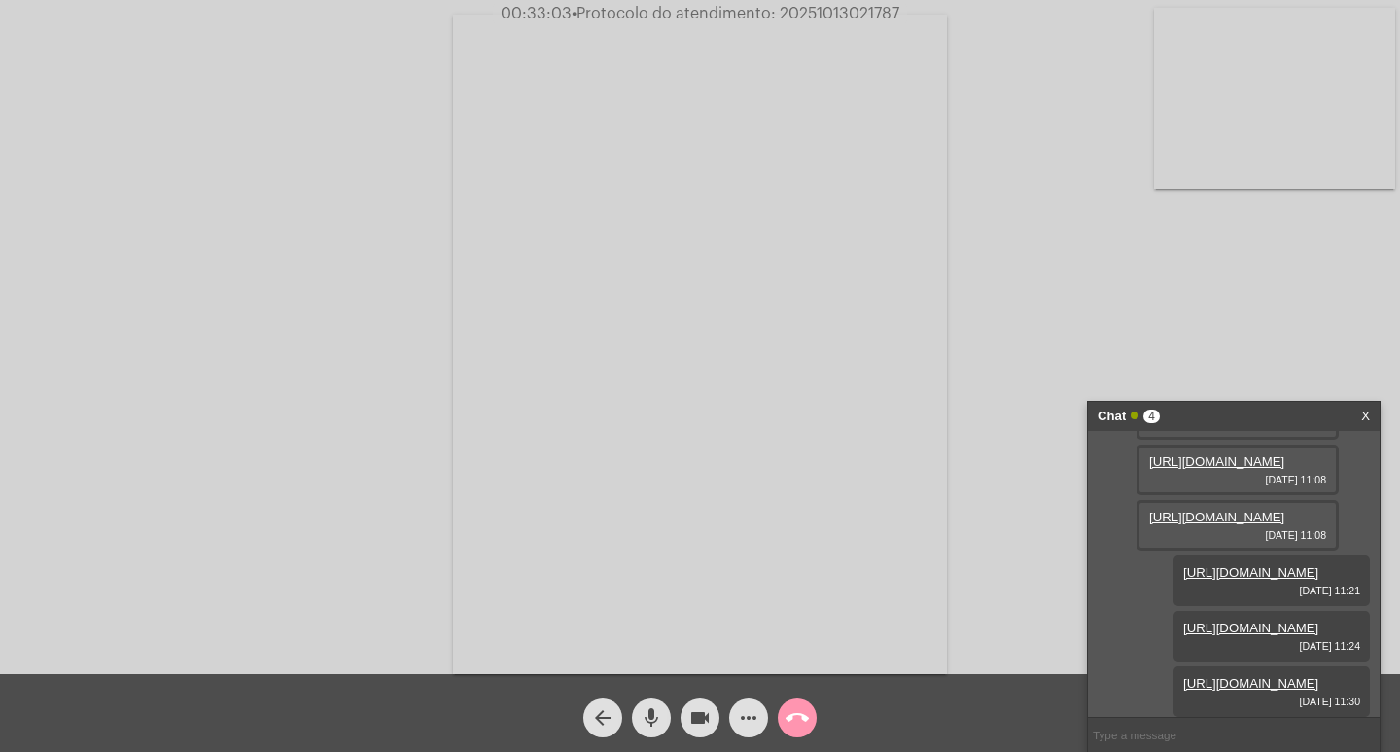
click at [714, 751] on html "00:33:03 • Protocolo do atendimento: 20251013021787 Acessando Câmera e Microfon…" at bounding box center [700, 376] width 1400 height 752
click at [751, 707] on mat-icon "more_horiz" at bounding box center [748, 717] width 23 height 23
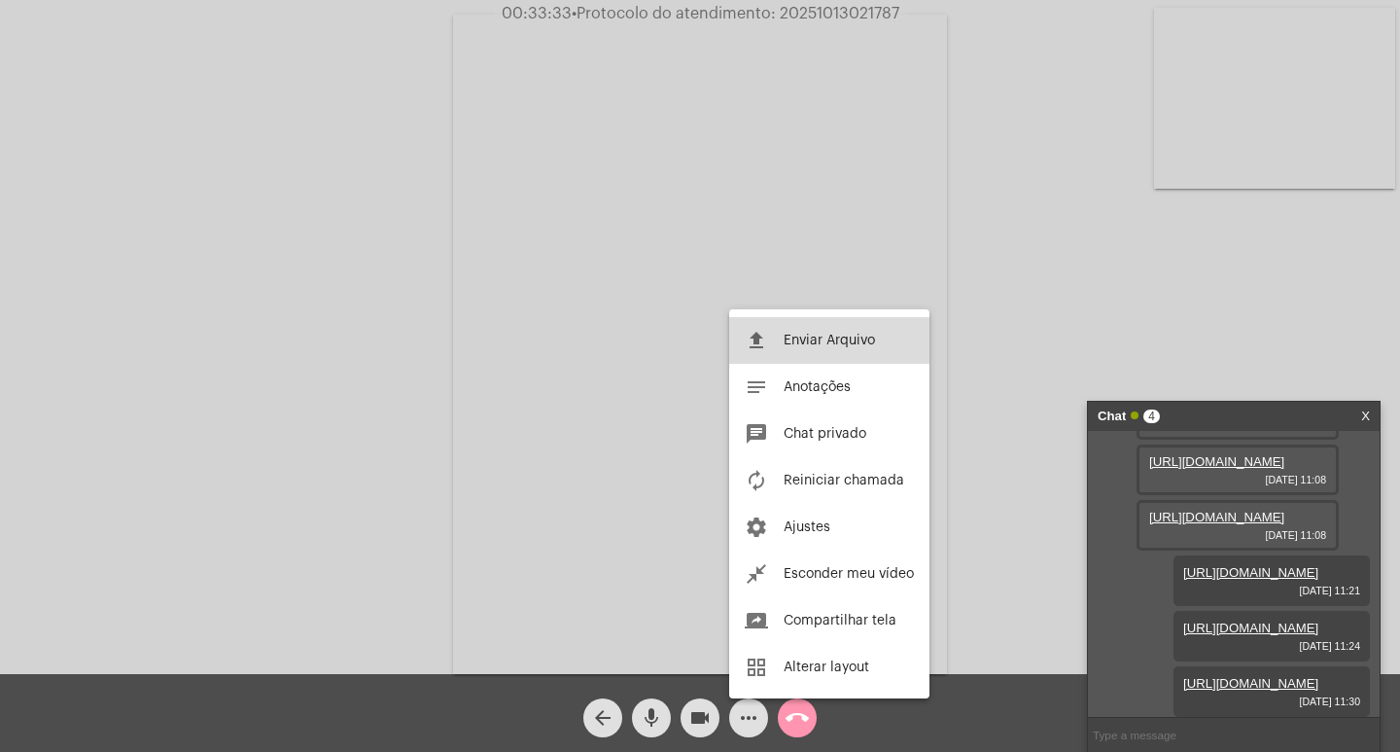
click at [810, 327] on button "file_upload Enviar Arquivo" at bounding box center [829, 340] width 200 height 47
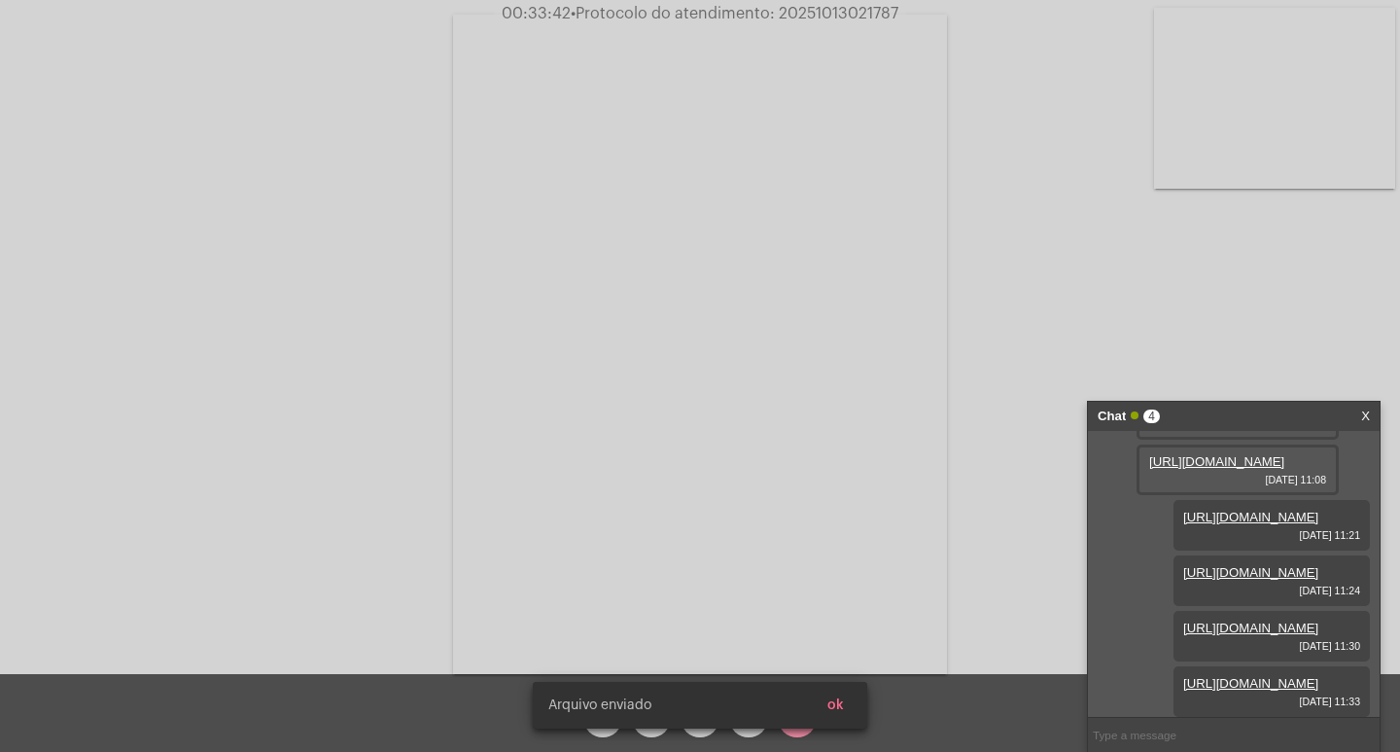
scroll to position [512, 0]
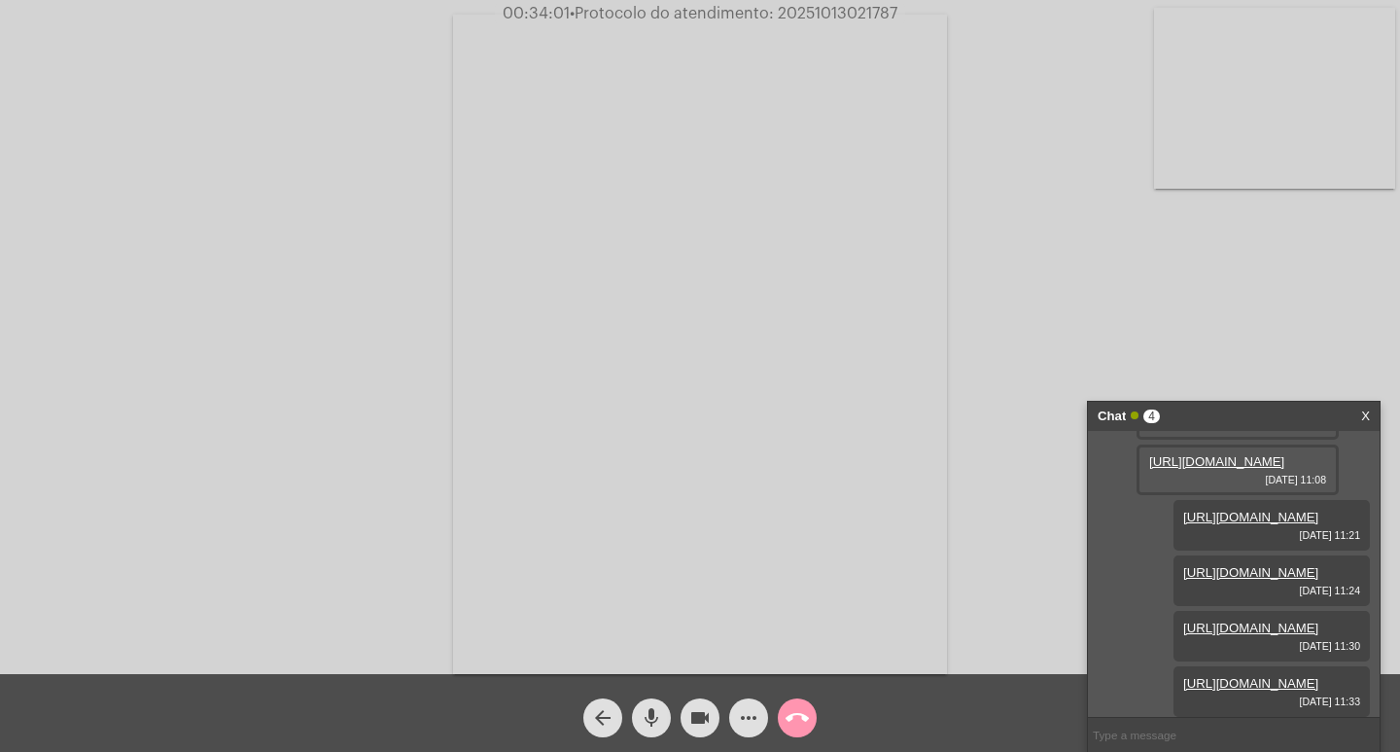
click at [756, 732] on span "more_horiz" at bounding box center [748, 717] width 23 height 39
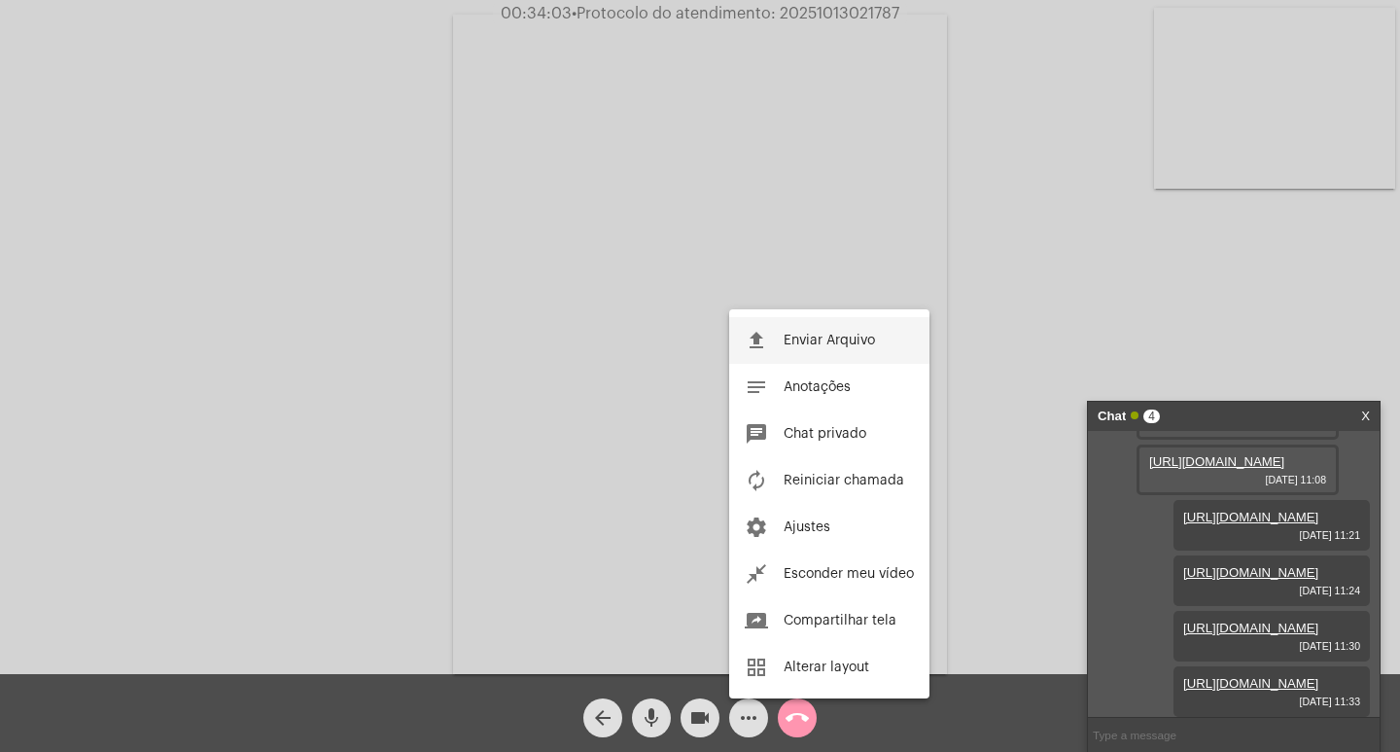
click at [798, 340] on span "Enviar Arquivo" at bounding box center [829, 340] width 91 height 14
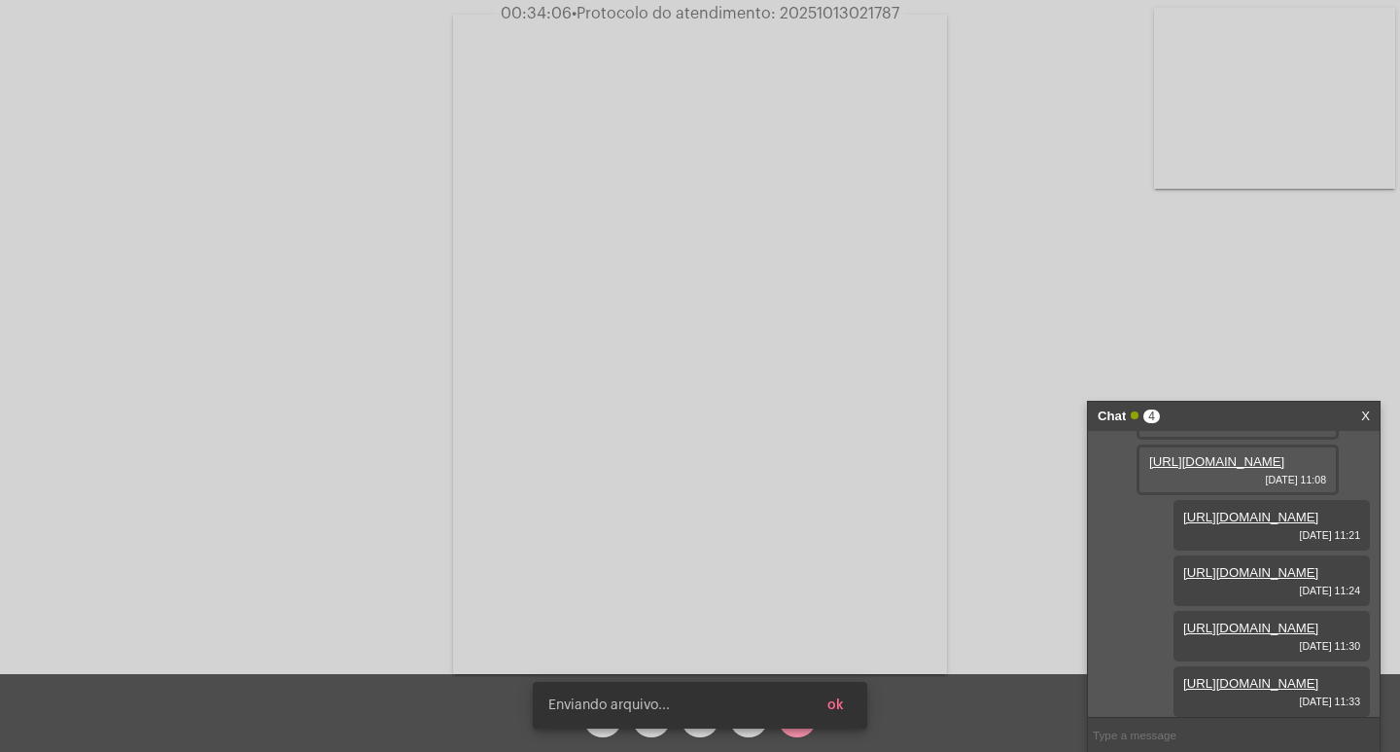
scroll to position [612, 0]
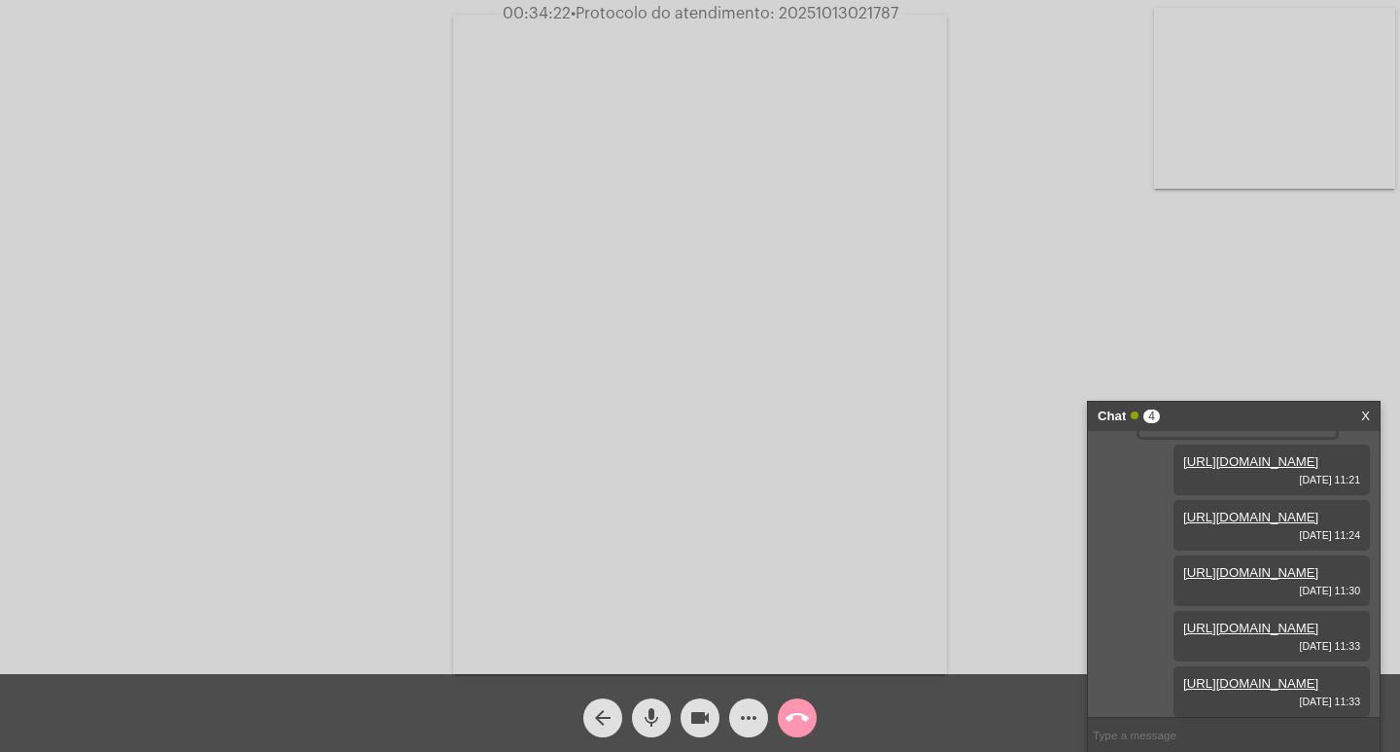
click at [811, 12] on span "• Protocolo do atendimento: 20251013021787" at bounding box center [735, 14] width 328 height 16
copy span "20251013021787"
click at [1109, 733] on input "text" at bounding box center [1234, 735] width 292 height 34
paste input "20251013021787"
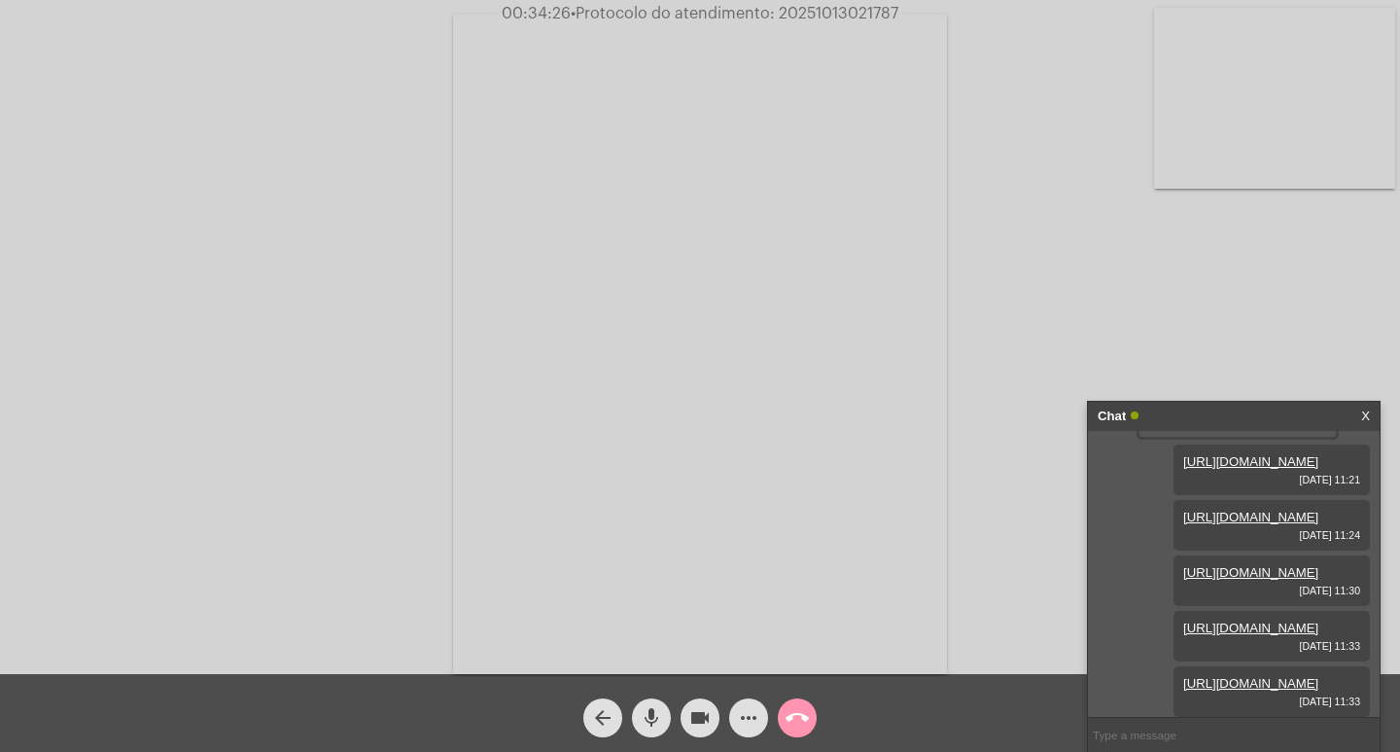
type input "20251013021787"
click at [1196, 411] on div "Chat" at bounding box center [1213, 416] width 231 height 29
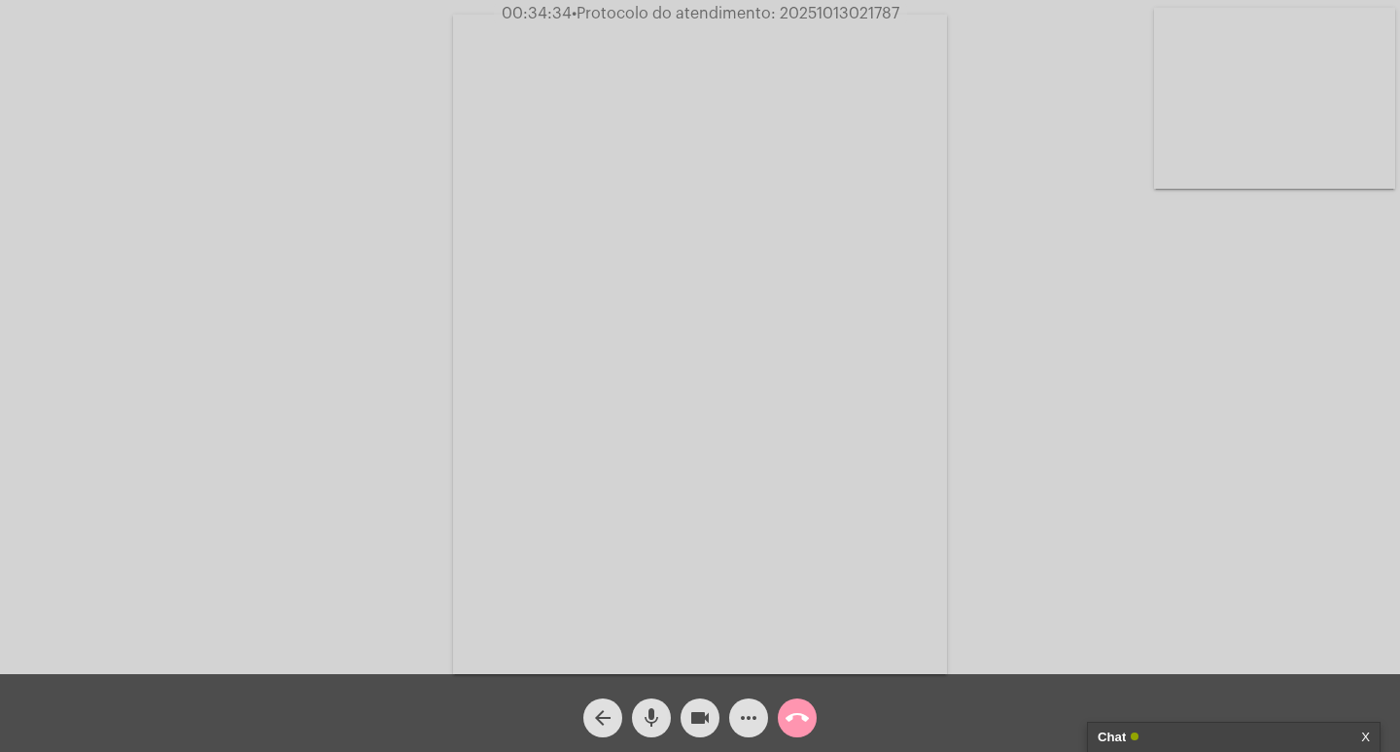
click at [697, 711] on mat-icon "videocam" at bounding box center [699, 717] width 23 height 23
click at [646, 709] on mat-icon "mic" at bounding box center [651, 717] width 23 height 23
click at [806, 712] on mat-icon "call_end" at bounding box center [797, 717] width 23 height 23
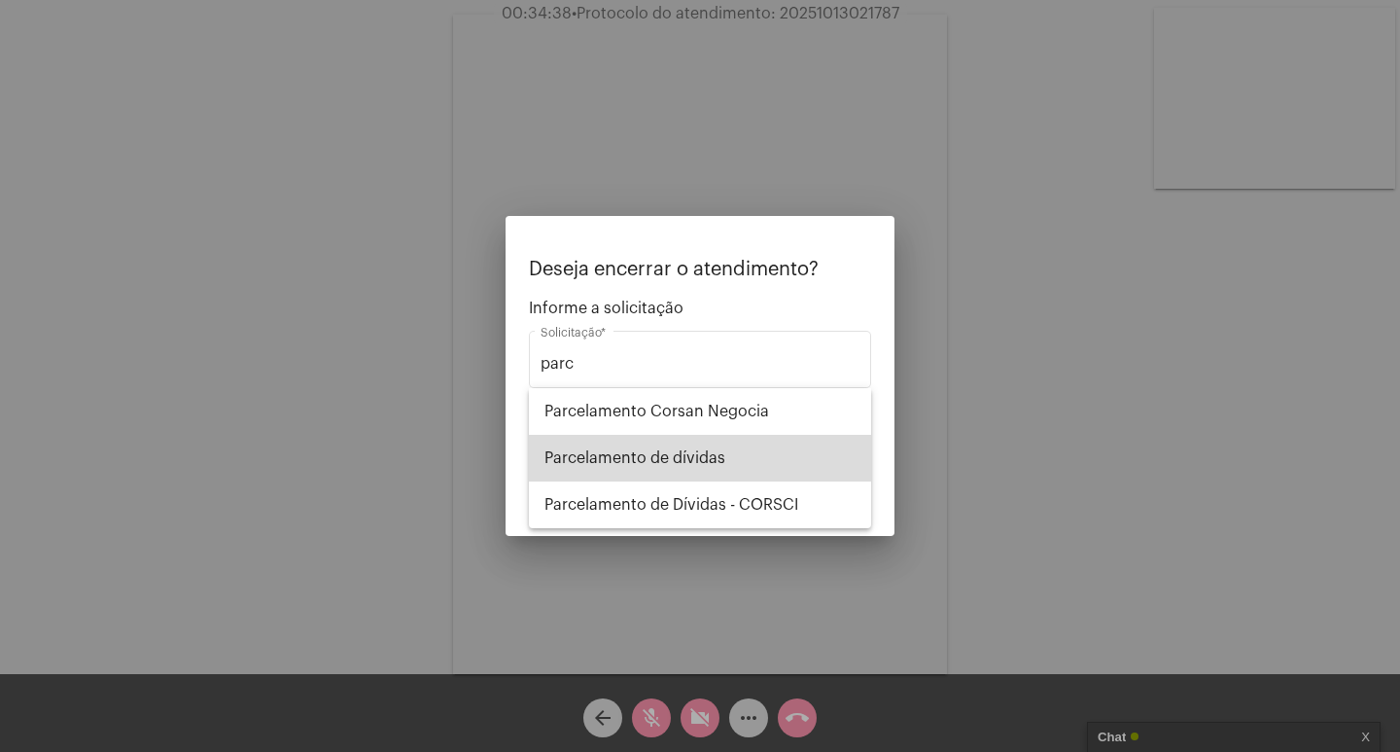
click at [757, 463] on span "Parcelamento de dívidas" at bounding box center [699, 458] width 311 height 47
type input "Parcelamento de dívidas"
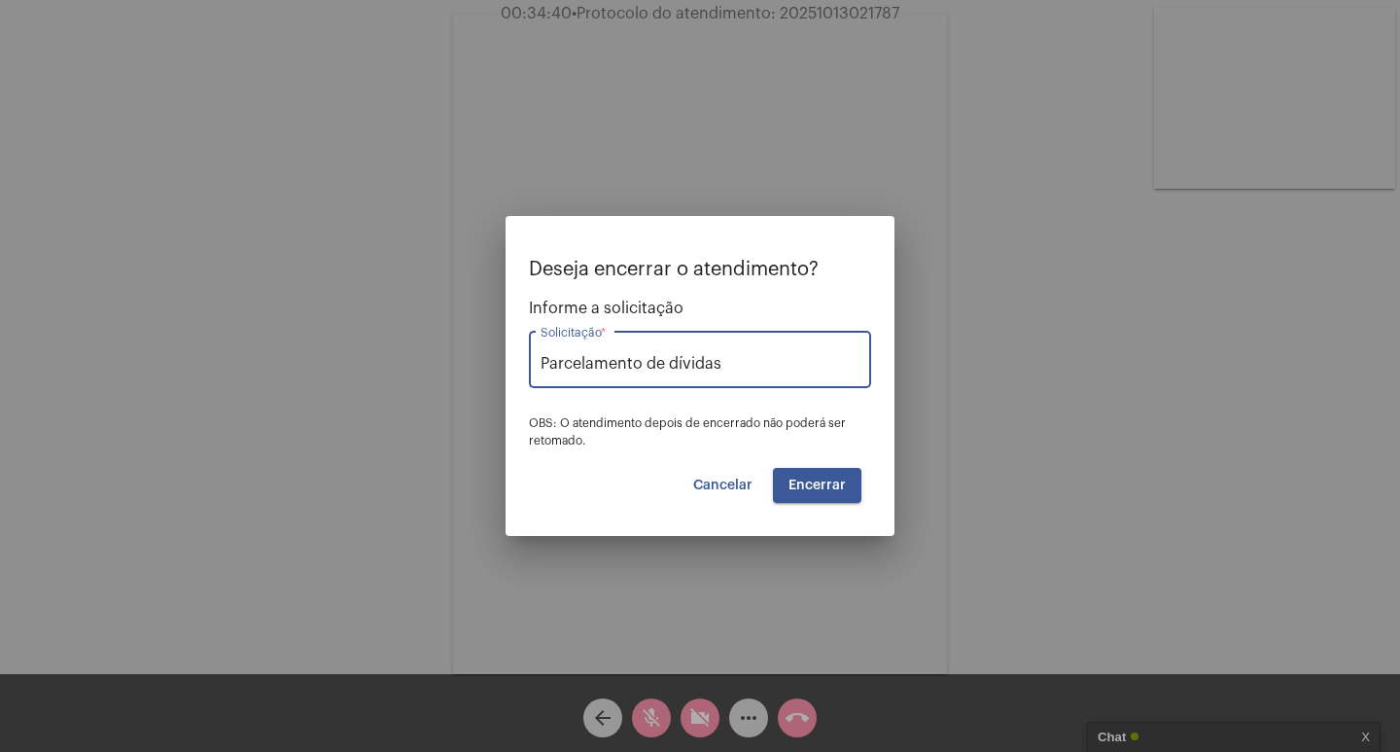
click at [808, 475] on button "Encerrar" at bounding box center [817, 485] width 88 height 35
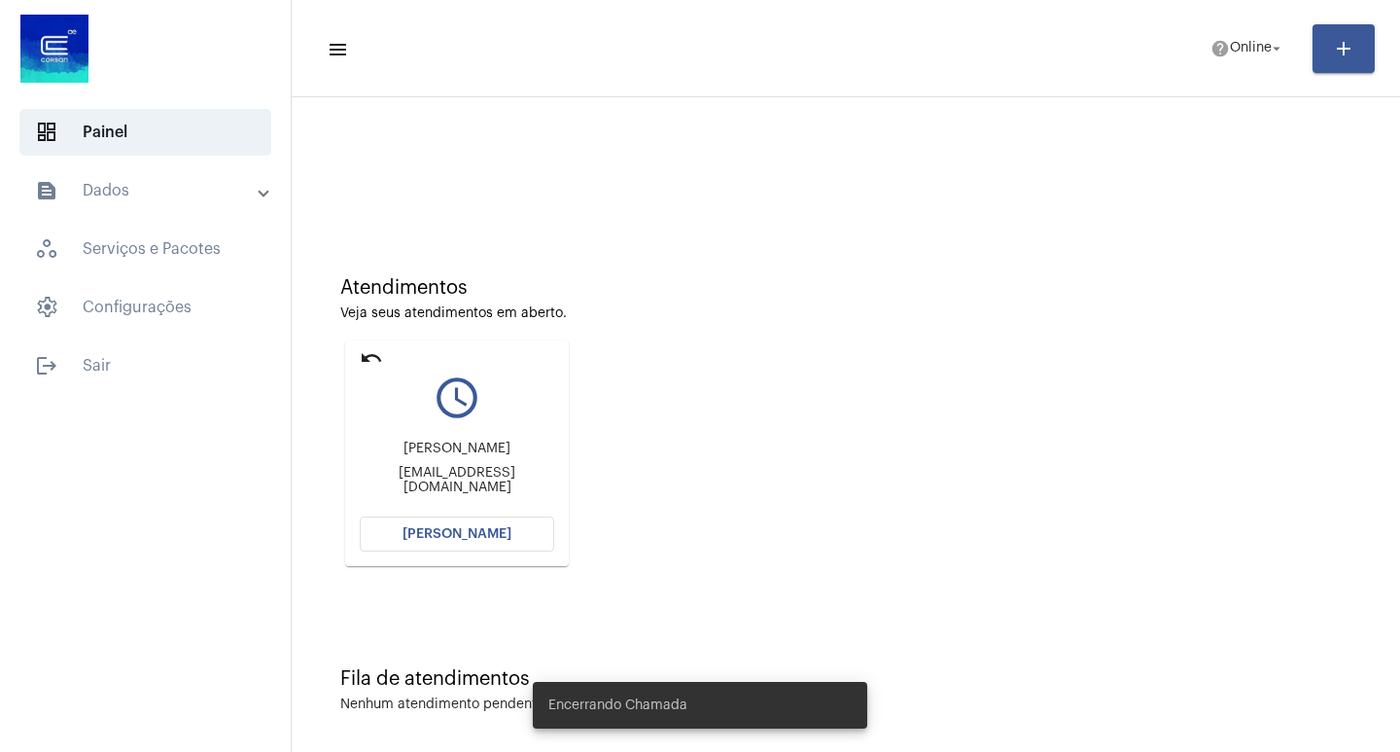
click at [420, 543] on button "[PERSON_NAME]" at bounding box center [457, 533] width 194 height 35
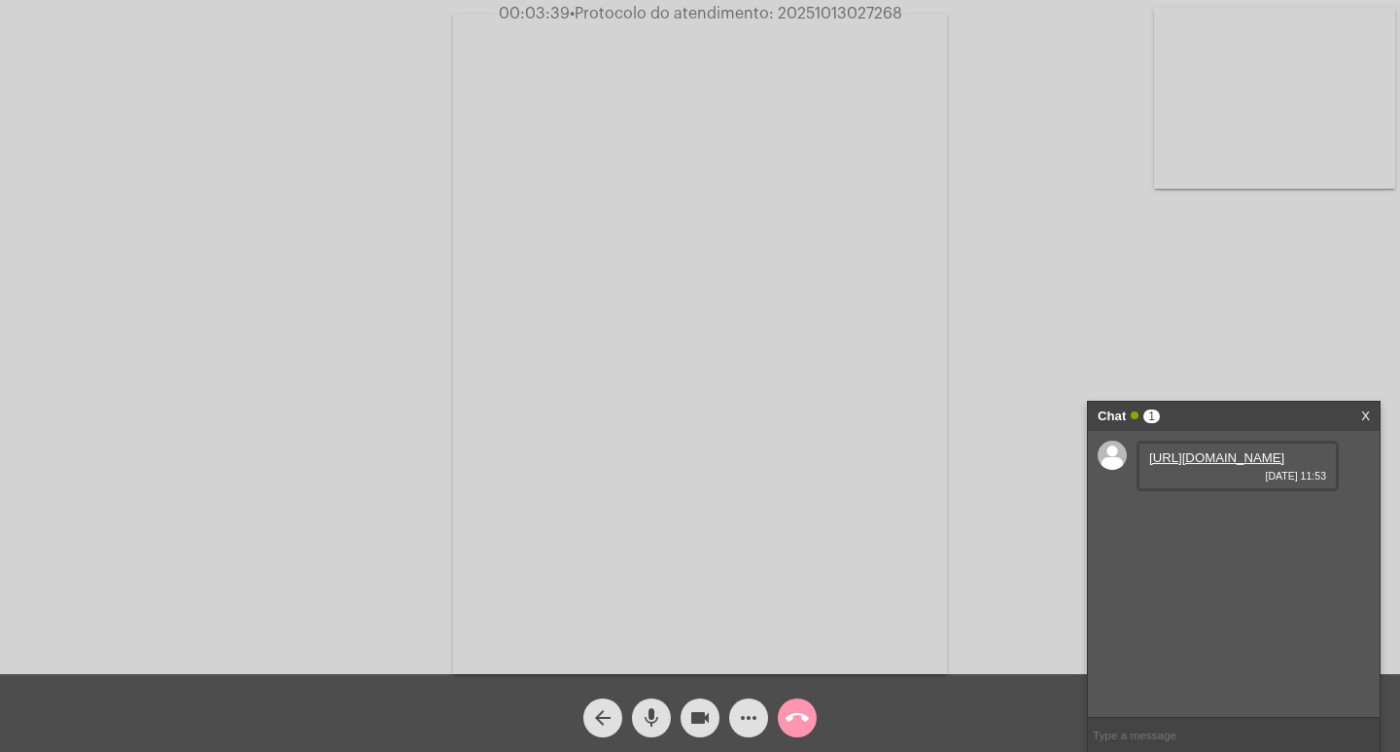
click at [1173, 456] on link "https://neft-transfer-bucket.s3.amazonaws.com/temp-f5bbba60-c573-2567-fe93-ffd1…" at bounding box center [1216, 457] width 135 height 15
click at [1236, 520] on link "https://neft-transfer-bucket.s3.amazonaws.com/temp-bd9c70c8-a29e-06a4-1426-0764…" at bounding box center [1216, 513] width 135 height 15
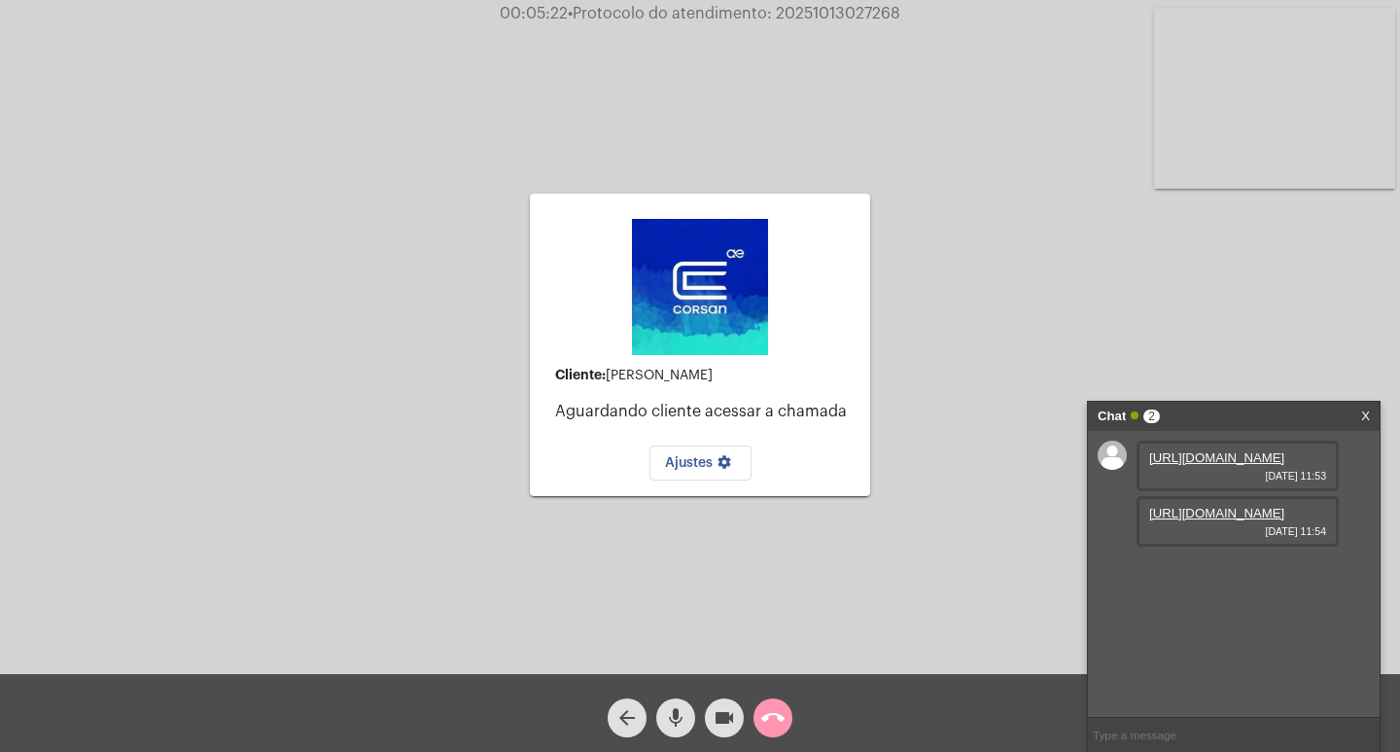
click at [722, 720] on mat-icon "videocam" at bounding box center [724, 717] width 23 height 23
click at [724, 718] on mat-icon "videocam_off" at bounding box center [724, 717] width 23 height 23
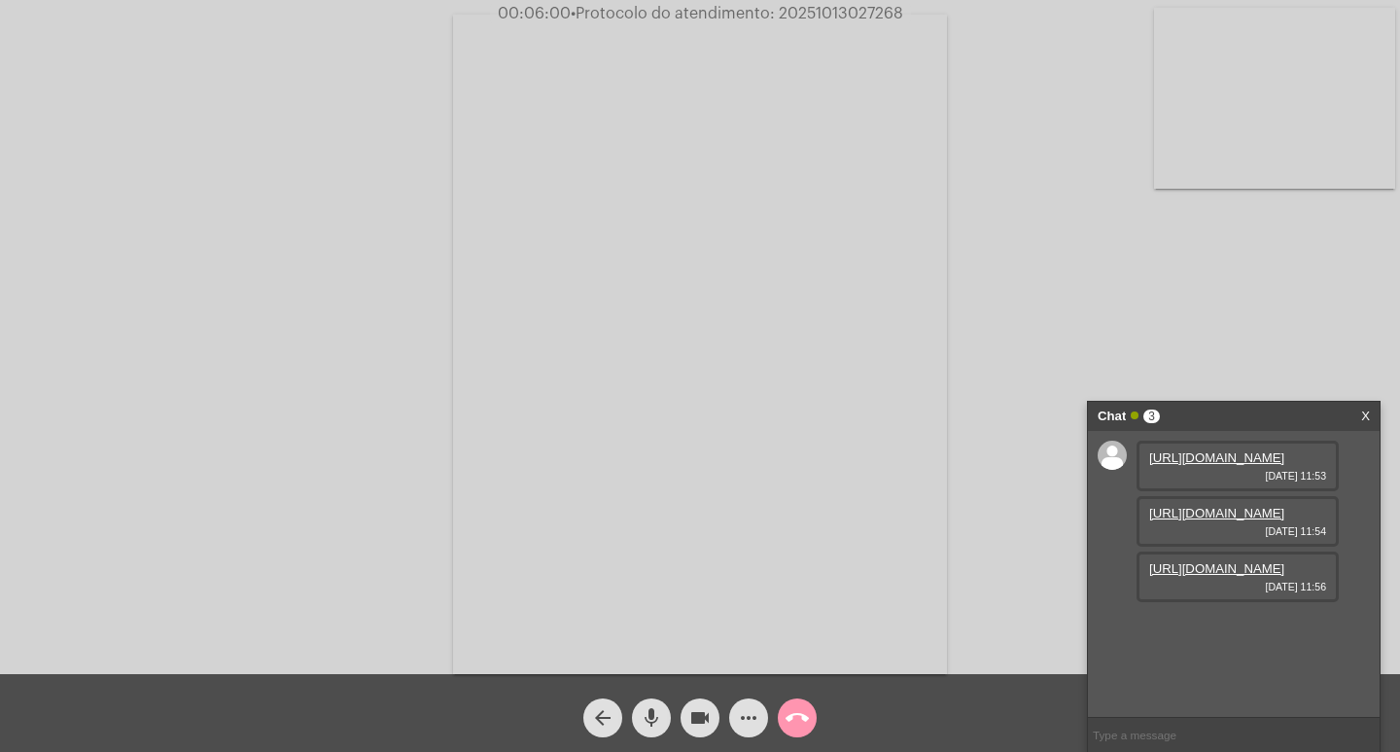
scroll to position [17, 0]
click at [1256, 576] on link "https://neft-transfer-bucket.s3.amazonaws.com/temp-697fbb78-9158-6810-972f-ffb1…" at bounding box center [1216, 568] width 135 height 15
click at [747, 703] on span "more_horiz" at bounding box center [748, 717] width 23 height 39
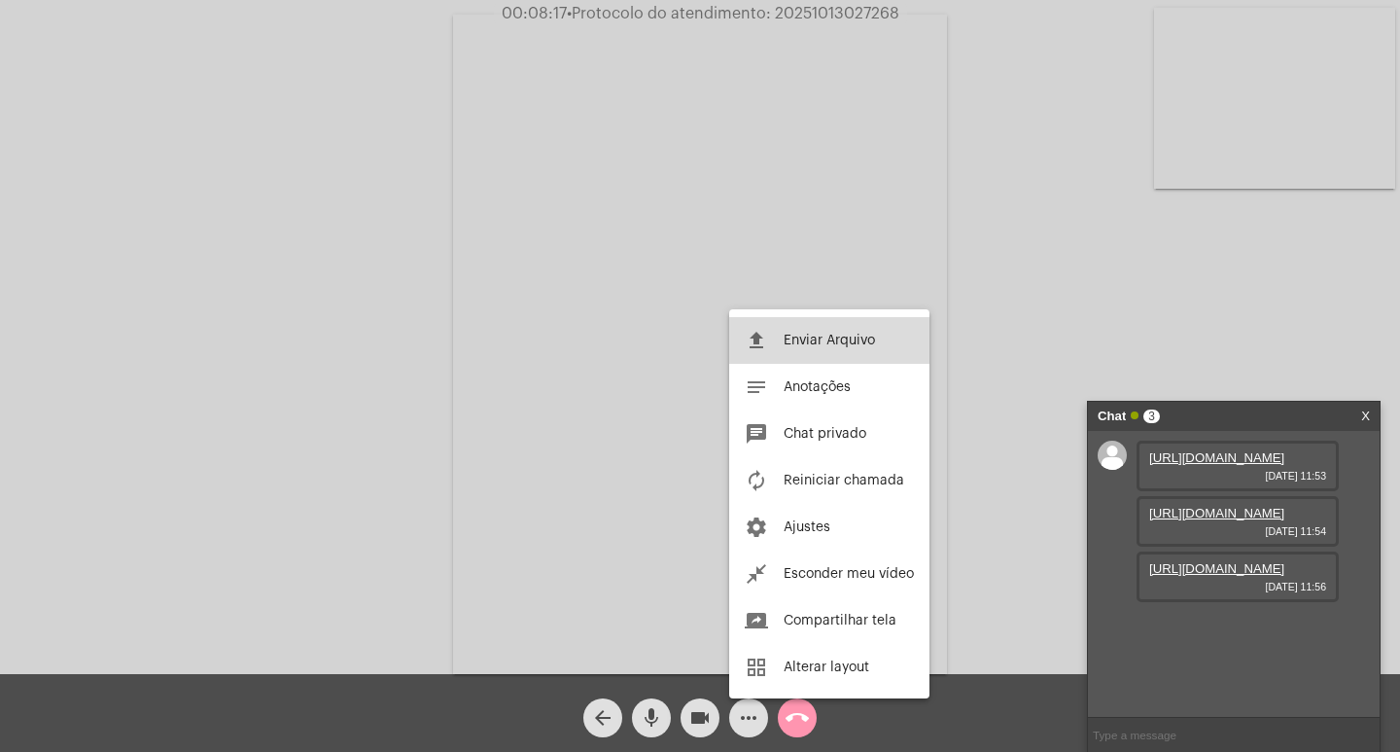
click at [747, 319] on button "file_upload Enviar Arquivo" at bounding box center [829, 340] width 200 height 47
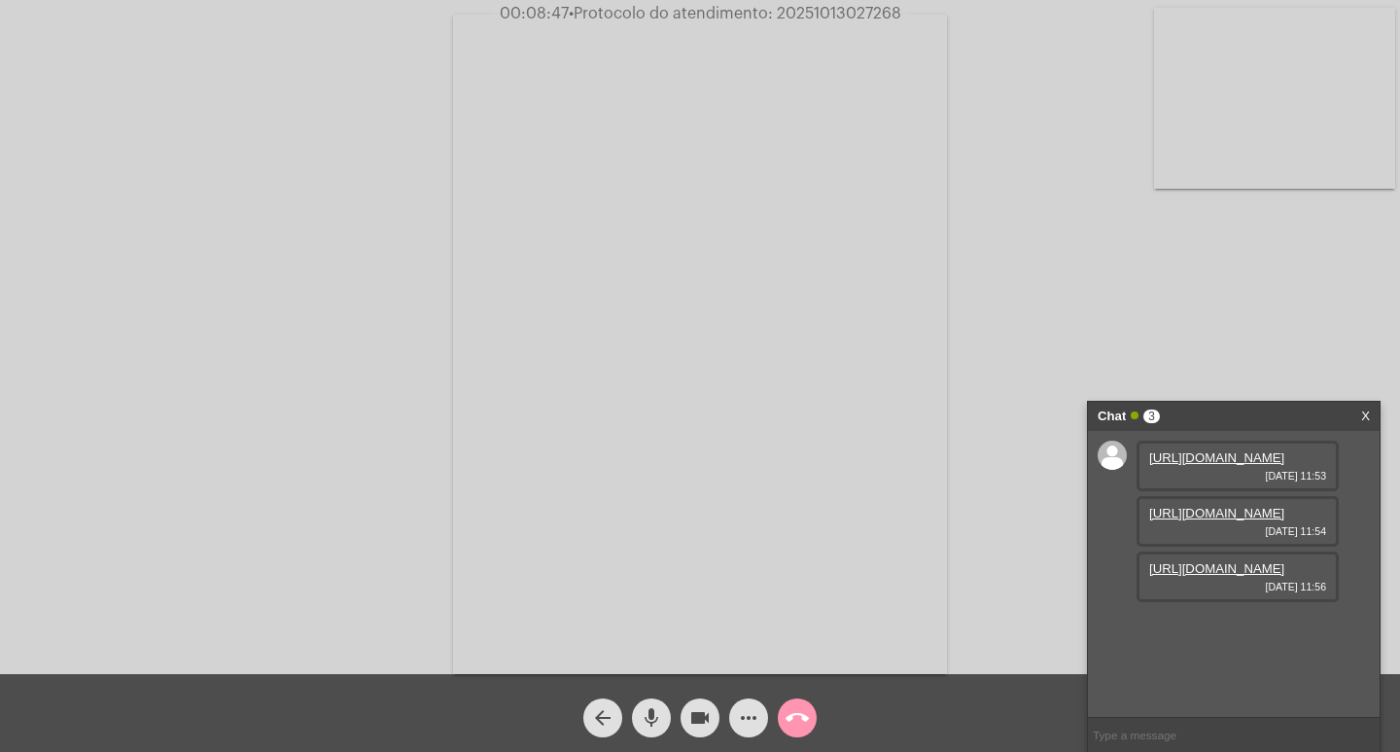
click at [749, 716] on mat-icon "more_horiz" at bounding box center [748, 717] width 23 height 23
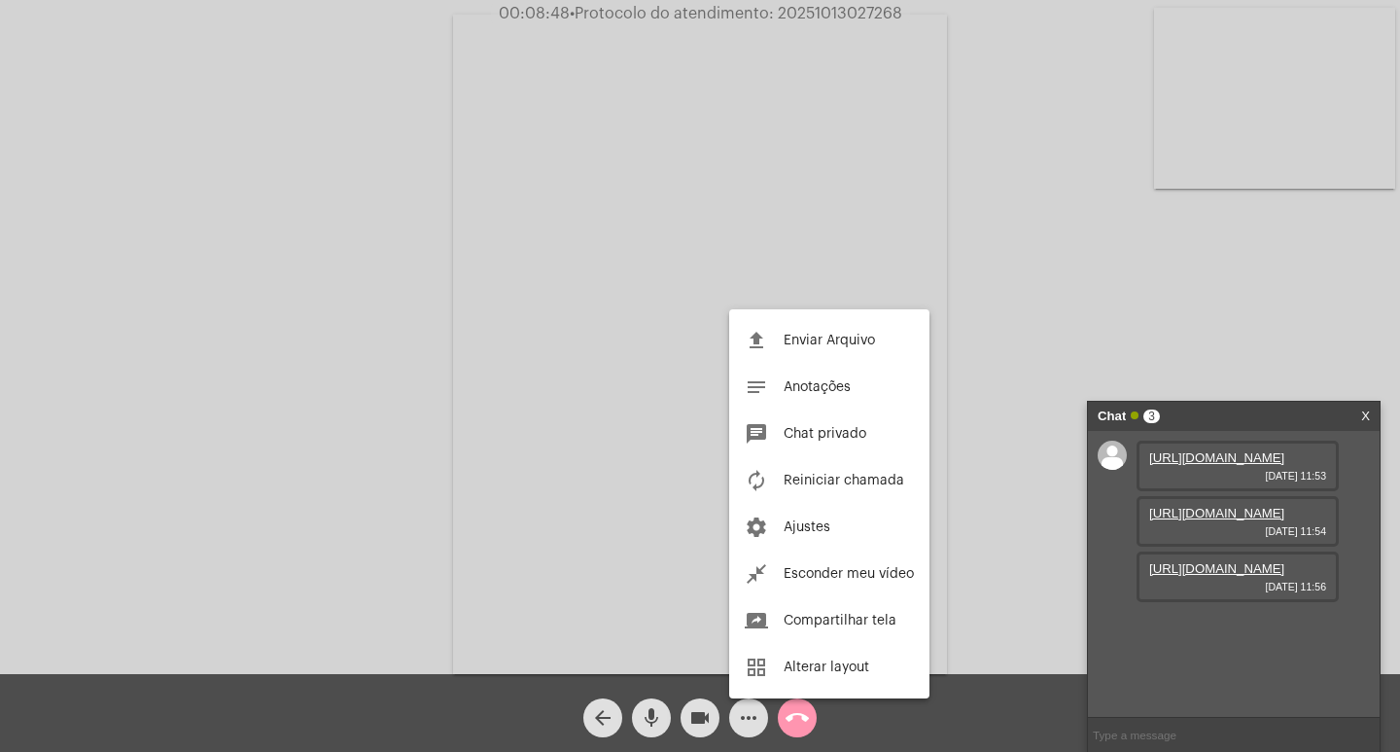
click at [870, 333] on span "Enviar Arquivo" at bounding box center [829, 340] width 91 height 14
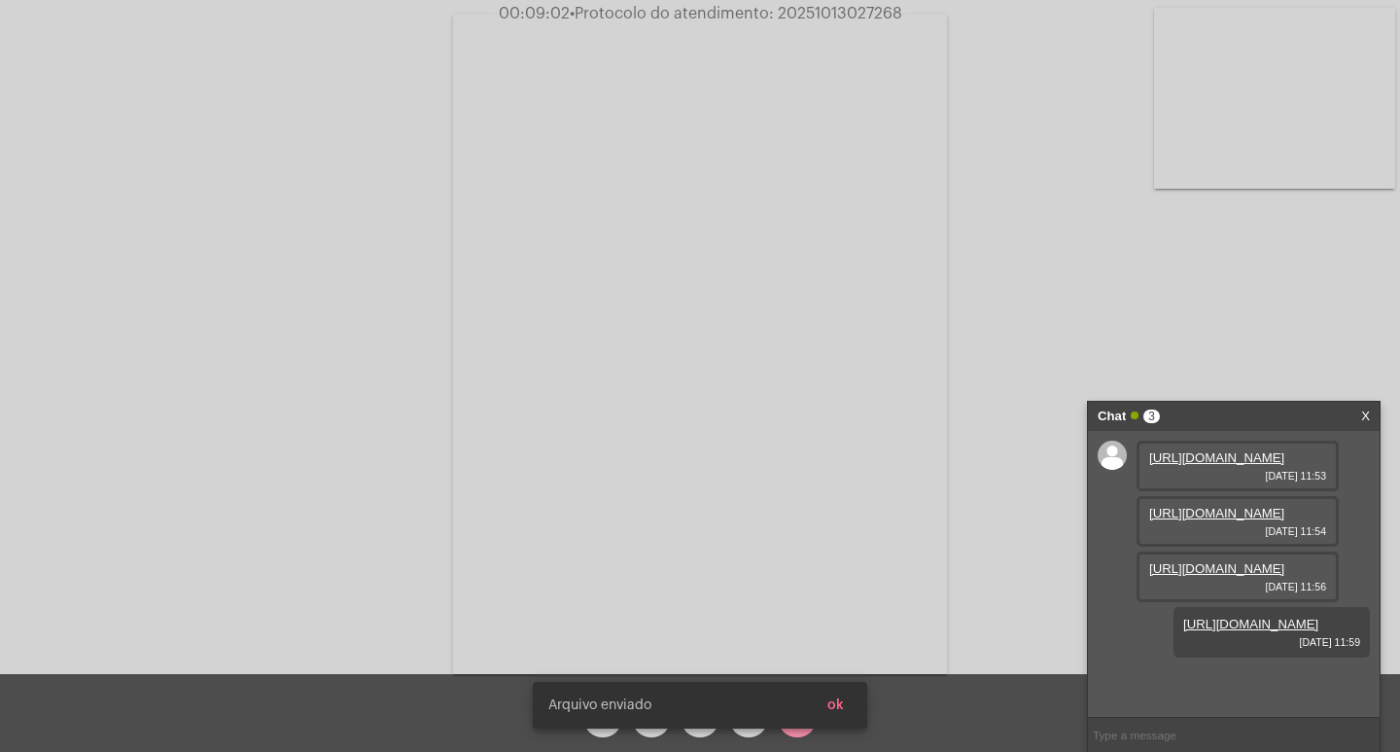
scroll to position [116, 0]
click at [843, 10] on span "• Protocolo do atendimento: 20251013027268" at bounding box center [736, 14] width 333 height 16
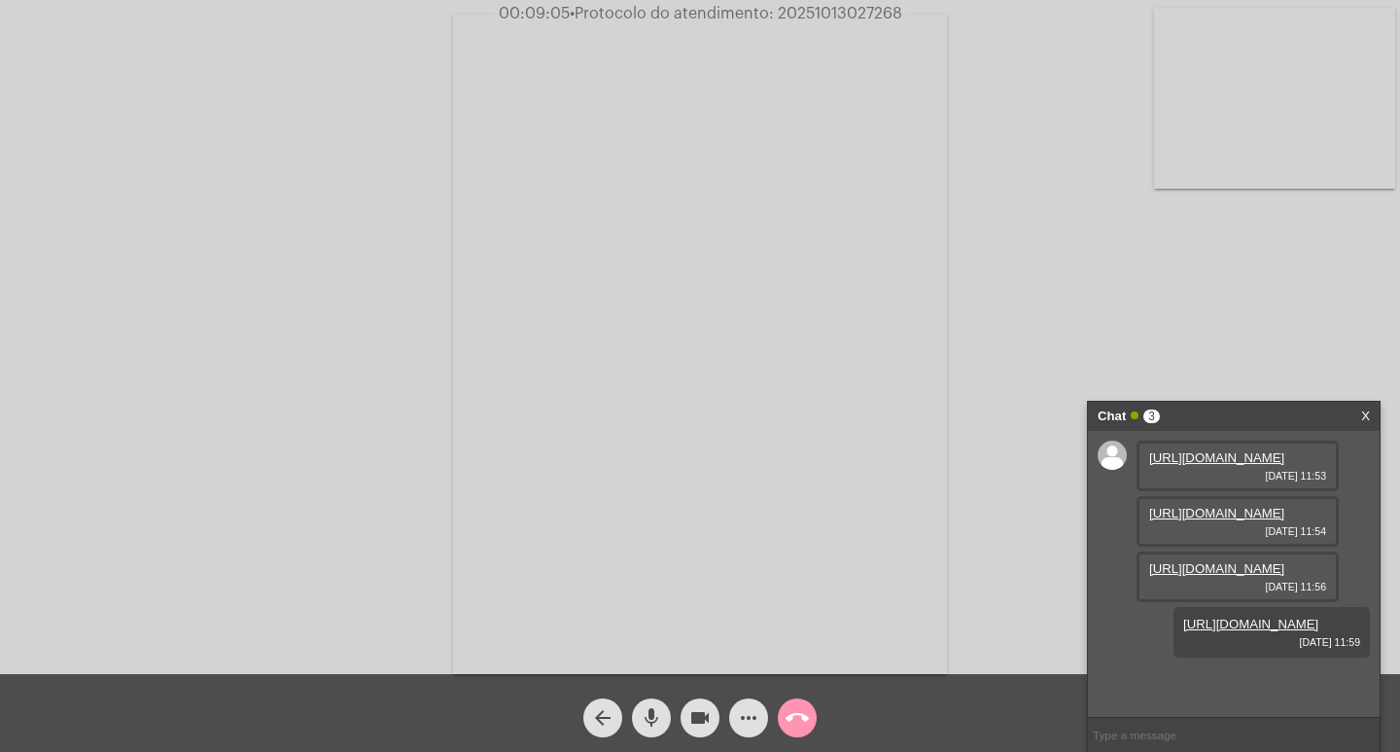
click at [843, 10] on span "• Protocolo do atendimento: 20251013027268" at bounding box center [736, 14] width 333 height 16
click at [1142, 737] on input "text" at bounding box center [1234, 735] width 292 height 34
paste input "20251013027268"
type input "20251013027268"
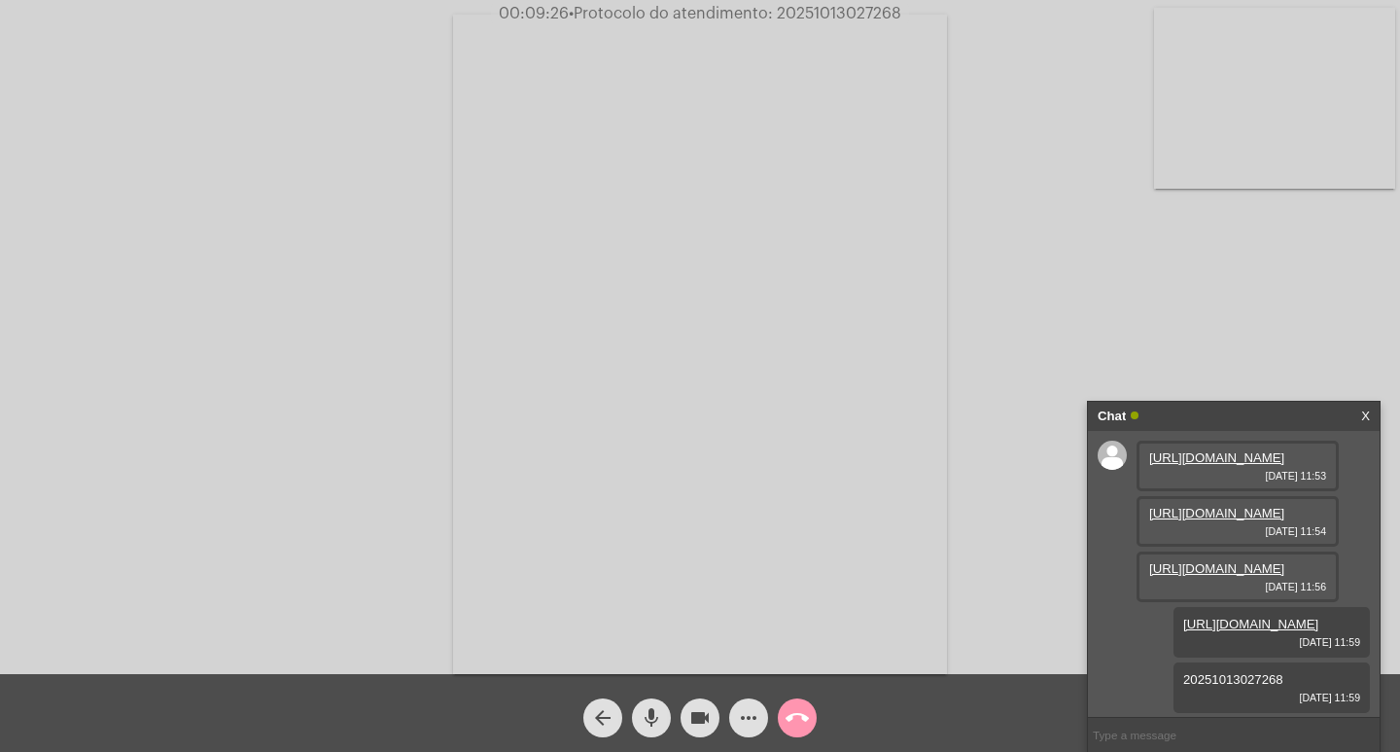
click at [1249, 411] on div "Chat" at bounding box center [1213, 416] width 231 height 29
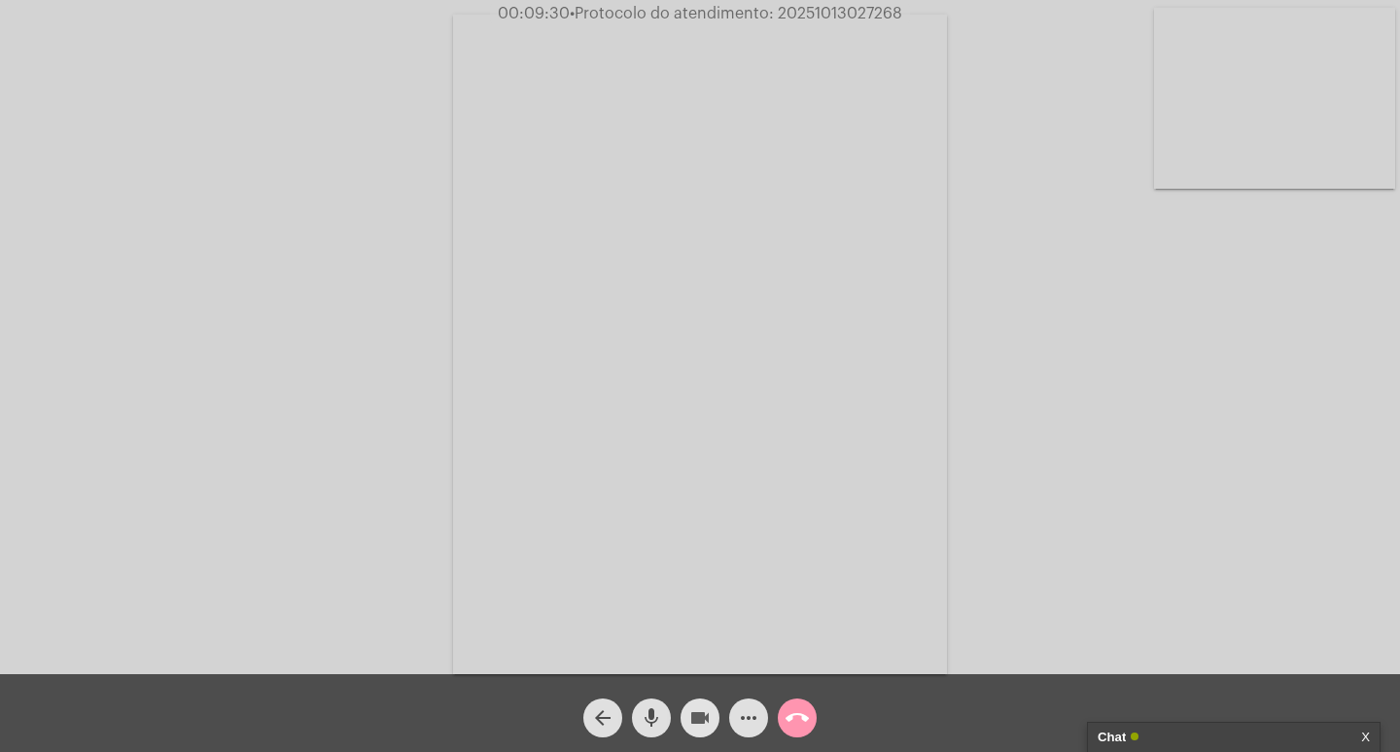
click at [685, 716] on button "videocam" at bounding box center [700, 717] width 39 height 39
click at [658, 716] on mat-icon "mic" at bounding box center [651, 717] width 23 height 23
click at [801, 716] on mat-icon "call_end" at bounding box center [797, 717] width 23 height 23
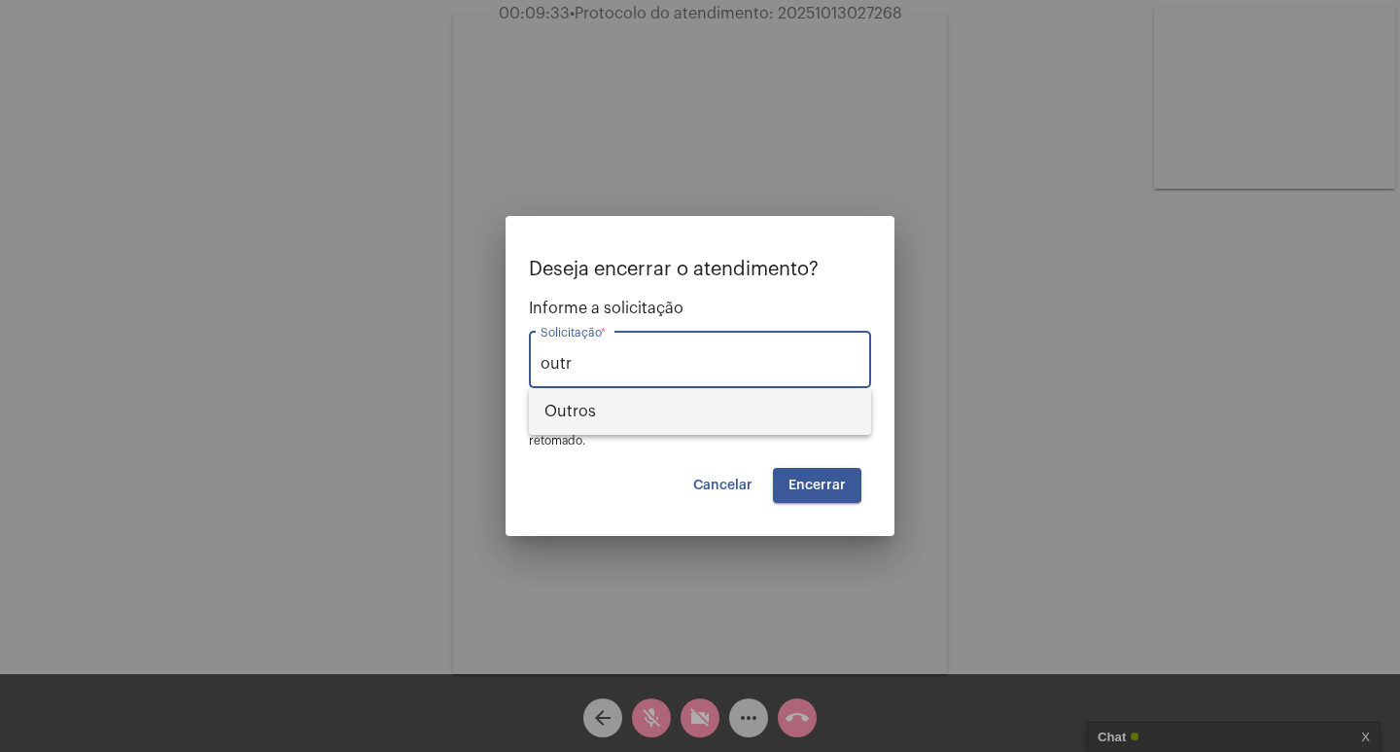
click at [592, 409] on span "Outros" at bounding box center [699, 411] width 311 height 47
type input "Outros"
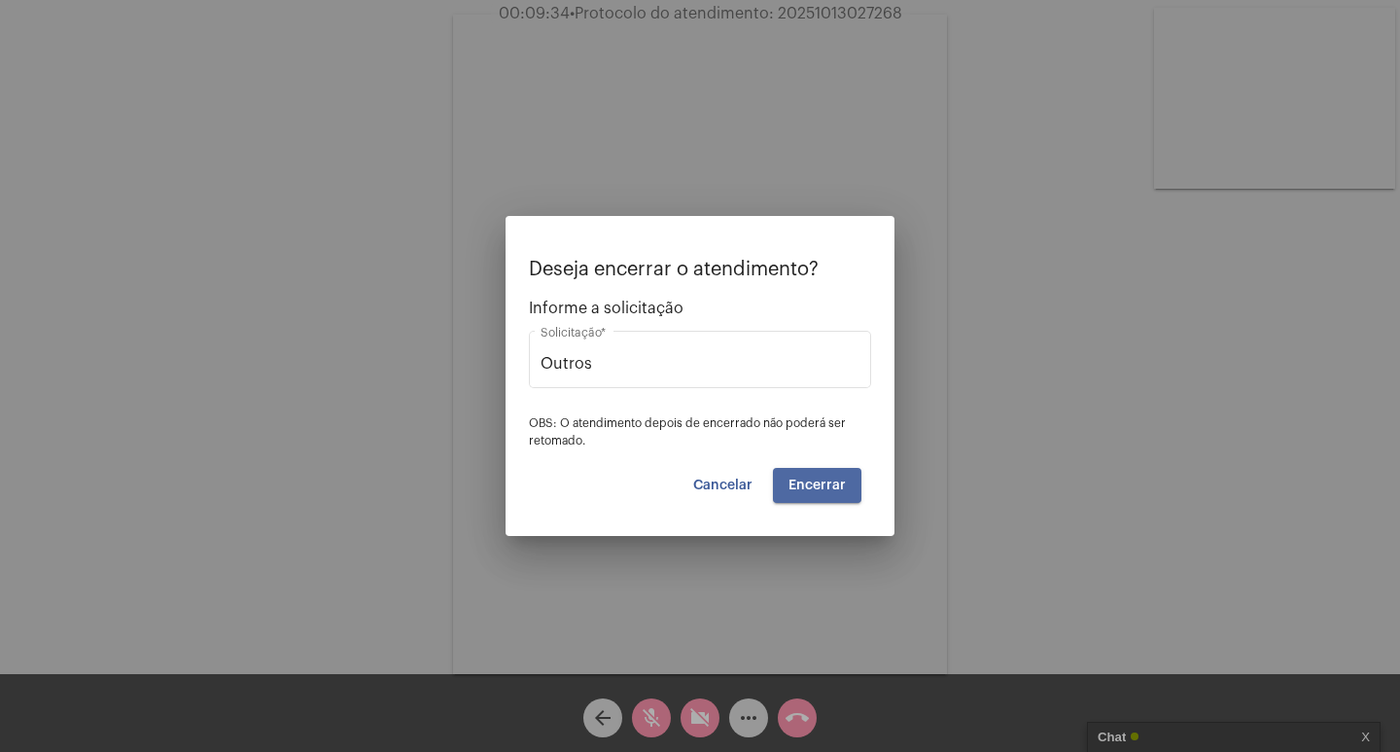
click at [858, 484] on button "Encerrar" at bounding box center [817, 485] width 88 height 35
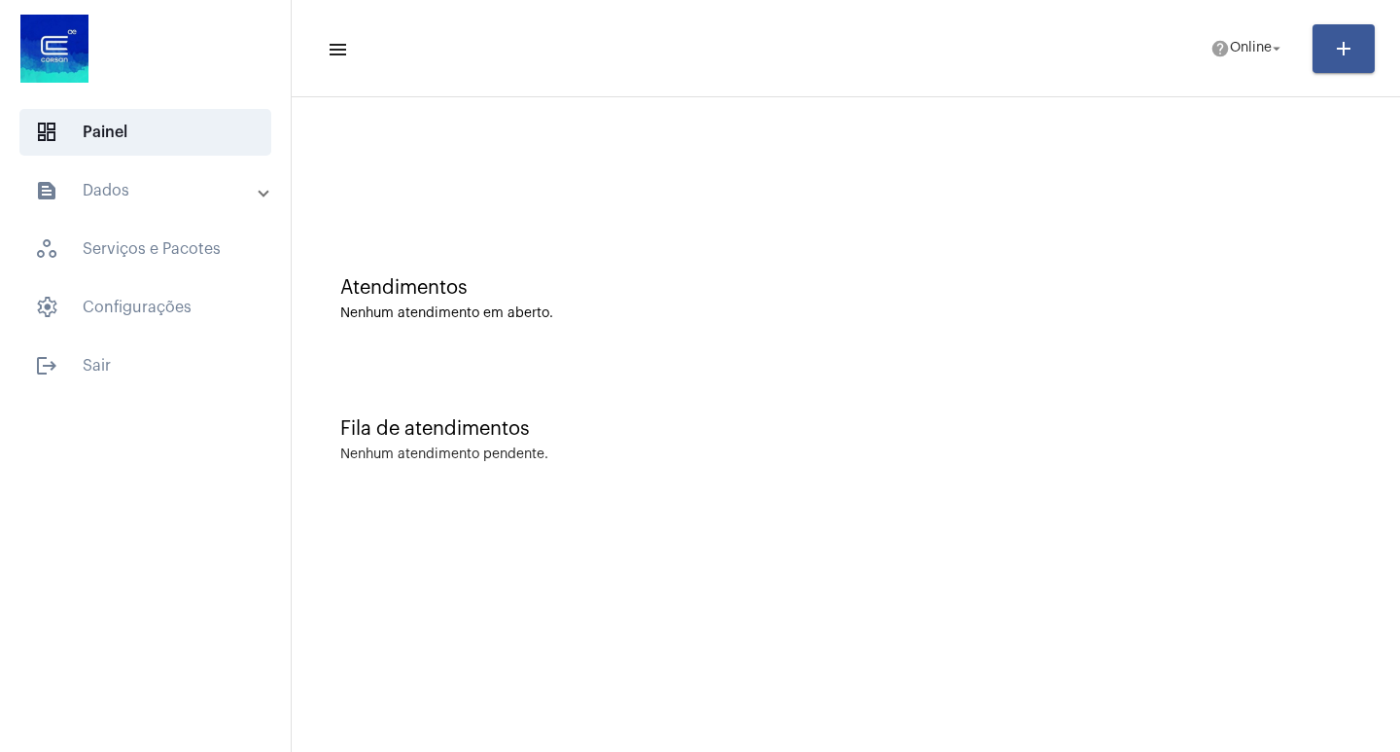
click at [163, 202] on mat-expansion-panel-header "text_snippet_outlined Dados" at bounding box center [151, 190] width 279 height 47
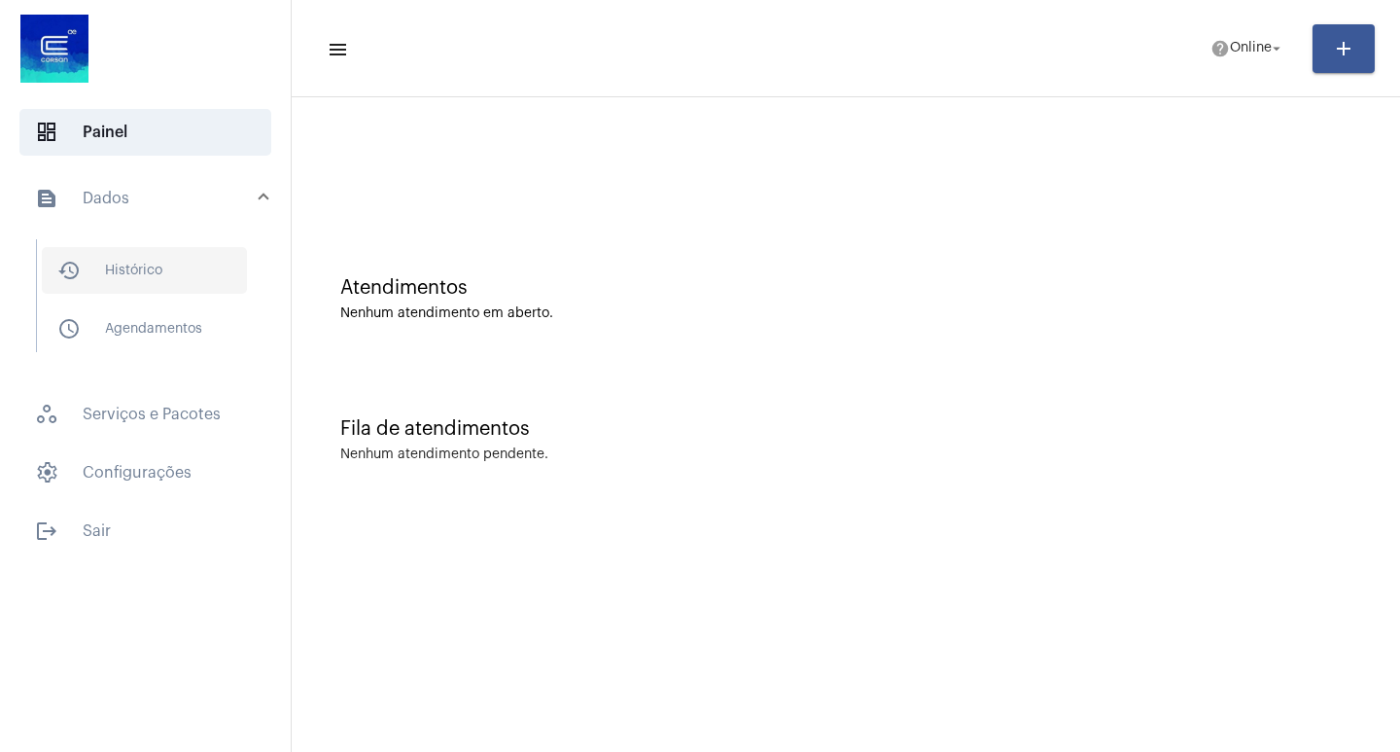
click at [121, 275] on span "history_outlined Histórico" at bounding box center [144, 270] width 205 height 47
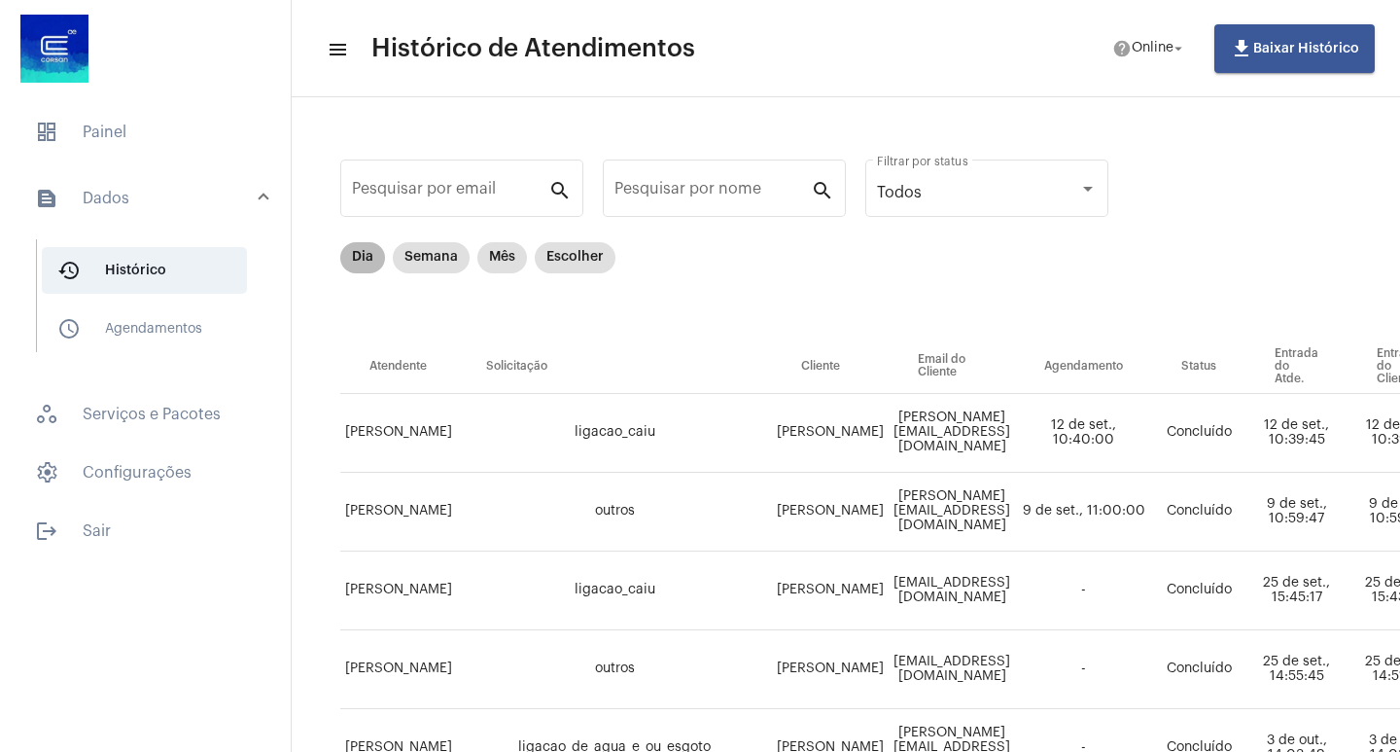
click at [360, 254] on mat-chip "Dia" at bounding box center [362, 257] width 45 height 31
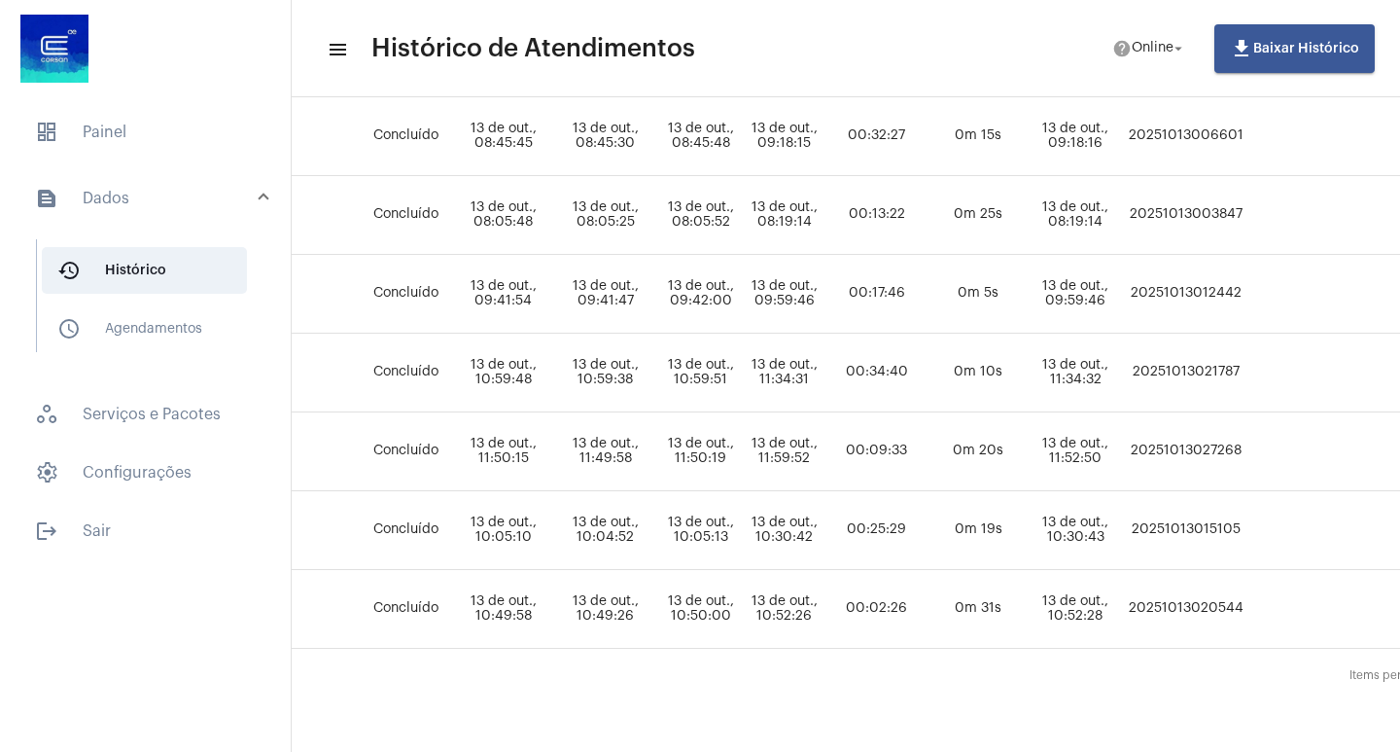
scroll to position [311, 656]
click at [1217, 434] on td "20251013027268" at bounding box center [1182, 451] width 124 height 79
click at [72, 134] on span "dashboard Painel" at bounding box center [145, 132] width 252 height 47
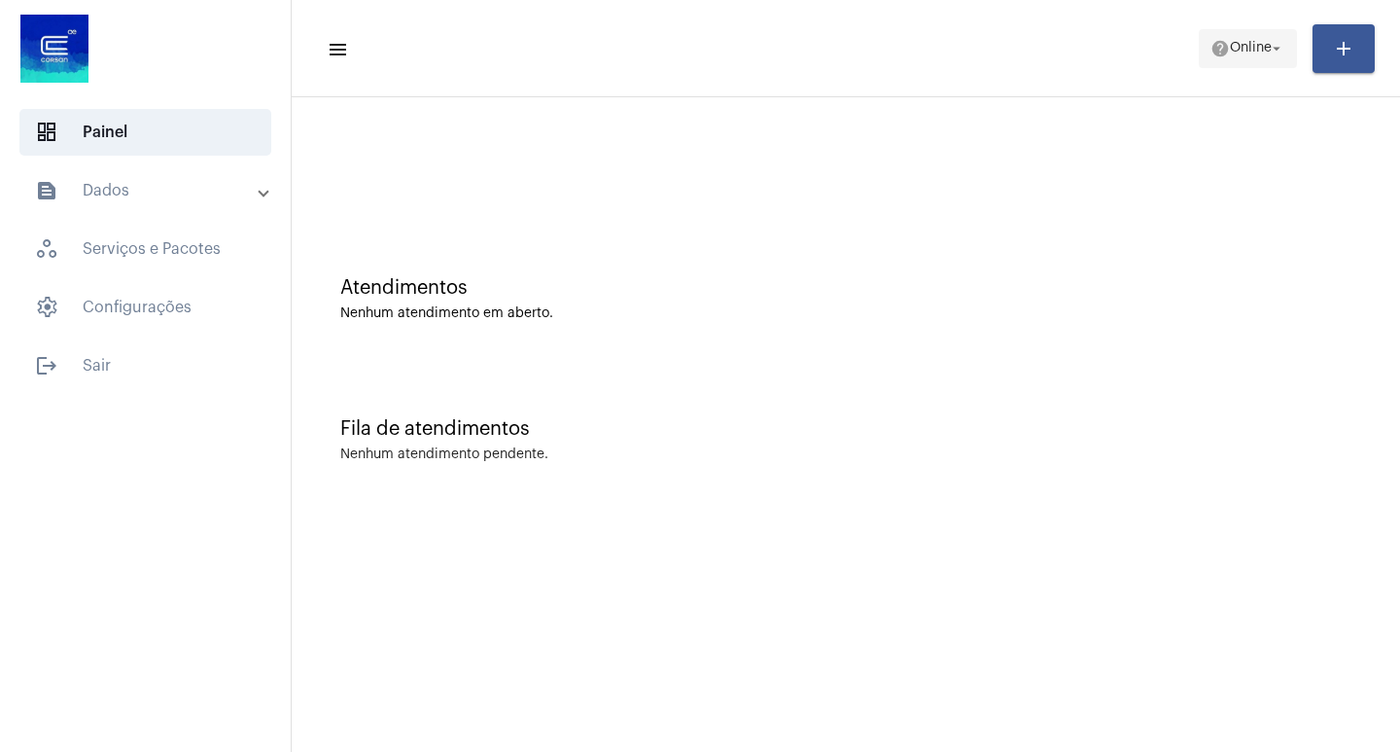
click at [1230, 53] on span "Online" at bounding box center [1251, 49] width 42 height 14
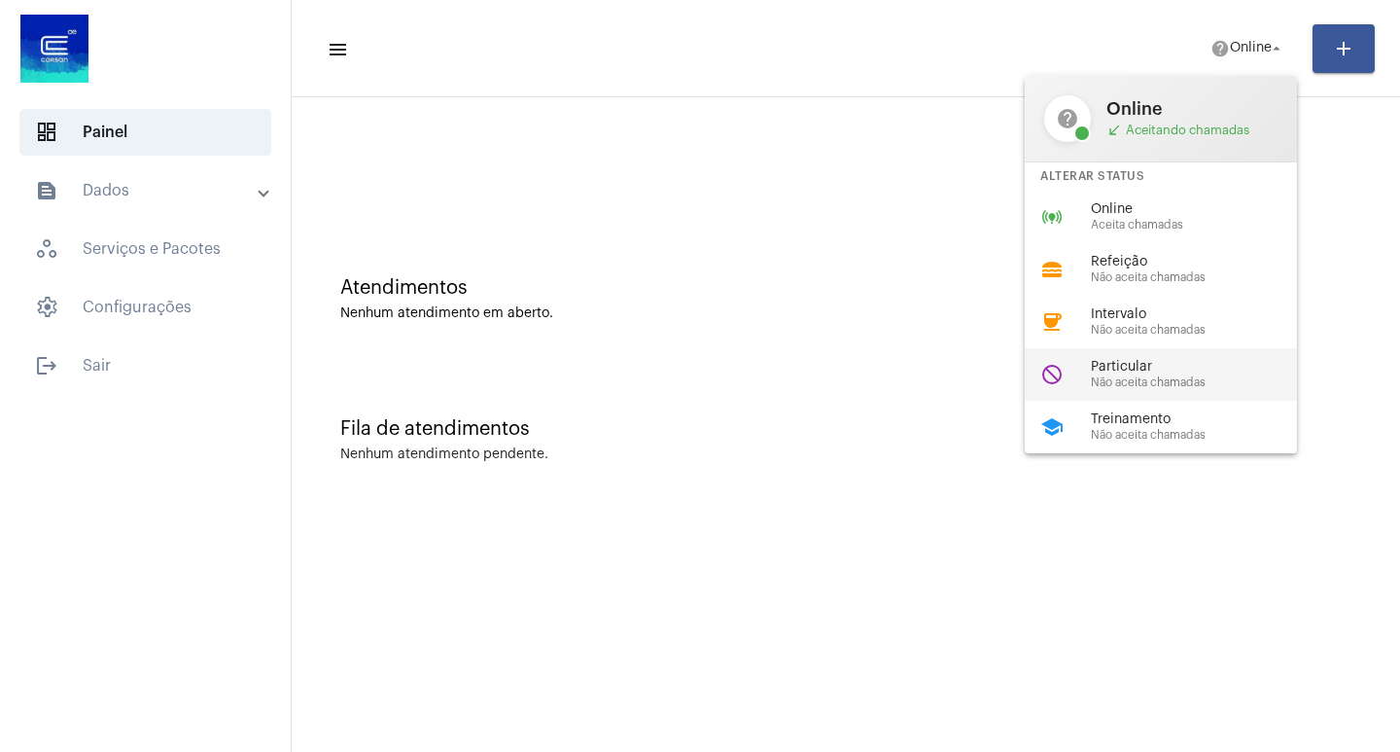
click at [1149, 383] on span "Não aceita chamadas" at bounding box center [1202, 382] width 222 height 13
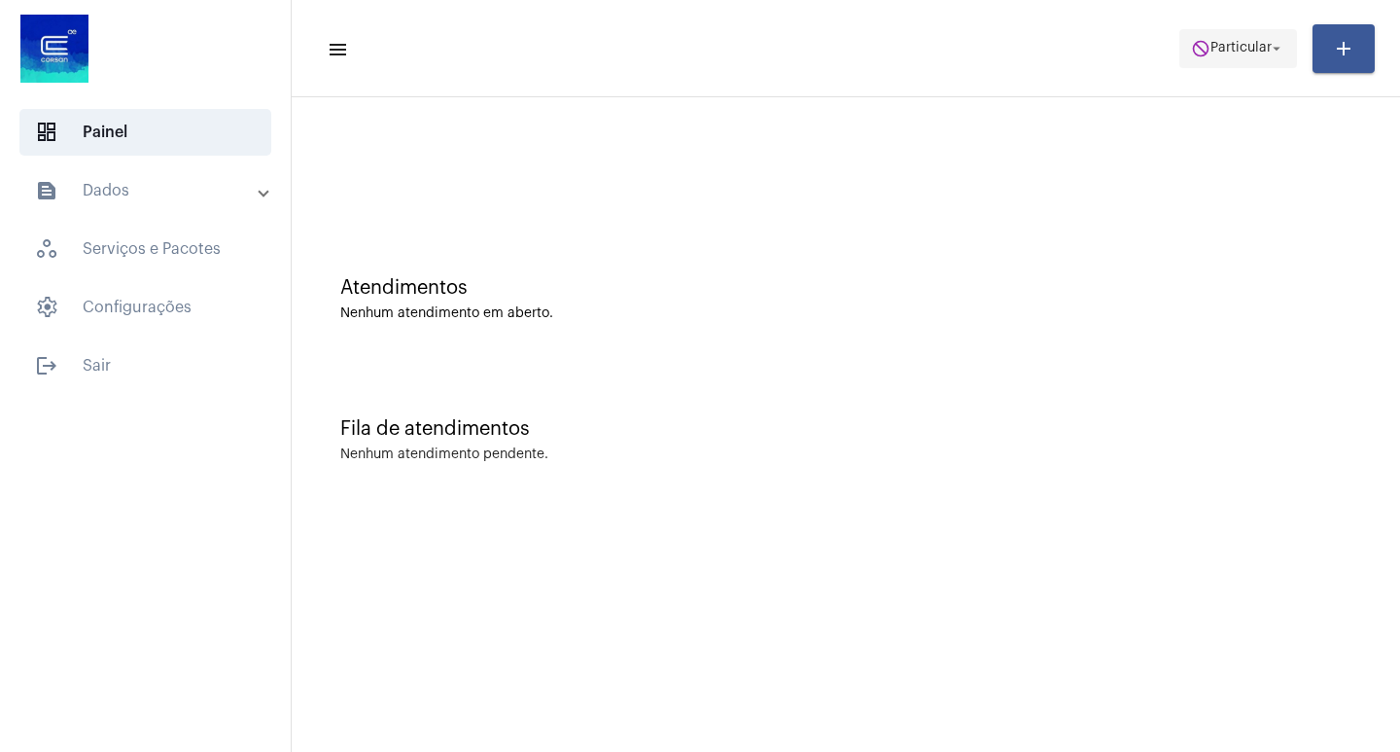
click at [1216, 58] on span "do_not_disturb Particular arrow_drop_down" at bounding box center [1238, 47] width 94 height 35
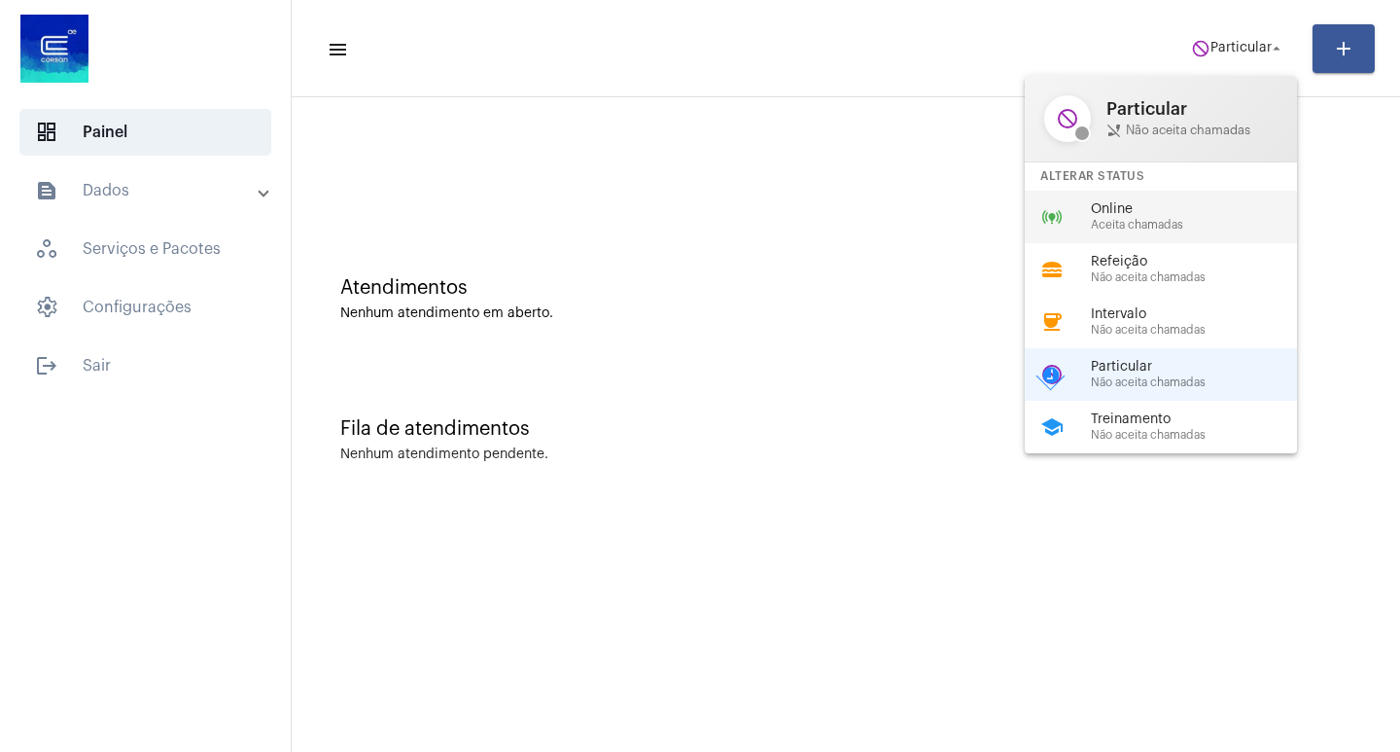
click at [1174, 195] on div "online_prediction Online Aceita chamadas" at bounding box center [1176, 217] width 303 height 53
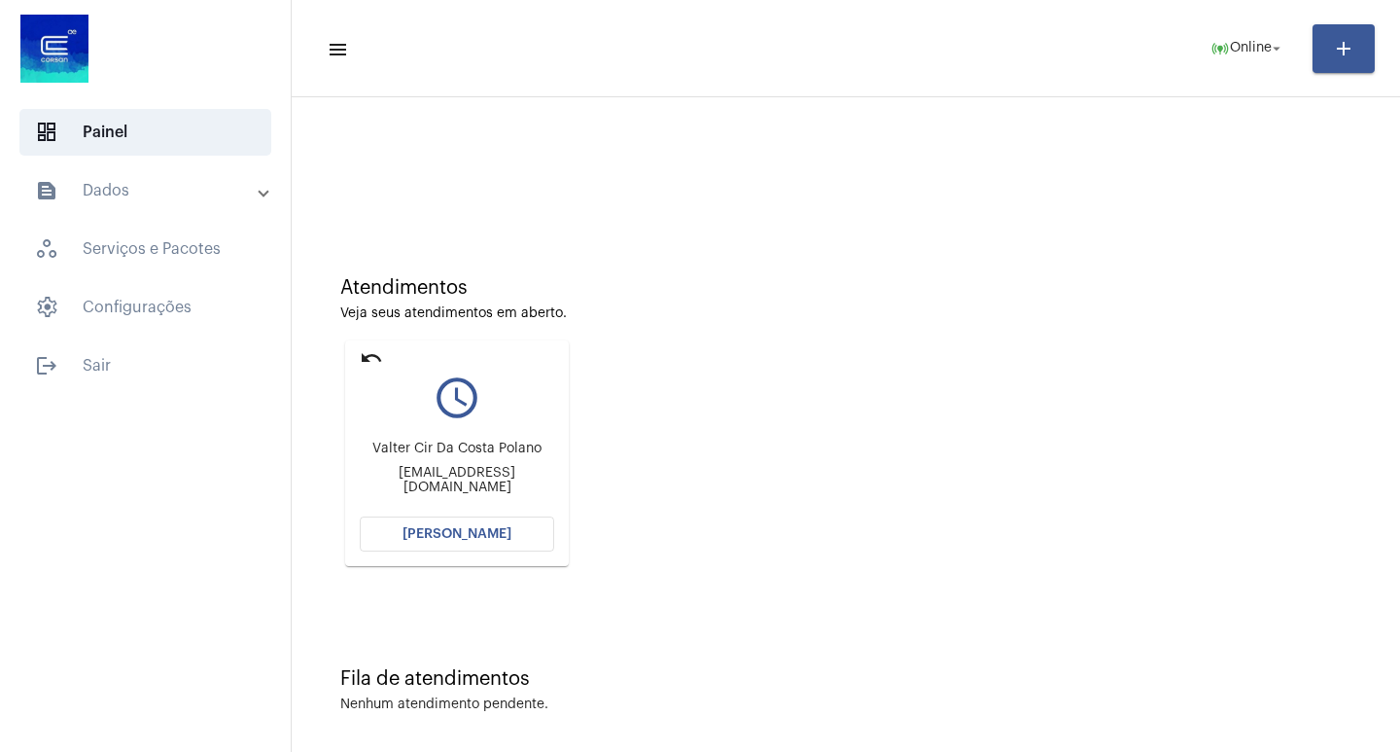
click at [439, 544] on button "[PERSON_NAME]" at bounding box center [457, 533] width 194 height 35
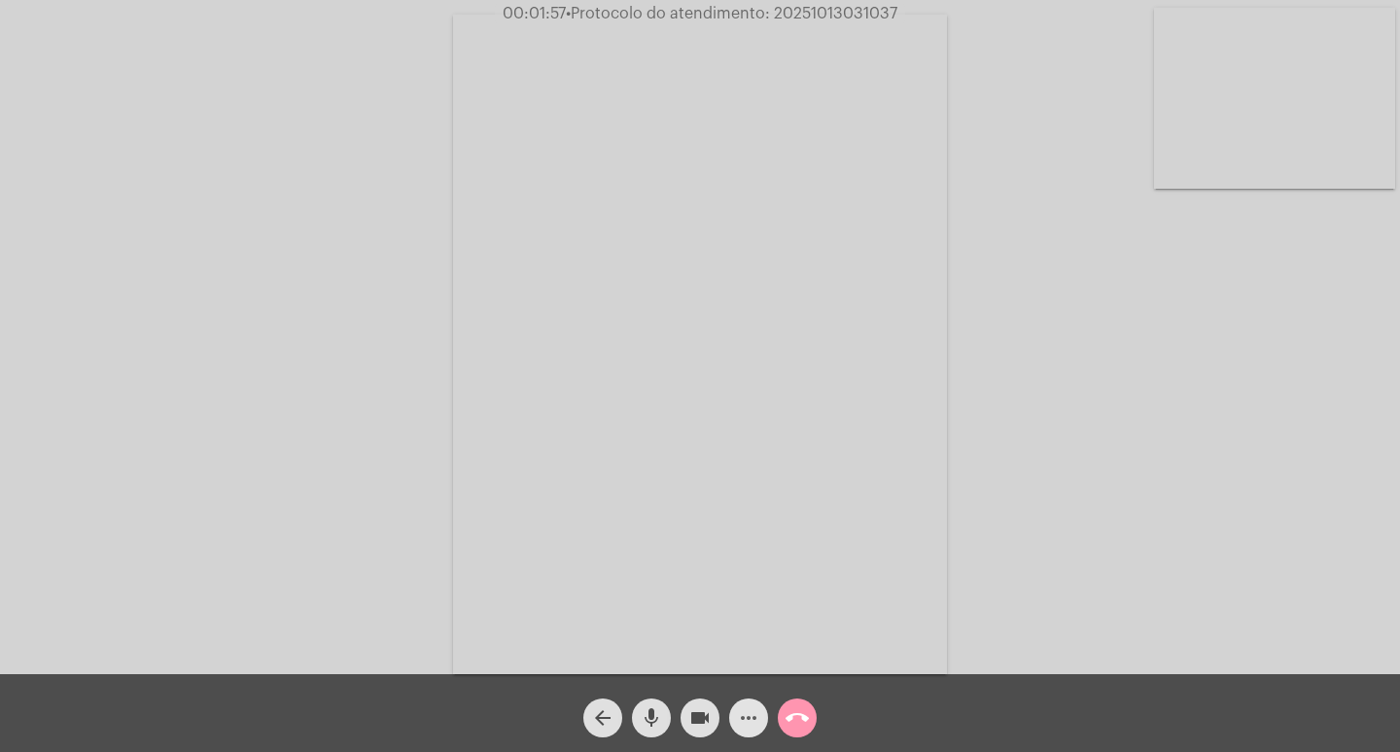
click at [744, 728] on mat-icon "more_horiz" at bounding box center [748, 717] width 23 height 23
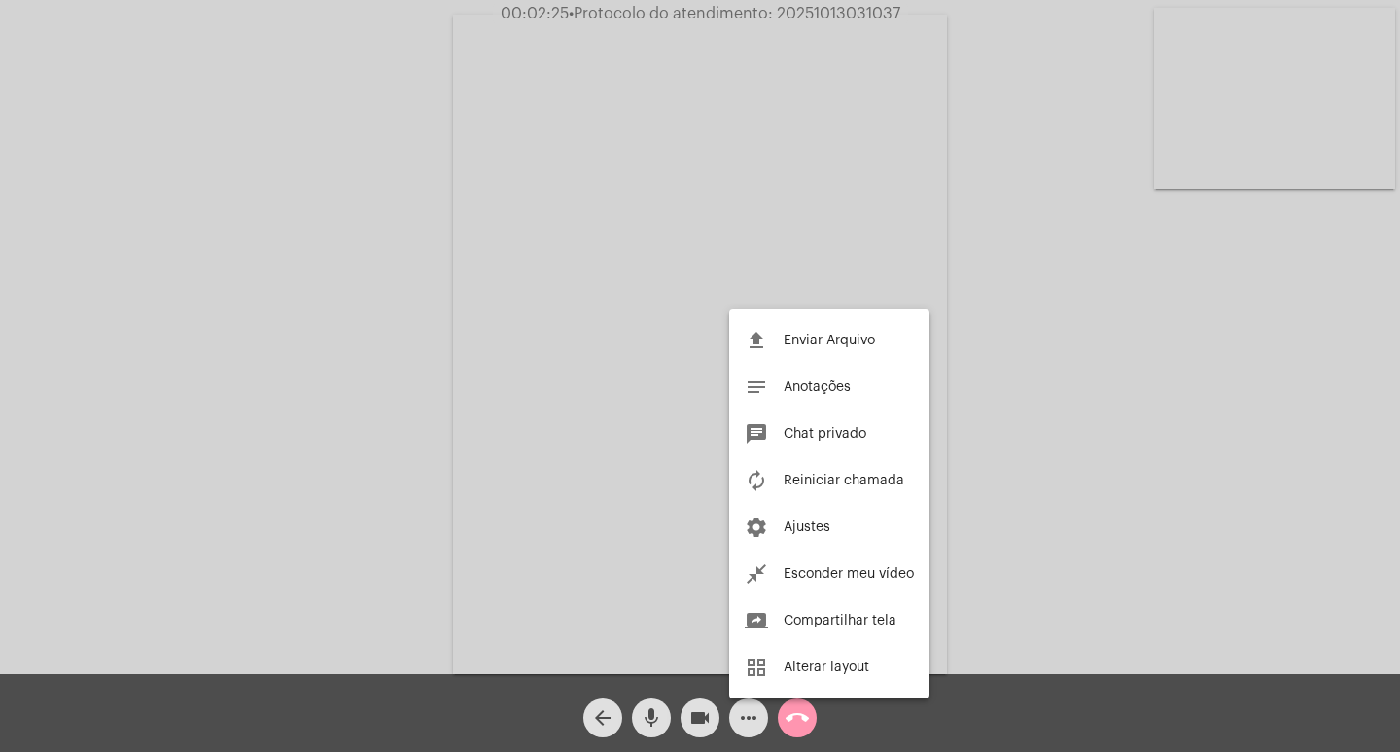
click at [548, 512] on div at bounding box center [700, 376] width 1400 height 752
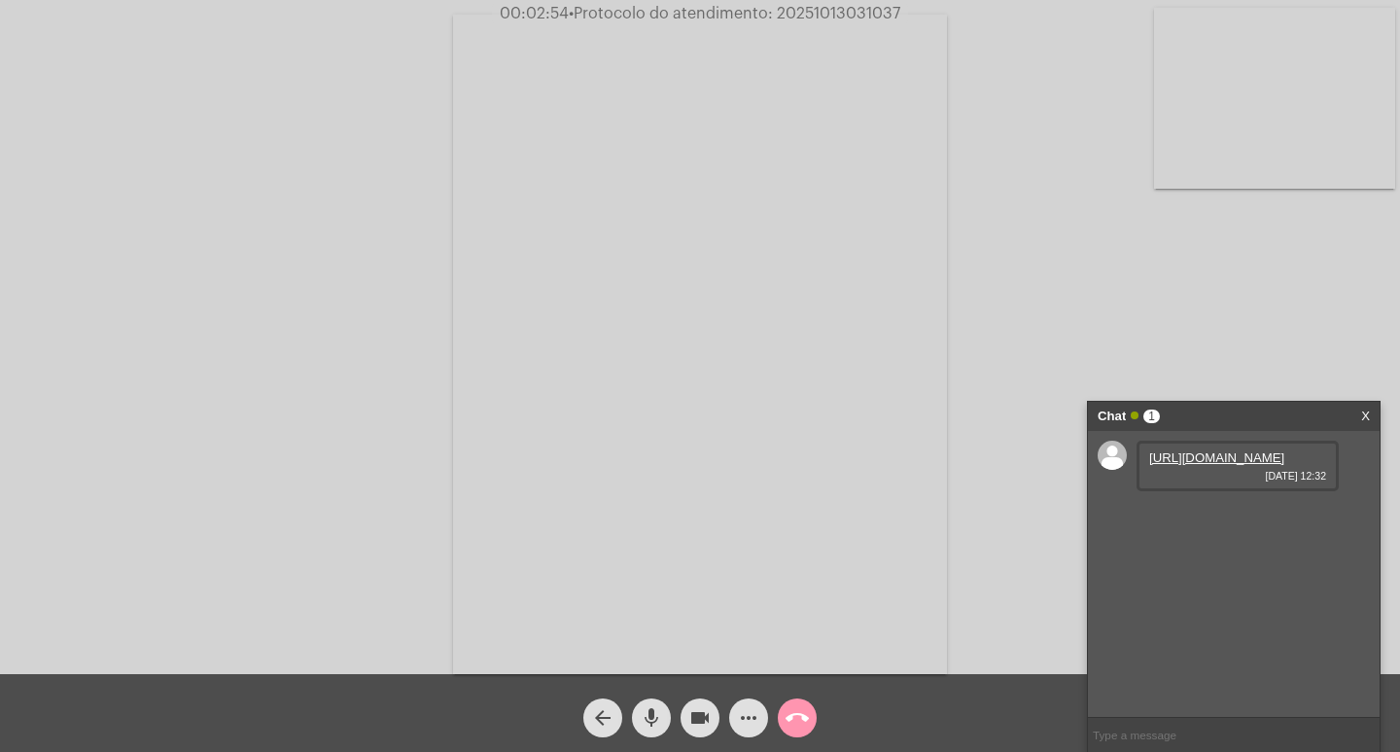
click at [1264, 465] on link "https://neft-transfer-bucket.s3.amazonaws.com/temp-ed88b48e-f467-f99e-f802-cf97…" at bounding box center [1216, 457] width 135 height 15
click at [1260, 520] on link "https://neft-transfer-bucket.s3.amazonaws.com/temp-d84fa349-ffec-3b5c-2710-d682…" at bounding box center [1216, 513] width 135 height 15
click at [841, 19] on span "• Protocolo do atendimento: 20251013031037" at bounding box center [735, 14] width 332 height 16
click at [1228, 731] on input "text" at bounding box center [1234, 735] width 292 height 34
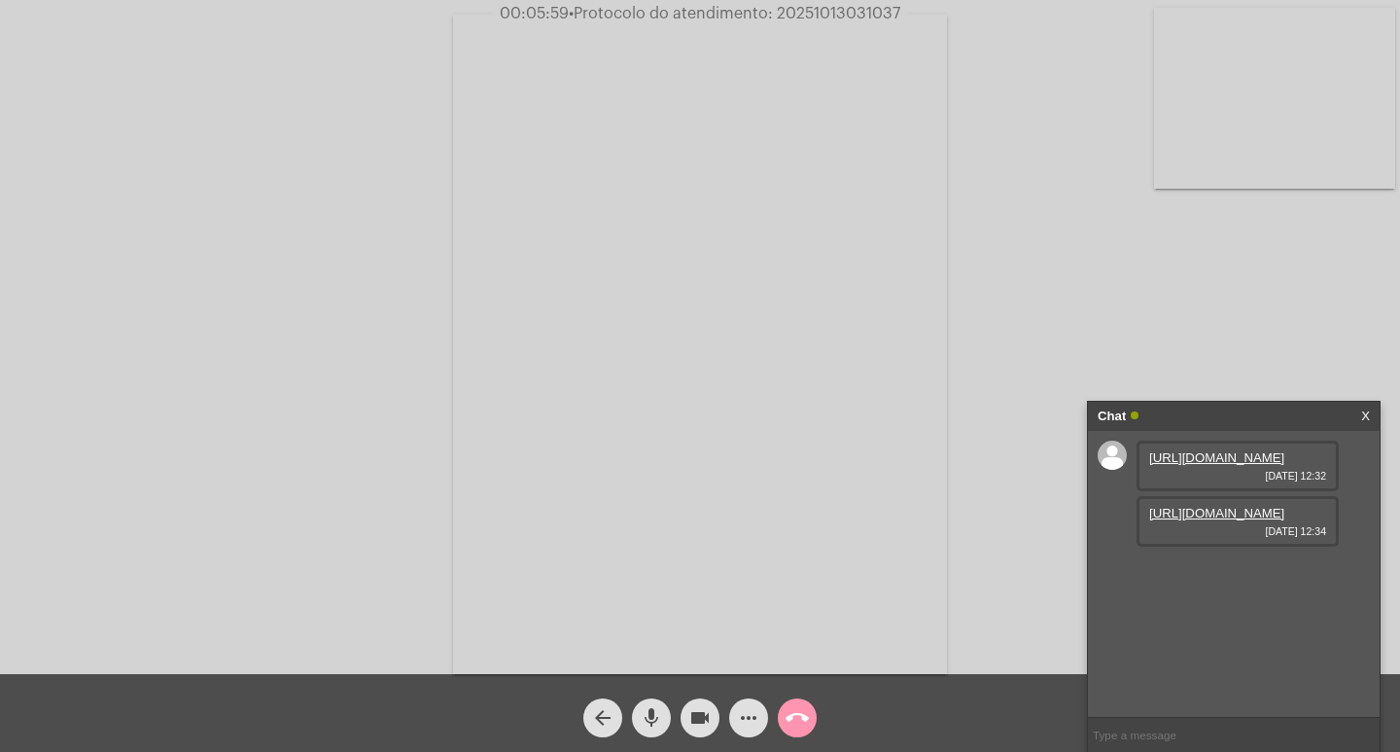
paste input "20251013031037"
type input "20251013031037"
click at [1213, 729] on input "20251013031037" at bounding box center [1234, 735] width 292 height 34
click at [1210, 413] on div "Chat" at bounding box center [1213, 416] width 231 height 29
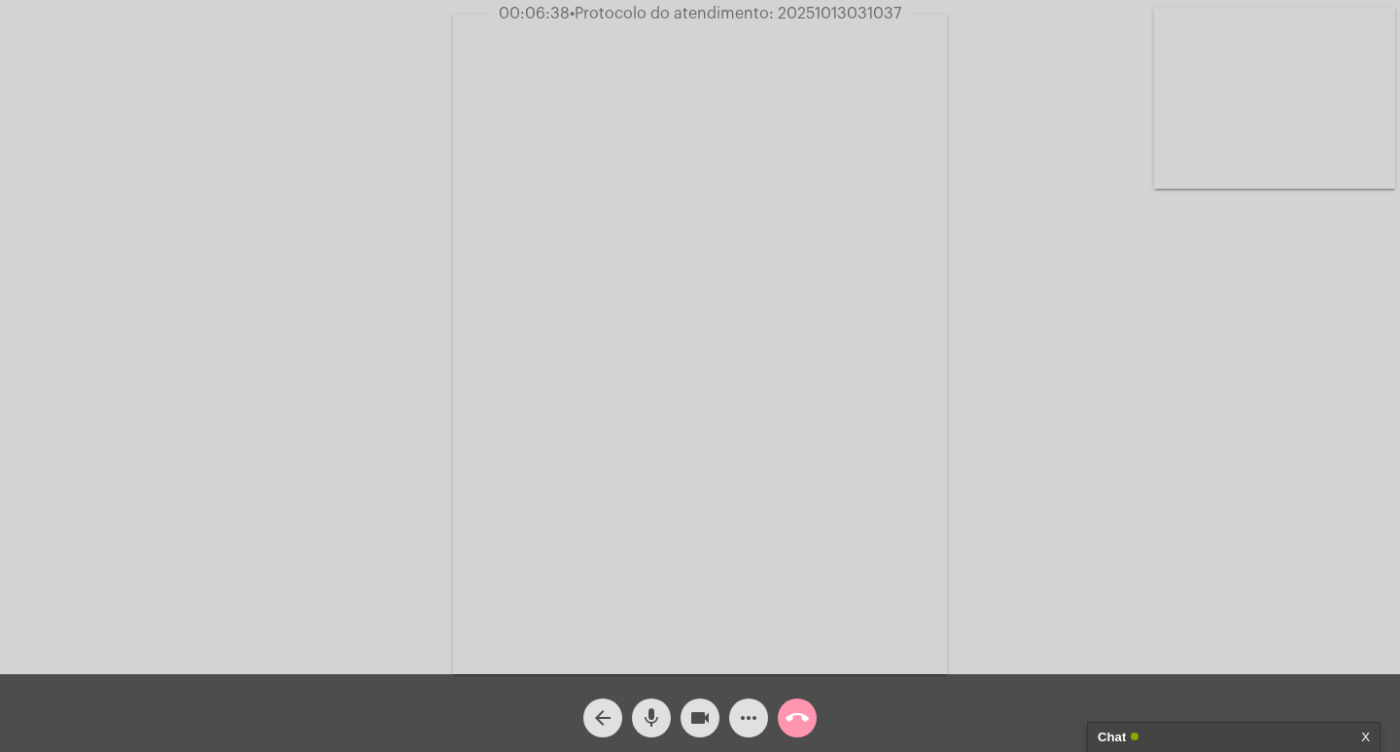
click at [708, 709] on mat-icon "videocam" at bounding box center [699, 717] width 23 height 23
click at [641, 714] on mat-icon "mic" at bounding box center [651, 717] width 23 height 23
click at [798, 716] on mat-icon "call_end" at bounding box center [797, 717] width 23 height 23
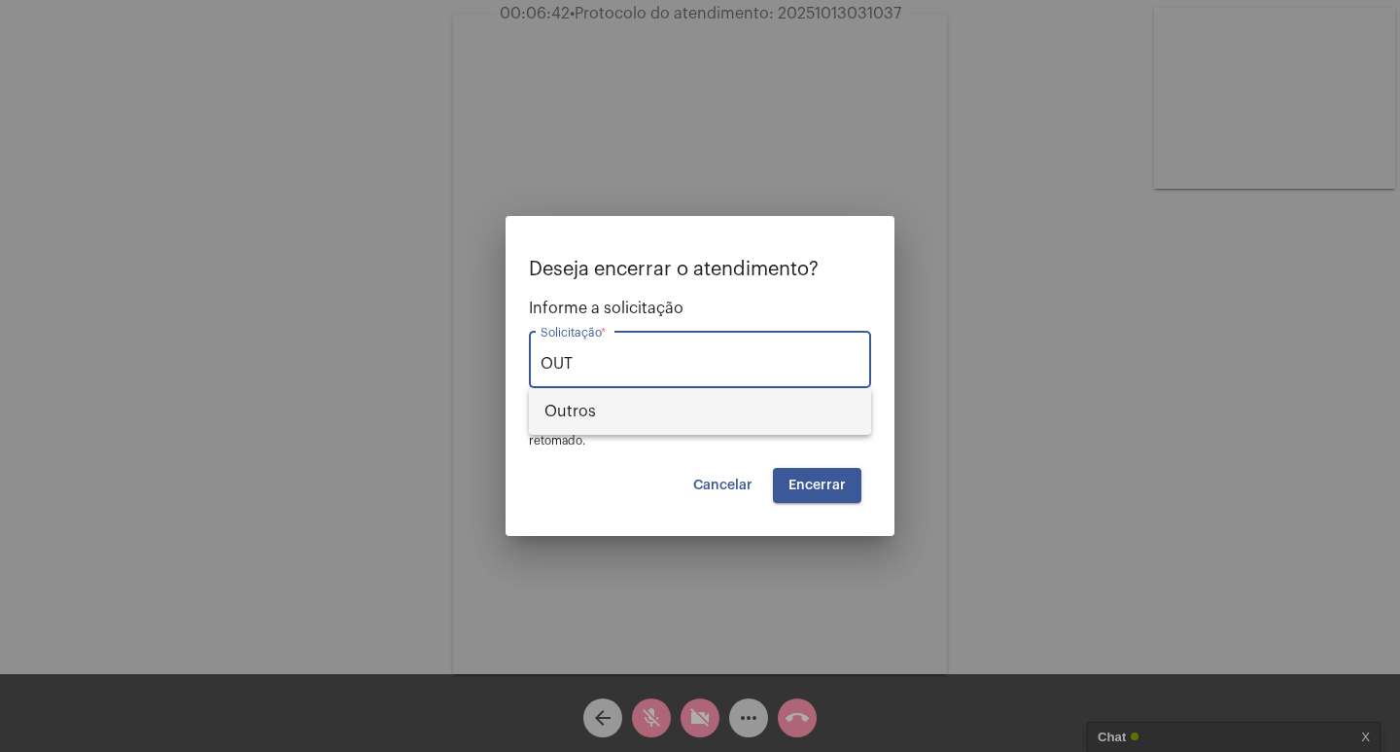
click at [636, 400] on span "Outros" at bounding box center [699, 411] width 311 height 47
type input "Outros"
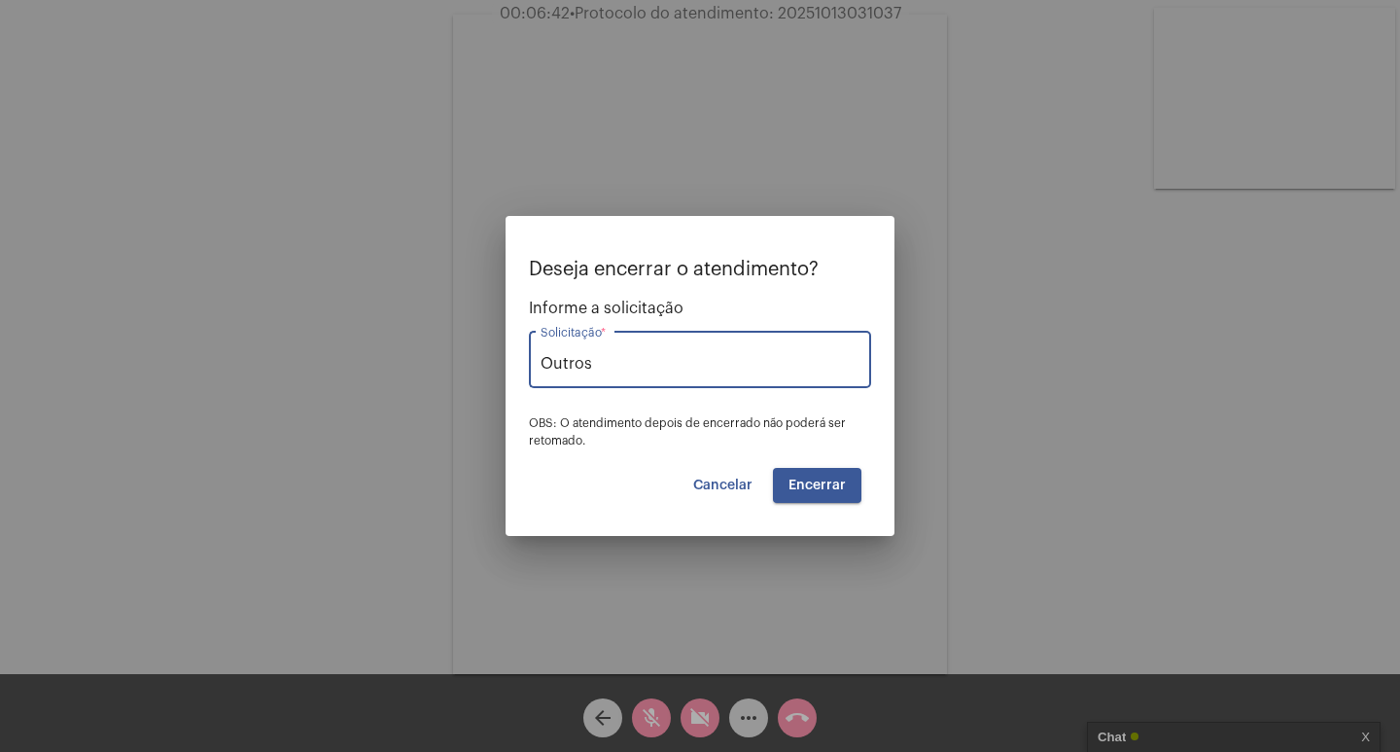
click at [843, 480] on span "Encerrar" at bounding box center [816, 485] width 57 height 14
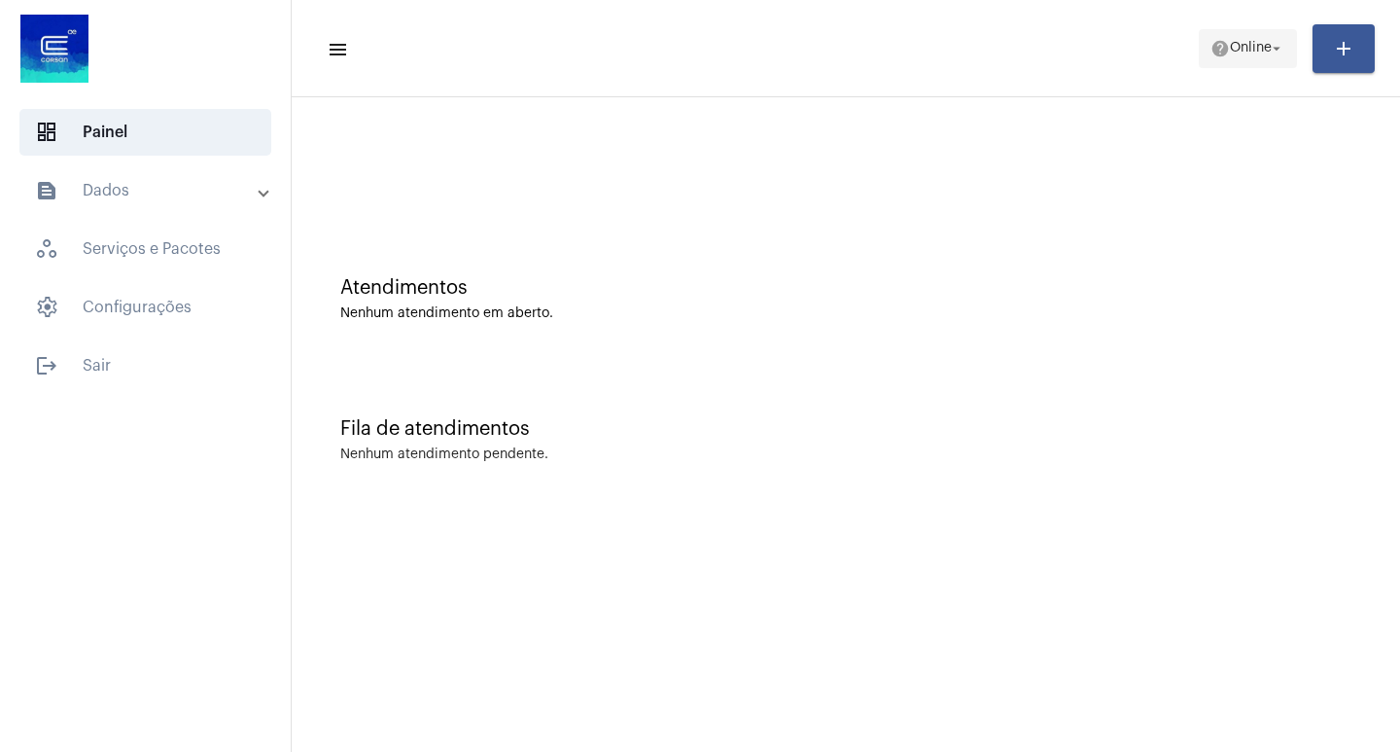
click at [1238, 48] on span "Online" at bounding box center [1251, 49] width 42 height 14
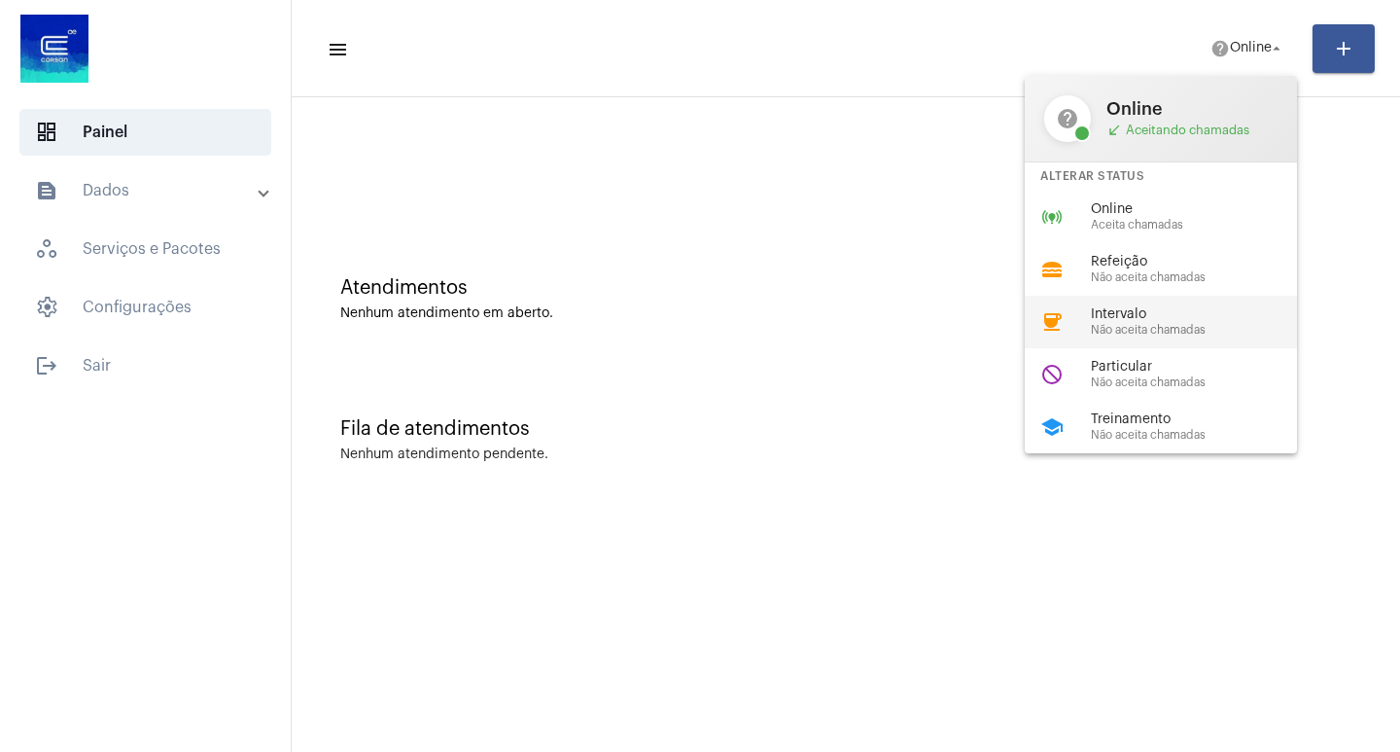
click at [1149, 345] on div "coffee Intervalo Não aceita chamadas" at bounding box center [1176, 322] width 303 height 53
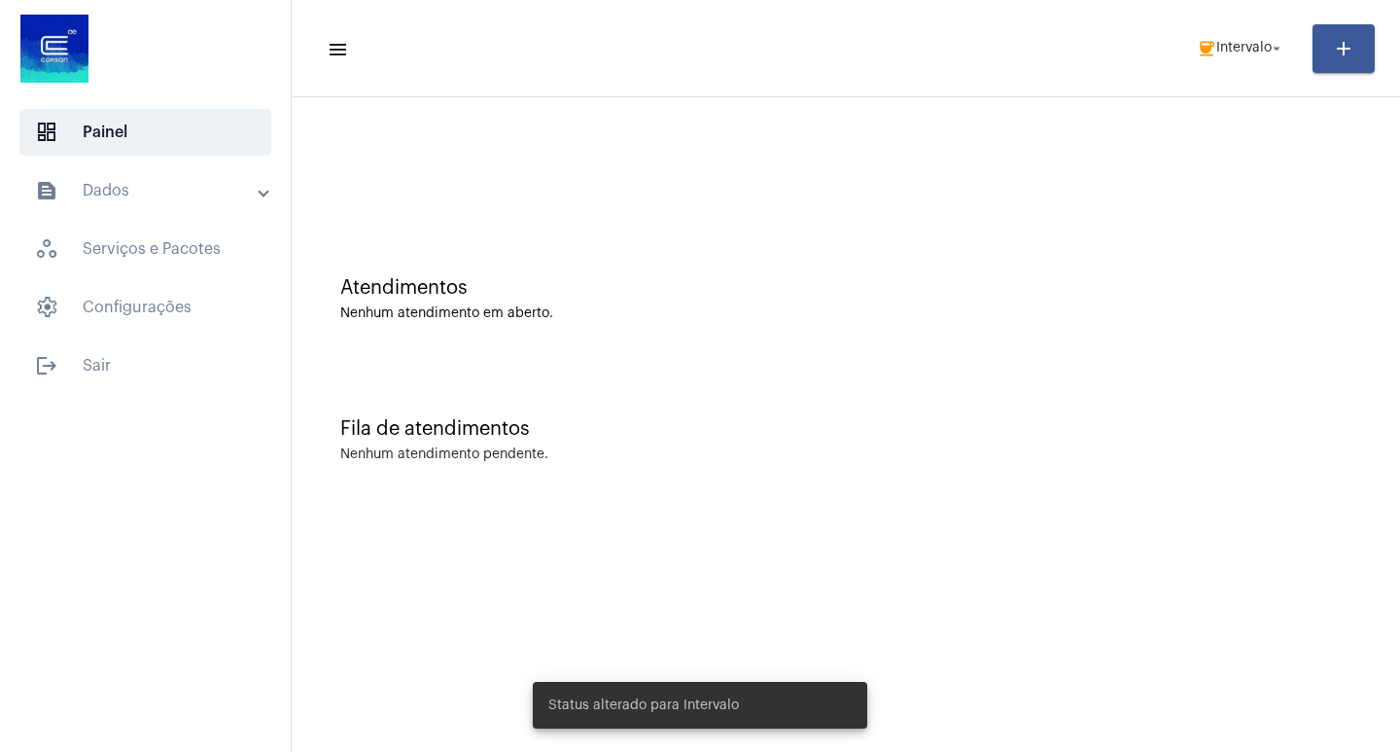
click at [524, 750] on div "Status alterado para Intervalo" at bounding box center [699, 704] width 381 height 93
